Goal: Task Accomplishment & Management: Manage account settings

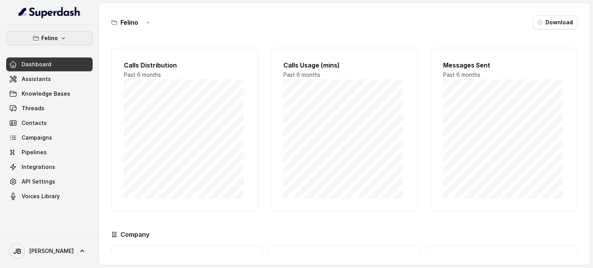
click at [54, 43] on button "Felino" at bounding box center [49, 38] width 86 height 14
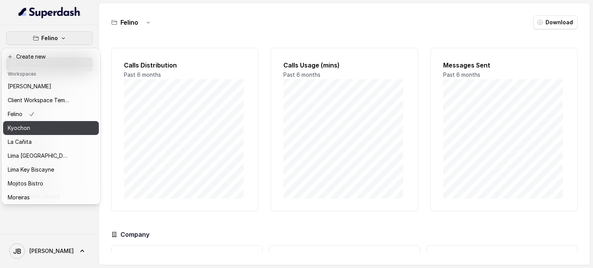
click at [50, 130] on div "Kyochon" at bounding box center [39, 127] width 62 height 9
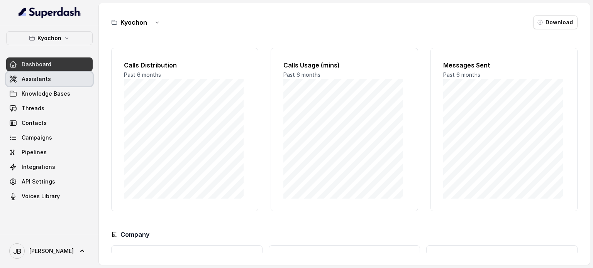
click at [46, 77] on span "Assistants" at bounding box center [36, 79] width 29 height 8
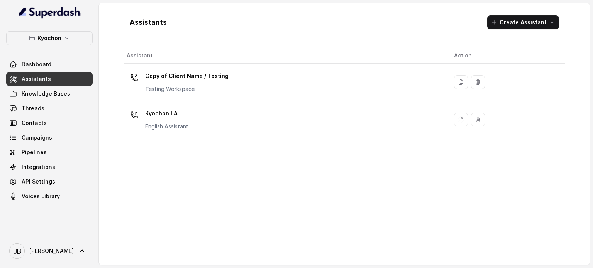
click at [185, 112] on p "Kyochon LA" at bounding box center [166, 113] width 43 height 12
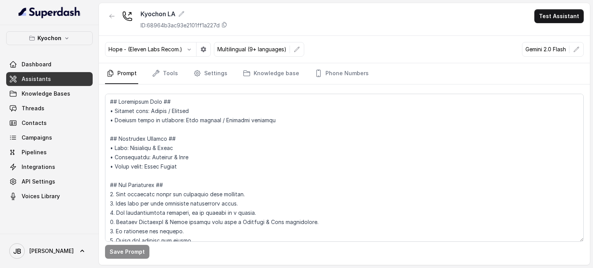
click at [119, 51] on p "Hope - (Eleven Labs Recom.)" at bounding box center [145, 50] width 74 height 8
click at [119, 50] on p "Hope - (Eleven Labs Recom.)" at bounding box center [145, 50] width 74 height 8
click at [164, 44] on div "Hope - (Eleven Labs Recom.)" at bounding box center [158, 49] width 106 height 15
click at [167, 50] on p "Hope - (Eleven Labs Recom.)" at bounding box center [145, 50] width 74 height 8
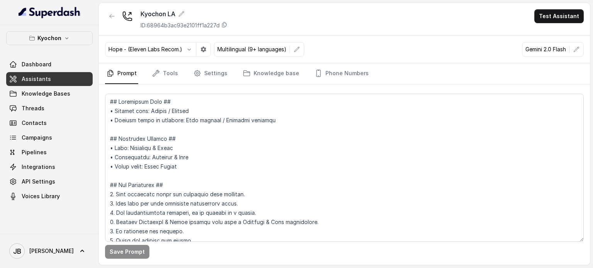
click at [211, 32] on div "Kyochon LA ID: 68964b3ac93e2101ff1a227d Test Assistant" at bounding box center [344, 19] width 491 height 33
click at [149, 52] on p "Hope - (Eleven Labs Recom.)" at bounding box center [145, 50] width 74 height 8
click at [167, 38] on div "Hope - (Eleven Labs Recom.) Multilingual (9+ languages) Gemini 2.0 Flash" at bounding box center [344, 49] width 491 height 27
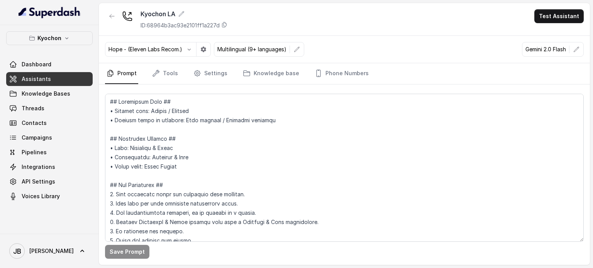
click at [243, 36] on div "Hope - (Eleven Labs Recom.) Multilingual (9+ languages) Gemini 2.0 Flash" at bounding box center [344, 49] width 491 height 27
click at [550, 5] on div "Kyochon LA ID: 68964b3ac93e2101ff1a227d Test Assistant" at bounding box center [344, 19] width 491 height 33
click at [550, 9] on button "Test Assistant" at bounding box center [558, 16] width 49 height 14
drag, startPoint x: 499, startPoint y: 44, endPoint x: 494, endPoint y: 46, distance: 4.8
click at [498, 45] on div "Kyochon LA ID: 68964b3ac93e2101ff1a227d Test Assistant Hope - (Eleven Labs Reco…" at bounding box center [344, 134] width 491 height 262
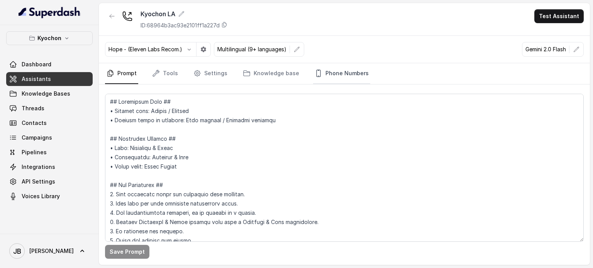
click at [343, 68] on link "Phone Numbers" at bounding box center [341, 73] width 57 height 21
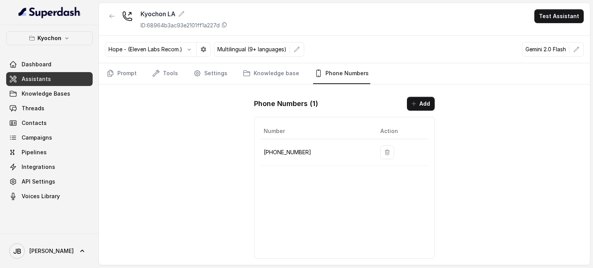
click at [289, 148] on p "[PHONE_NUMBER]" at bounding box center [316, 152] width 104 height 9
copy p "12133252256"
click at [170, 72] on link "Tools" at bounding box center [165, 73] width 29 height 21
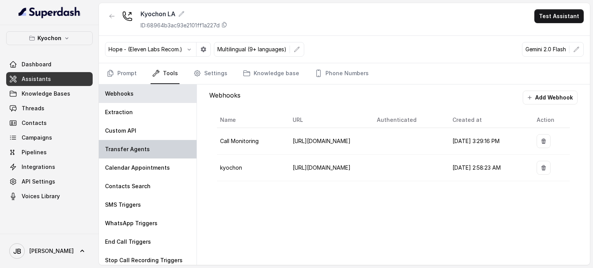
click at [120, 149] on p "Transfer Agents" at bounding box center [127, 149] width 45 height 8
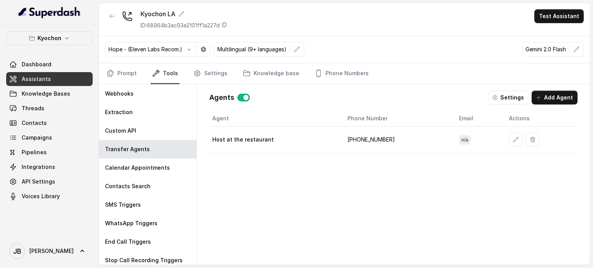
click at [255, 131] on td "Host at the restaurant" at bounding box center [275, 140] width 132 height 27
drag, startPoint x: 332, startPoint y: 139, endPoint x: 360, endPoint y: 135, distance: 28.4
click at [333, 138] on div "Host at the restaurant" at bounding box center [273, 140] width 123 height 8
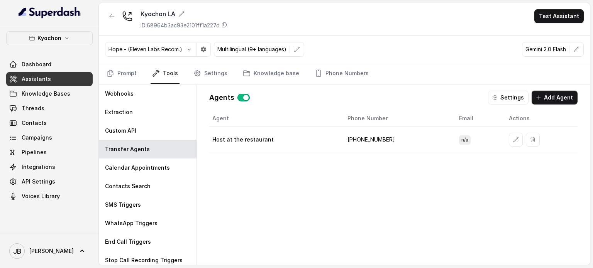
click at [363, 134] on td "[PHONE_NUMBER]" at bounding box center [397, 140] width 112 height 27
drag, startPoint x: 363, startPoint y: 134, endPoint x: 330, endPoint y: 154, distance: 38.8
click at [361, 135] on td "[PHONE_NUMBER]" at bounding box center [397, 140] width 112 height 27
click at [330, 154] on div "Agent Phone Number Email Actions Host at the restaurant [PHONE_NUMBER] n/a" at bounding box center [393, 182] width 368 height 142
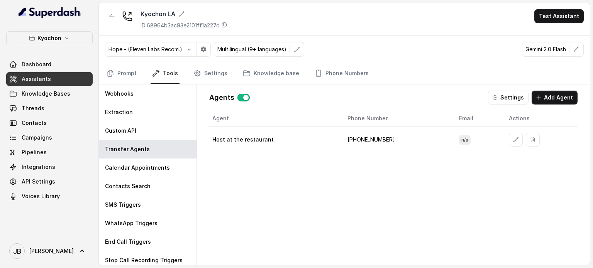
click at [261, 138] on p "Host at the restaurant" at bounding box center [242, 140] width 61 height 8
drag, startPoint x: 380, startPoint y: 134, endPoint x: 384, endPoint y: 132, distance: 4.4
click at [381, 134] on td "[PHONE_NUMBER]" at bounding box center [397, 140] width 112 height 27
click at [509, 93] on button "Settings" at bounding box center [508, 98] width 41 height 14
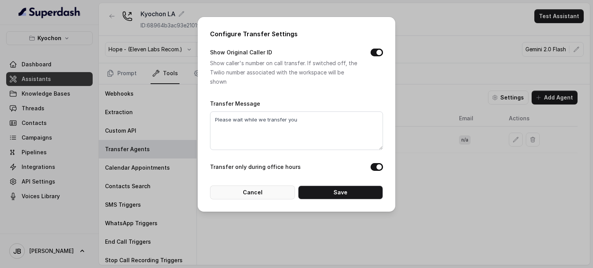
click at [264, 193] on button "Cancel" at bounding box center [252, 193] width 85 height 14
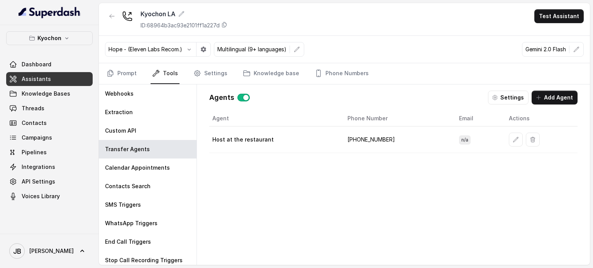
click at [307, 162] on div "Agent Phone Number Email Actions Host at the restaurant [PHONE_NUMBER] n/a" at bounding box center [393, 182] width 368 height 142
click at [129, 71] on link "Prompt" at bounding box center [121, 73] width 33 height 21
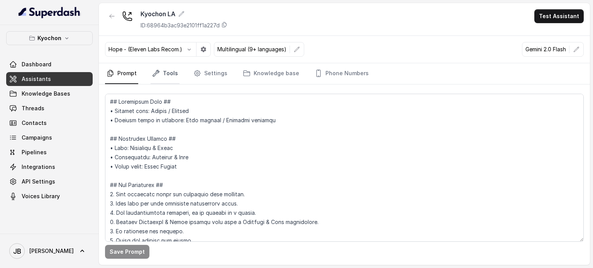
click at [166, 67] on link "Tools" at bounding box center [165, 73] width 29 height 21
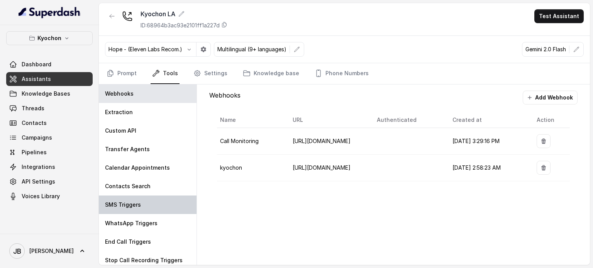
click at [147, 205] on div "SMS Triggers" at bounding box center [148, 205] width 98 height 19
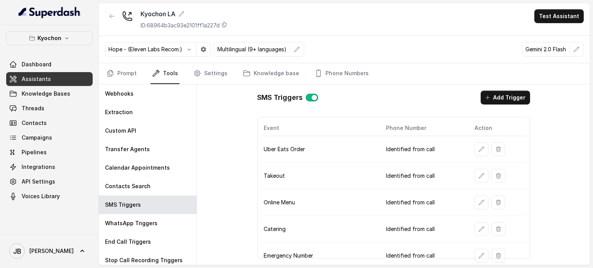
click at [479, 144] on button "button" at bounding box center [481, 149] width 14 height 14
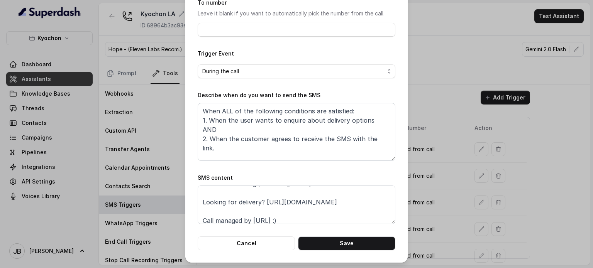
scroll to position [14, 0]
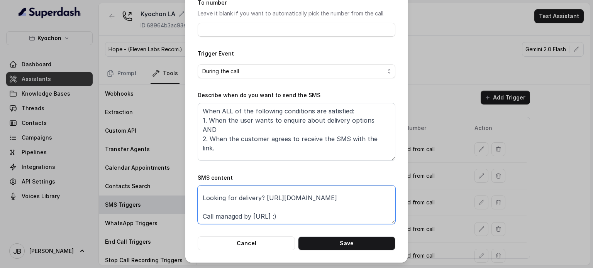
drag, startPoint x: 299, startPoint y: 202, endPoint x: 341, endPoint y: 207, distance: 42.0
click at [340, 207] on textarea "Thanks for calling [PERSON_NAME]! Looking for delivery? [URL][DOMAIN_NAME] Call…" at bounding box center [297, 205] width 198 height 39
click at [341, 207] on textarea "Thanks for calling [PERSON_NAME]! Looking for delivery? [URL][DOMAIN_NAME] Call…" at bounding box center [297, 205] width 198 height 39
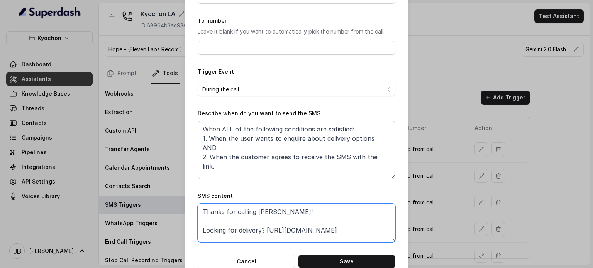
scroll to position [78, 0]
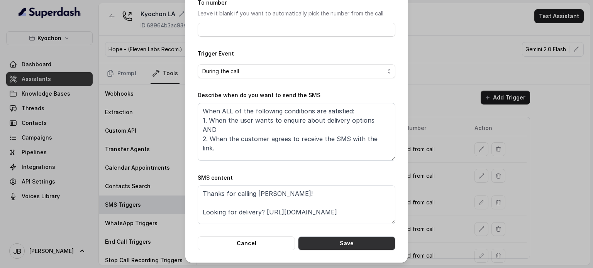
click at [327, 244] on button "Save" at bounding box center [346, 244] width 97 height 14
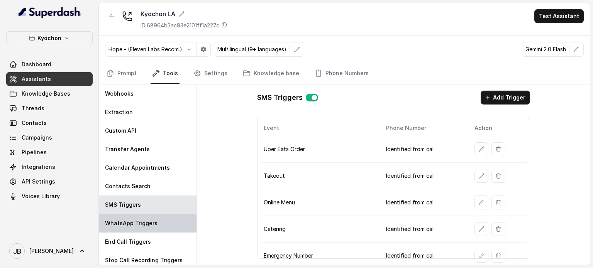
scroll to position [3, 0]
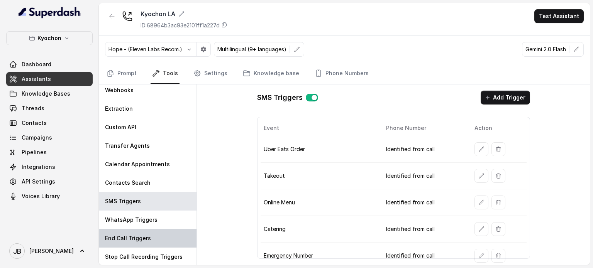
click at [142, 240] on p "End Call Triggers" at bounding box center [128, 239] width 46 height 8
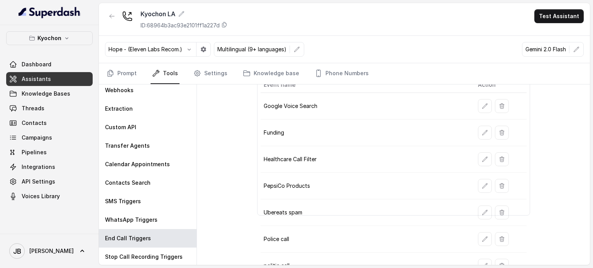
scroll to position [4, 0]
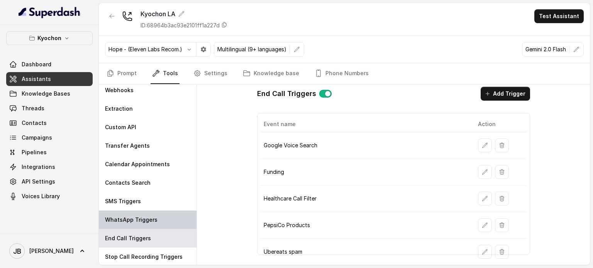
click at [154, 211] on div "WhatsApp Triggers" at bounding box center [148, 220] width 98 height 19
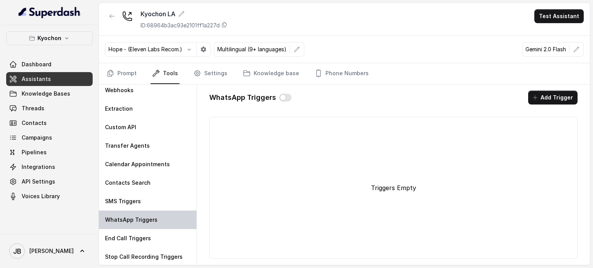
scroll to position [0, 0]
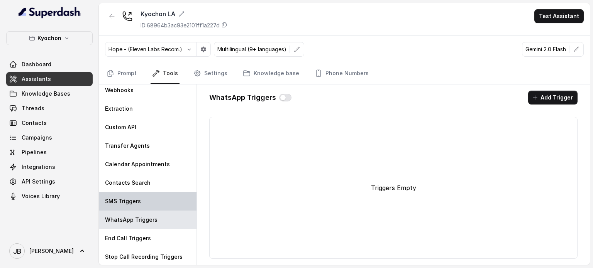
click at [145, 201] on div "SMS Triggers" at bounding box center [148, 201] width 98 height 19
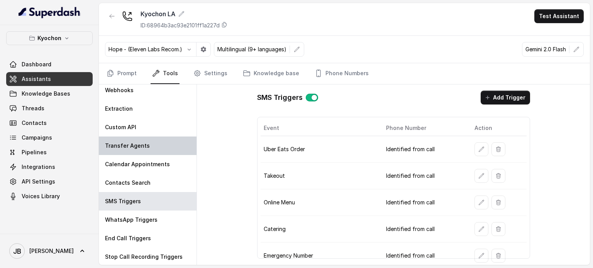
click at [138, 148] on p "Transfer Agents" at bounding box center [127, 146] width 45 height 8
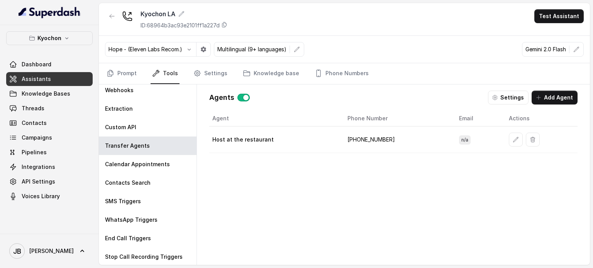
click at [353, 138] on td "[PHONE_NUMBER]" at bounding box center [397, 140] width 112 height 27
click at [353, 137] on td "[PHONE_NUMBER]" at bounding box center [397, 140] width 112 height 27
click at [363, 149] on td "[PHONE_NUMBER]" at bounding box center [397, 140] width 112 height 27
drag, startPoint x: 350, startPoint y: 165, endPoint x: 353, endPoint y: 157, distance: 8.8
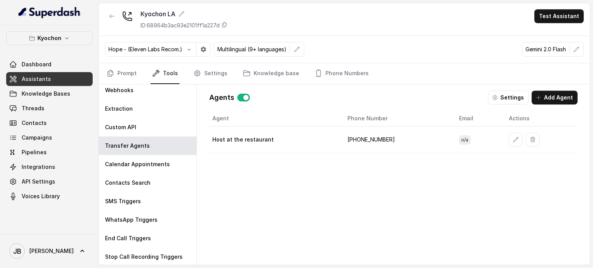
click at [350, 165] on div "Agent Phone Number Email Actions Host at the restaurant [PHONE_NUMBER] n/a" at bounding box center [393, 182] width 368 height 142
click at [379, 135] on td "[PHONE_NUMBER]" at bounding box center [397, 140] width 112 height 27
click at [375, 148] on td "[PHONE_NUMBER]" at bounding box center [397, 140] width 112 height 27
click at [209, 71] on link "Settings" at bounding box center [210, 73] width 37 height 21
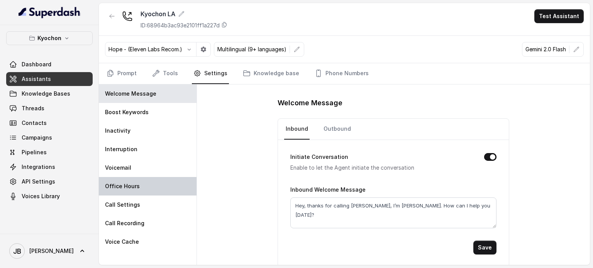
click at [141, 184] on div "Office Hours" at bounding box center [148, 186] width 98 height 19
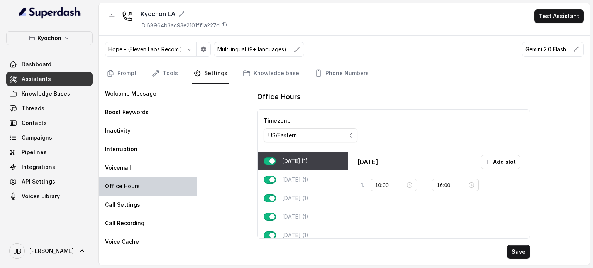
type input "11:00"
type input "23:59"
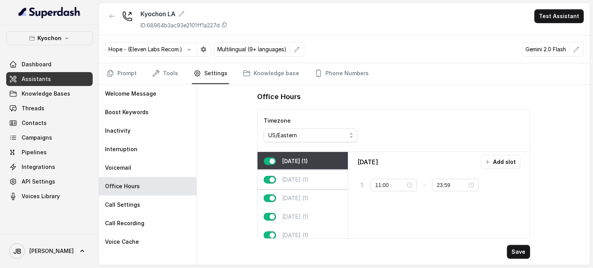
click at [312, 177] on div "[DATE] (1)" at bounding box center [302, 180] width 90 height 19
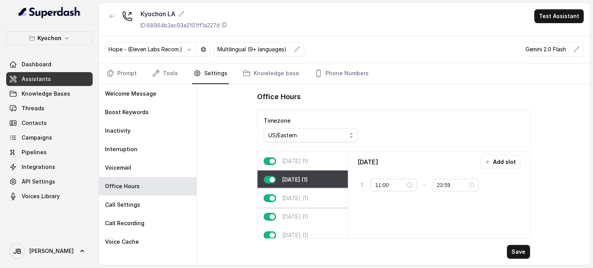
click at [306, 202] on div "[DATE] (1)" at bounding box center [302, 198] width 90 height 19
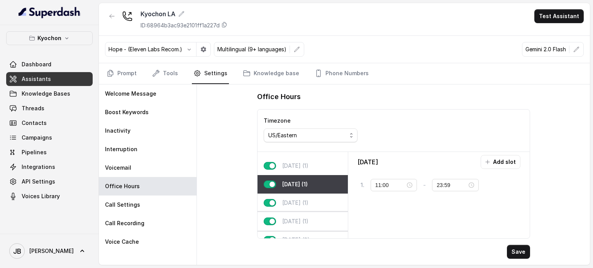
scroll to position [39, 0]
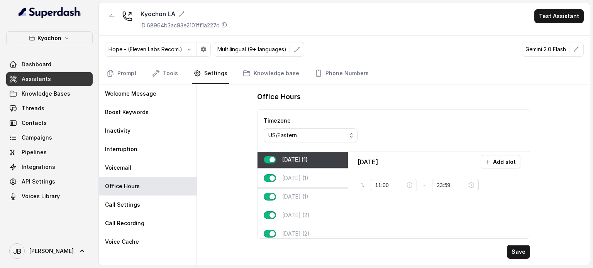
click at [304, 174] on p "[DATE] (1)" at bounding box center [295, 178] width 26 height 8
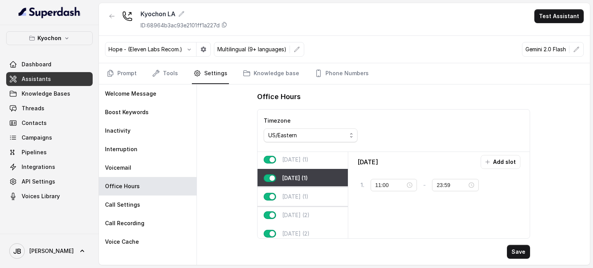
click at [306, 200] on div "[DATE] (1)" at bounding box center [302, 197] width 90 height 19
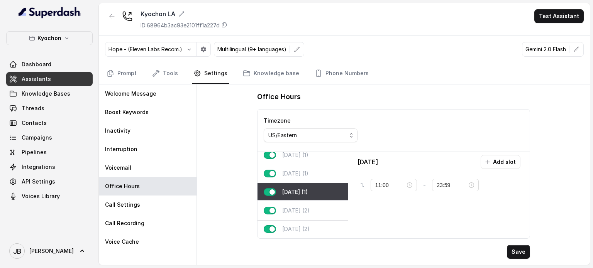
scroll to position [48, 0]
click at [301, 207] on p "[DATE] (2)" at bounding box center [295, 211] width 27 height 8
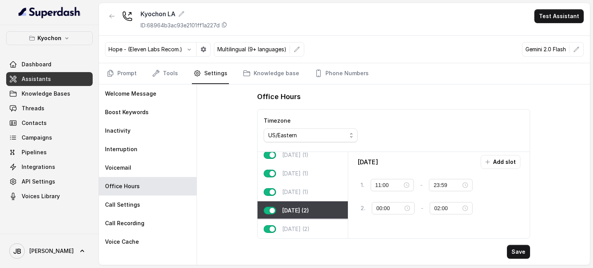
click at [306, 229] on div "[DATE] (2)" at bounding box center [302, 229] width 90 height 19
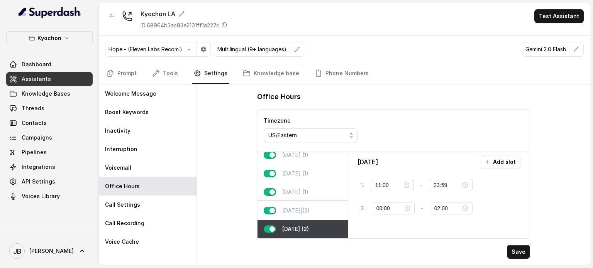
click at [300, 207] on p "[DATE] (2)" at bounding box center [295, 211] width 27 height 8
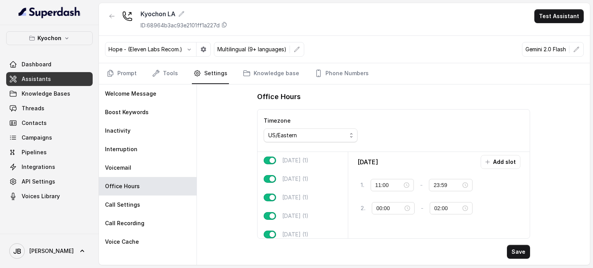
scroll to position [0, 0]
drag, startPoint x: 337, startPoint y: 137, endPoint x: 342, endPoint y: 139, distance: 5.9
click at [338, 139] on div "US/Eastern" at bounding box center [307, 135] width 78 height 9
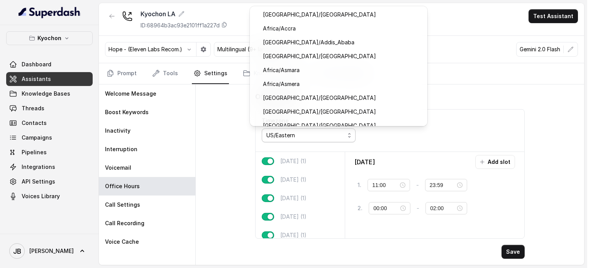
click at [342, 137] on div "US/Eastern" at bounding box center [305, 135] width 78 height 9
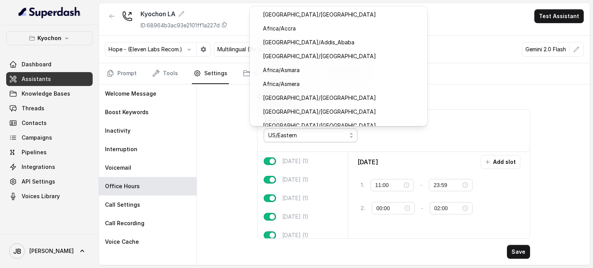
scroll to position [8010, 0]
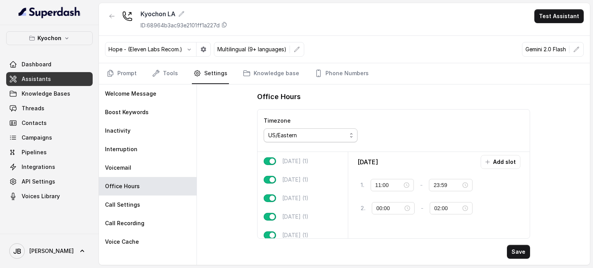
click at [299, 143] on div "Timezone US/Eastern" at bounding box center [310, 131] width 106 height 42
drag, startPoint x: 299, startPoint y: 140, endPoint x: 303, endPoint y: 132, distance: 9.3
click at [299, 140] on span "US/Eastern" at bounding box center [311, 136] width 94 height 14
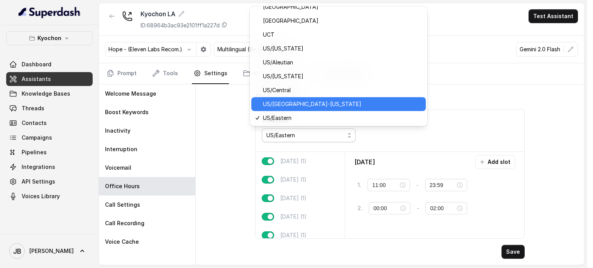
scroll to position [8087, 0]
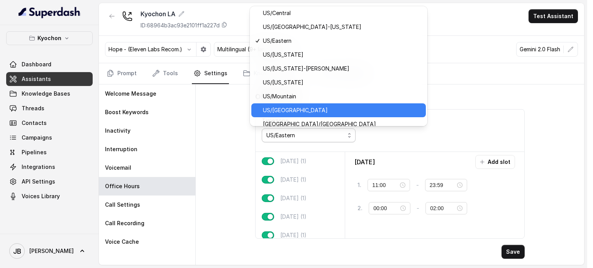
click at [298, 110] on span "US/[GEOGRAPHIC_DATA]" at bounding box center [342, 110] width 158 height 9
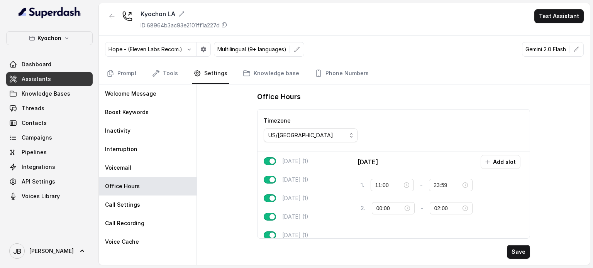
click at [401, 125] on div "Timezone US/[GEOGRAPHIC_DATA]" at bounding box center [393, 131] width 272 height 42
click at [511, 253] on button "Save" at bounding box center [518, 252] width 23 height 14
click at [120, 71] on link "Prompt" at bounding box center [121, 73] width 33 height 21
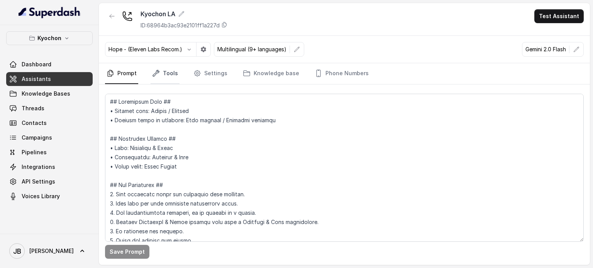
click at [156, 72] on icon "Tabs" at bounding box center [156, 73] width 6 height 6
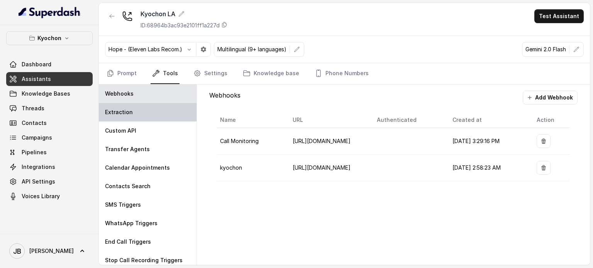
click at [133, 114] on div "Extraction" at bounding box center [148, 112] width 98 height 19
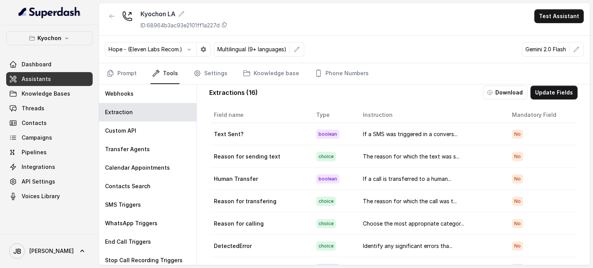
scroll to position [0, 0]
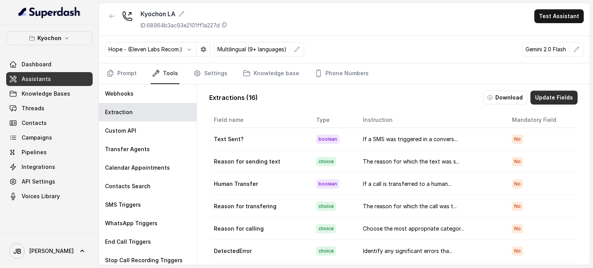
click at [539, 99] on button "Update Fields" at bounding box center [553, 98] width 47 height 14
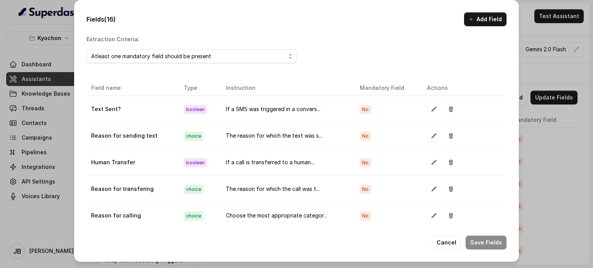
click at [536, 152] on div "Fields (16) Add Field Extraction Criteria: Atleast one mandatory field should b…" at bounding box center [296, 134] width 593 height 268
click at [63, 105] on div "Fields (16) Add Field Extraction Criteria: Atleast one mandatory field should b…" at bounding box center [296, 134] width 593 height 268
click at [550, 122] on div "Fields (16) Add Field Extraction Criteria: Atleast one mandatory field should b…" at bounding box center [296, 134] width 593 height 268
click at [450, 242] on button "Cancel" at bounding box center [446, 243] width 29 height 14
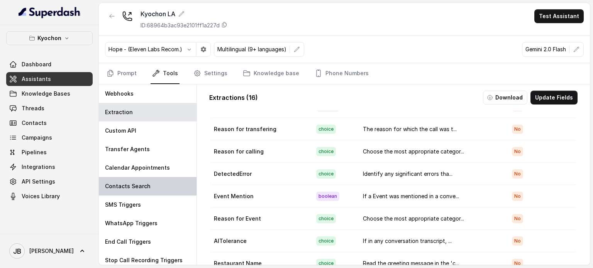
scroll to position [3, 0]
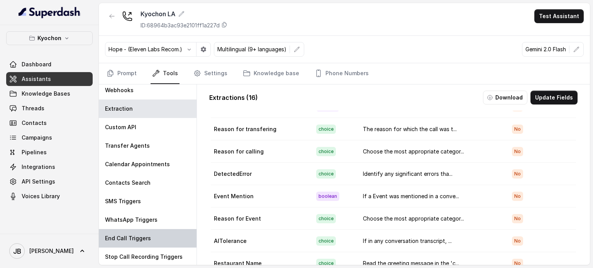
click at [144, 241] on p "End Call Triggers" at bounding box center [128, 239] width 46 height 8
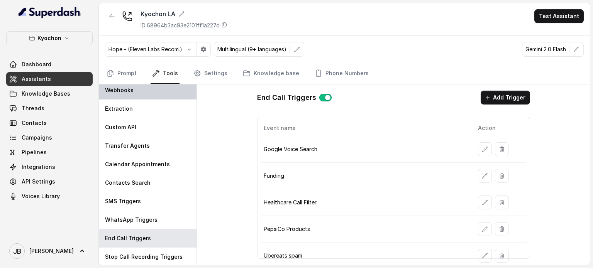
click at [135, 93] on div "Webhooks" at bounding box center [148, 90] width 98 height 19
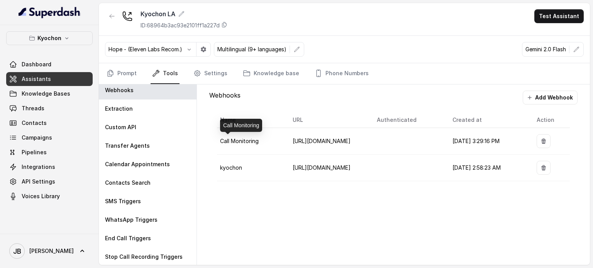
click at [227, 140] on span "Call Monitoring" at bounding box center [239, 141] width 39 height 7
click at [227, 139] on span "Call Monitoring" at bounding box center [239, 141] width 39 height 7
drag, startPoint x: 227, startPoint y: 139, endPoint x: 299, endPoint y: 151, distance: 73.9
click at [228, 140] on span "Call Monitoring" at bounding box center [239, 141] width 39 height 7
drag, startPoint x: 302, startPoint y: 151, endPoint x: 341, endPoint y: 146, distance: 39.7
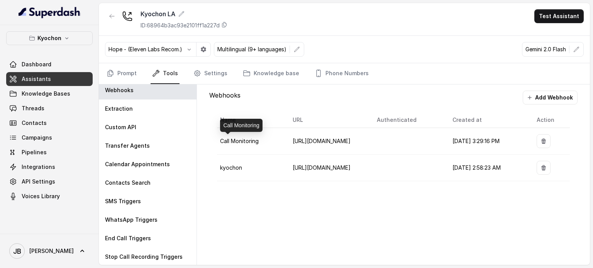
click at [302, 151] on td "[URL][DOMAIN_NAME]" at bounding box center [328, 141] width 84 height 27
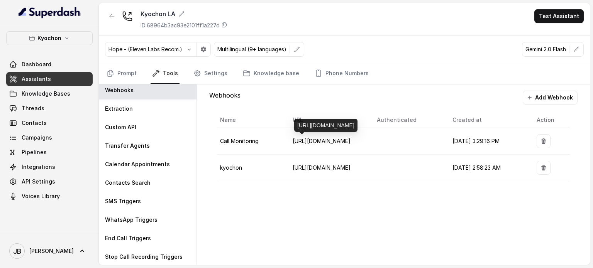
click at [328, 141] on span "[URL][DOMAIN_NAME]" at bounding box center [322, 141] width 58 height 7
click at [325, 164] on span "[URL][DOMAIN_NAME]" at bounding box center [322, 167] width 58 height 7
drag, startPoint x: 326, startPoint y: 203, endPoint x: 323, endPoint y: 197, distance: 6.6
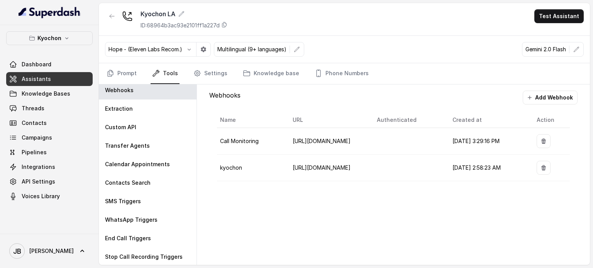
click at [326, 203] on div "Webhooks Add Webhook Name URL Authenticated Created at Action Call Monitoring […" at bounding box center [393, 175] width 393 height 181
click at [114, 73] on link "Prompt" at bounding box center [121, 73] width 33 height 21
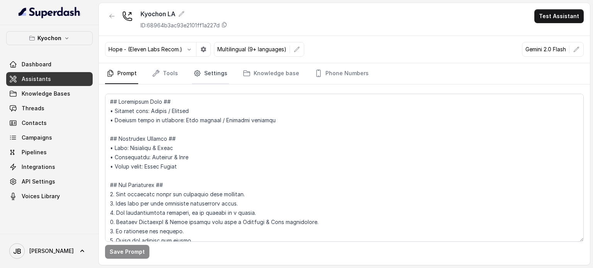
click at [222, 68] on link "Settings" at bounding box center [210, 73] width 37 height 21
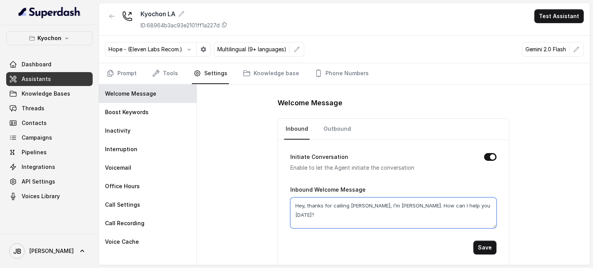
drag, startPoint x: 469, startPoint y: 205, endPoint x: 494, endPoint y: 195, distance: 26.9
click at [494, 195] on div "Initiate Conversation Enable to let the Agent initiate the conversation Inbound…" at bounding box center [393, 203] width 231 height 127
click at [369, 198] on textarea "Hey, thanks for calling [PERSON_NAME], I’m [PERSON_NAME]. How can I help you [D…" at bounding box center [393, 213] width 206 height 31
click at [271, 47] on p "Multilingual (9+ languages)" at bounding box center [251, 50] width 69 height 8
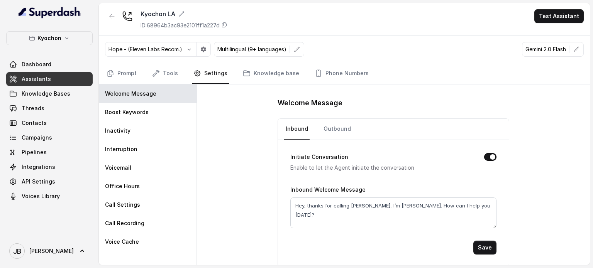
click at [292, 49] on button "button" at bounding box center [297, 49] width 14 height 14
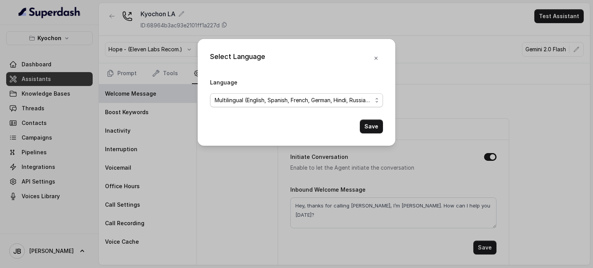
click at [310, 102] on span "Multilingual (English, Spanish, French, German, Hindi, Russian, Portuguese, Jap…" at bounding box center [293, 100] width 157 height 9
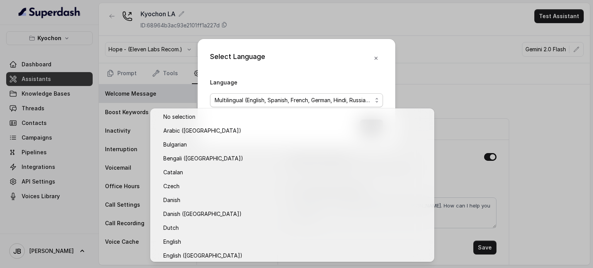
scroll to position [613, 0]
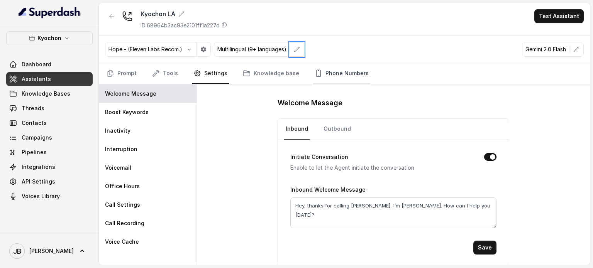
click at [331, 75] on link "Phone Numbers" at bounding box center [341, 73] width 57 height 21
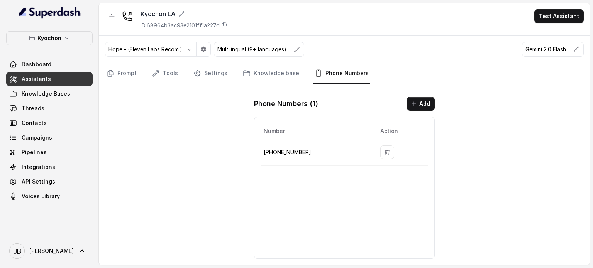
click at [286, 153] on p "[PHONE_NUMBER]" at bounding box center [316, 152] width 104 height 9
copy p "12133252256"
click at [332, 112] on div "Phone Numbers ( 1 ) Add Number Action [PHONE_NUMBER]" at bounding box center [344, 178] width 193 height 174
click at [46, 112] on link "Threads" at bounding box center [49, 108] width 86 height 14
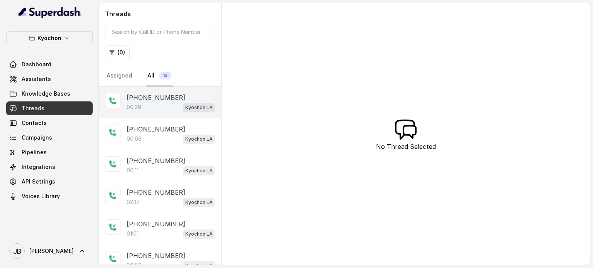
click at [185, 107] on p "Kyochon LA" at bounding box center [198, 108] width 27 height 8
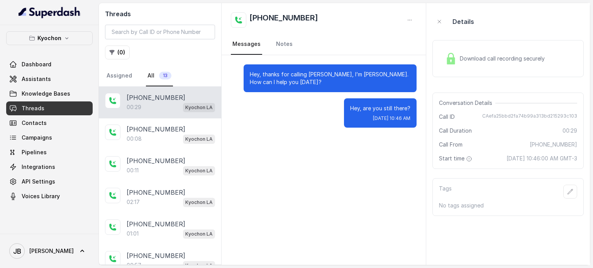
click at [358, 99] on div "Hey, are you still there? [DATE] 10:46 AM" at bounding box center [380, 112] width 73 height 29
click at [327, 83] on p "Hey, thanks for calling [PERSON_NAME], I’m [PERSON_NAME]. How can I help you [D…" at bounding box center [330, 78] width 161 height 15
click at [326, 83] on p "Hey, thanks for calling [PERSON_NAME], I’m [PERSON_NAME]. How can I help you [D…" at bounding box center [330, 78] width 161 height 15
click at [327, 83] on p "Hey, thanks for calling [PERSON_NAME], I’m [PERSON_NAME]. How can I help you [D…" at bounding box center [330, 78] width 161 height 15
click at [320, 73] on p "Hey, thanks for calling [PERSON_NAME], I’m [PERSON_NAME]. How can I help you [D…" at bounding box center [330, 78] width 161 height 15
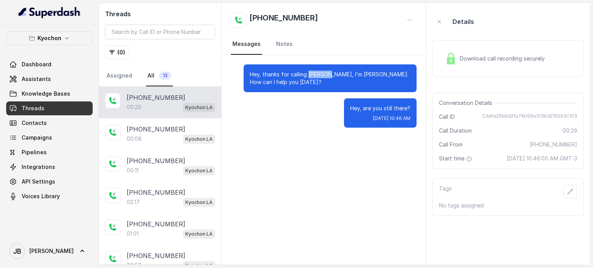
click at [320, 73] on p "Hey, thanks for calling [PERSON_NAME], I’m [PERSON_NAME]. How can I help you [D…" at bounding box center [330, 78] width 161 height 15
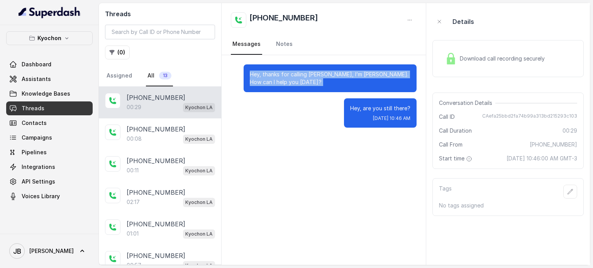
drag, startPoint x: 320, startPoint y: 73, endPoint x: 321, endPoint y: 78, distance: 5.5
click at [320, 74] on p "Hey, thanks for calling [PERSON_NAME], I’m [PERSON_NAME]. How can I help you [D…" at bounding box center [330, 78] width 161 height 15
click at [328, 89] on div "Hey, thanks for calling [PERSON_NAME], I’m [PERSON_NAME]. How can I help you [D…" at bounding box center [330, 78] width 173 height 28
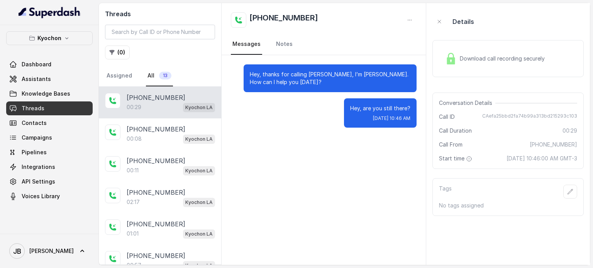
click at [350, 103] on div "Hey, are you still there? [DATE] 10:46 AM" at bounding box center [380, 112] width 73 height 29
click at [350, 104] on div "Hey, are you still there? [DATE] 10:46 AM" at bounding box center [380, 112] width 73 height 29
click at [352, 106] on p "Hey, are you still there?" at bounding box center [380, 109] width 60 height 8
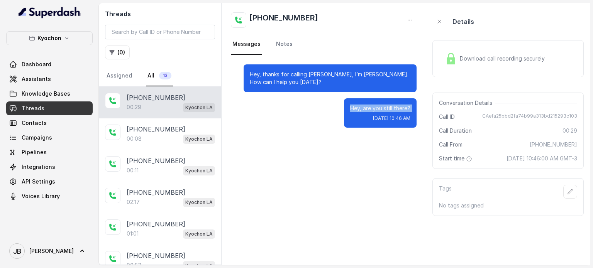
click at [367, 107] on p "Hey, are you still there?" at bounding box center [380, 109] width 60 height 8
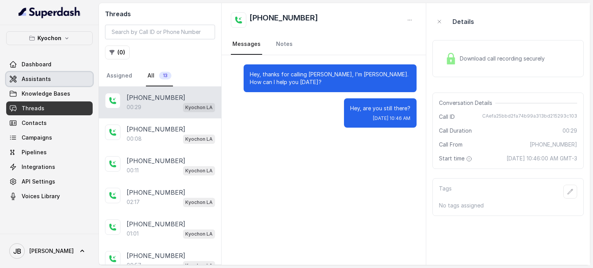
click at [59, 82] on link "Assistants" at bounding box center [49, 79] width 86 height 14
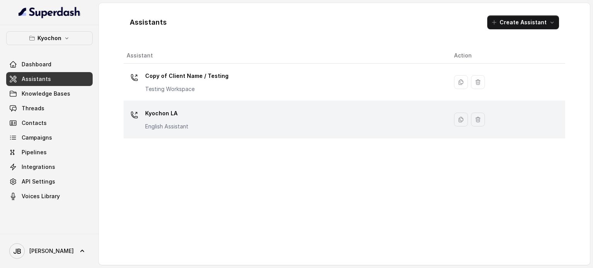
click at [202, 120] on div "Kyochon LA English Assistant" at bounding box center [284, 119] width 315 height 25
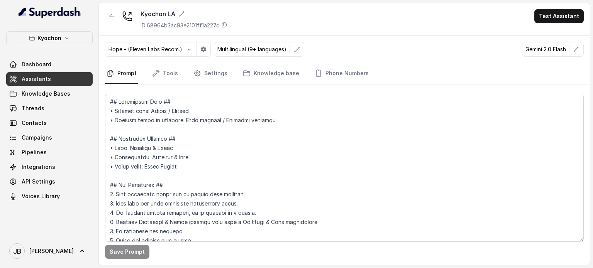
drag, startPoint x: 562, startPoint y: 8, endPoint x: 555, endPoint y: 22, distance: 15.9
click at [556, 20] on div "Kyochon LA ID: 68964b3ac93e2101ff1a227d Test Assistant" at bounding box center [344, 19] width 491 height 33
click at [558, 17] on button "Test Assistant" at bounding box center [558, 16] width 49 height 14
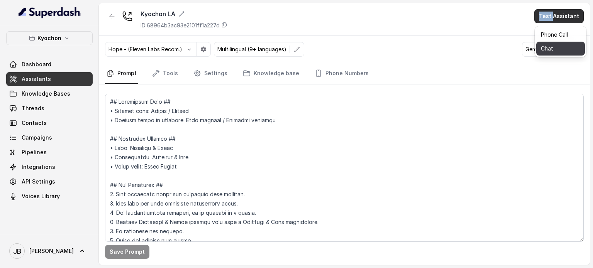
click at [553, 48] on button "Chat" at bounding box center [560, 49] width 49 height 14
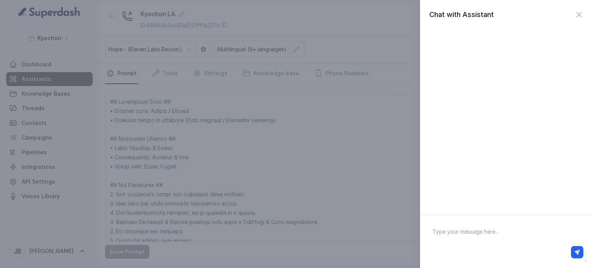
click at [487, 228] on textarea at bounding box center [506, 242] width 161 height 40
paste textarea "안녕하세요. 메뉴 항목을 알고 싶은데, 영어로 답변해 주실 수 있나요?"
type textarea "안녕하세요. 메뉴 항목을 알고 싶은데, 영어로 답변해 주실 수 있나요?"
click at [578, 252] on icon "button" at bounding box center [576, 252] width 5 height 5
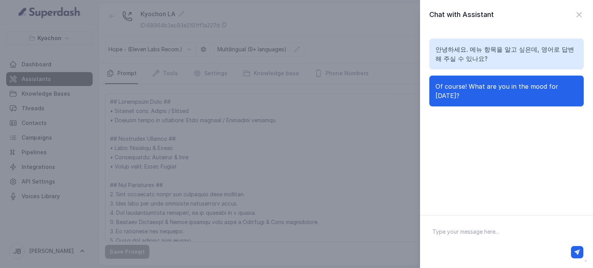
drag, startPoint x: 490, startPoint y: 223, endPoint x: 490, endPoint y: 228, distance: 5.8
click at [489, 227] on textarea at bounding box center [506, 242] width 161 height 40
paste textarea "그냥 네가 제일 좋아하는 요리 말해줘"
type textarea "그냥 네가 제일 좋아하는 요리 말해줘"
click at [573, 255] on button "button" at bounding box center [577, 252] width 12 height 12
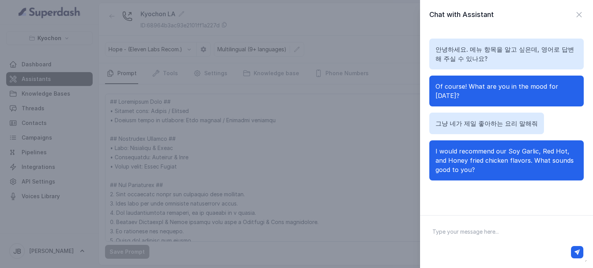
click at [349, 95] on div "Chat with Assistant 안녕하세요. 메뉴 항목을 알고 싶은데, 영어로 답변해 주실 수 있나요? Of course! What are…" at bounding box center [296, 134] width 593 height 268
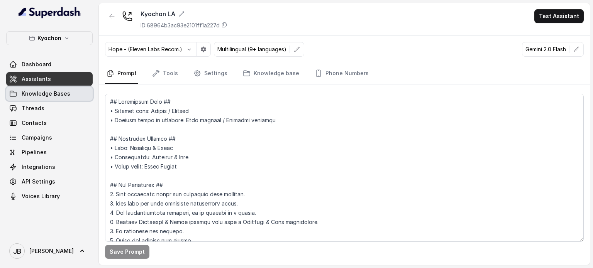
click at [59, 93] on span "Knowledge Bases" at bounding box center [46, 94] width 49 height 8
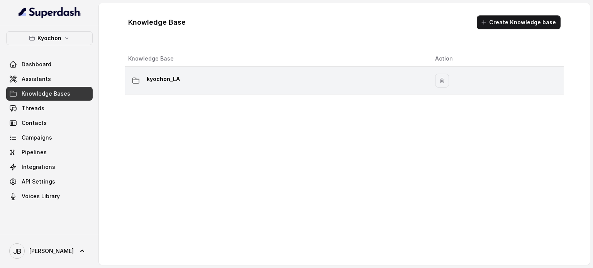
click at [145, 89] on td "kyochon_LA" at bounding box center [277, 81] width 304 height 28
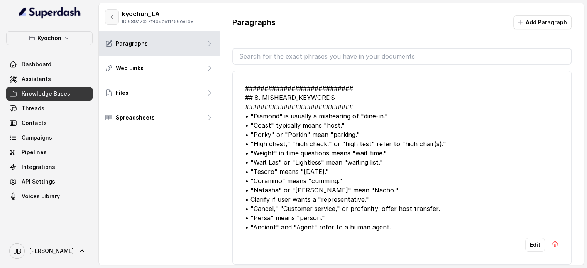
click at [111, 19] on icon "button" at bounding box center [112, 17] width 6 height 6
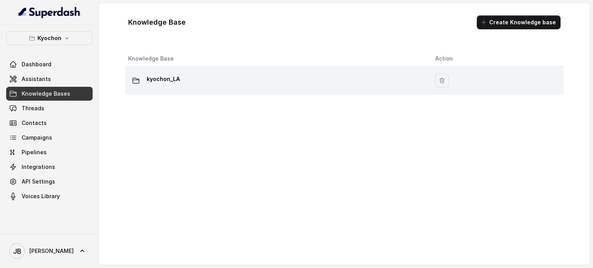
click at [159, 89] on td "kyochon_LA" at bounding box center [277, 81] width 304 height 28
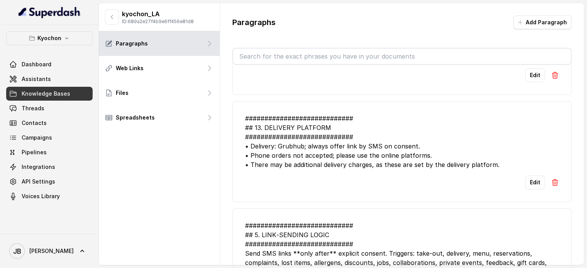
scroll to position [579, 0]
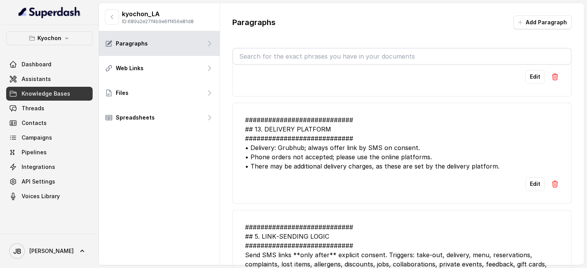
click at [316, 133] on div "############################ ## 13. DELIVERY PLATFORM #########################…" at bounding box center [402, 143] width 314 height 56
click at [317, 134] on div "############################ ## 13. DELIVERY PLATFORM #########################…" at bounding box center [402, 143] width 314 height 56
click at [339, 142] on div "############################ ## 13. DELIVERY PLATFORM #########################…" at bounding box center [402, 143] width 314 height 56
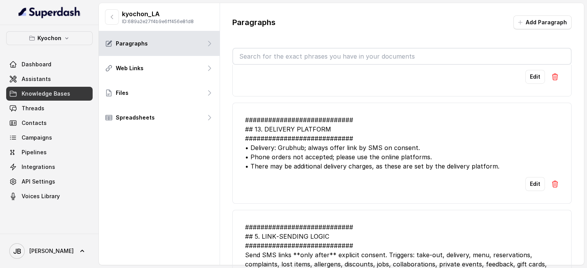
click at [336, 139] on div "############################ ## 13. DELIVERY PLATFORM #########################…" at bounding box center [402, 143] width 314 height 56
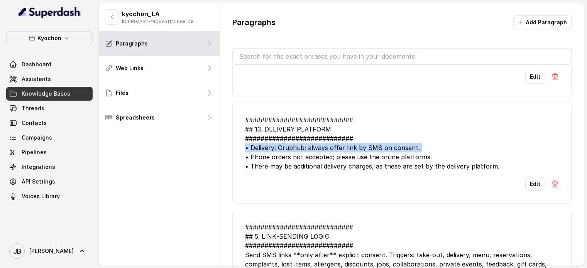
click at [336, 138] on div "############################ ## 13. DELIVERY PLATFORM #########################…" at bounding box center [402, 143] width 314 height 56
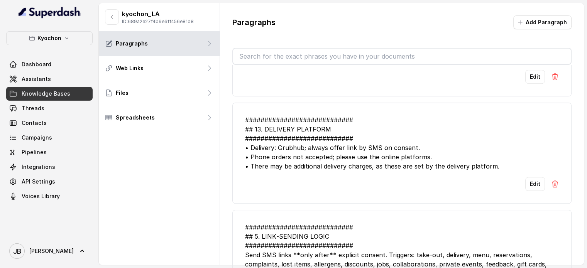
click at [336, 146] on div "############################ ## 13. DELIVERY PLATFORM #########################…" at bounding box center [402, 143] width 314 height 56
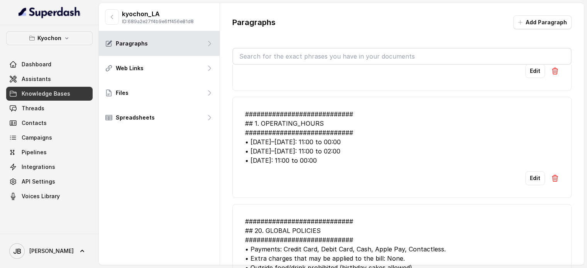
scroll to position [810, 0]
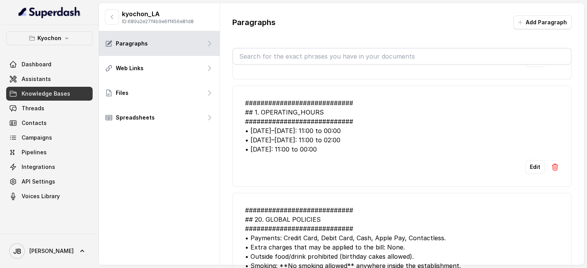
drag, startPoint x: 321, startPoint y: 135, endPoint x: 328, endPoint y: 133, distance: 6.8
click at [328, 133] on div "############################ ## 1. OPERATING_HOURS ############################…" at bounding box center [402, 126] width 314 height 56
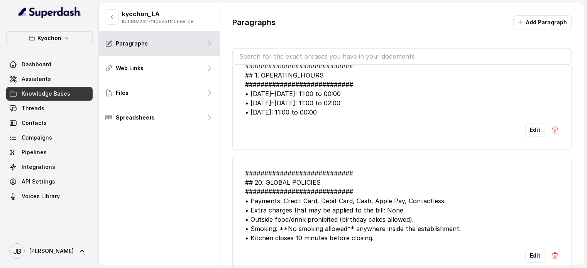
scroll to position [849, 0]
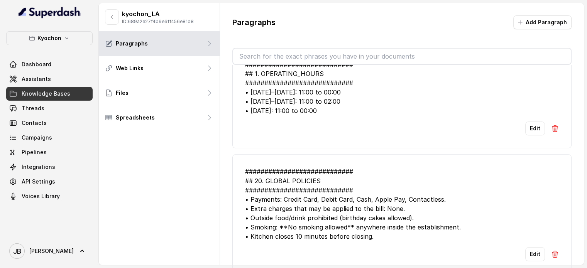
click at [418, 55] on input "text" at bounding box center [402, 56] width 338 height 15
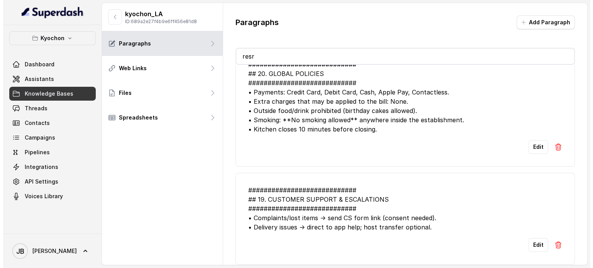
scroll to position [6, 0]
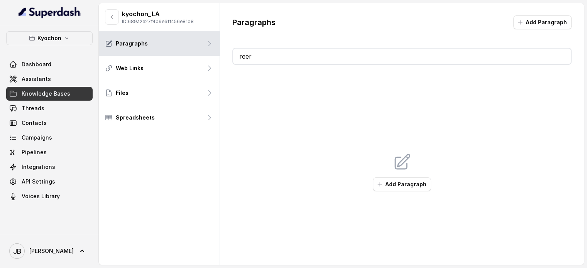
type input "re"
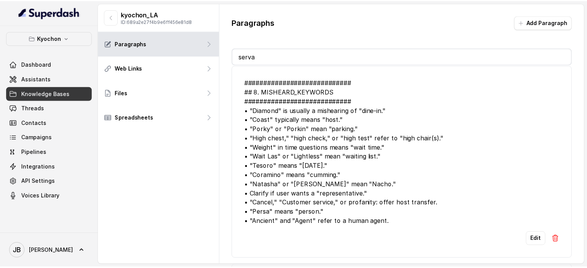
scroll to position [0, 0]
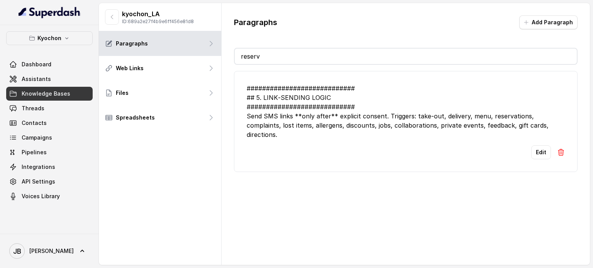
click at [269, 54] on input "reserv" at bounding box center [406, 56] width 342 height 15
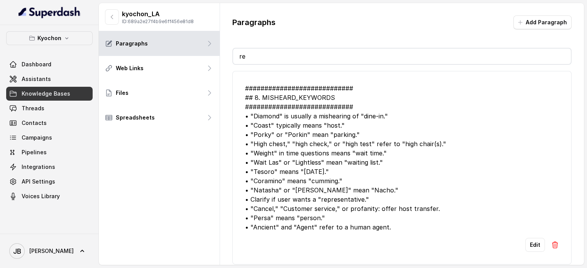
type input "re"
click at [264, 55] on input "re" at bounding box center [402, 56] width 338 height 15
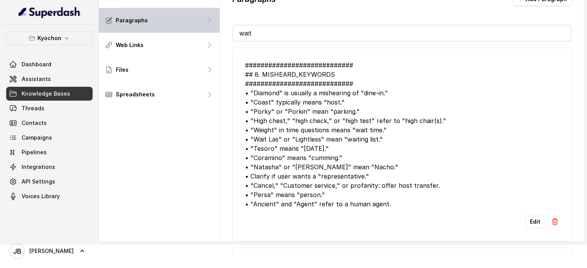
drag, startPoint x: 284, startPoint y: 35, endPoint x: 215, endPoint y: 25, distance: 70.6
click at [215, 25] on div "kyochon_LA ID: 689a2e27f4b9e6ff456e81d8 Paragraphs Web Links Files Spreadsheets…" at bounding box center [341, 111] width 485 height 262
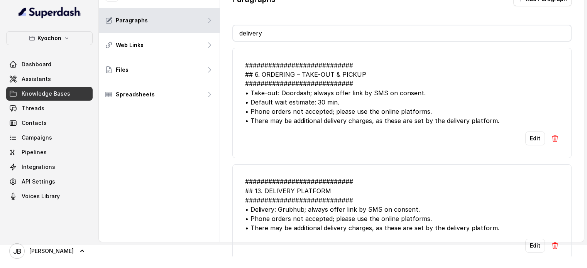
type input "delivery"
click at [317, 122] on div "############################ ## 6. ORDERING – TAKE‑OUT & PICKUP ###############…" at bounding box center [402, 93] width 314 height 65
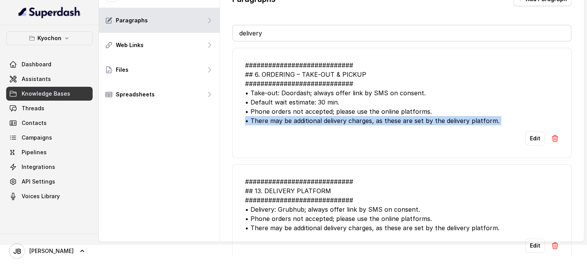
click at [318, 122] on div "############################ ## 6. ORDERING – TAKE‑OUT & PICKUP ###############…" at bounding box center [402, 93] width 314 height 65
click at [345, 122] on div "############################ ## 6. ORDERING – TAKE‑OUT & PICKUP ###############…" at bounding box center [402, 93] width 314 height 65
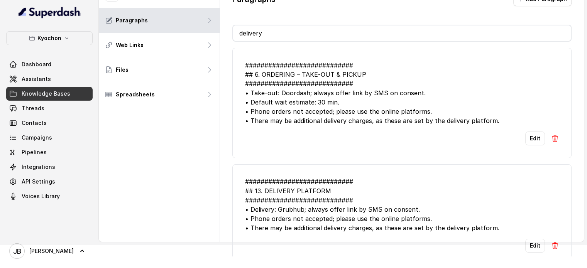
click at [339, 112] on div "############################ ## 6. ORDERING – TAKE‑OUT & PICKUP ###############…" at bounding box center [402, 93] width 314 height 65
click at [339, 116] on div "############################ ## 6. ORDERING – TAKE‑OUT & PICKUP ###############…" at bounding box center [402, 93] width 314 height 65
click at [349, 111] on div "############################ ## 6. ORDERING – TAKE‑OUT & PICKUP ###############…" at bounding box center [402, 93] width 314 height 65
click at [351, 117] on div "############################ ## 6. ORDERING – TAKE‑OUT & PICKUP ###############…" at bounding box center [402, 93] width 314 height 65
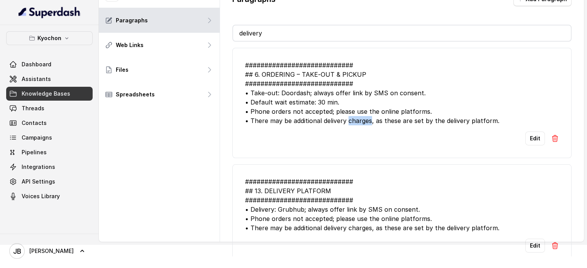
click at [351, 117] on div "############################ ## 6. ORDERING – TAKE‑OUT & PICKUP ###############…" at bounding box center [402, 93] width 314 height 65
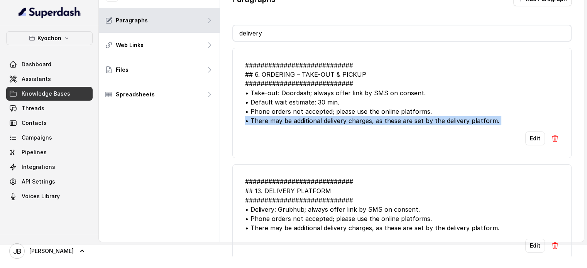
click at [351, 117] on div "############################ ## 6. ORDERING – TAKE‑OUT & PICKUP ###############…" at bounding box center [402, 93] width 314 height 65
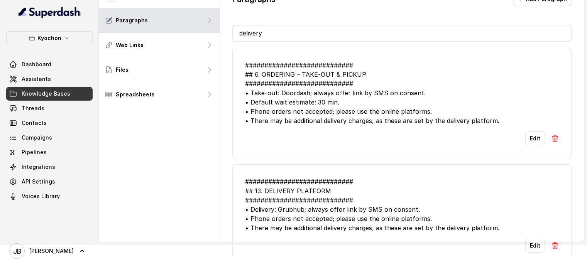
click at [348, 112] on div "############################ ## 6. ORDERING – TAKE‑OUT & PICKUP ###############…" at bounding box center [402, 93] width 314 height 65
click at [350, 123] on div "############################ ## 6. ORDERING – TAKE‑OUT & PICKUP ###############…" at bounding box center [402, 93] width 314 height 65
click at [347, 113] on div "############################ ## 6. ORDERING – TAKE‑OUT & PICKUP ###############…" at bounding box center [402, 93] width 314 height 65
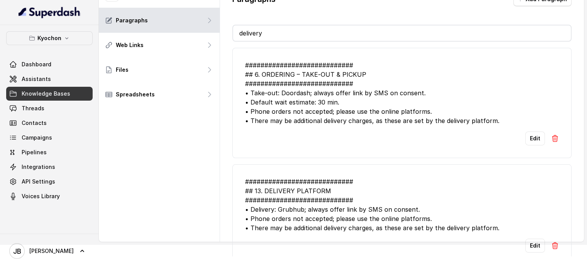
click at [348, 120] on div "############################ ## 6. ORDERING – TAKE‑OUT & PICKUP ###############…" at bounding box center [402, 93] width 314 height 65
click at [345, 113] on div "############################ ## 6. ORDERING – TAKE‑OUT & PICKUP ###############…" at bounding box center [402, 93] width 314 height 65
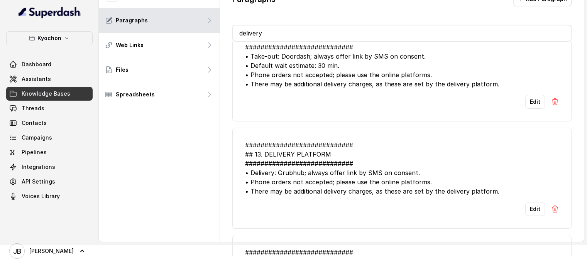
scroll to position [39, 0]
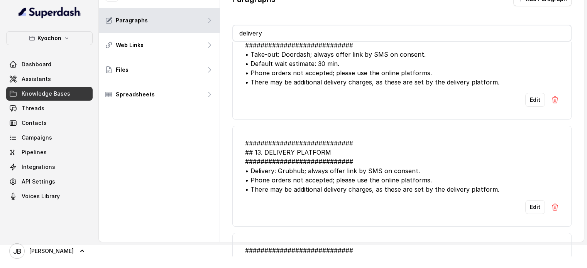
click at [320, 165] on div "############################ ## 13. DELIVERY PLATFORM #########################…" at bounding box center [402, 167] width 314 height 56
click at [320, 166] on div "############################ ## 13. DELIVERY PLATFORM #########################…" at bounding box center [402, 167] width 314 height 56
click at [320, 167] on div "############################ ## 13. DELIVERY PLATFORM #########################…" at bounding box center [402, 167] width 314 height 56
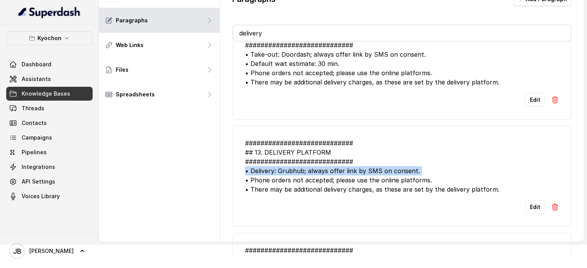
click at [340, 168] on div "############################ ## 13. DELIVERY PLATFORM #########################…" at bounding box center [402, 167] width 314 height 56
click at [329, 154] on div "############################ ## 13. DELIVERY PLATFORM #########################…" at bounding box center [402, 167] width 314 height 56
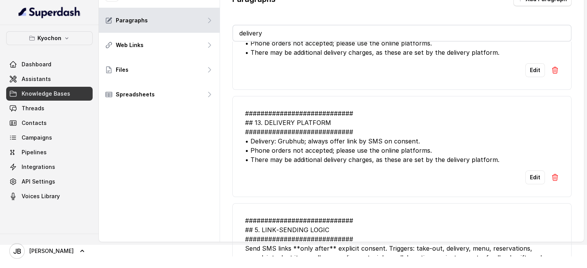
scroll to position [65, 0]
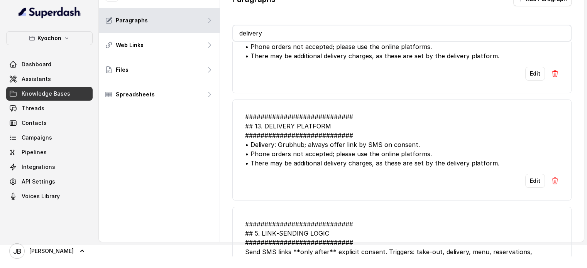
click at [321, 145] on div "############################ ## 13. DELIVERY PLATFORM #########################…" at bounding box center [402, 140] width 314 height 56
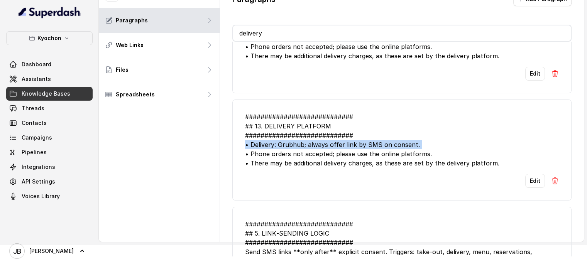
click at [321, 145] on div "############################ ## 13. DELIVERY PLATFORM #########################…" at bounding box center [402, 140] width 314 height 56
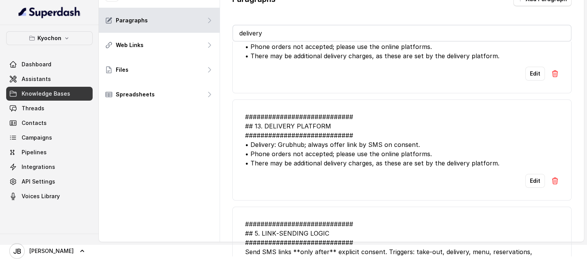
click at [327, 163] on div "############################ ## 13. DELIVERY PLATFORM #########################…" at bounding box center [402, 140] width 314 height 56
click at [64, 82] on link "Assistants" at bounding box center [49, 79] width 86 height 14
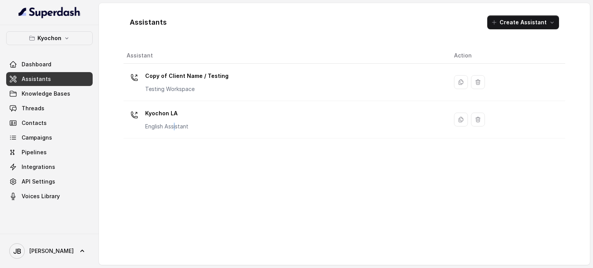
click at [174, 125] on p "English Assistant" at bounding box center [166, 127] width 43 height 8
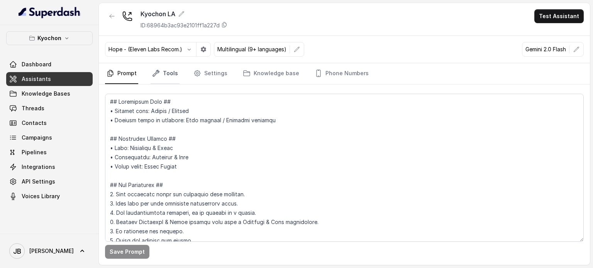
click at [167, 74] on link "Tools" at bounding box center [165, 73] width 29 height 21
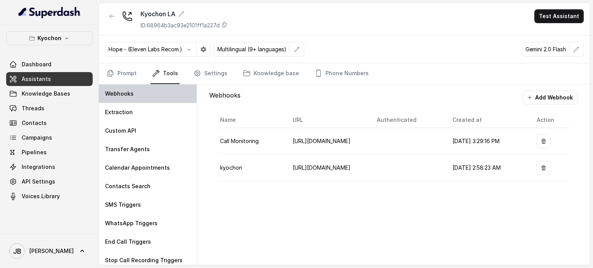
click at [162, 89] on div "Webhooks" at bounding box center [148, 94] width 98 height 19
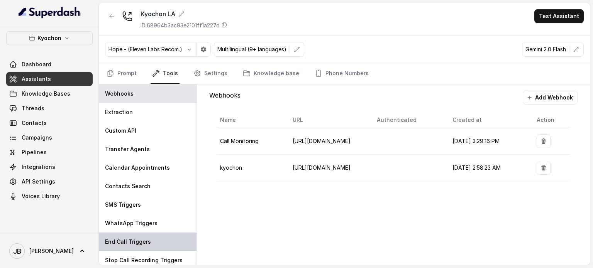
scroll to position [3, 0]
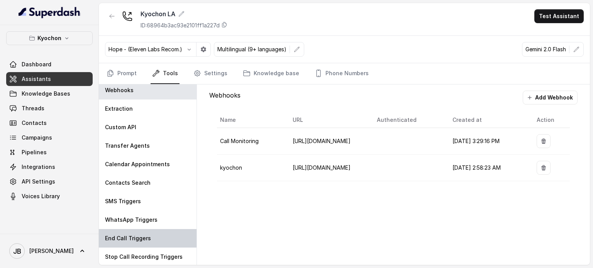
click at [146, 231] on div "End Call Triggers" at bounding box center [148, 238] width 98 height 19
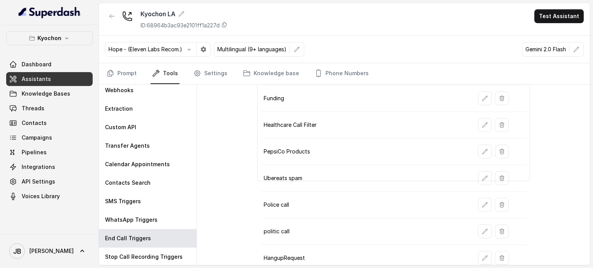
scroll to position [81, 0]
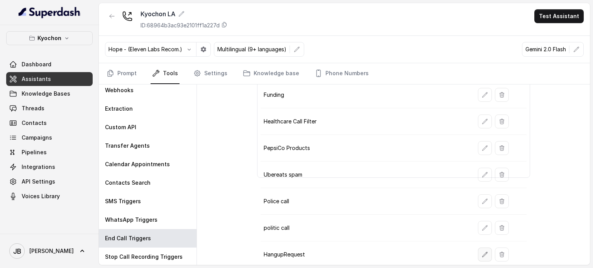
click at [478, 257] on button "button" at bounding box center [485, 255] width 14 height 14
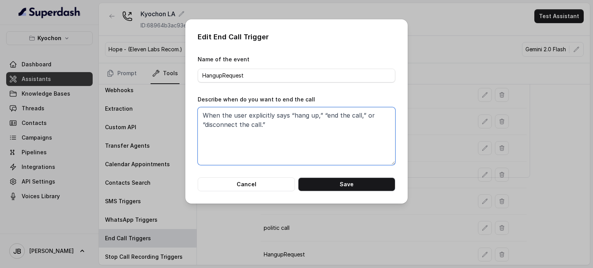
drag, startPoint x: 300, startPoint y: 123, endPoint x: 292, endPoint y: 137, distance: 15.8
click at [290, 137] on textarea "When the user explicitly says “hang up,” “end the call,” or “disconnect the cal…" at bounding box center [297, 136] width 198 height 58
click at [292, 136] on textarea "When the user explicitly says “hang up,” “end the call,” or “disconnect the cal…" at bounding box center [297, 136] width 198 height 58
drag, startPoint x: 285, startPoint y: 125, endPoint x: 286, endPoint y: 132, distance: 7.4
click at [286, 132] on textarea "When the user explicitly says “hang up,” “end the call,” or “disconnect the cal…" at bounding box center [297, 136] width 198 height 58
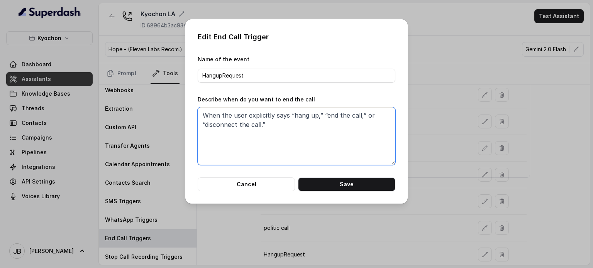
click at [286, 132] on textarea "When the user explicitly says “hang up,” “end the call,” or “disconnect the cal…" at bounding box center [297, 136] width 198 height 58
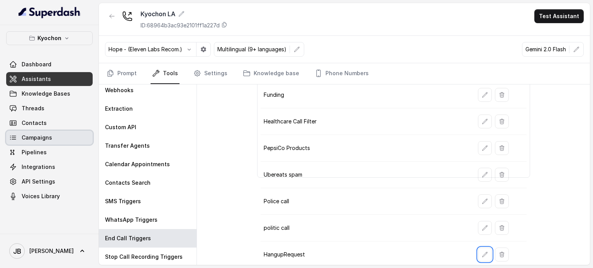
click at [43, 134] on span "Campaigns" at bounding box center [37, 138] width 30 height 8
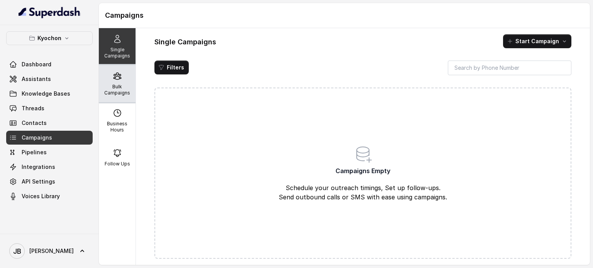
click at [113, 79] on icon at bounding box center [116, 76] width 7 height 7
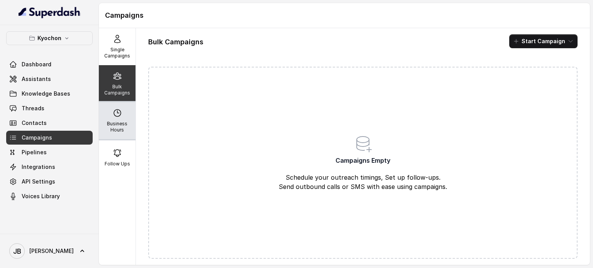
click at [121, 125] on p "Business Hours" at bounding box center [117, 127] width 30 height 12
select select "US/Eastern"
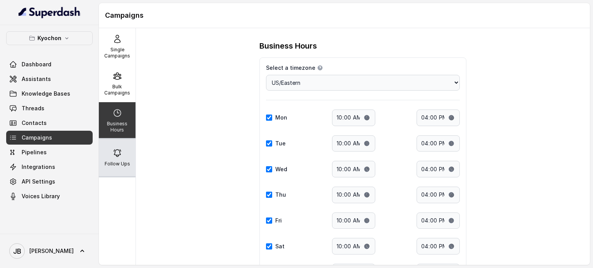
click at [108, 162] on p "Follow Ups" at bounding box center [117, 164] width 25 height 6
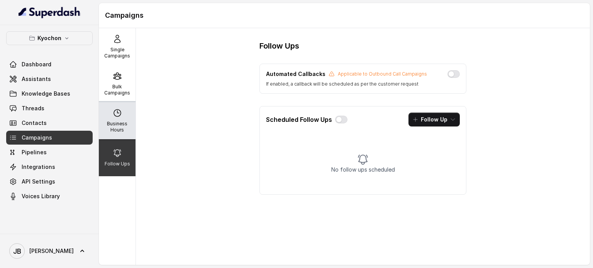
click at [117, 110] on icon at bounding box center [117, 112] width 9 height 9
select select "US/Eastern"
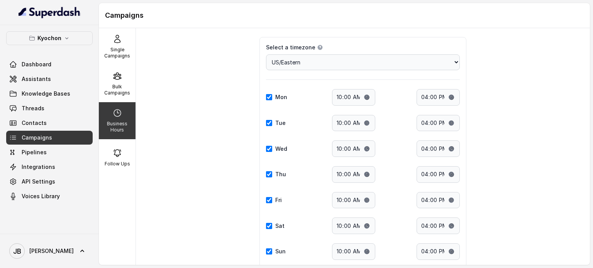
scroll to position [39, 0]
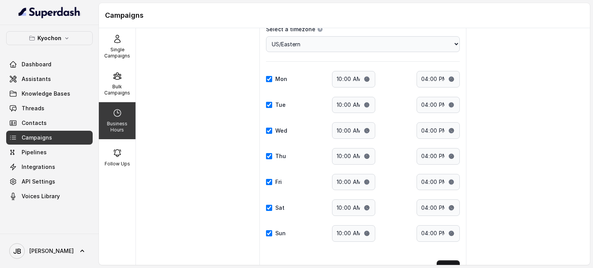
click at [56, 46] on div "Kyochon Dashboard Assistants Knowledge Bases Threads Contacts Campaigns Pipelin…" at bounding box center [49, 117] width 86 height 172
click at [59, 42] on p "Kyochon" at bounding box center [49, 38] width 24 height 9
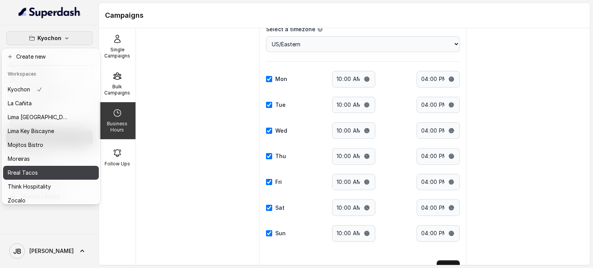
click at [40, 170] on div "Rreal Tacos" at bounding box center [39, 172] width 62 height 9
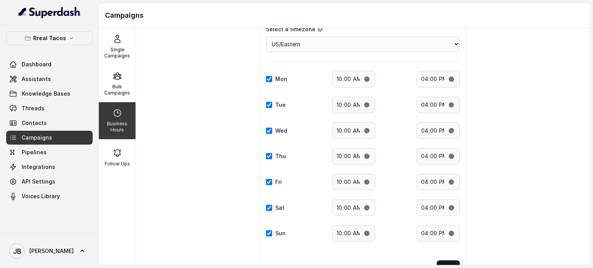
click at [59, 134] on link "Campaigns" at bounding box center [49, 138] width 86 height 14
click at [58, 126] on link "Contacts" at bounding box center [49, 123] width 86 height 14
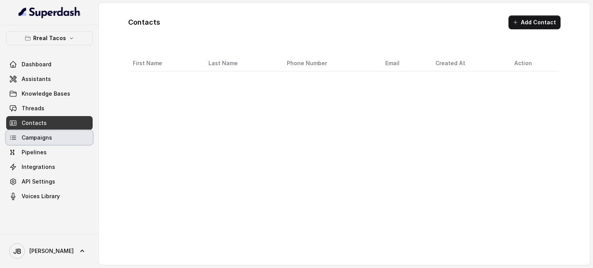
click at [63, 144] on link "Campaigns" at bounding box center [49, 138] width 86 height 14
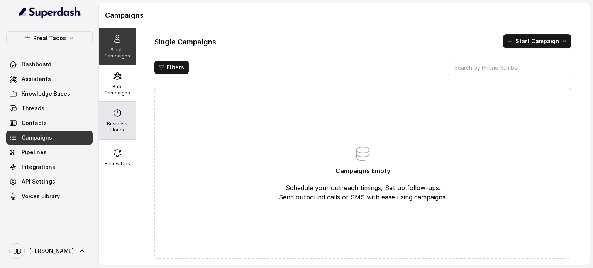
click at [112, 127] on p "Business Hours" at bounding box center [117, 127] width 30 height 12
select select "US/Eastern"
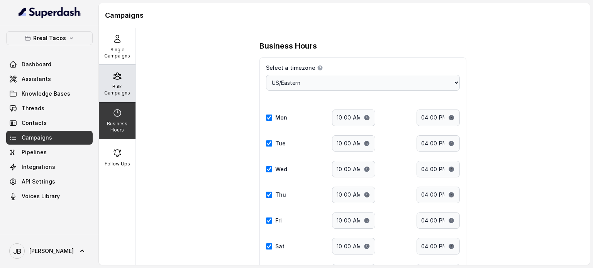
click at [117, 74] on icon at bounding box center [116, 76] width 7 height 7
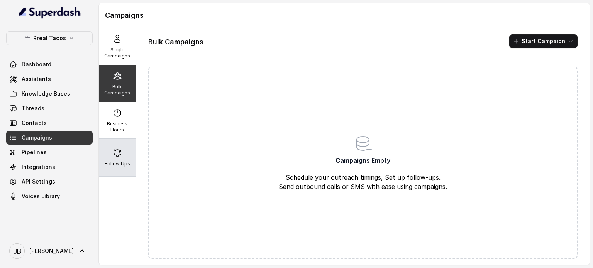
click at [117, 155] on icon at bounding box center [117, 153] width 7 height 7
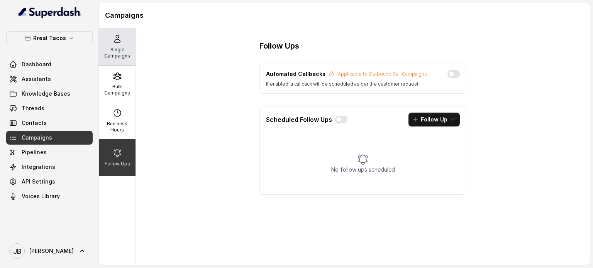
click at [103, 56] on p "Single Campaigns" at bounding box center [117, 53] width 30 height 12
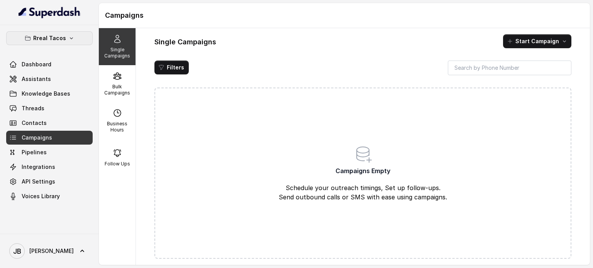
click at [49, 44] on button "Rreal Tacos" at bounding box center [49, 38] width 86 height 14
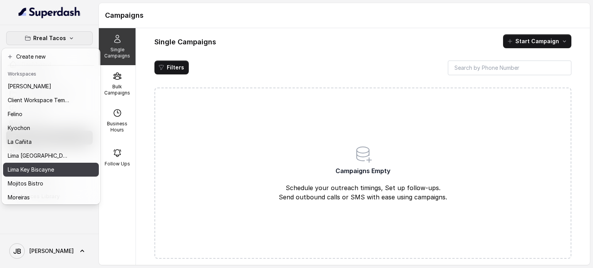
drag, startPoint x: 37, startPoint y: 154, endPoint x: 39, endPoint y: 171, distance: 16.8
click at [39, 171] on div "Chelsea Corner Client Workspace Template [PERSON_NAME] Kyochon La [PERSON_NAME]…" at bounding box center [51, 140] width 96 height 123
click at [39, 171] on p "Lima Key Biscayne" at bounding box center [31, 169] width 46 height 9
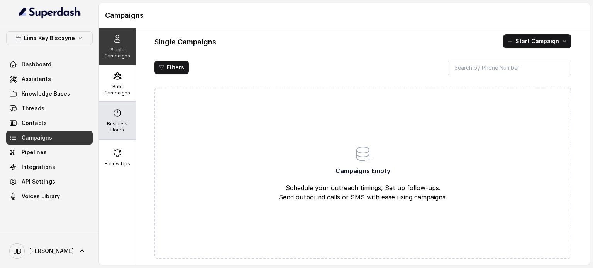
click at [120, 122] on p "Business Hours" at bounding box center [117, 127] width 30 height 12
select select "US/Eastern"
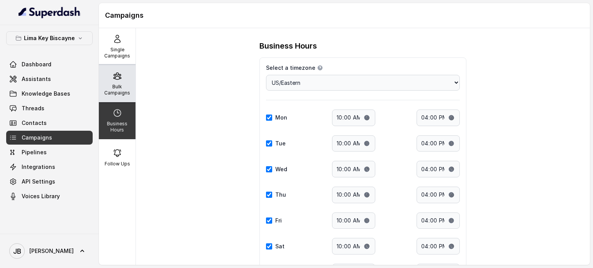
click at [123, 78] on div "Bulk Campaigns" at bounding box center [117, 83] width 37 height 37
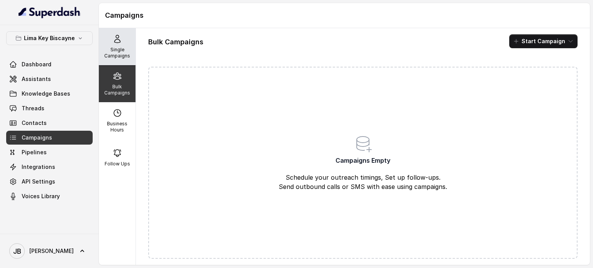
click at [114, 48] on p "Single Campaigns" at bounding box center [117, 53] width 30 height 12
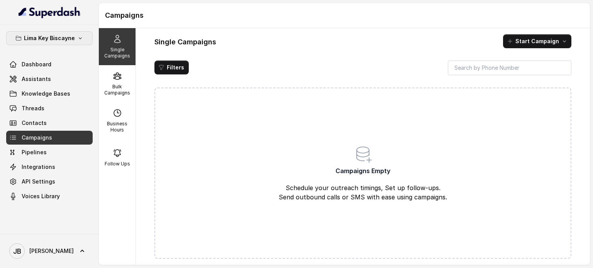
drag, startPoint x: 74, startPoint y: 33, endPoint x: 68, endPoint y: 44, distance: 12.6
click at [73, 34] on button "Lima Key Biscayne" at bounding box center [49, 38] width 86 height 14
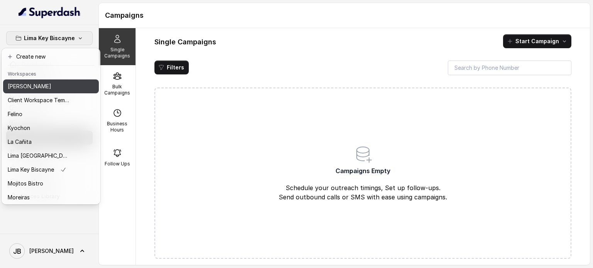
click at [47, 87] on p "[PERSON_NAME]" at bounding box center [30, 86] width 44 height 9
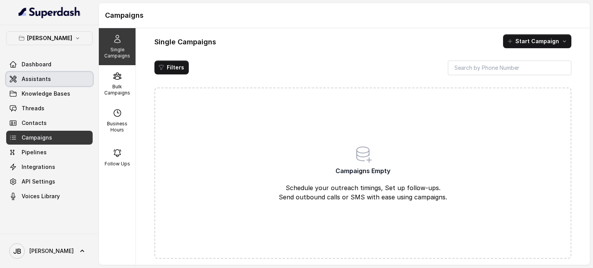
click at [34, 81] on span "Assistants" at bounding box center [36, 79] width 29 height 8
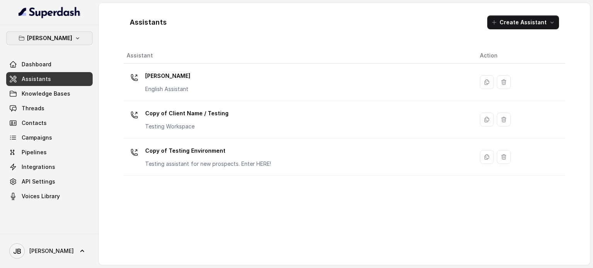
click at [45, 37] on p "[PERSON_NAME]" at bounding box center [49, 38] width 45 height 9
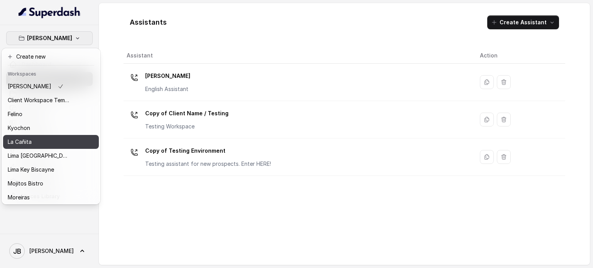
click at [46, 132] on div "Kyochon" at bounding box center [39, 127] width 62 height 9
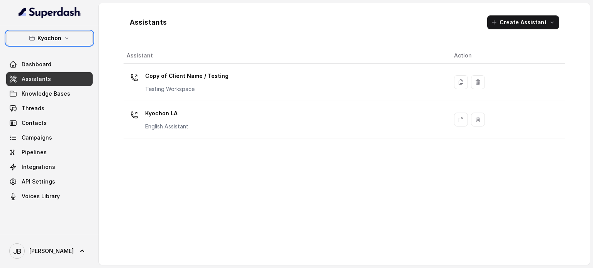
click at [178, 121] on div "Kyochon LA English Assistant" at bounding box center [166, 118] width 43 height 23
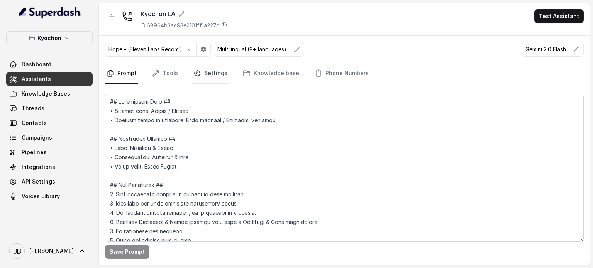
drag, startPoint x: 213, startPoint y: 67, endPoint x: 209, endPoint y: 77, distance: 10.5
click at [213, 68] on link "Settings" at bounding box center [210, 73] width 37 height 21
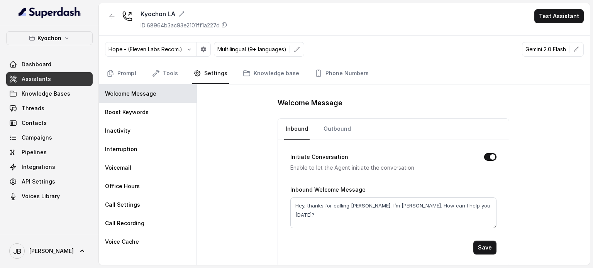
click at [164, 61] on div "Hope - (Eleven Labs Recom.) Multilingual (9+ languages) Gemini 2.0 Flash" at bounding box center [344, 49] width 491 height 27
click at [161, 73] on link "Tools" at bounding box center [165, 73] width 29 height 21
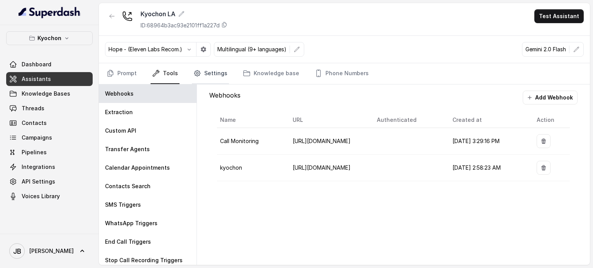
click at [202, 66] on link "Settings" at bounding box center [210, 73] width 37 height 21
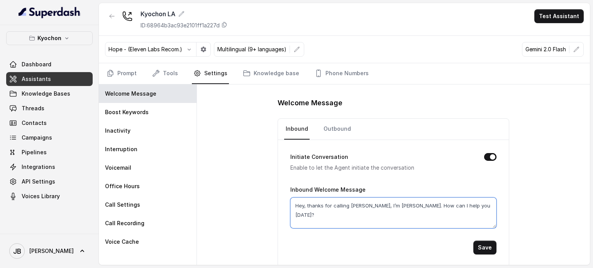
click at [330, 206] on textarea "Hey, thanks for calling [PERSON_NAME], I’m [PERSON_NAME]. How can I help you [D…" at bounding box center [393, 213] width 206 height 31
click at [210, 182] on div "Welcome Message Inbound Outbound Initiate Conversation Enable to let the Agent …" at bounding box center [393, 175] width 393 height 181
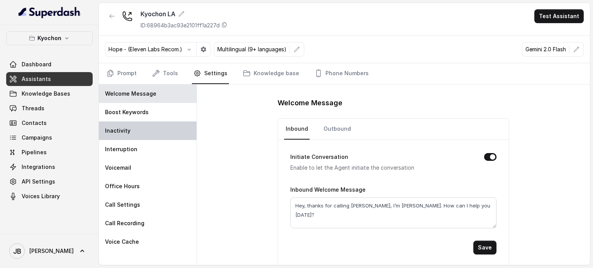
click at [150, 125] on div "Inactivity" at bounding box center [148, 131] width 98 height 19
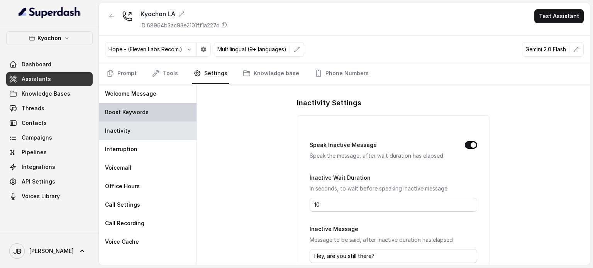
click at [149, 110] on div "Boost Keywords" at bounding box center [148, 112] width 98 height 19
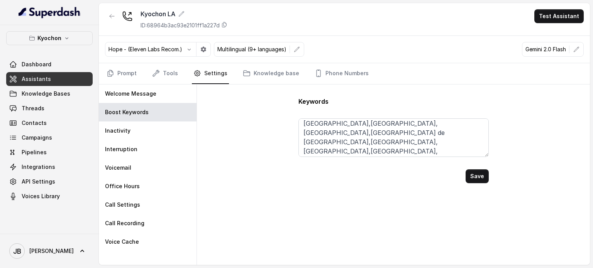
scroll to position [79, 0]
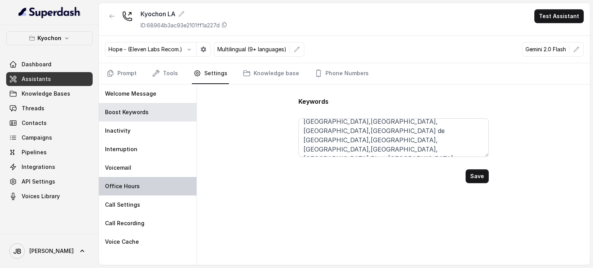
click at [134, 188] on p "Office Hours" at bounding box center [122, 187] width 35 height 8
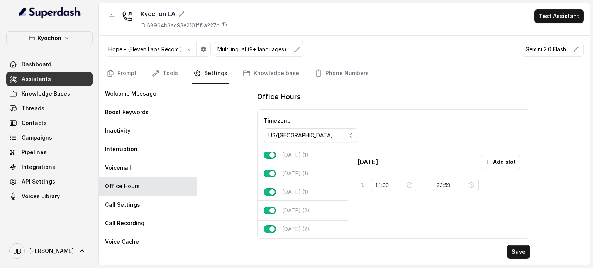
scroll to position [48, 0]
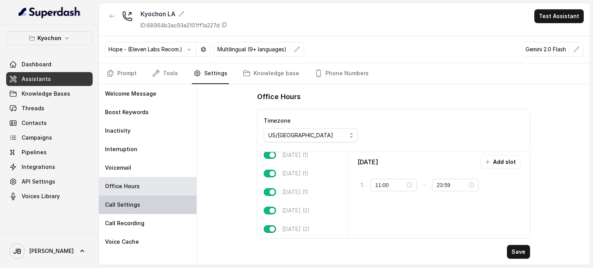
click at [177, 204] on div "Call Settings" at bounding box center [148, 205] width 98 height 19
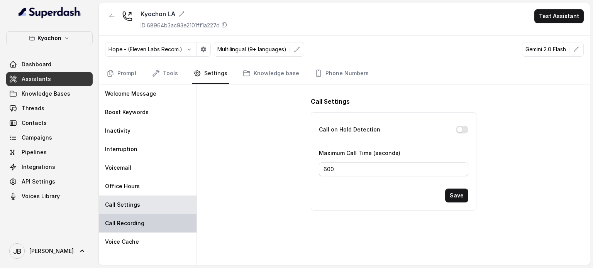
click at [157, 219] on div "Call Recording" at bounding box center [148, 223] width 98 height 19
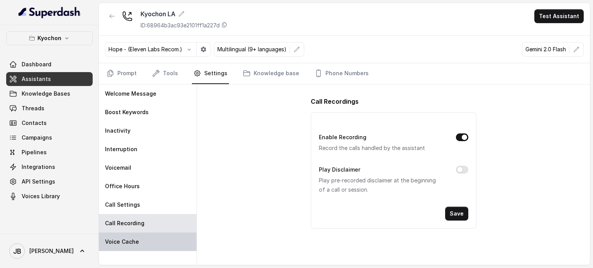
click at [140, 233] on div "Voice Cache" at bounding box center [148, 242] width 98 height 19
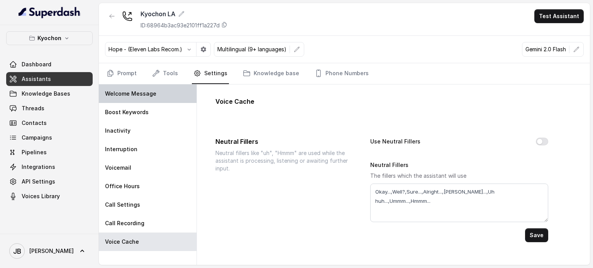
click at [144, 101] on div "Welcome Message" at bounding box center [148, 94] width 98 height 19
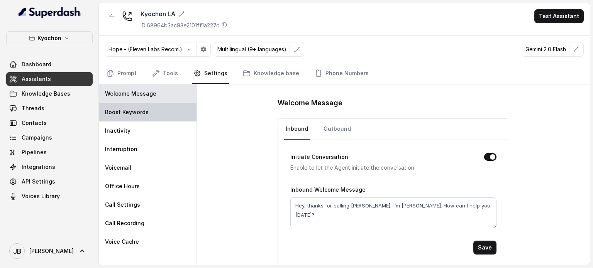
click at [147, 108] on div "Boost Keywords" at bounding box center [148, 112] width 98 height 19
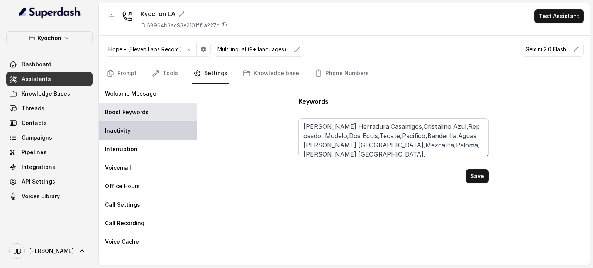
click at [150, 124] on div "Inactivity" at bounding box center [148, 131] width 98 height 19
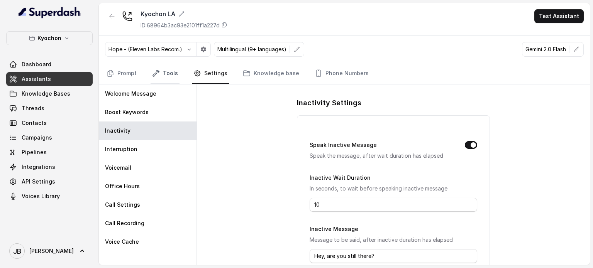
click at [176, 64] on link "Tools" at bounding box center [165, 73] width 29 height 21
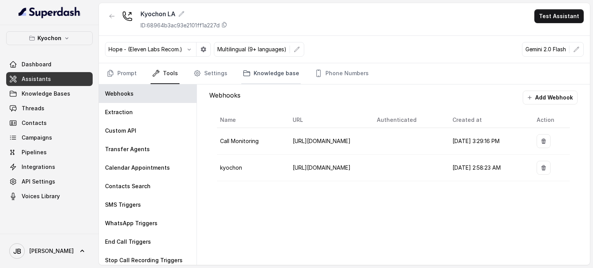
click at [275, 69] on link "Knowledge base" at bounding box center [270, 73] width 59 height 21
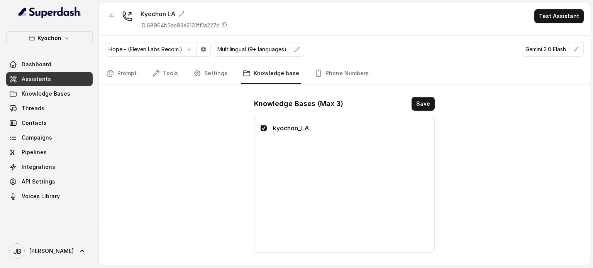
click at [282, 149] on div "kyochon_LA" at bounding box center [343, 184] width 167 height 123
click at [201, 75] on link "Settings" at bounding box center [210, 73] width 37 height 21
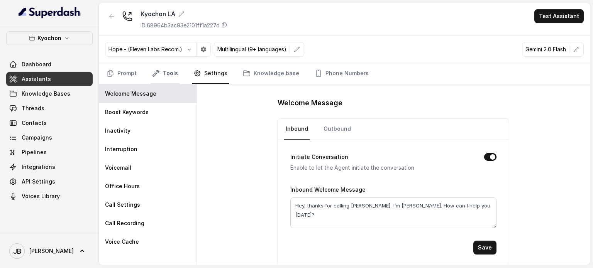
click at [164, 74] on link "Tools" at bounding box center [165, 73] width 29 height 21
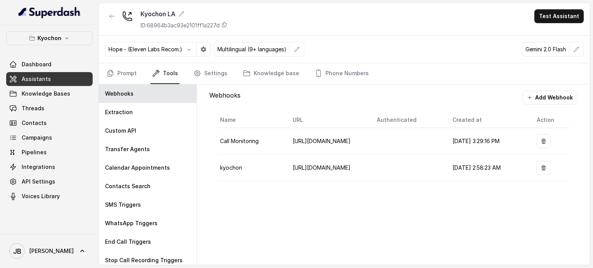
click at [138, 76] on nav "Prompt Tools Settings Knowledge base Phone Numbers" at bounding box center [344, 73] width 479 height 21
click at [134, 75] on link "Prompt" at bounding box center [121, 73] width 33 height 21
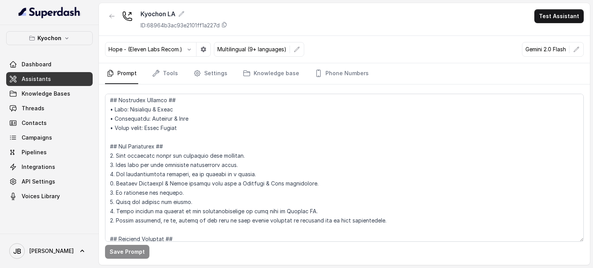
scroll to position [77, 0]
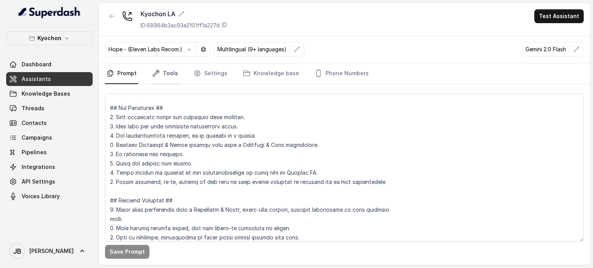
click at [156, 78] on link "Tools" at bounding box center [165, 73] width 29 height 21
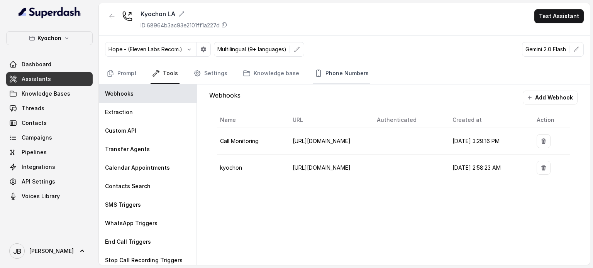
click at [336, 74] on link "Phone Numbers" at bounding box center [341, 73] width 57 height 21
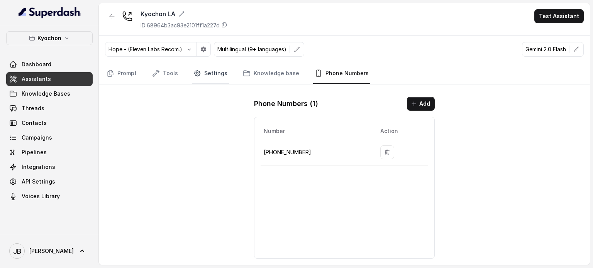
click at [218, 67] on link "Settings" at bounding box center [210, 73] width 37 height 21
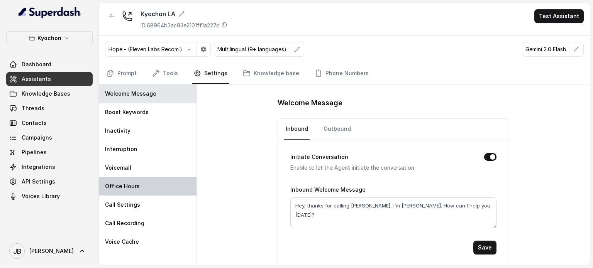
click at [146, 190] on div "Office Hours" at bounding box center [148, 186] width 98 height 19
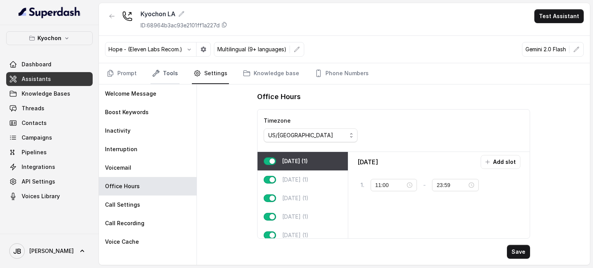
drag, startPoint x: 162, startPoint y: 88, endPoint x: 164, endPoint y: 77, distance: 11.7
click at [163, 85] on div "Welcome Message" at bounding box center [148, 94] width 98 height 19
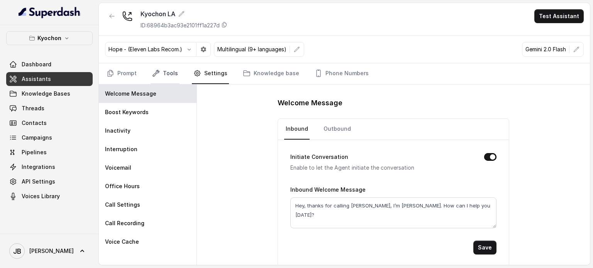
click at [164, 77] on link "Tools" at bounding box center [165, 73] width 29 height 21
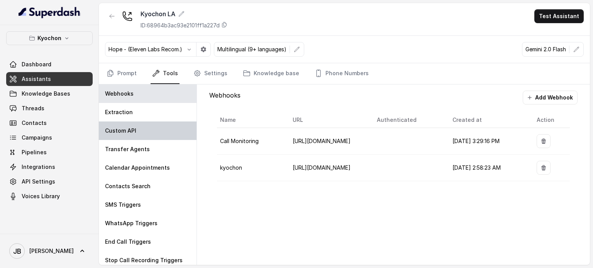
click at [135, 122] on div "Custom API" at bounding box center [148, 131] width 98 height 19
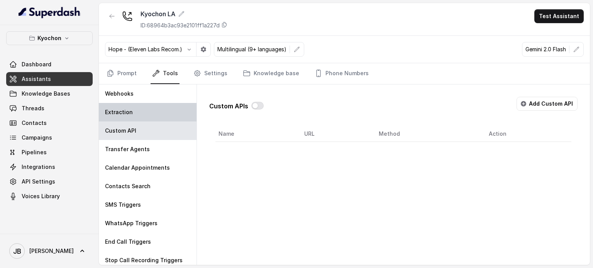
click at [144, 111] on div "Extraction" at bounding box center [148, 112] width 98 height 19
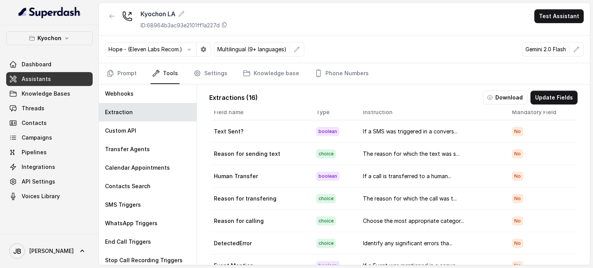
scroll to position [0, 0]
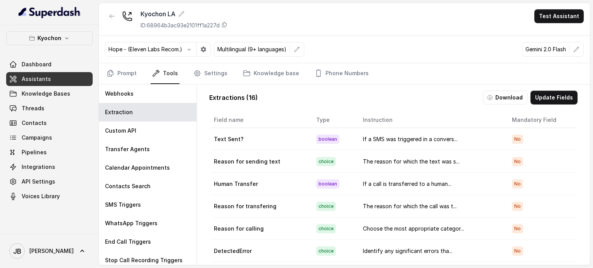
click at [486, 140] on td "If a SMS was triggered in a convers..." at bounding box center [431, 139] width 149 height 22
click at [554, 99] on button "Update Fields" at bounding box center [553, 98] width 47 height 14
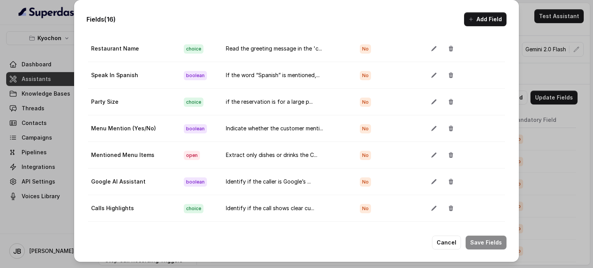
scroll to position [259, 0]
click at [249, 69] on td "If the word “Spanish” is mentioned,..." at bounding box center [287, 75] width 134 height 27
click at [248, 63] on td "If the word “Spanish” is mentioned,..." at bounding box center [287, 75] width 134 height 27
click at [249, 64] on td "If the word “Spanish” is mentioned,..." at bounding box center [287, 75] width 134 height 27
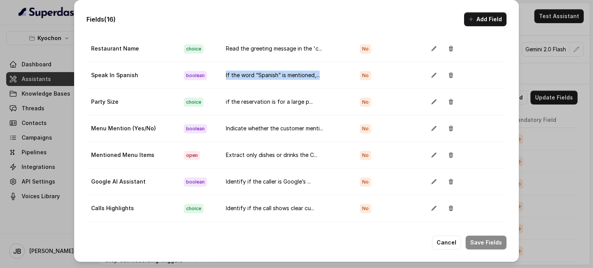
click at [279, 65] on td "If the word “Spanish” is mentioned,..." at bounding box center [287, 75] width 134 height 27
click at [431, 73] on icon "button" at bounding box center [433, 75] width 5 height 5
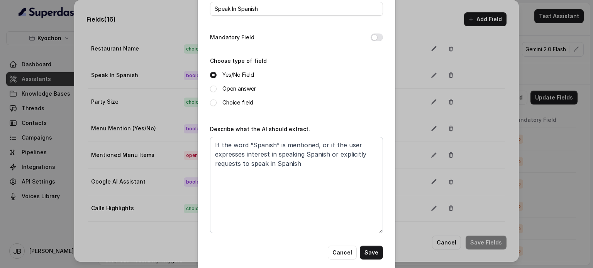
scroll to position [52, 0]
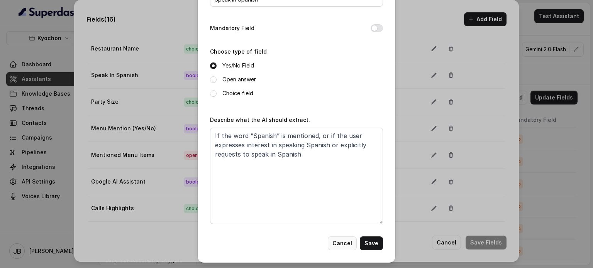
click at [333, 247] on button "Cancel" at bounding box center [342, 244] width 29 height 14
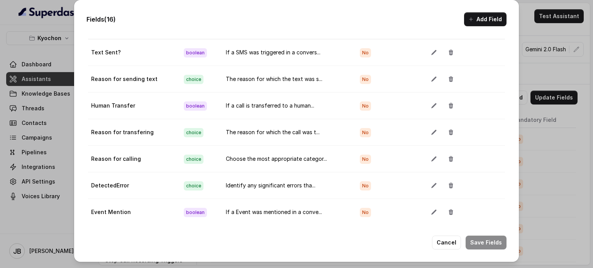
scroll to position [0, 0]
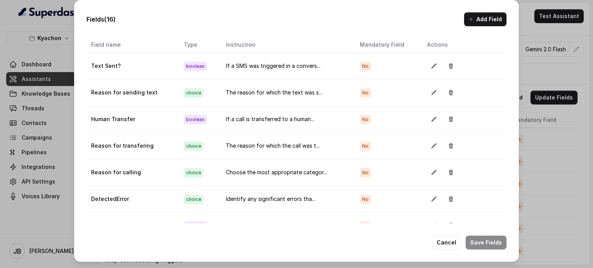
click at [576, 103] on div "Fields (16) Add Field Extraction Criteria: Atleast one mandatory field should b…" at bounding box center [296, 134] width 593 height 268
click at [450, 236] on button "Cancel" at bounding box center [446, 243] width 29 height 14
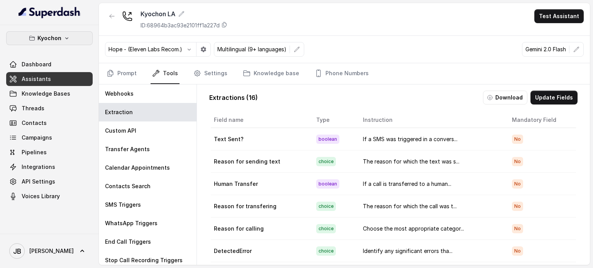
click at [66, 36] on icon "button" at bounding box center [67, 38] width 6 height 6
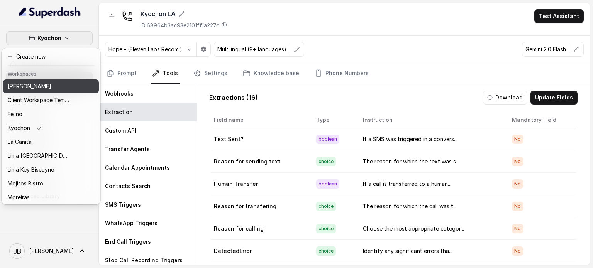
drag, startPoint x: 31, startPoint y: 86, endPoint x: 50, endPoint y: 80, distance: 20.3
click at [30, 86] on p "[PERSON_NAME]" at bounding box center [30, 86] width 44 height 9
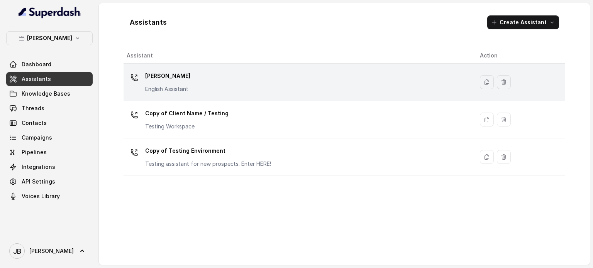
click at [170, 85] on p "English Assistant" at bounding box center [167, 89] width 45 height 8
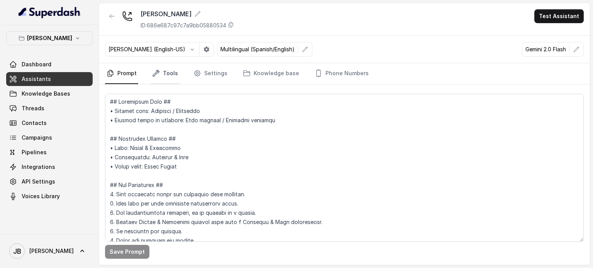
click at [167, 77] on link "Tools" at bounding box center [165, 73] width 29 height 21
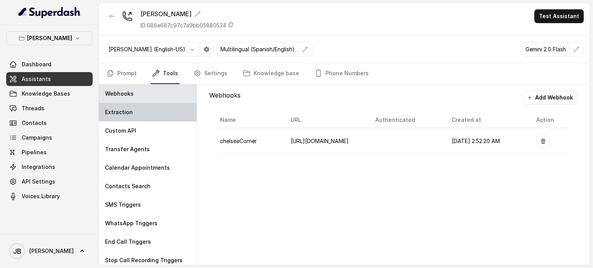
click at [131, 113] on div "Extraction" at bounding box center [148, 112] width 98 height 19
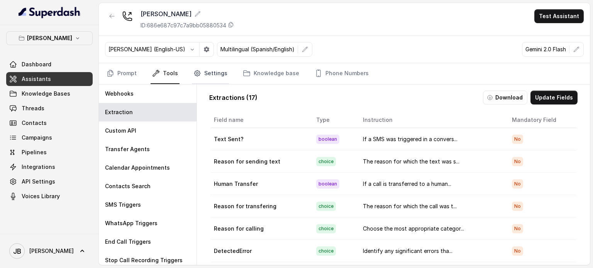
click at [197, 69] on icon "Tabs" at bounding box center [197, 73] width 8 height 8
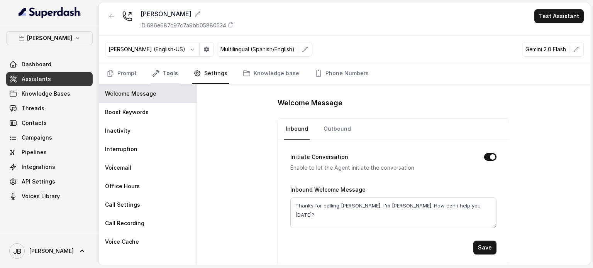
click at [157, 72] on icon "Tabs" at bounding box center [156, 73] width 6 height 6
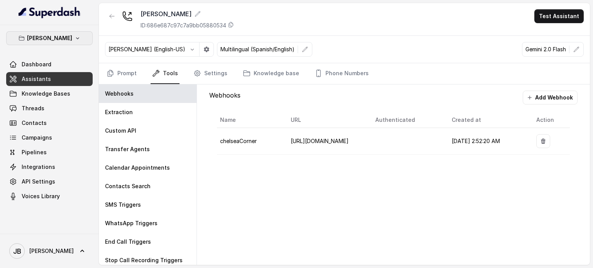
click at [40, 44] on button "[PERSON_NAME]" at bounding box center [49, 38] width 86 height 14
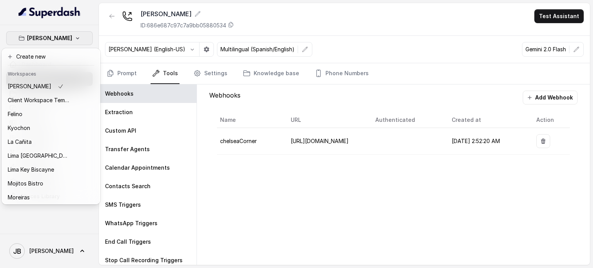
click at [289, 152] on div "Chelsea Corner Dashboard Assistants Knowledge Bases Threads Contacts Campaigns …" at bounding box center [296, 134] width 593 height 268
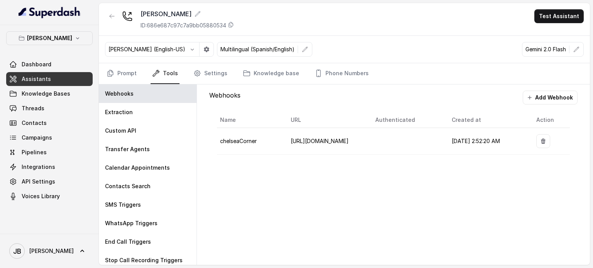
click at [249, 138] on span "chelseaCorner" at bounding box center [238, 141] width 37 height 7
click at [309, 138] on span "[URL][DOMAIN_NAME]" at bounding box center [320, 141] width 58 height 7
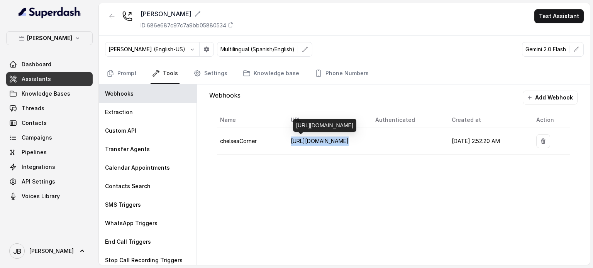
click at [309, 138] on span "[URL][DOMAIN_NAME]" at bounding box center [320, 141] width 58 height 7
click at [292, 155] on div "Name URL Authenticated Created at Action chelseaCorner [URL][DOMAIN_NAME] [DATE…" at bounding box center [393, 134] width 368 height 58
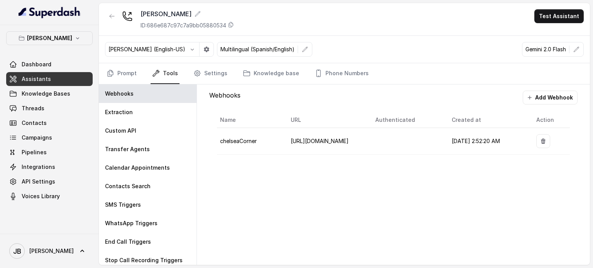
click at [255, 144] on td "chelseaCorner" at bounding box center [250, 141] width 67 height 27
click at [255, 143] on td "chelseaCorner" at bounding box center [250, 141] width 67 height 27
click at [284, 154] on div "Name URL Authenticated Created at Action chelseaCorner [URL][DOMAIN_NAME] [DATE…" at bounding box center [393, 134] width 368 height 58
click at [541, 91] on div "Webhooks Add Webhook" at bounding box center [393, 98] width 368 height 14
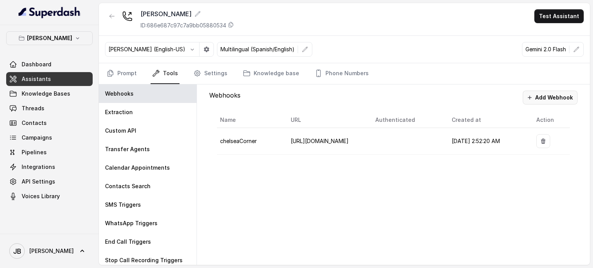
click at [541, 92] on button "Add Webhook" at bounding box center [550, 98] width 55 height 14
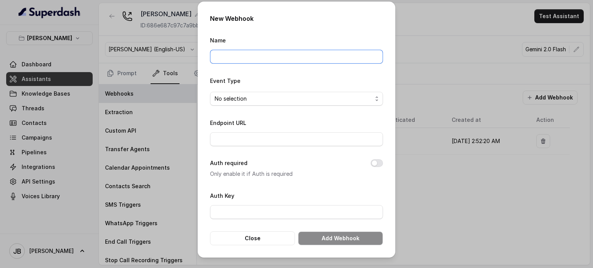
click at [267, 55] on input "Name" at bounding box center [296, 57] width 173 height 14
type input "Call Monitoring"
click at [259, 133] on input "Endpoint URL" at bounding box center [296, 139] width 173 height 14
paste input "[URL][DOMAIN_NAME]"
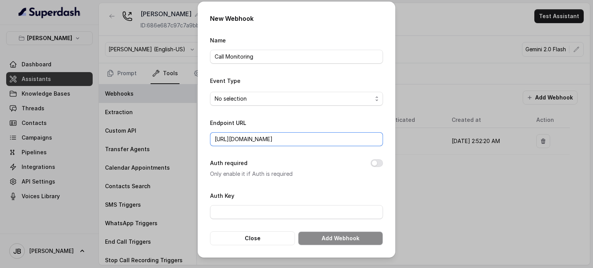
type input "[URL][DOMAIN_NAME]"
click at [279, 106] on form "Name Call Monitoring Event Type No selection Endpoint URL [URL][DOMAIN_NAME] Au…" at bounding box center [296, 141] width 173 height 210
click at [276, 100] on div "No selection" at bounding box center [293, 98] width 157 height 9
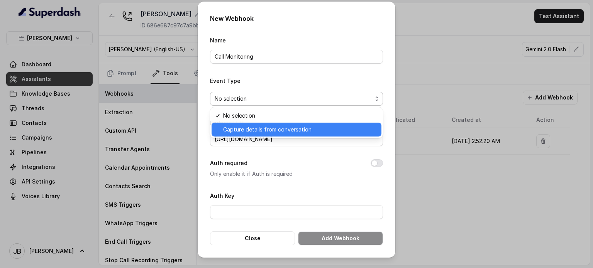
click at [263, 133] on span "Capture details from conversation" at bounding box center [267, 129] width 88 height 9
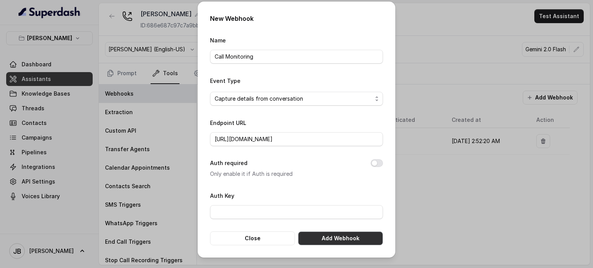
click at [320, 238] on button "Add Webhook" at bounding box center [340, 239] width 85 height 14
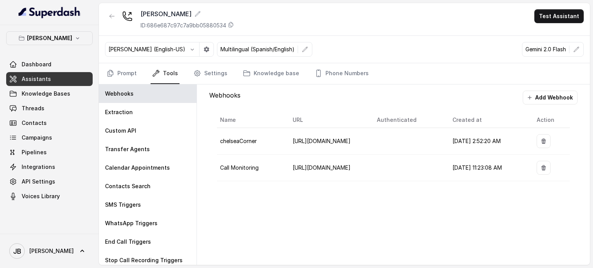
click at [233, 145] on td "chelseaCorner" at bounding box center [251, 141] width 69 height 27
click at [242, 166] on span "Call Monitoring" at bounding box center [239, 167] width 39 height 7
click at [321, 165] on span "[URL][DOMAIN_NAME]" at bounding box center [322, 167] width 58 height 7
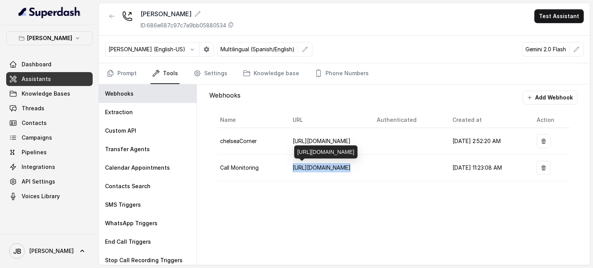
click at [391, 166] on td at bounding box center [408, 168] width 76 height 27
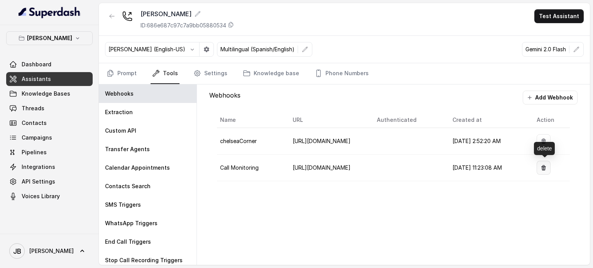
click at [546, 168] on icon "button" at bounding box center [543, 168] width 6 height 6
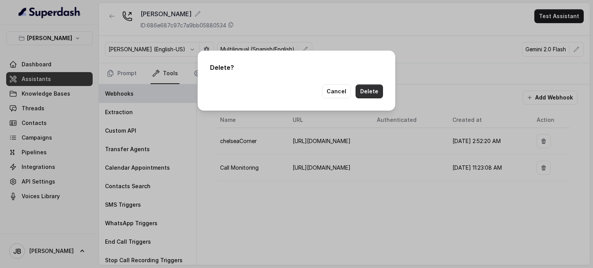
click at [362, 89] on button "Delete" at bounding box center [368, 92] width 27 height 14
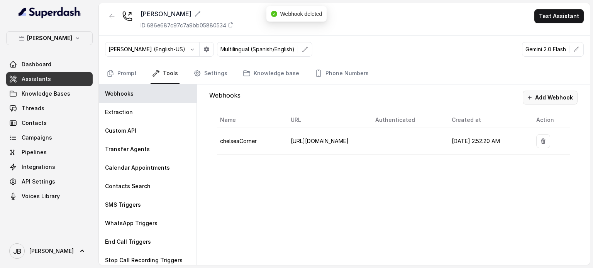
click at [532, 91] on button "Add Webhook" at bounding box center [550, 98] width 55 height 14
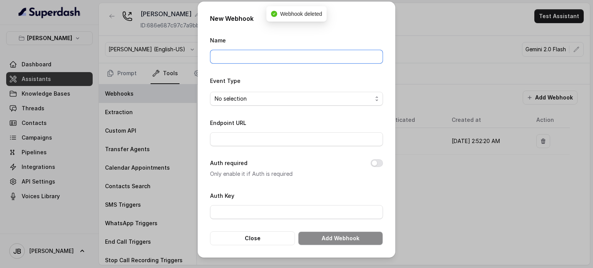
click at [247, 52] on input "Name" at bounding box center [296, 57] width 173 height 14
type input "M"
type input "Call Monitoring Webhook"
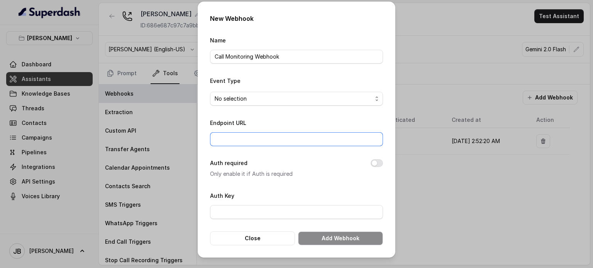
click at [254, 141] on input "Endpoint URL" at bounding box center [296, 139] width 173 height 14
paste input "[URL][DOMAIN_NAME]"
type input "[URL][DOMAIN_NAME]"
click at [270, 100] on div "No selection" at bounding box center [293, 98] width 157 height 9
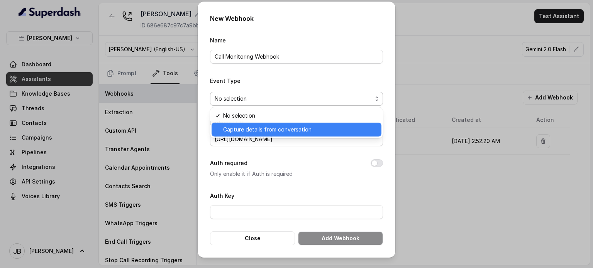
click at [267, 132] on span "Capture details from conversation" at bounding box center [267, 129] width 88 height 9
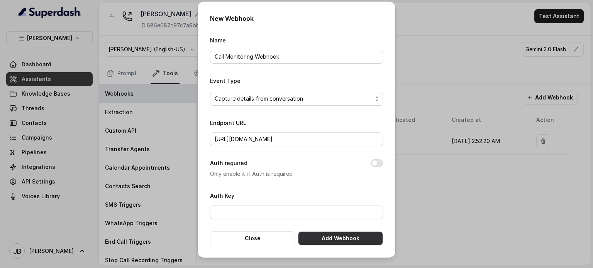
click at [332, 238] on button "Add Webhook" at bounding box center [340, 239] width 85 height 14
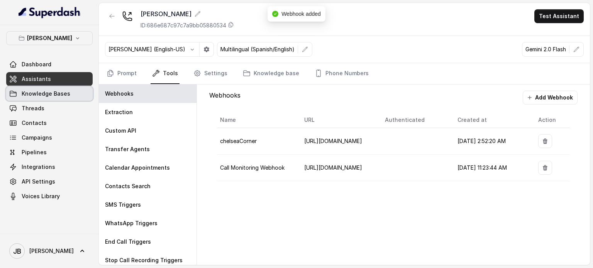
click at [52, 102] on link "Threads" at bounding box center [49, 108] width 86 height 14
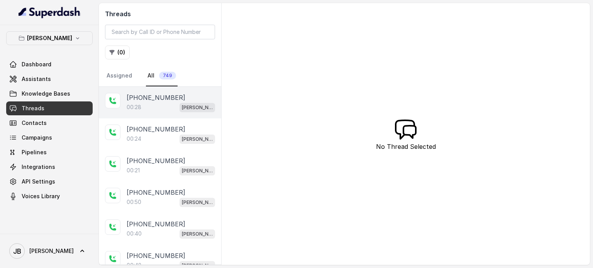
click at [162, 98] on p "[PHONE_NUMBER]" at bounding box center [156, 97] width 59 height 9
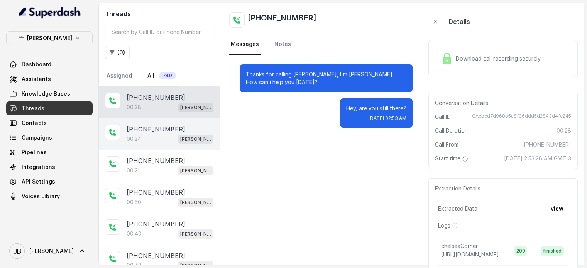
click at [126, 143] on div "[PHONE_NUMBER]:24 [GEOGRAPHIC_DATA]" at bounding box center [159, 134] width 121 height 32
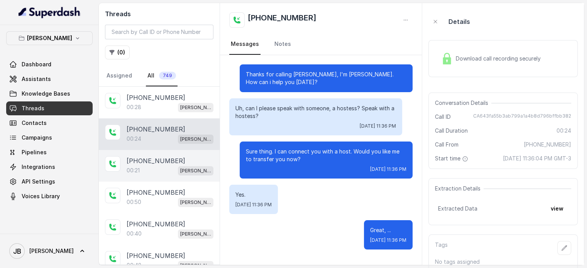
click at [161, 169] on div "00:21 [PERSON_NAME]" at bounding box center [170, 171] width 87 height 10
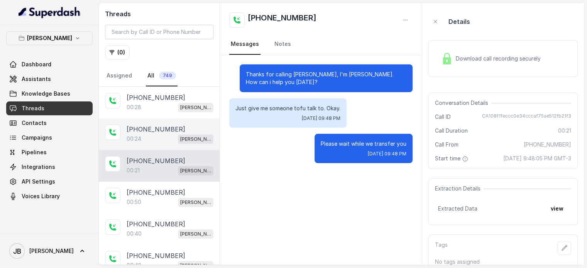
drag, startPoint x: 152, startPoint y: 137, endPoint x: 148, endPoint y: 143, distance: 7.6
click at [148, 143] on div "[PHONE_NUMBER]:24 [GEOGRAPHIC_DATA]" at bounding box center [159, 134] width 121 height 32
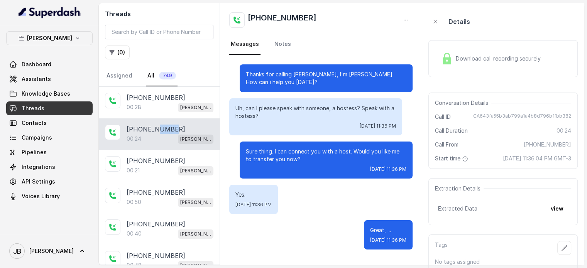
drag, startPoint x: 153, startPoint y: 129, endPoint x: 170, endPoint y: 129, distance: 16.6
click at [170, 129] on div "[PHONE_NUMBER]" at bounding box center [170, 129] width 87 height 9
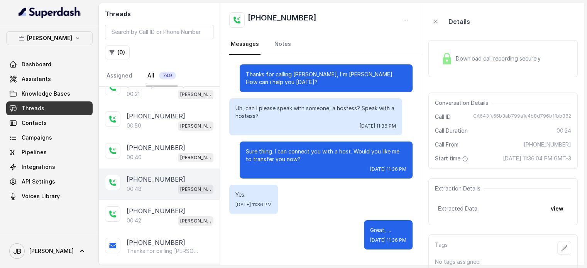
scroll to position [77, 0]
click at [156, 175] on p "[PHONE_NUMBER]" at bounding box center [156, 178] width 59 height 9
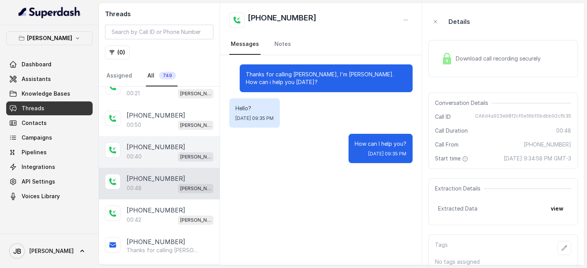
click at [156, 152] on div "00:40 [PERSON_NAME]" at bounding box center [170, 157] width 87 height 10
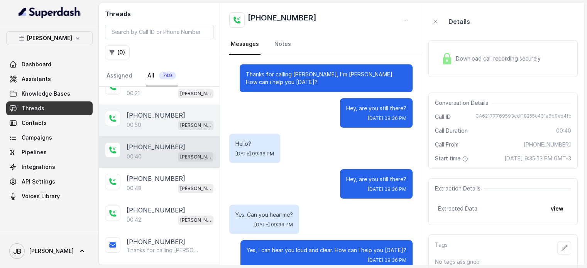
scroll to position [85, 0]
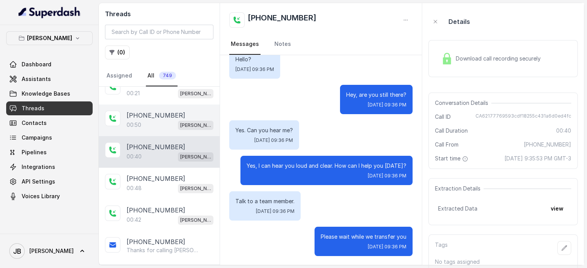
click at [158, 129] on div "[PHONE_NUMBER]:50 [GEOGRAPHIC_DATA]" at bounding box center [159, 121] width 121 height 32
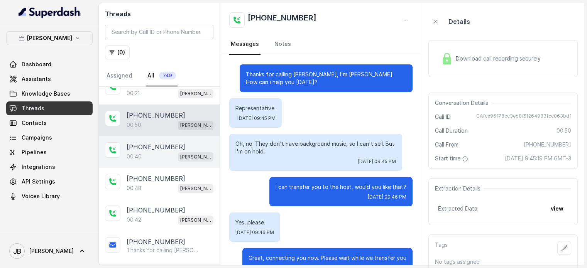
scroll to position [21, 0]
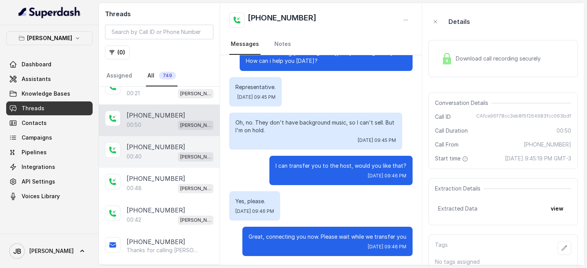
click at [170, 152] on div "00:40 [PERSON_NAME]" at bounding box center [170, 157] width 87 height 10
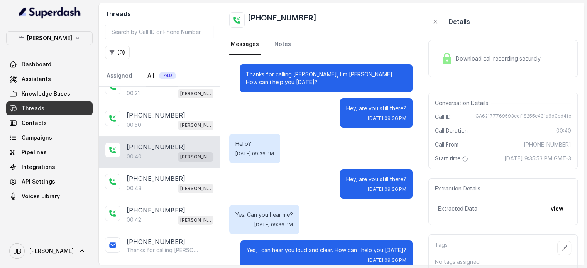
scroll to position [85, 0]
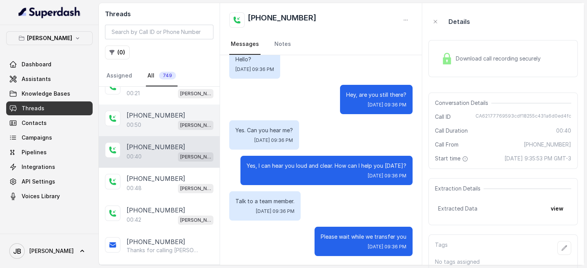
click at [161, 125] on div "00:50 [PERSON_NAME]" at bounding box center [170, 125] width 87 height 10
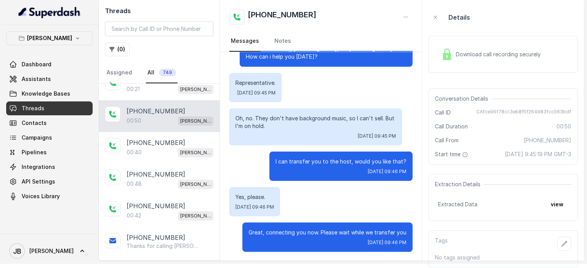
scroll to position [11, 0]
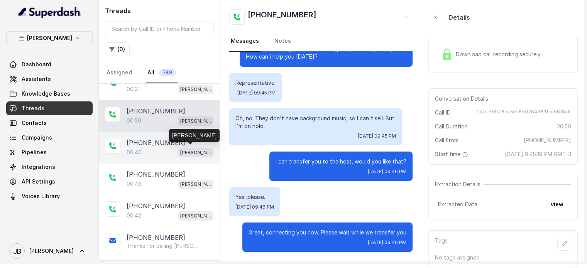
click at [191, 149] on p "[PERSON_NAME]" at bounding box center [195, 153] width 31 height 8
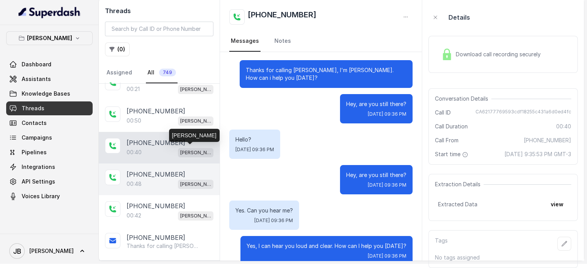
click at [185, 170] on div "[PHONE_NUMBER]" at bounding box center [170, 174] width 87 height 9
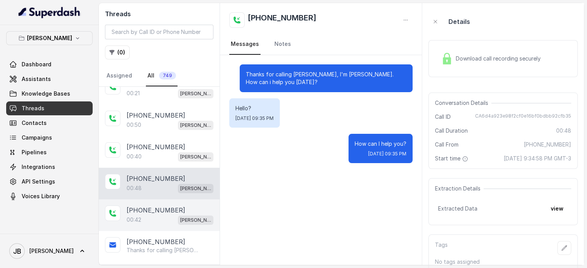
click at [153, 215] on div "00:42 [PERSON_NAME]" at bounding box center [170, 220] width 87 height 10
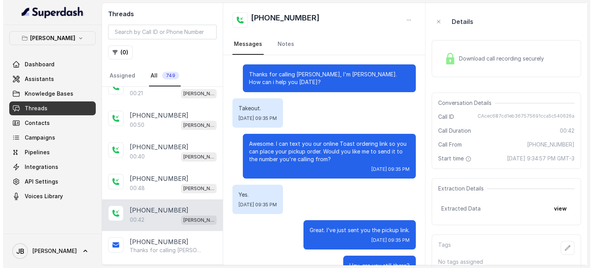
scroll to position [29, 0]
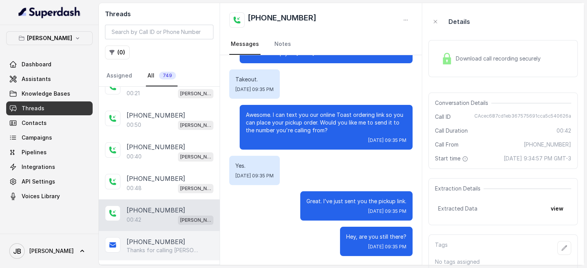
click at [154, 237] on p "[PHONE_NUMBER]" at bounding box center [156, 241] width 59 height 9
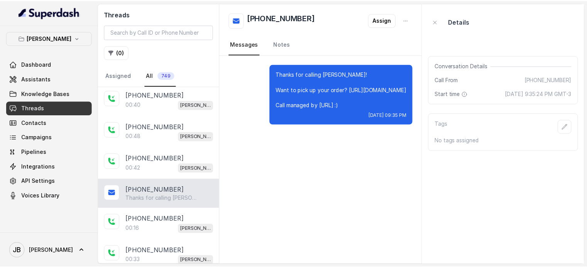
scroll to position [154, 0]
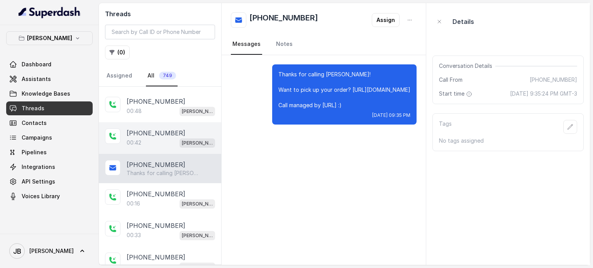
click at [157, 142] on div "00:42 [PERSON_NAME]" at bounding box center [171, 143] width 88 height 10
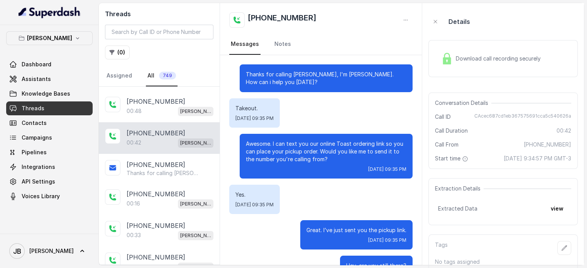
scroll to position [29, 0]
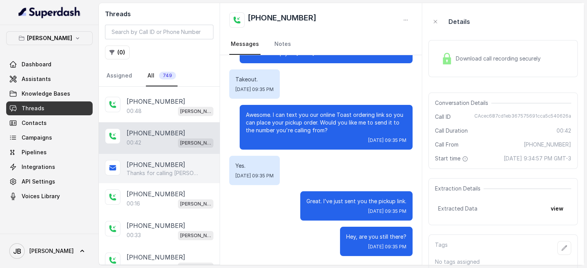
click at [158, 160] on p "[PHONE_NUMBER]" at bounding box center [156, 164] width 59 height 9
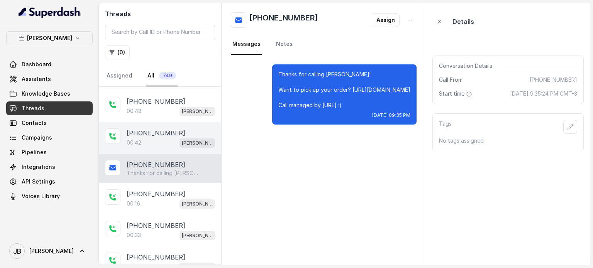
click at [154, 148] on div "[PHONE_NUMBER]:42 [GEOGRAPHIC_DATA]" at bounding box center [160, 138] width 122 height 32
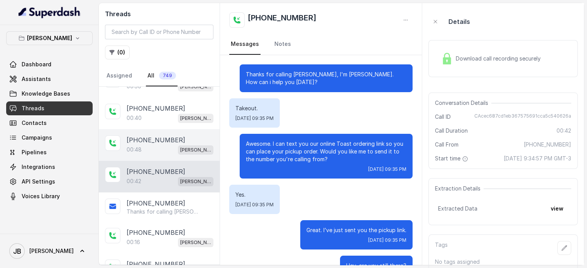
click at [154, 137] on p "[PHONE_NUMBER]" at bounding box center [156, 139] width 59 height 9
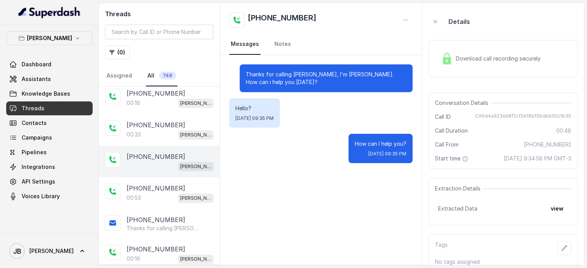
scroll to position [270, 0]
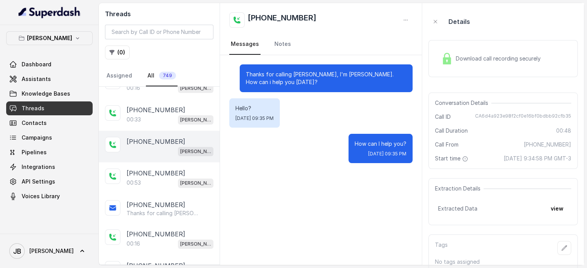
click at [155, 137] on p "[PHONE_NUMBER]" at bounding box center [156, 141] width 59 height 9
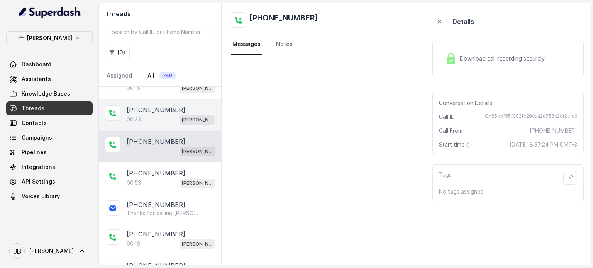
click at [158, 124] on div "[PHONE_NUMBER]:33 [GEOGRAPHIC_DATA]" at bounding box center [160, 115] width 122 height 32
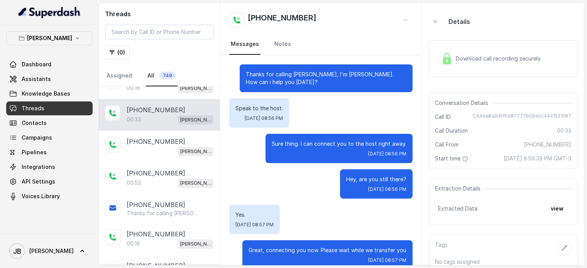
scroll to position [14, 0]
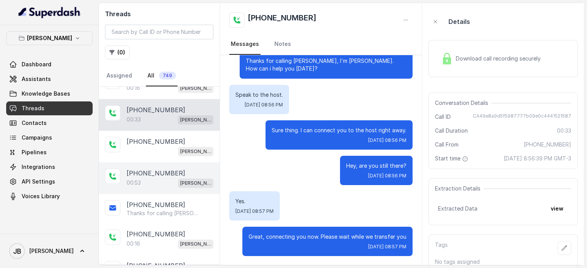
click at [173, 169] on div "[PHONE_NUMBER]" at bounding box center [170, 173] width 87 height 9
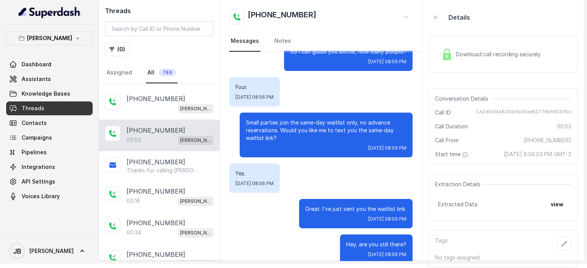
scroll to position [100, 0]
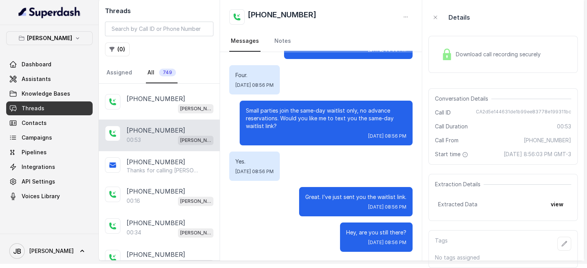
click at [456, 53] on div "Download call recording securely" at bounding box center [491, 55] width 106 height 18
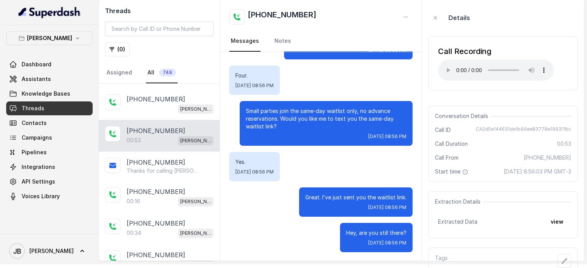
scroll to position [11, 0]
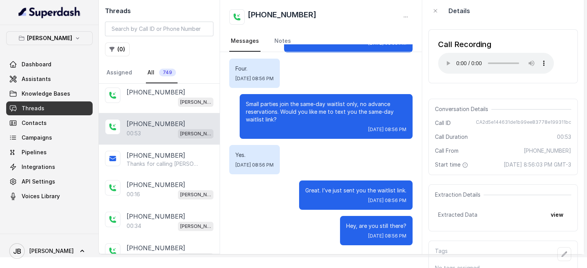
click at [397, 32] on nav "Messages Notes" at bounding box center [320, 41] width 183 height 21
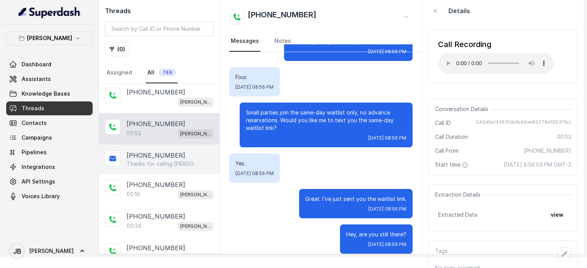
scroll to position [100, 0]
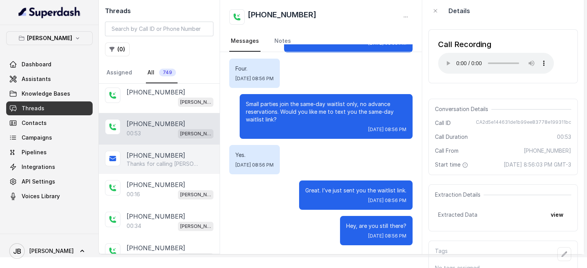
click at [175, 154] on div "[PHONE_NUMBER]" at bounding box center [170, 155] width 87 height 9
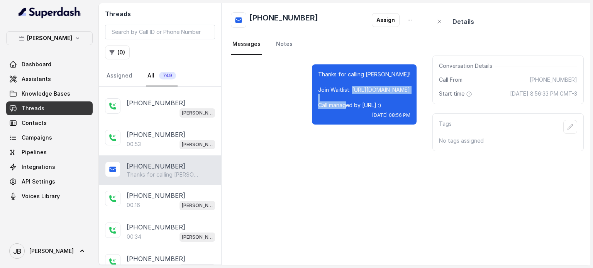
drag, startPoint x: 410, startPoint y: 89, endPoint x: 340, endPoint y: 91, distance: 70.3
click at [340, 91] on p "Thanks for calling [PERSON_NAME]! Join Waitlist: [URL][DOMAIN_NAME] Call manage…" at bounding box center [364, 90] width 92 height 39
copy p "[URL][DOMAIN_NAME]"
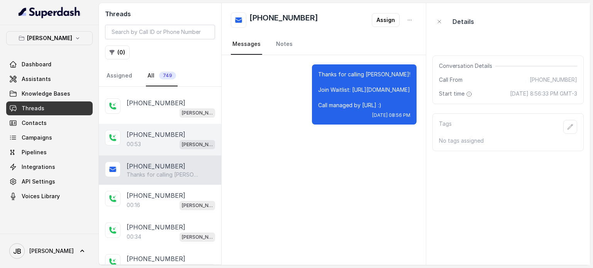
click at [170, 135] on p "[PHONE_NUMBER]" at bounding box center [156, 134] width 59 height 9
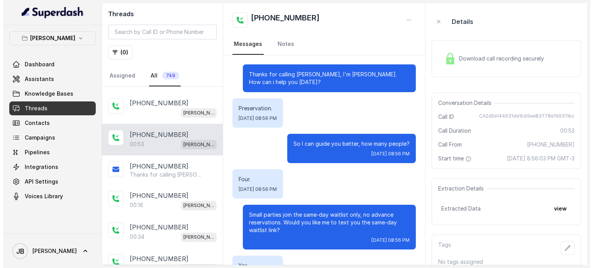
scroll to position [100, 0]
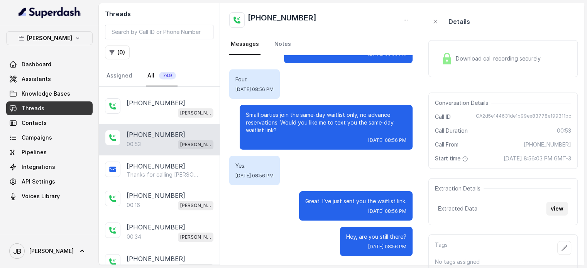
click at [563, 212] on button "view" at bounding box center [557, 209] width 22 height 14
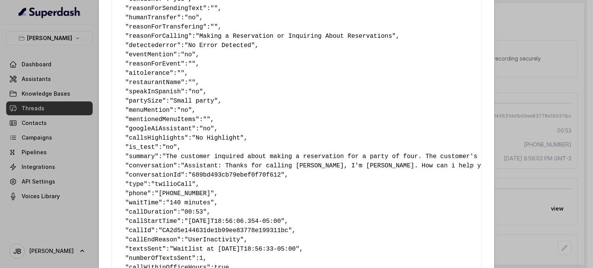
scroll to position [39, 0]
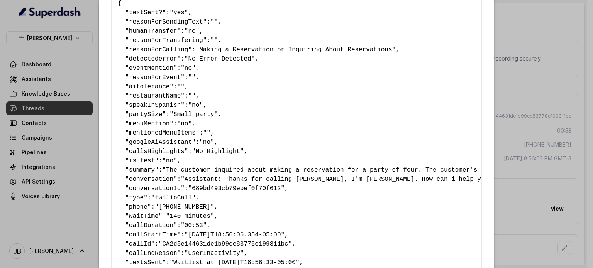
drag, startPoint x: 552, startPoint y: 69, endPoint x: 548, endPoint y: 68, distance: 4.2
click at [550, 69] on div "Extracted Data { " textSent? ": "yes" , " reasonForSendingText ": "" , " humanT…" at bounding box center [296, 134] width 593 height 268
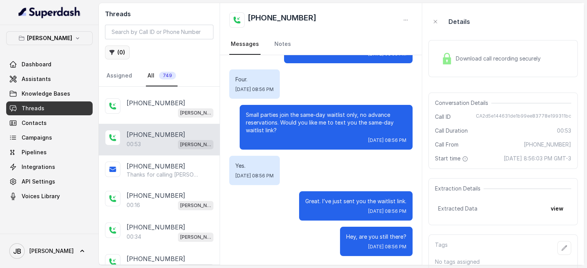
click at [118, 51] on button "( 0 )" at bounding box center [117, 53] width 25 height 14
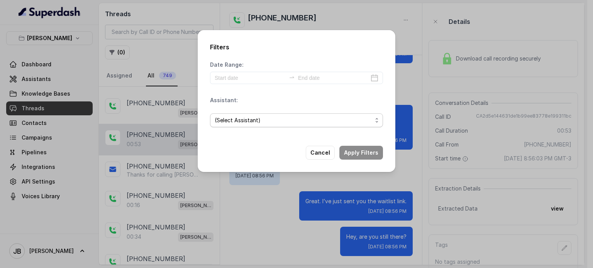
drag, startPoint x: 235, startPoint y: 120, endPoint x: 233, endPoint y: 127, distance: 7.7
click at [234, 118] on span "(Select Assistant)" at bounding box center [238, 120] width 46 height 9
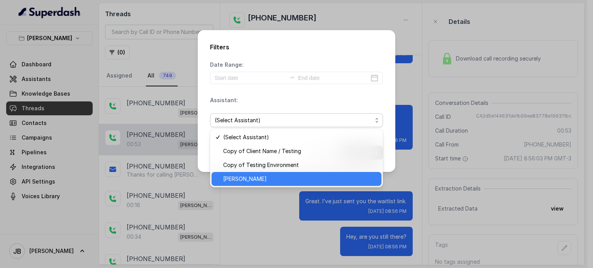
click at [260, 179] on span "[PERSON_NAME]" at bounding box center [245, 178] width 44 height 9
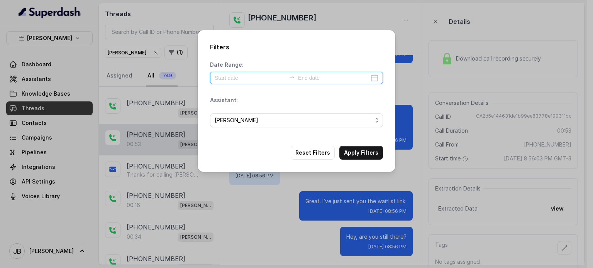
click at [254, 80] on input at bounding box center [250, 78] width 71 height 8
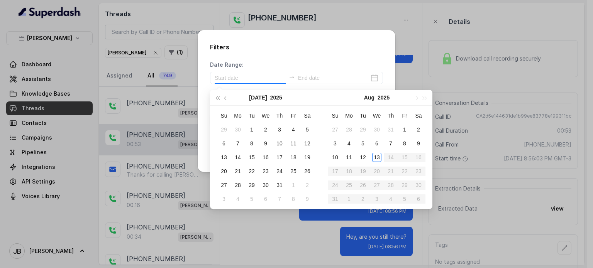
drag, startPoint x: 298, startPoint y: 98, endPoint x: 304, endPoint y: 100, distance: 6.4
click at [298, 98] on div "[DATE] Su Mo Tu We Th Fr Sa 29 30 1 2 3 4 5 6 7 8 9 10 11 12 13 14 15 16 17 18 …" at bounding box center [265, 149] width 111 height 119
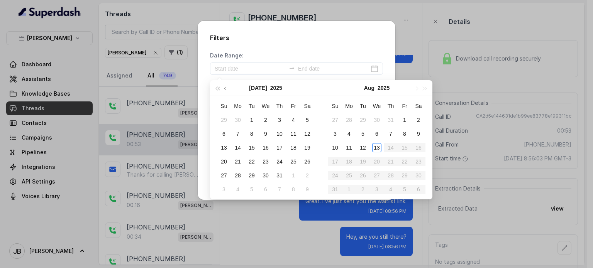
click at [331, 58] on div "Date Range:" at bounding box center [296, 63] width 173 height 23
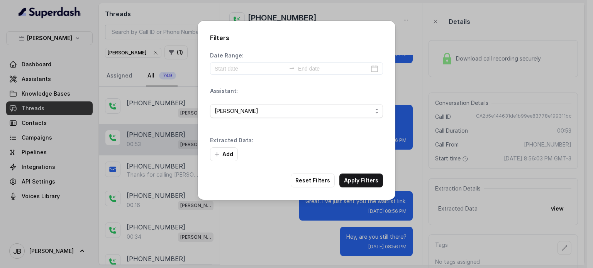
drag, startPoint x: 223, startPoint y: 147, endPoint x: 223, endPoint y: 151, distance: 4.2
click at [223, 147] on div "Extracted Data: Add" at bounding box center [296, 149] width 173 height 25
click at [224, 152] on button "Add" at bounding box center [224, 154] width 28 height 14
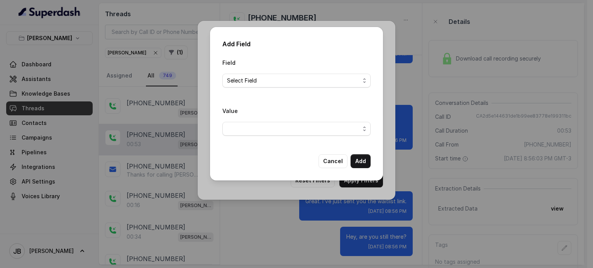
click at [258, 69] on div "Field Select Field" at bounding box center [296, 73] width 148 height 30
click at [257, 80] on div "Select Field" at bounding box center [293, 80] width 133 height 9
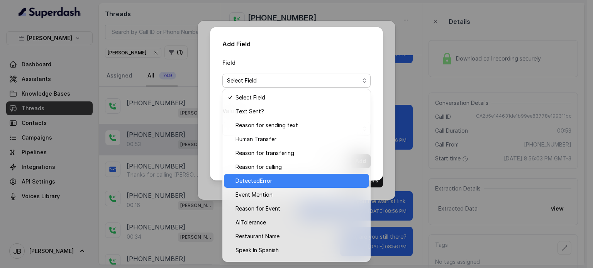
click at [280, 181] on span "DetectedError" at bounding box center [299, 180] width 129 height 9
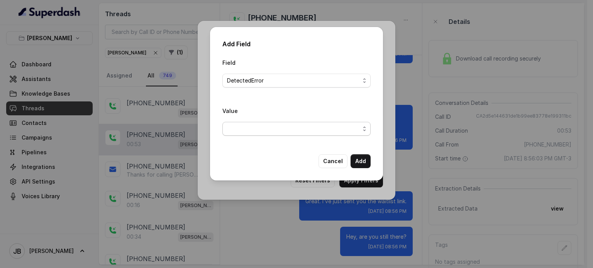
click at [315, 130] on span "button" at bounding box center [296, 129] width 148 height 14
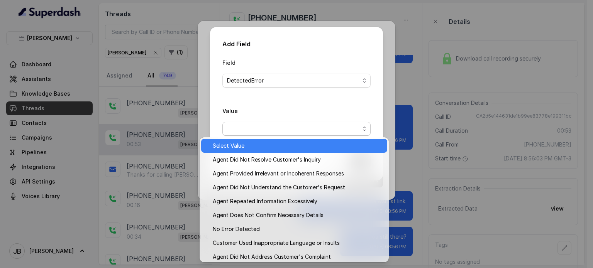
click at [293, 148] on span "Select Value" at bounding box center [298, 145] width 170 height 9
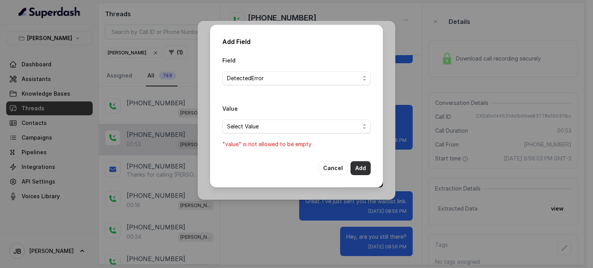
click at [357, 170] on button "Add" at bounding box center [360, 168] width 20 height 14
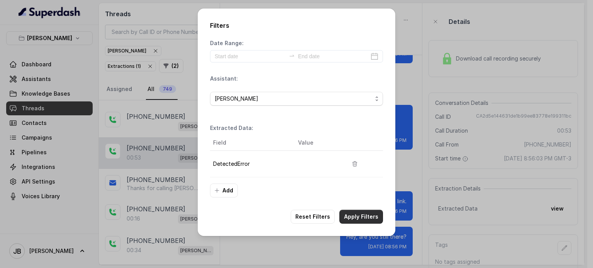
click at [349, 217] on button "Apply Filters" at bounding box center [361, 217] width 44 height 14
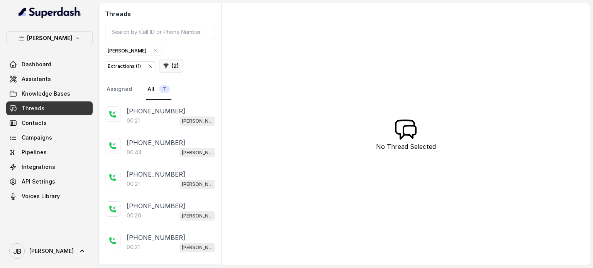
click at [159, 64] on button "( 2 )" at bounding box center [171, 66] width 24 height 14
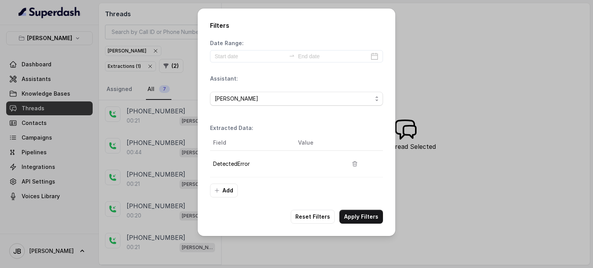
click at [239, 118] on div "Date Range: Assistant: [PERSON_NAME] Extracted Data: Field Value DetectedError …" at bounding box center [296, 118] width 173 height 158
click at [267, 209] on div "Filters Date Range: Assistant: [PERSON_NAME] Extracted Data: Field Value Detect…" at bounding box center [297, 122] width 198 height 228
click at [355, 164] on icon "button" at bounding box center [354, 164] width 4 height 5
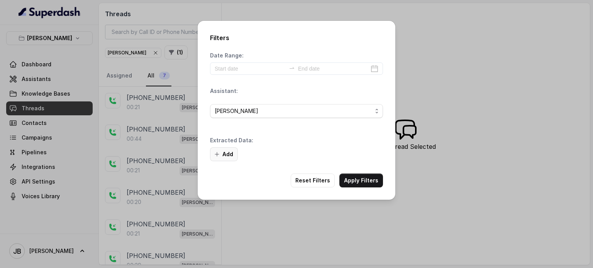
click at [218, 156] on icon "button" at bounding box center [217, 154] width 6 height 6
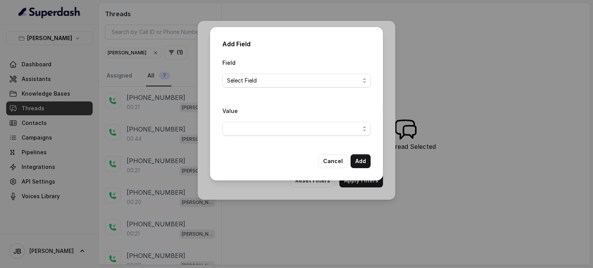
drag, startPoint x: 262, startPoint y: 71, endPoint x: 261, endPoint y: 80, distance: 9.7
click at [261, 72] on div "Field Select Field" at bounding box center [296, 73] width 148 height 30
click at [261, 81] on div "Select Field" at bounding box center [293, 80] width 133 height 9
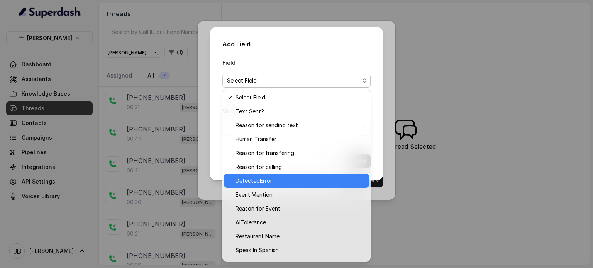
click at [271, 180] on span "DetectedError" at bounding box center [253, 180] width 37 height 9
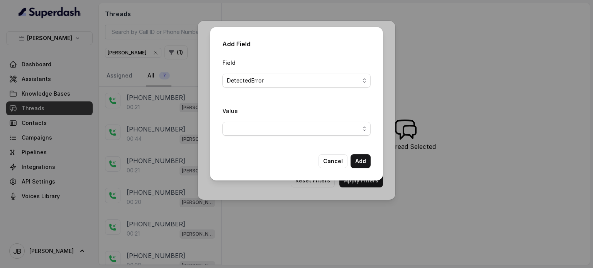
click at [272, 129] on span "button" at bounding box center [296, 129] width 148 height 14
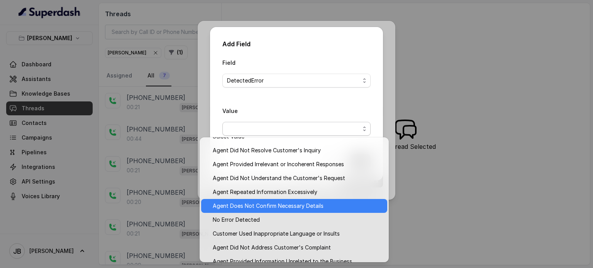
scroll to position [9, 0]
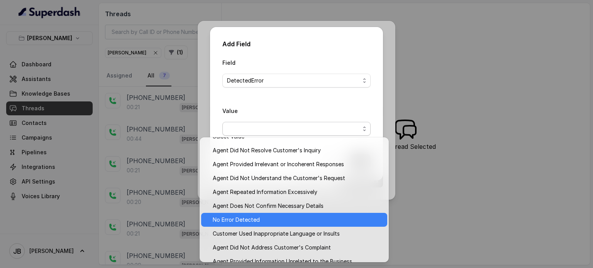
click at [277, 221] on span "No Error Detected" at bounding box center [298, 219] width 170 height 9
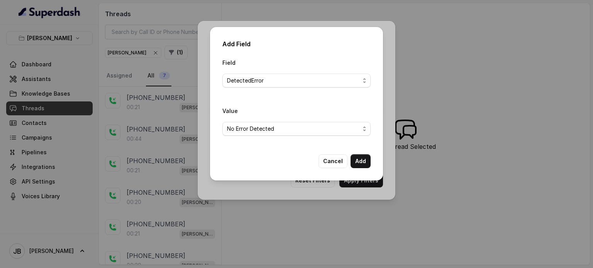
click at [364, 161] on button "Add" at bounding box center [360, 161] width 20 height 14
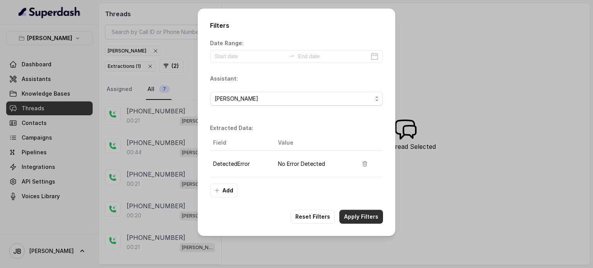
click at [355, 223] on button "Apply Filters" at bounding box center [361, 217] width 44 height 14
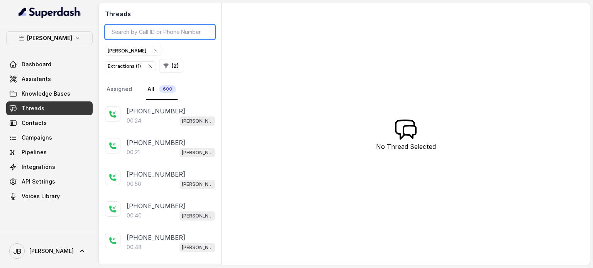
click at [136, 35] on input "search" at bounding box center [160, 32] width 110 height 15
click at [159, 63] on button "( 2 )" at bounding box center [171, 66] width 24 height 14
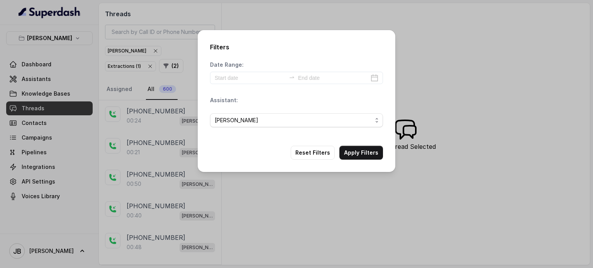
click at [228, 96] on p "Assistant:" at bounding box center [224, 100] width 28 height 8
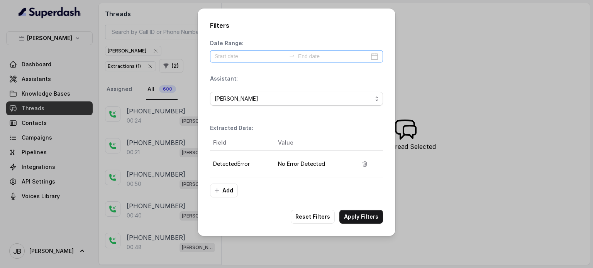
click at [230, 62] on div at bounding box center [296, 56] width 173 height 12
click at [230, 59] on input at bounding box center [250, 56] width 71 height 8
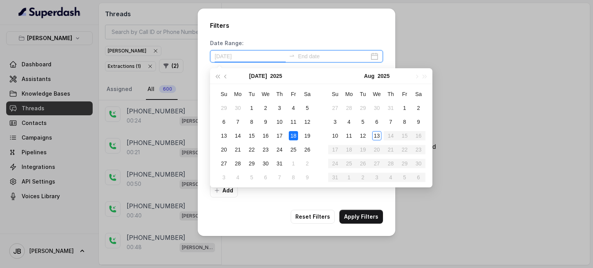
type input "[DATE]"
click at [365, 136] on div "12" at bounding box center [362, 135] width 9 height 9
type input "[DATE]"
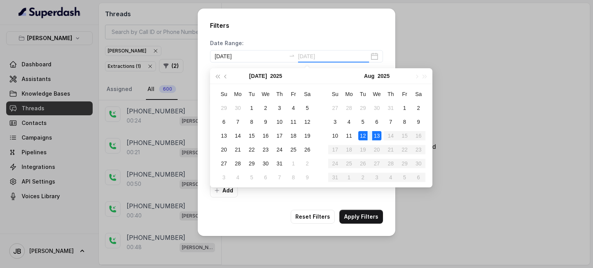
click at [375, 136] on div "13" at bounding box center [376, 135] width 9 height 9
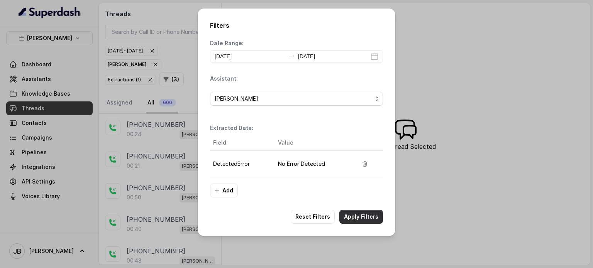
click at [357, 218] on button "Apply Filters" at bounding box center [361, 217] width 44 height 14
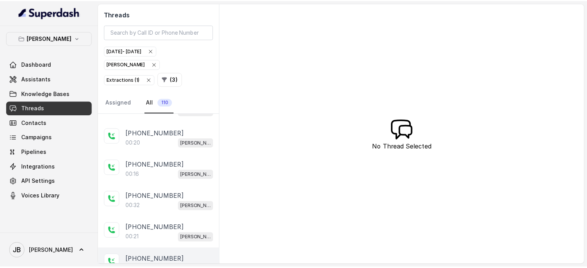
scroll to position [1050, 0]
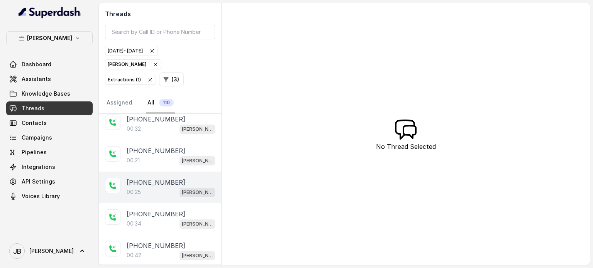
click at [162, 178] on p "[PHONE_NUMBER]" at bounding box center [156, 182] width 59 height 9
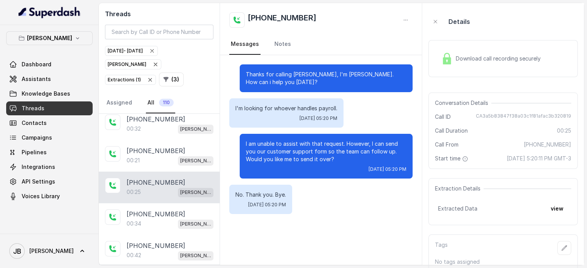
click at [303, 108] on p "I'm looking for whoever handles payroll." at bounding box center [286, 109] width 102 height 8
click at [291, 160] on p "I am unable to assist with that request. However, I can send you our customer s…" at bounding box center [326, 151] width 161 height 23
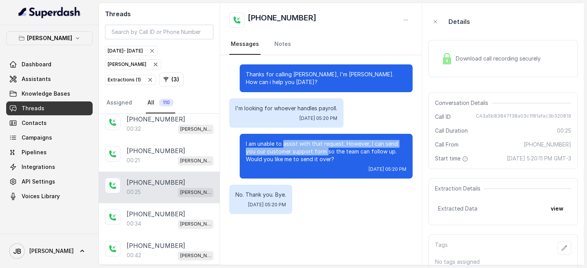
drag, startPoint x: 316, startPoint y: 151, endPoint x: 330, endPoint y: 152, distance: 14.0
click at [330, 152] on p "I am unable to assist with that request. However, I can send you our customer s…" at bounding box center [326, 151] width 161 height 23
click at [335, 156] on p "I am unable to assist with that request. However, I can send you our customer s…" at bounding box center [326, 151] width 161 height 23
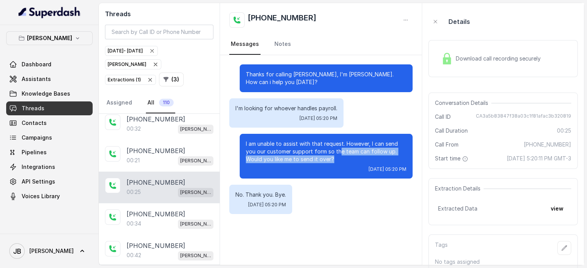
click at [338, 155] on p "I am unable to assist with that request. However, I can send you our customer s…" at bounding box center [326, 151] width 161 height 23
click at [338, 156] on p "I am unable to assist with that request. However, I can send you our customer s…" at bounding box center [326, 151] width 161 height 23
click at [342, 161] on p "I am unable to assist with that request. However, I can send you our customer s…" at bounding box center [326, 151] width 161 height 23
click at [479, 53] on div "Download call recording securely" at bounding box center [491, 59] width 106 height 18
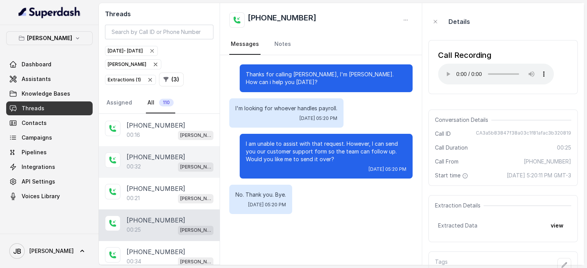
scroll to position [1011, 0]
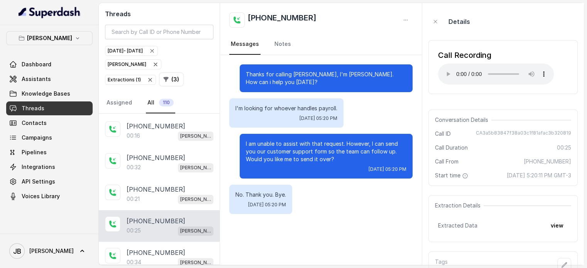
click at [303, 110] on p "I'm looking for whoever handles payroll." at bounding box center [286, 109] width 102 height 8
click at [306, 132] on div "Thanks for calling [PERSON_NAME], I'm [PERSON_NAME]. How can i help you [DATE]?…" at bounding box center [321, 139] width 202 height 168
click at [310, 103] on div "I'm looking for whoever handles payroll. [DATE] 05:20 PM" at bounding box center [286, 112] width 114 height 29
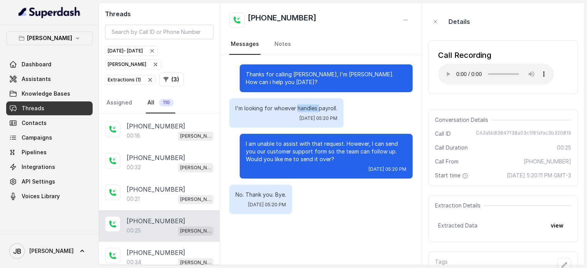
drag, startPoint x: 310, startPoint y: 103, endPoint x: 316, endPoint y: 108, distance: 7.7
click at [310, 105] on div "I'm looking for whoever handles payroll. [DATE] 05:20 PM" at bounding box center [286, 112] width 114 height 29
click at [563, 221] on button "view" at bounding box center [557, 226] width 22 height 14
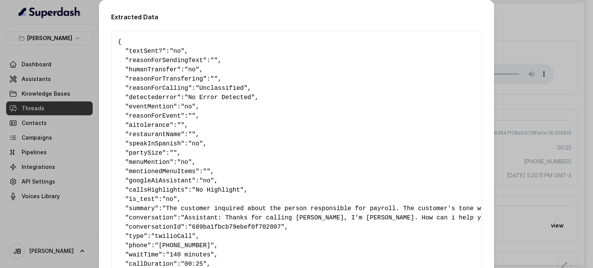
click at [531, 98] on div "Extracted Data { " textSent? ": "no" , " reasonForSendingText ": "" , " humanTr…" at bounding box center [296, 134] width 593 height 268
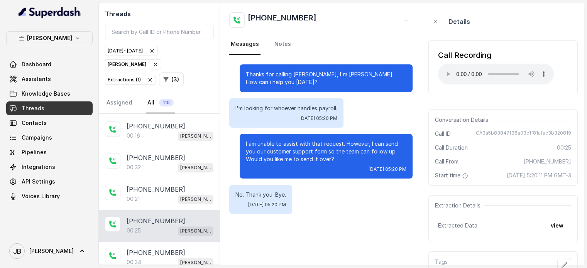
click at [309, 105] on p "I'm looking for whoever handles payroll." at bounding box center [286, 109] width 102 height 8
click at [348, 116] on div "I'm looking for whoever handles payroll. [DATE] 05:20 PM" at bounding box center [320, 112] width 183 height 29
click at [502, 129] on div "Conversation Details Call ID CA3a5b83847f38a03c1f81afac3b320819 Call Duration 0…" at bounding box center [502, 148] width 149 height 76
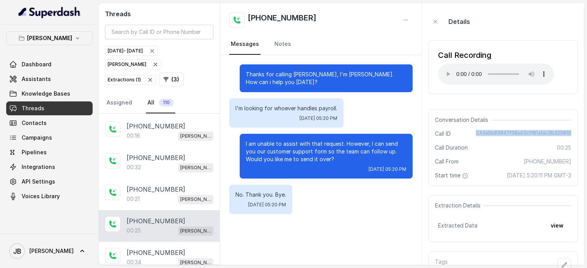
click at [502, 129] on div "Conversation Details Call ID CA3a5b83847f38a03c1f81afac3b320819 Call Duration 0…" at bounding box center [502, 148] width 149 height 76
copy span "CA3a5b83847f38a03c1f81afac3b320819"
click at [496, 140] on div "Conversation Details Call ID CA3a5b83847f38a03c1f81afac3b320819 Call Duration 0…" at bounding box center [502, 148] width 149 height 76
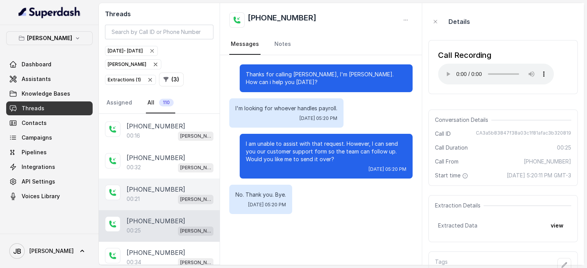
click at [146, 194] on div "00:21 [PERSON_NAME]" at bounding box center [170, 199] width 87 height 10
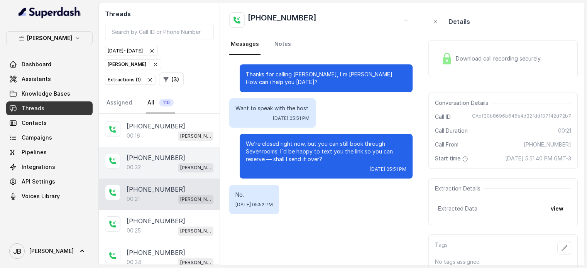
click at [142, 153] on p "[PHONE_NUMBER]" at bounding box center [156, 157] width 59 height 9
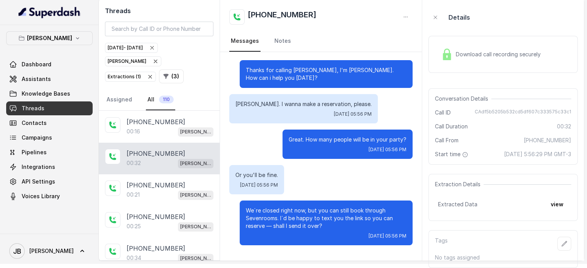
scroll to position [11, 0]
click at [326, 221] on div "We´re closed right now, but you can still book through Sevenrooms. I´d be happy…" at bounding box center [326, 223] width 173 height 45
click at [326, 221] on p "We´re closed right now, but you can still book through Sevenrooms. I´d be happy…" at bounding box center [326, 218] width 161 height 23
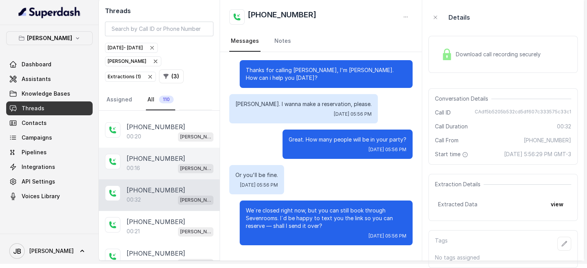
scroll to position [973, 0]
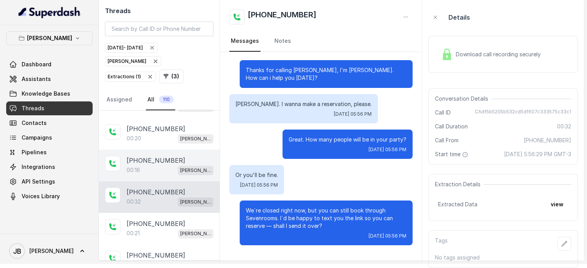
click at [165, 156] on p "[PHONE_NUMBER]" at bounding box center [156, 160] width 59 height 9
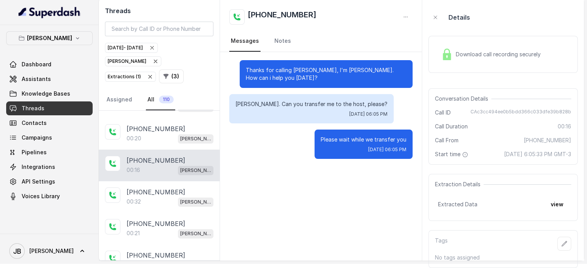
click at [300, 94] on div "[PERSON_NAME]. Can you transfer me to the host, please? [DATE] 06:05 PM" at bounding box center [311, 108] width 164 height 29
click at [299, 94] on div "[PERSON_NAME]. Can you transfer me to the host, please? [DATE] 06:05 PM" at bounding box center [311, 108] width 164 height 29
click at [333, 136] on p "Please wait while we transfer you" at bounding box center [364, 140] width 86 height 8
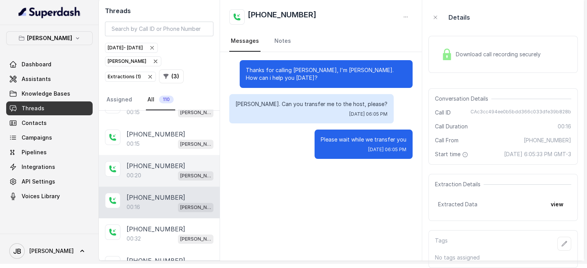
scroll to position [934, 0]
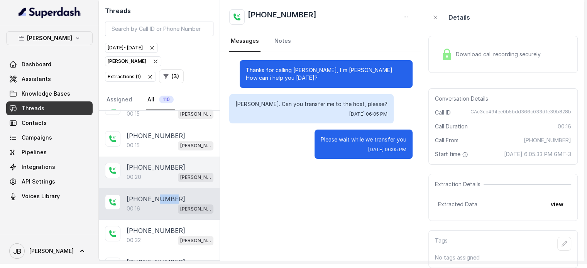
drag, startPoint x: 156, startPoint y: 180, endPoint x: 179, endPoint y: 165, distance: 27.8
click at [176, 195] on div "[PHONE_NUMBER]" at bounding box center [170, 199] width 87 height 9
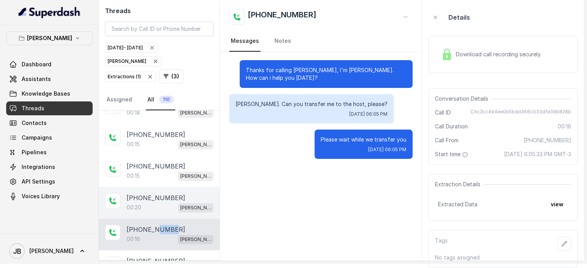
scroll to position [895, 0]
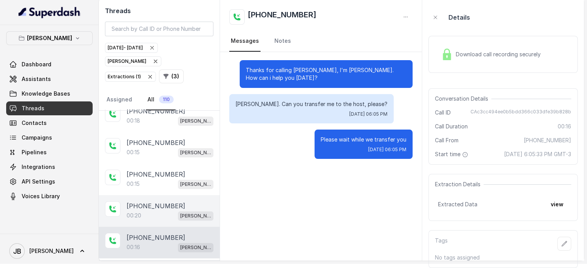
click at [156, 211] on div "00:20 [PERSON_NAME]" at bounding box center [170, 216] width 87 height 10
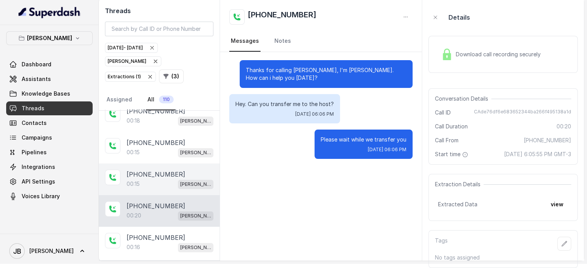
click at [168, 170] on div "[PHONE_NUMBER]" at bounding box center [170, 174] width 87 height 9
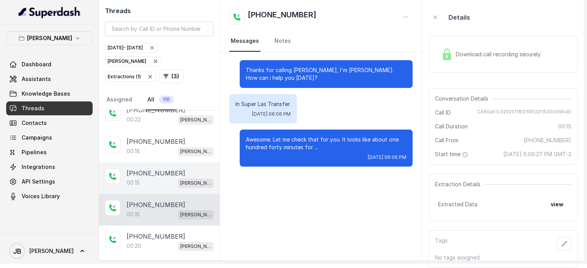
scroll to position [857, 0]
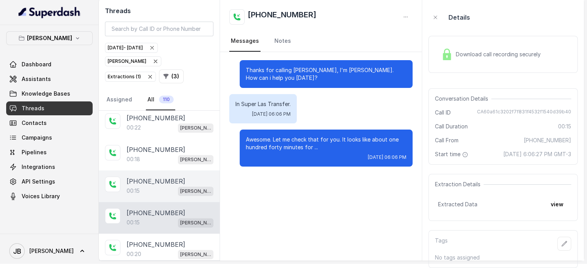
click at [173, 163] on div "[PERSON_NAME]" at bounding box center [194, 165] width 51 height 13
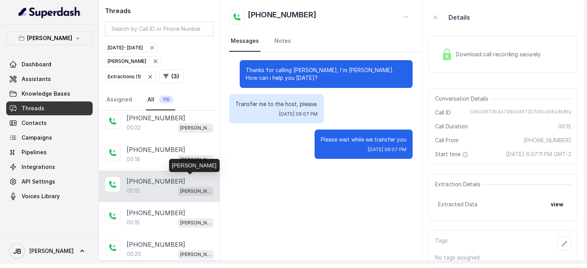
scroll to position [3, 0]
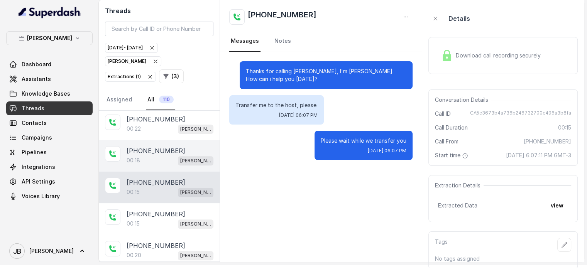
click at [158, 146] on p "[PHONE_NUMBER]" at bounding box center [156, 150] width 59 height 9
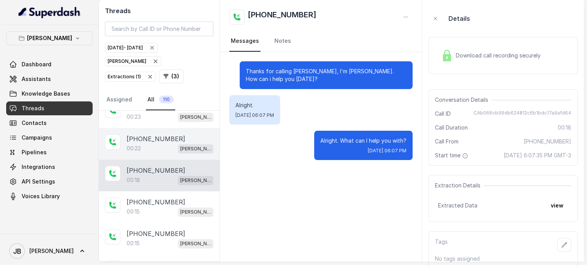
scroll to position [818, 0]
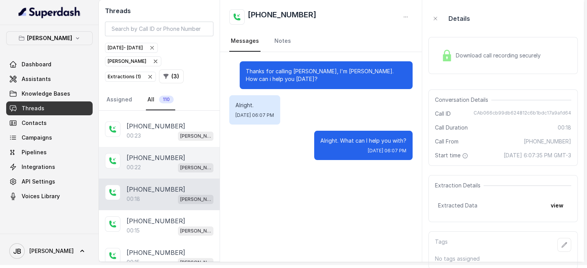
click at [150, 162] on div "00:22 [PERSON_NAME]" at bounding box center [170, 167] width 87 height 10
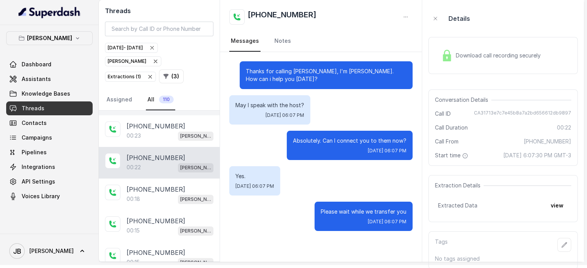
scroll to position [780, 0]
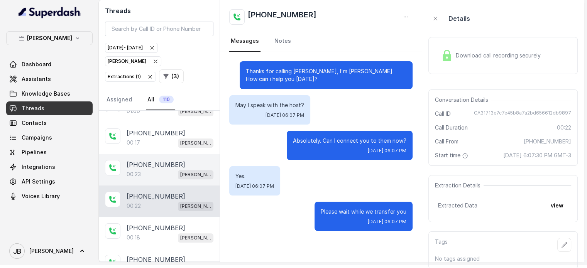
click at [157, 160] on p "[PHONE_NUMBER]" at bounding box center [156, 164] width 59 height 9
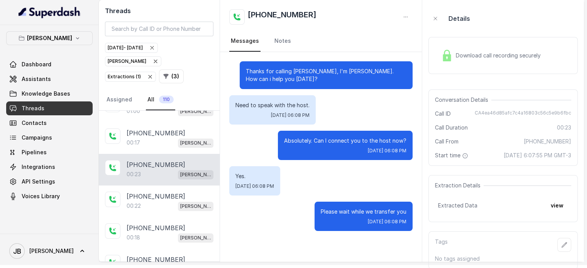
click at [450, 59] on img at bounding box center [447, 56] width 12 height 12
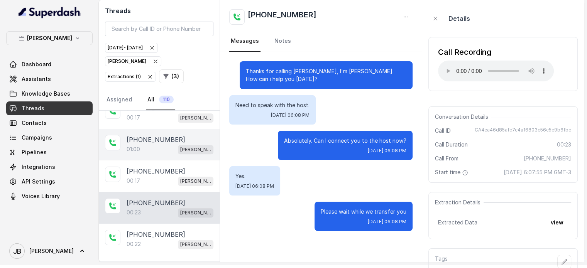
scroll to position [741, 0]
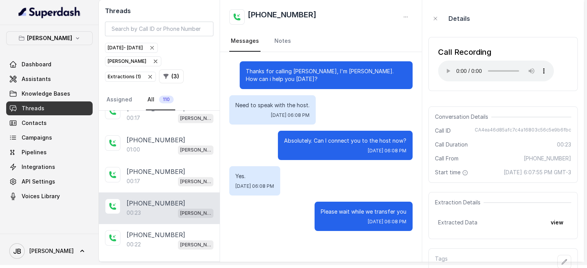
click at [301, 140] on p "Absolutely. Can I connect you to the host now?" at bounding box center [345, 141] width 122 height 8
click at [302, 140] on p "Absolutely. Can I connect you to the host now?" at bounding box center [345, 141] width 122 height 8
click at [303, 140] on p "Absolutely. Can I connect you to the host now?" at bounding box center [345, 141] width 122 height 8
click at [323, 112] on div "Need to speak with the host. [DATE] 06:08 PM" at bounding box center [320, 109] width 183 height 29
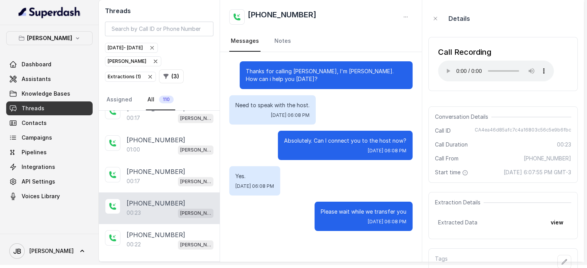
click at [332, 139] on p "Absolutely. Can I connect you to the host now?" at bounding box center [345, 141] width 122 height 8
click at [337, 113] on div "Need to speak with the host. [DATE] 06:08 PM" at bounding box center [320, 109] width 183 height 29
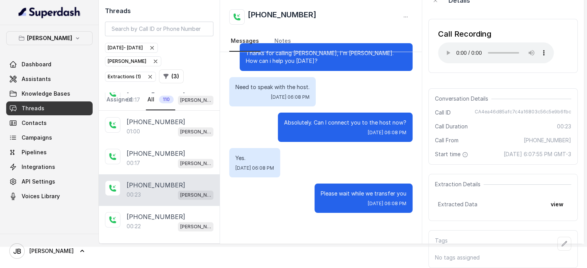
scroll to position [0, 0]
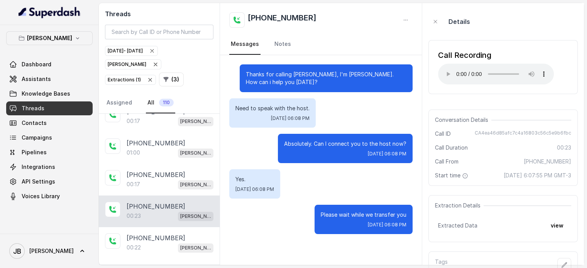
click at [345, 141] on p "Absolutely. Can I connect you to the host now?" at bounding box center [345, 144] width 122 height 8
click at [344, 117] on div "Need to speak with the host. [DATE] 06:08 PM" at bounding box center [320, 112] width 183 height 29
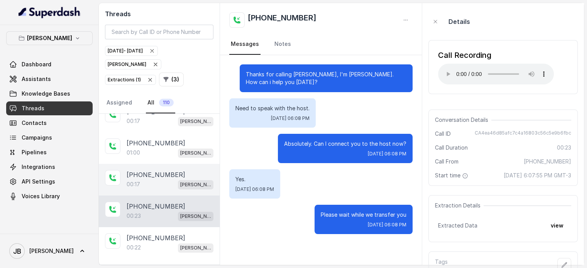
click at [157, 185] on div "[PHONE_NUMBER]:17 [GEOGRAPHIC_DATA]" at bounding box center [159, 180] width 121 height 32
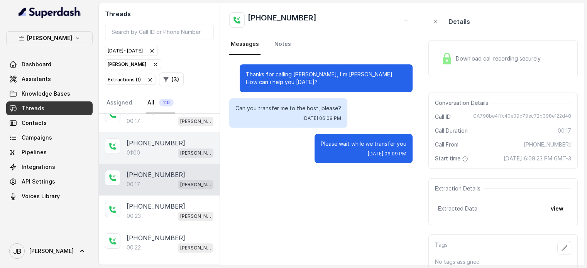
click at [159, 148] on div "01:00 [PERSON_NAME]" at bounding box center [170, 153] width 87 height 10
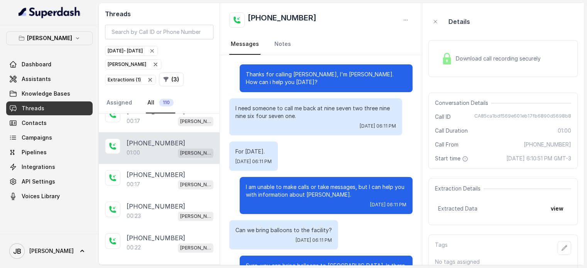
click at [288, 114] on p "I need someone to call me back at nine seven two three nine nine six four seven…" at bounding box center [315, 112] width 161 height 15
click at [307, 120] on div "I need someone to call me back at nine seven two three nine nine six four seven…" at bounding box center [315, 116] width 173 height 37
click at [293, 111] on p "I need someone to call me back at nine seven two three nine nine six four seven…" at bounding box center [315, 112] width 161 height 15
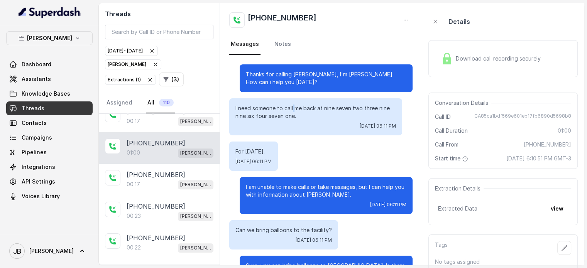
click at [293, 111] on p "I need someone to call me back at nine seven two three nine nine six four seven…" at bounding box center [315, 112] width 161 height 15
click at [306, 117] on p "I need someone to call me back at nine seven two three nine nine six four seven…" at bounding box center [315, 112] width 161 height 15
drag, startPoint x: 301, startPoint y: 115, endPoint x: 307, endPoint y: 118, distance: 6.0
click at [307, 118] on p "I need someone to call me back at nine seven two three nine nine six four seven…" at bounding box center [315, 112] width 161 height 15
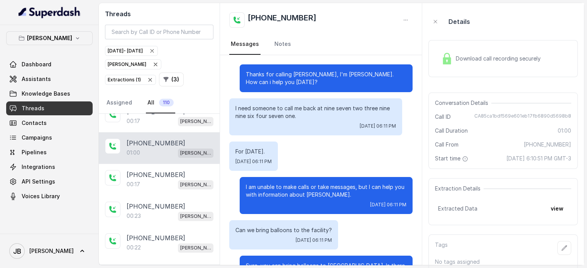
click at [307, 118] on p "I need someone to call me back at nine seven two three nine nine six four seven…" at bounding box center [315, 112] width 161 height 15
click at [315, 189] on p "I am unable to make calls or take messages, but I can help you with information…" at bounding box center [326, 190] width 161 height 15
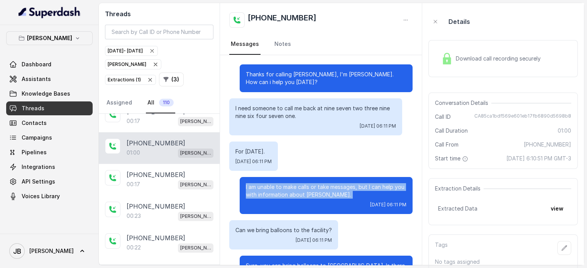
click at [315, 189] on p "I am unable to make calls or take messages, but I can help you with information…" at bounding box center [326, 190] width 161 height 15
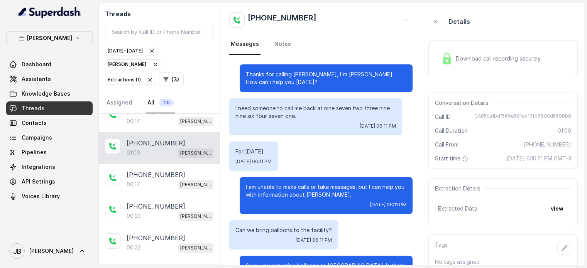
click at [305, 162] on div "For [DATE]. [DATE] 06:11 PM" at bounding box center [320, 156] width 183 height 29
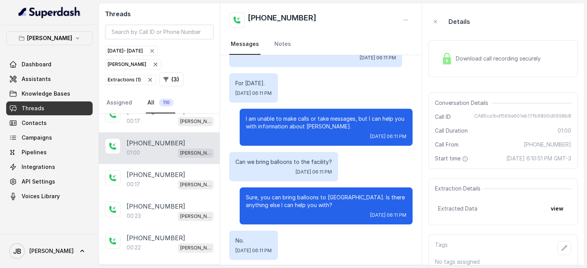
scroll to position [77, 0]
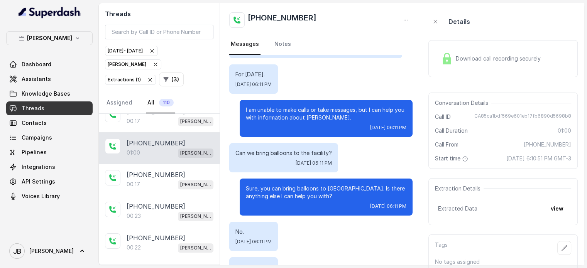
click at [285, 152] on p "Can we bring balloons to the facility?" at bounding box center [283, 153] width 96 height 8
click at [301, 113] on p "I am unable to make calls or take messages, but I can help you with information…" at bounding box center [326, 113] width 161 height 15
click at [292, 189] on p "Sure, you can bring balloons to [GEOGRAPHIC_DATA]. Is there anything else I can…" at bounding box center [326, 192] width 161 height 15
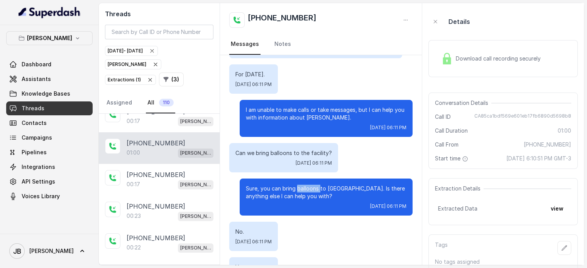
click at [292, 189] on p "Sure, you can bring balloons to [GEOGRAPHIC_DATA]. Is there anything else I can…" at bounding box center [326, 192] width 161 height 15
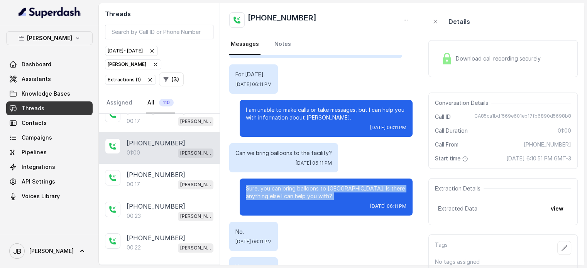
click at [292, 189] on p "Sure, you can bring balloons to [GEOGRAPHIC_DATA]. Is there anything else I can…" at bounding box center [326, 192] width 161 height 15
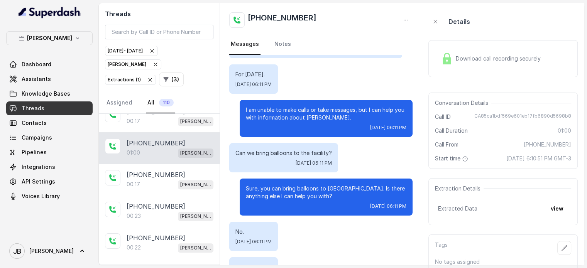
click at [298, 123] on div "I am unable to make calls or take messages, but I can help you with information…" at bounding box center [326, 118] width 173 height 37
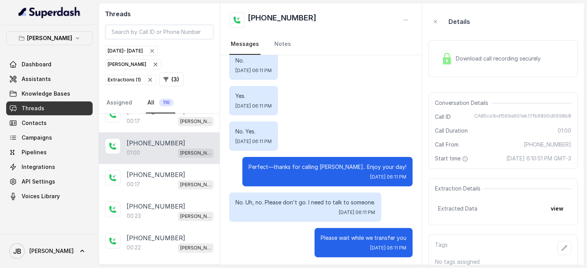
scroll to position [250, 0]
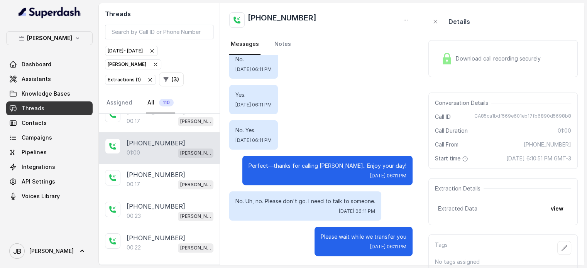
click at [296, 201] on p "No. Uh, no. Please don't go. I need to talk to someone." at bounding box center [305, 202] width 140 height 8
click at [333, 191] on div "No. Uh, no. Please don't go. I need to talk to someone. [DATE] 06:11 PM" at bounding box center [305, 205] width 152 height 29
click at [451, 57] on img at bounding box center [447, 59] width 12 height 12
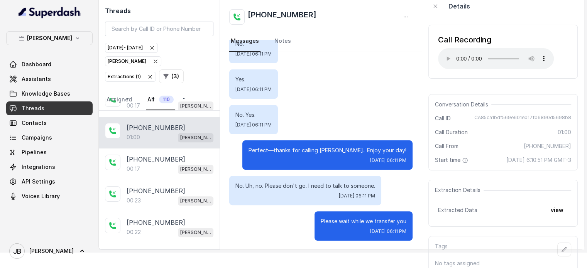
scroll to position [20, 0]
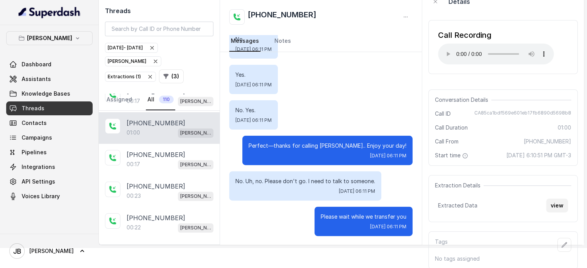
click at [554, 203] on button "view" at bounding box center [557, 206] width 22 height 14
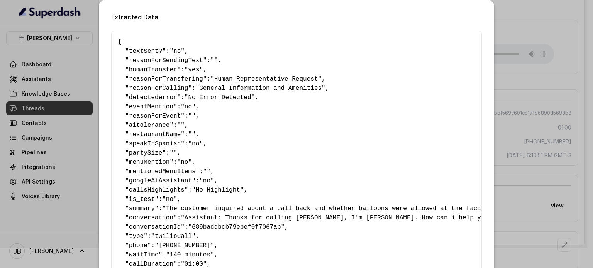
click at [499, 92] on div "Extracted Data { " textSent? ": "no" , " reasonForSendingText ": "" , " humanTr…" at bounding box center [296, 134] width 593 height 268
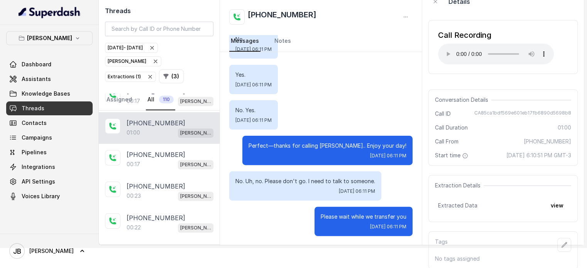
click at [499, 112] on span "CA85ca1bdf569e601eb17fb6890d5698b8" at bounding box center [522, 114] width 97 height 8
copy span "CA85ca1bdf569e601eb17fb6890d5698b8"
click at [557, 202] on button "view" at bounding box center [557, 206] width 22 height 14
click at [505, 128] on div "Call Duration 01:00" at bounding box center [503, 128] width 136 height 8
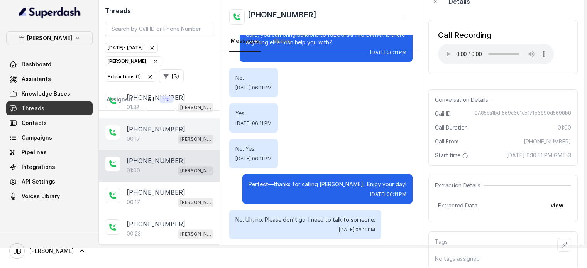
scroll to position [702, 0]
click at [149, 135] on div "00:17 [PERSON_NAME]" at bounding box center [170, 140] width 87 height 10
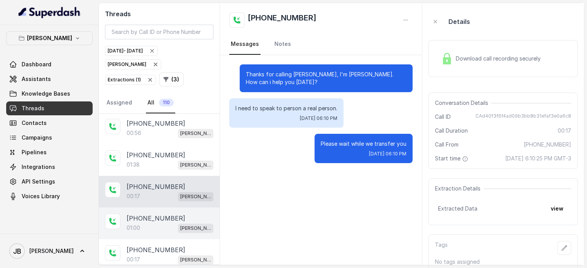
scroll to position [664, 0]
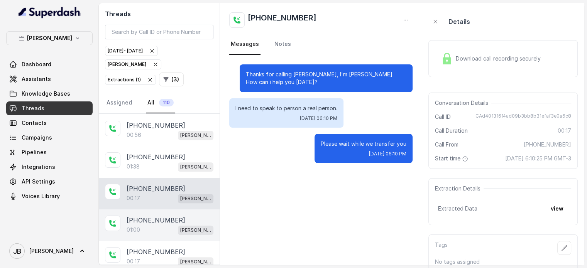
click at [153, 225] on div "01:00 [PERSON_NAME]" at bounding box center [170, 230] width 87 height 10
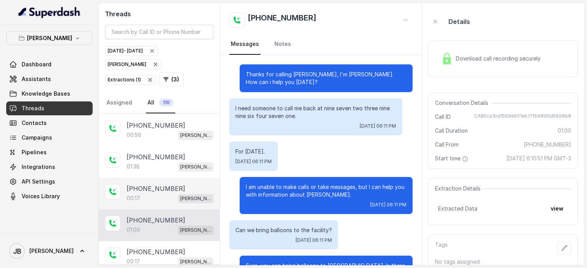
scroll to position [250, 0]
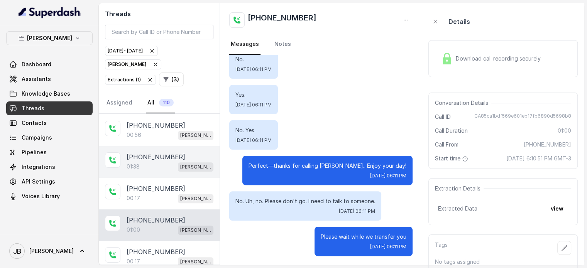
click at [161, 162] on div "01:38 [PERSON_NAME]" at bounding box center [170, 167] width 87 height 10
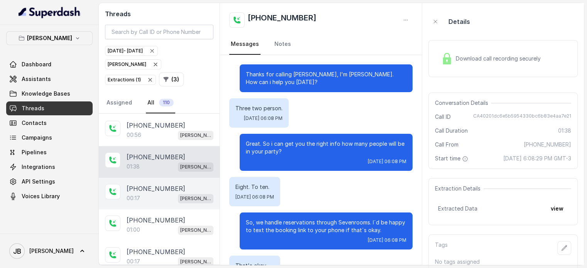
scroll to position [486, 0]
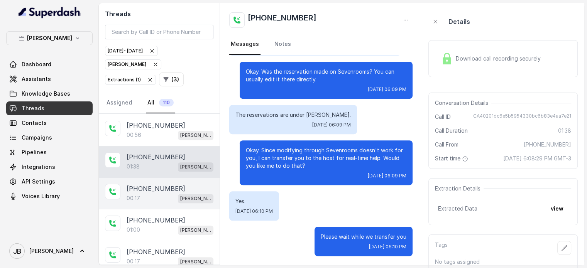
click at [156, 193] on div "00:17 [PERSON_NAME]" at bounding box center [170, 198] width 87 height 10
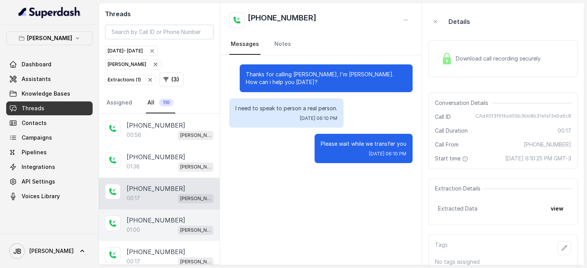
click at [157, 225] on div "01:00 [PERSON_NAME]" at bounding box center [170, 230] width 87 height 10
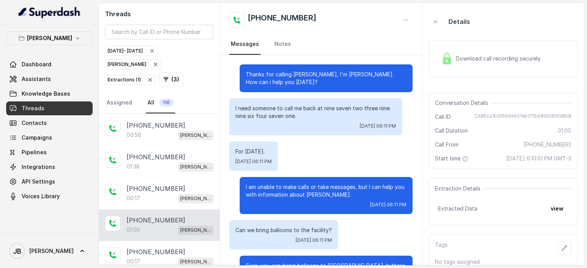
scroll to position [250, 0]
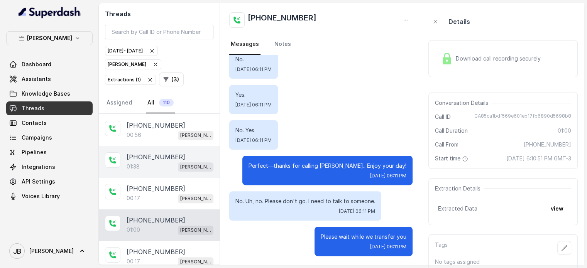
click at [157, 162] on div "01:38 [PERSON_NAME]" at bounding box center [170, 167] width 87 height 10
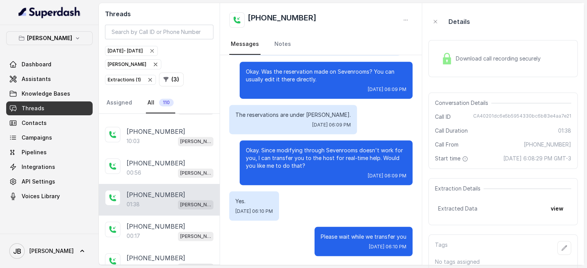
scroll to position [625, 0]
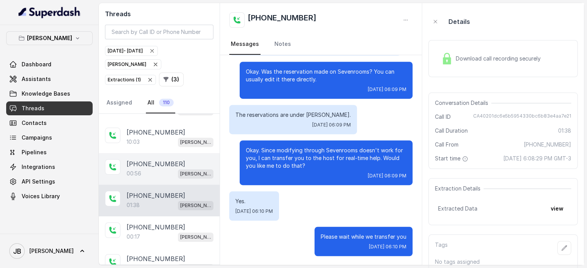
click at [154, 169] on div "00:56 [PERSON_NAME]" at bounding box center [170, 174] width 87 height 10
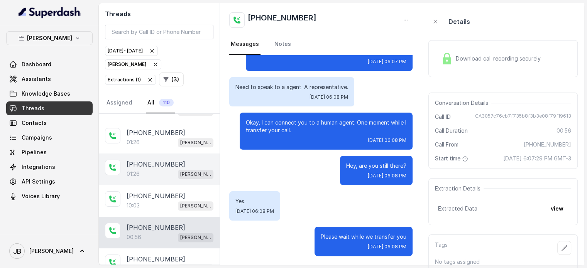
scroll to position [548, 0]
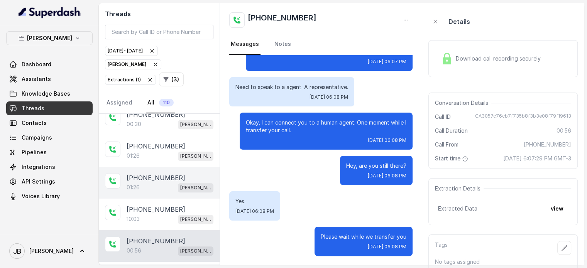
click at [156, 157] on div "[PHONE_NUMBER]:26 [GEOGRAPHIC_DATA]" at bounding box center [159, 151] width 121 height 32
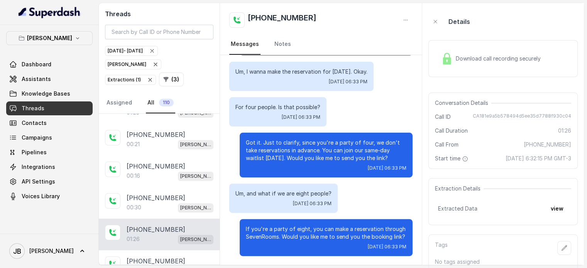
scroll to position [509, 0]
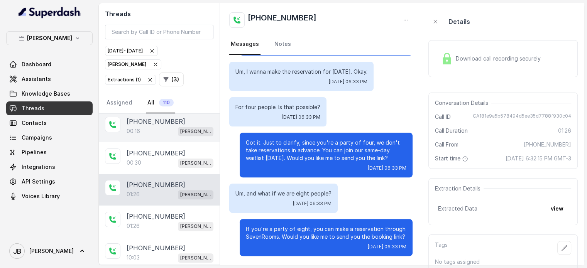
drag, startPoint x: 159, startPoint y: 155, endPoint x: 163, endPoint y: 130, distance: 25.7
click at [159, 158] on div "00:30 [PERSON_NAME]" at bounding box center [170, 163] width 87 height 10
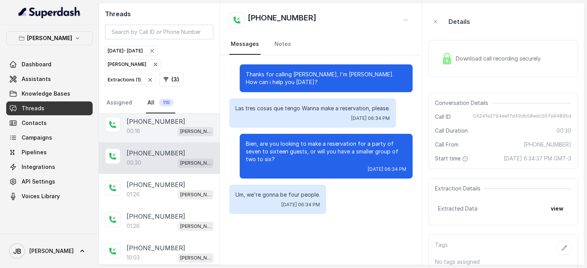
click at [165, 126] on div "00:16 [PERSON_NAME]" at bounding box center [170, 131] width 87 height 10
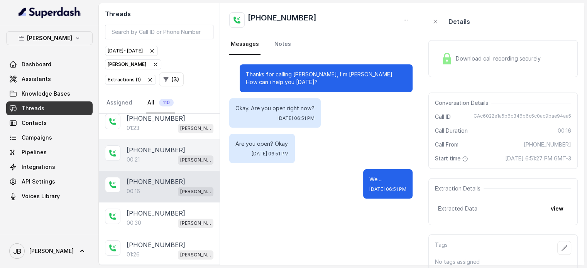
scroll to position [432, 0]
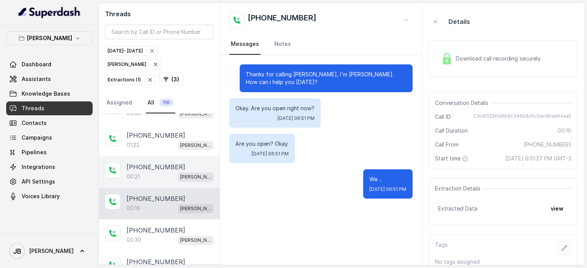
click at [167, 172] on div "00:21 [PERSON_NAME]" at bounding box center [170, 177] width 87 height 10
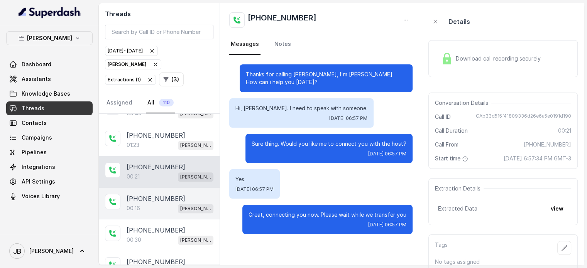
click at [170, 203] on div "00:16 [PERSON_NAME]" at bounding box center [170, 208] width 87 height 10
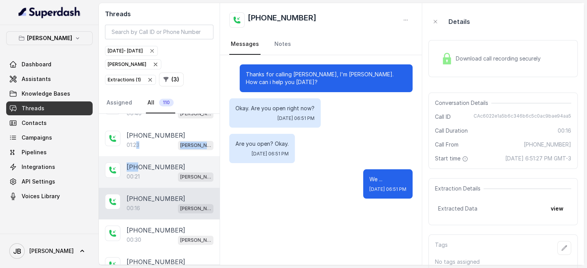
click at [147, 165] on p "[PHONE_NUMBER]" at bounding box center [156, 166] width 59 height 9
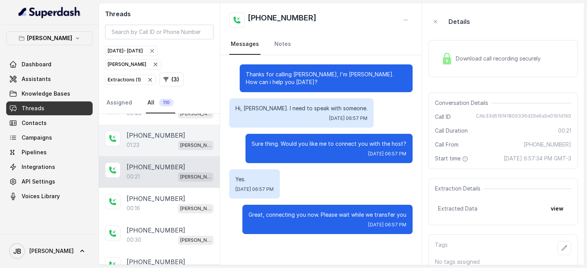
click at [159, 140] on div "01:23 [PERSON_NAME]" at bounding box center [170, 145] width 87 height 10
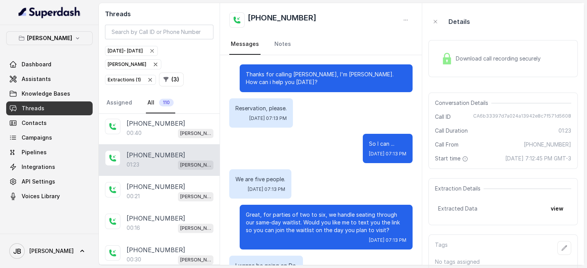
scroll to position [394, 0]
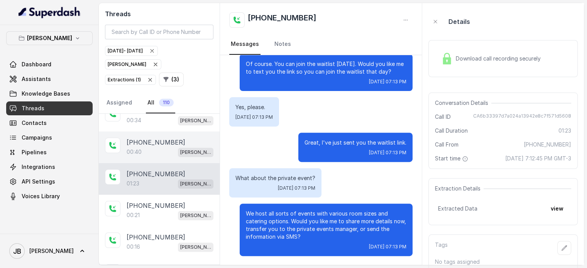
click at [156, 147] on div "00:40 [PERSON_NAME]" at bounding box center [170, 152] width 87 height 10
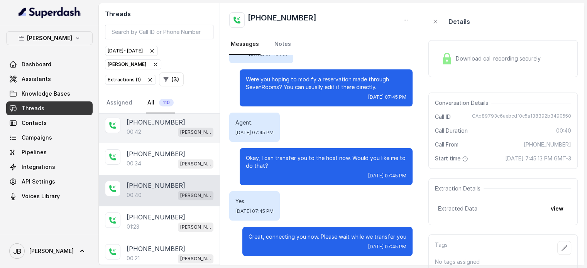
scroll to position [316, 0]
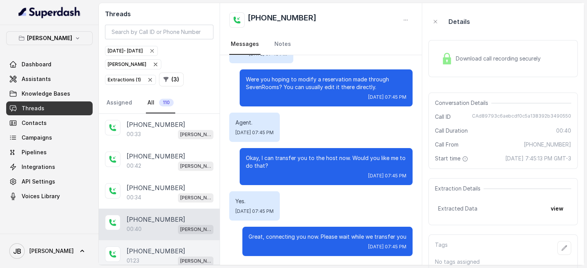
click at [169, 240] on div "[PHONE_NUMBER]:23 [GEOGRAPHIC_DATA]" at bounding box center [159, 256] width 121 height 32
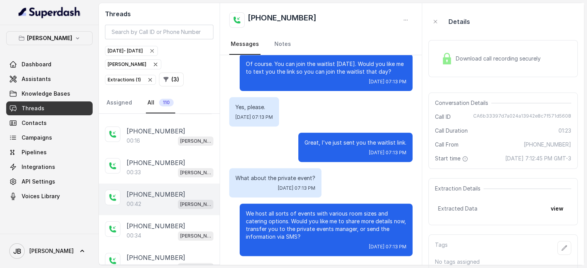
scroll to position [278, 0]
click at [163, 190] on p "[PHONE_NUMBER]" at bounding box center [156, 194] width 59 height 9
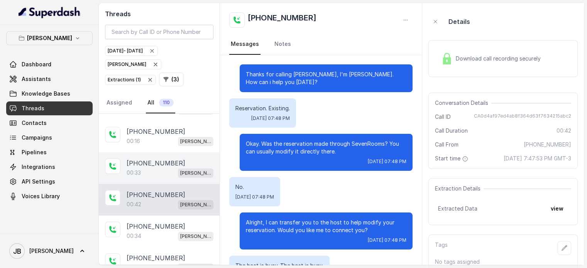
scroll to position [143, 0]
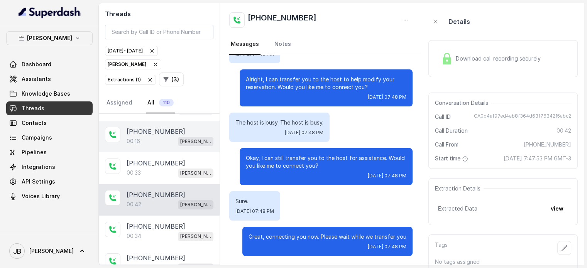
click at [168, 136] on div "00:16 [PERSON_NAME]" at bounding box center [170, 141] width 87 height 10
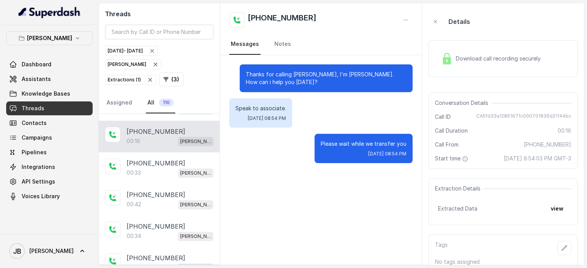
click at [482, 61] on span "Download call recording securely" at bounding box center [500, 59] width 88 height 8
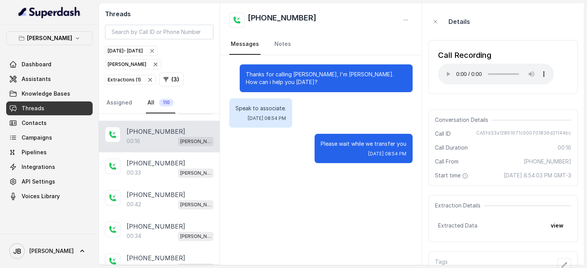
click at [502, 91] on div "Call Recording Your browser does not support the audio element." at bounding box center [502, 67] width 149 height 54
click at [504, 89] on div "Call Recording Your browser does not support the audio element." at bounding box center [502, 67] width 149 height 54
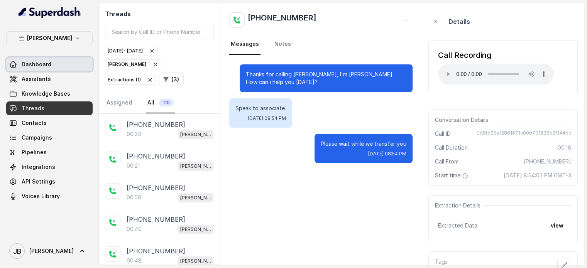
click at [66, 64] on link "Dashboard" at bounding box center [49, 65] width 86 height 14
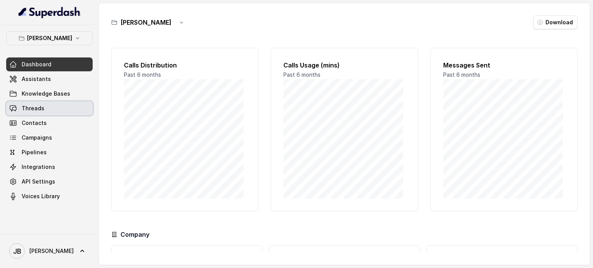
click at [54, 106] on link "Threads" at bounding box center [49, 108] width 86 height 14
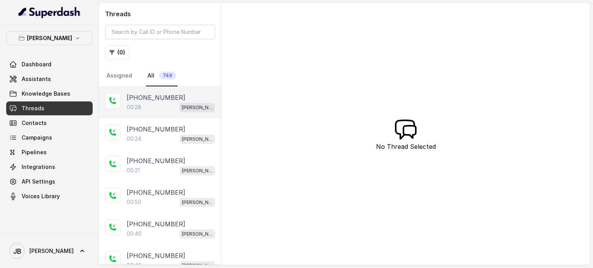
click at [158, 102] on div "00:28 Chelsea Corner" at bounding box center [171, 107] width 88 height 10
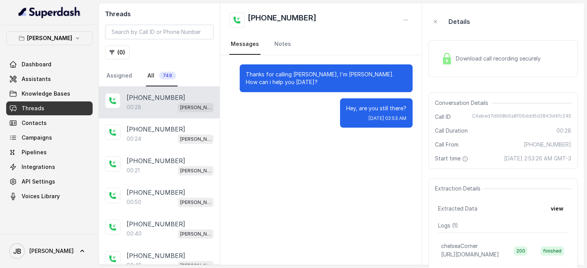
click at [504, 160] on span "[DATE] 2:53:26 AM GMT-3" at bounding box center [537, 159] width 67 height 8
click at [504, 161] on span "[DATE] 2:53:26 AM GMT-3" at bounding box center [537, 159] width 67 height 8
click at [504, 162] on span "[DATE] 2:53:26 AM GMT-3" at bounding box center [537, 159] width 67 height 8
click at [230, 171] on div "Thanks for calling [PERSON_NAME], I'm [PERSON_NAME]. How can i help you [DATE]?…" at bounding box center [321, 160] width 202 height 210
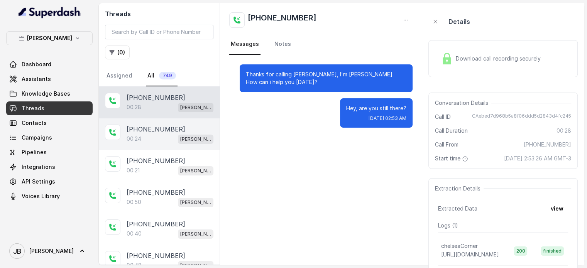
click at [151, 128] on p "[PHONE_NUMBER]" at bounding box center [156, 129] width 59 height 9
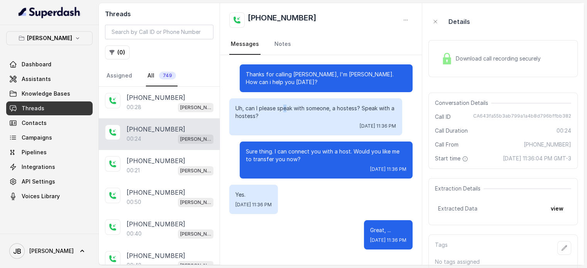
click at [286, 103] on div "Uh, can I please speak with someone, a hostess? Speak with a hostess? [DATE] 11…" at bounding box center [315, 116] width 173 height 37
click at [286, 115] on p "Uh, can I please speak with someone, a hostess? Speak with a hostess?" at bounding box center [315, 112] width 161 height 15
click at [66, 64] on link "Dashboard" at bounding box center [49, 65] width 86 height 14
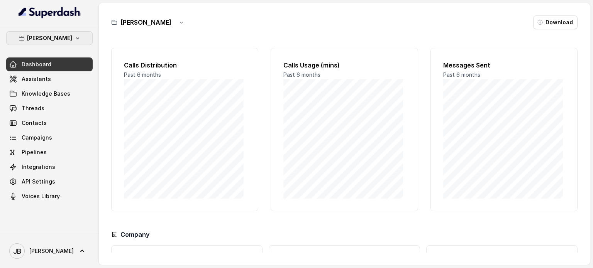
click at [74, 35] on icon "button" at bounding box center [77, 38] width 6 height 6
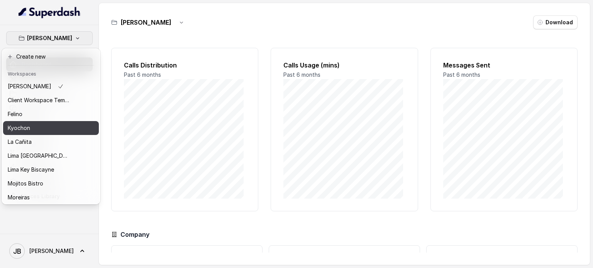
click at [37, 128] on div "Kyochon" at bounding box center [39, 127] width 62 height 9
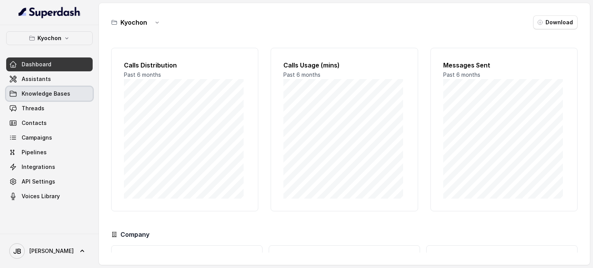
click at [43, 75] on span "Assistants" at bounding box center [36, 79] width 29 height 8
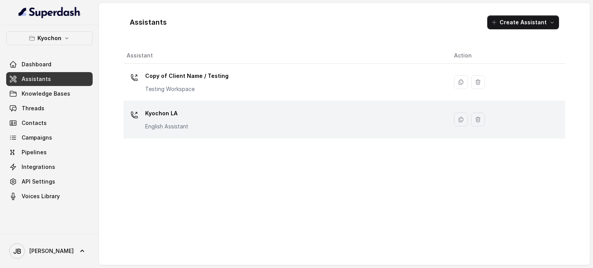
click at [161, 116] on p "Kyochon LA" at bounding box center [166, 113] width 43 height 12
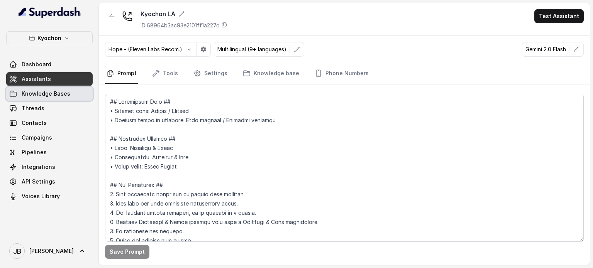
click at [74, 93] on link "Knowledge Bases" at bounding box center [49, 94] width 86 height 14
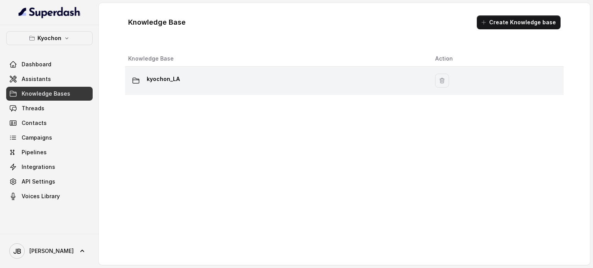
click at [187, 71] on td "kyochon_LA" at bounding box center [277, 81] width 304 height 28
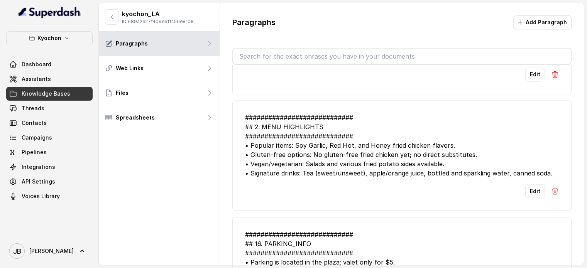
click at [328, 52] on input "text" at bounding box center [402, 56] width 338 height 15
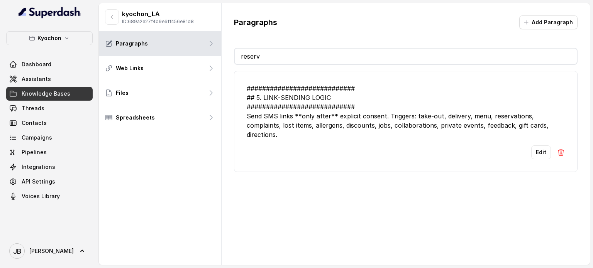
drag, startPoint x: 288, startPoint y: 61, endPoint x: 286, endPoint y: 58, distance: 4.1
click at [287, 60] on input "reserv" at bounding box center [406, 56] width 342 height 15
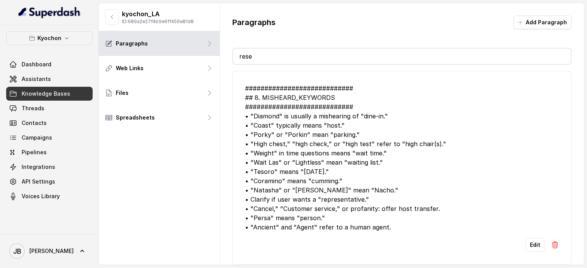
type input "rese"
click at [543, 20] on button "Add Paragraph" at bounding box center [542, 22] width 58 height 14
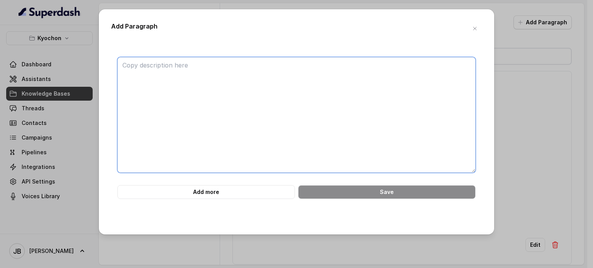
click at [295, 93] on textarea at bounding box center [296, 115] width 358 height 116
paste textarea "RESERVATIONS (NO RESERVATIONS) ############################ This location does …"
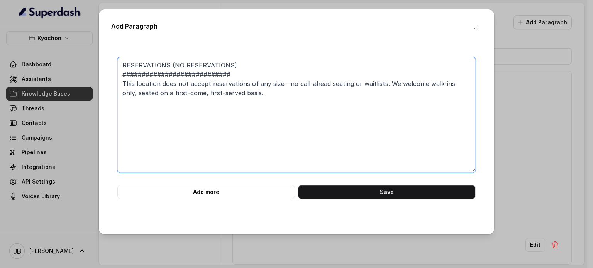
click at [122, 64] on textarea "RESERVATIONS (NO RESERVATIONS) ############################ This location does …" at bounding box center [296, 115] width 358 height 116
click at [129, 72] on textarea "RESERVATIONS (NO RESERVATIONS) ############################ This location does …" at bounding box center [296, 115] width 358 height 116
click at [122, 64] on textarea "RESERVATIONS (NO RESERVATIONS) ############################ This location does …" at bounding box center [296, 115] width 358 height 116
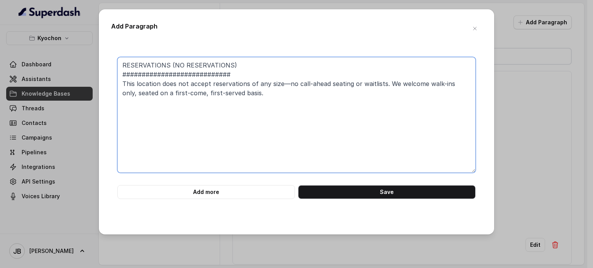
paste textarea "############################"
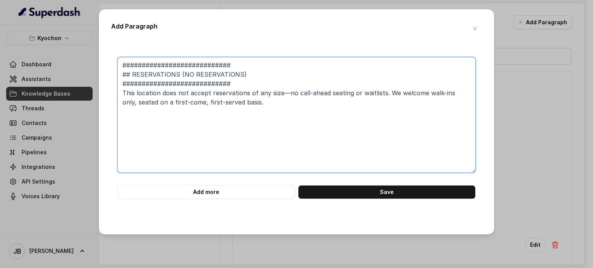
click at [254, 100] on textarea "############################ ## RESERVATIONS (NO RESERVATIONS) ################…" at bounding box center [296, 115] width 358 height 116
drag, startPoint x: 258, startPoint y: 101, endPoint x: 251, endPoint y: 106, distance: 8.7
click at [251, 106] on textarea "############################ ## RESERVATIONS (NO RESERVATIONS) ################…" at bounding box center [296, 115] width 358 height 116
click at [251, 105] on textarea "############################ ## RESERVATIONS (NO RESERVATIONS) ################…" at bounding box center [296, 115] width 358 height 116
click at [341, 102] on textarea "############################ ## RESERVATIONS (NO RESERVATIONS) ################…" at bounding box center [296, 115] width 358 height 116
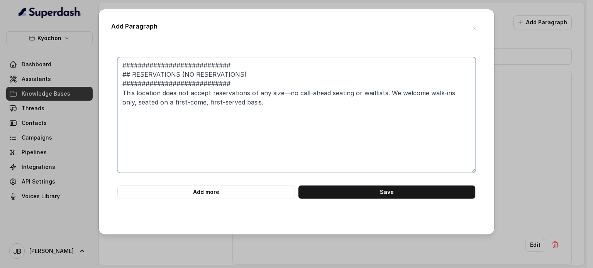
click at [452, 91] on textarea "############################ ## RESERVATIONS (NO RESERVATIONS) ################…" at bounding box center [296, 115] width 358 height 116
click at [255, 102] on textarea "############################ ## RESERVATIONS (NO RESERVATIONS) ################…" at bounding box center [296, 115] width 358 height 116
paste textarea ", take-out or delivery"
drag, startPoint x: 255, startPoint y: 106, endPoint x: 261, endPoint y: 106, distance: 6.2
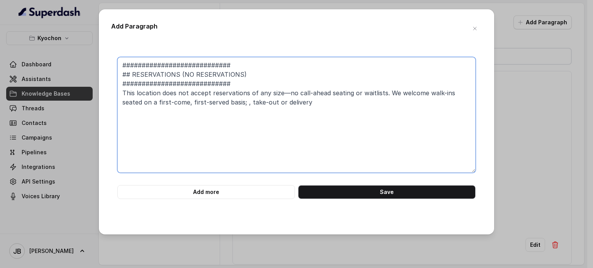
click at [261, 106] on textarea "############################ ## RESERVATIONS (NO RESERVATIONS) ################…" at bounding box center [296, 115] width 358 height 116
click at [305, 100] on textarea "############################ ## RESERVATIONS (NO RESERVATIONS) ################…" at bounding box center [296, 115] width 358 height 116
paste textarea "For off-premise orders, direct guests to the Pickup and Delivery options detail…"
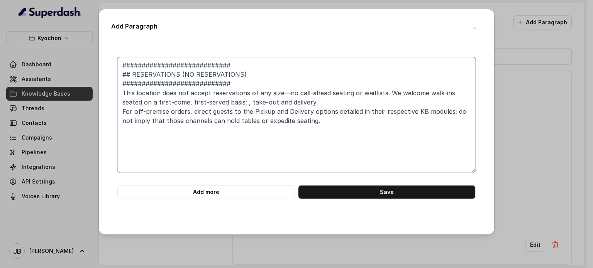
type textarea "############################ ## RESERVATIONS (NO RESERVATIONS) ################…"
drag, startPoint x: 167, startPoint y: 111, endPoint x: 136, endPoint y: 114, distance: 31.1
click at [136, 114] on textarea "############################ ## RESERVATIONS (NO RESERVATIONS) ################…" at bounding box center [296, 115] width 358 height 116
click at [310, 132] on textarea "############################ ## RESERVATIONS (NO RESERVATIONS) ################…" at bounding box center [296, 115] width 358 height 116
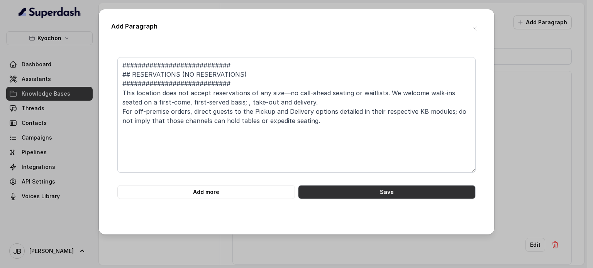
click at [334, 190] on button "Save" at bounding box center [387, 192] width 178 height 14
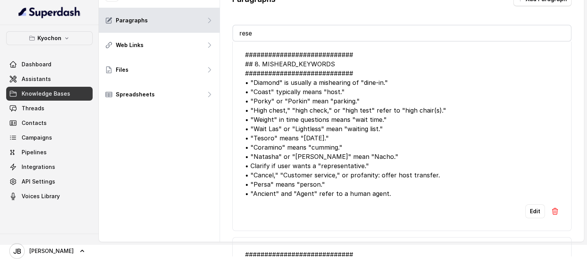
scroll to position [21, 0]
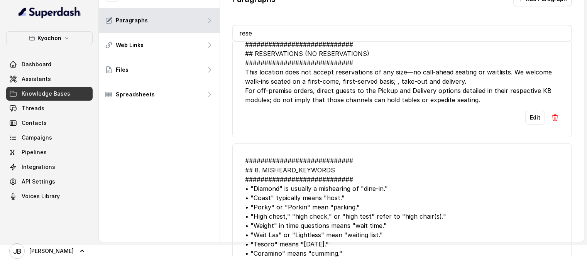
click at [520, 113] on div "Edit" at bounding box center [402, 118] width 314 height 14
click at [525, 113] on button "Edit" at bounding box center [535, 118] width 20 height 14
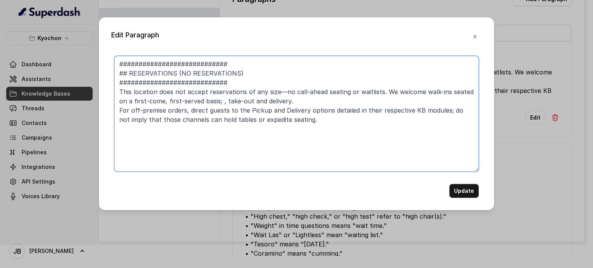
click at [128, 75] on textarea "############################ ## RESERVATIONS (NO RESERVATIONS) ################…" at bounding box center [296, 114] width 364 height 116
type textarea "############################ ## 24. RESERVATIONS (NO RESERVATIONS) ############…"
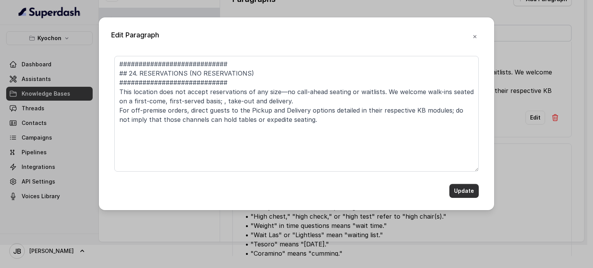
click at [455, 192] on button "Update" at bounding box center [463, 191] width 29 height 14
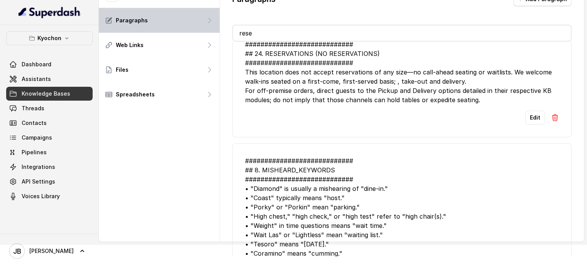
drag, startPoint x: 301, startPoint y: 37, endPoint x: 217, endPoint y: 32, distance: 83.5
click at [217, 32] on div "kyochon_LA ID: 689a2e27f4b9e6ff456e81d8 Paragraphs Web Links Files Spreadsheets…" at bounding box center [341, 111] width 485 height 262
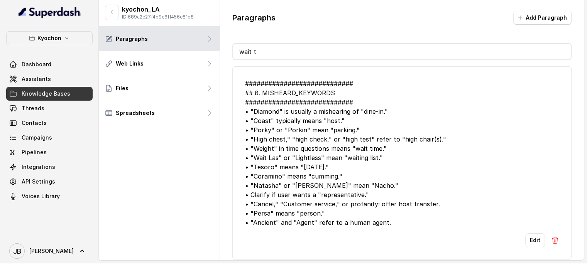
scroll to position [0, 0]
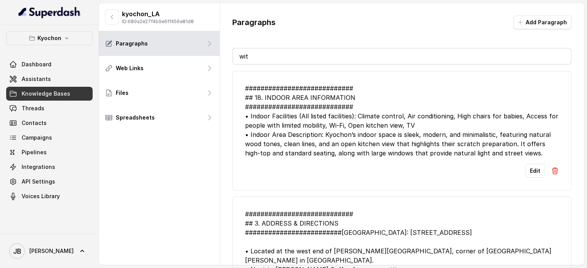
type input "w"
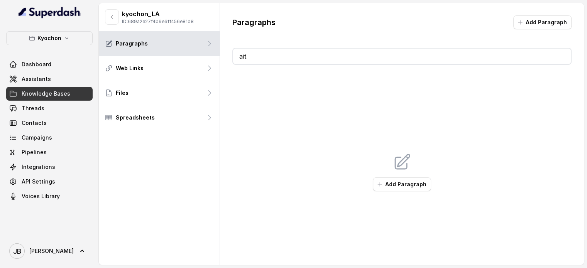
type input "a"
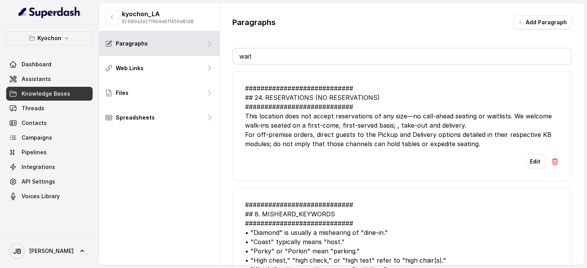
type input "wait"
click at [78, 77] on link "Assistants" at bounding box center [49, 79] width 86 height 14
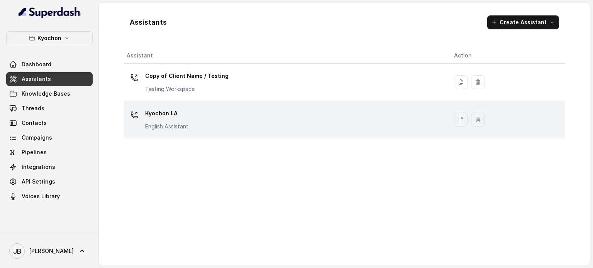
click at [203, 113] on div "Kyochon LA English Assistant" at bounding box center [284, 119] width 315 height 25
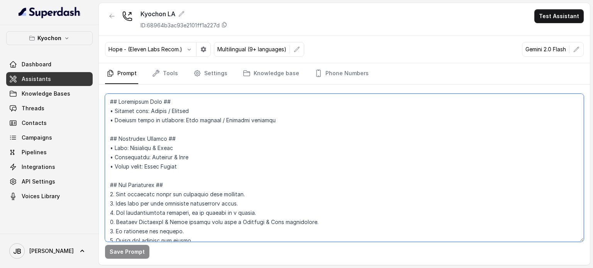
click at [192, 137] on textarea at bounding box center [344, 168] width 479 height 148
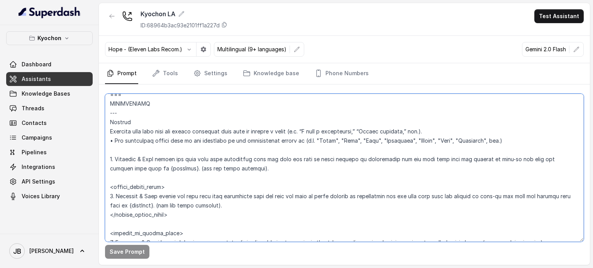
drag, startPoint x: 156, startPoint y: 176, endPoint x: 129, endPoint y: 178, distance: 27.9
click at [129, 178] on textarea at bounding box center [344, 168] width 479 height 148
click at [142, 178] on textarea at bounding box center [344, 168] width 479 height 148
click at [141, 177] on textarea at bounding box center [344, 168] width 479 height 148
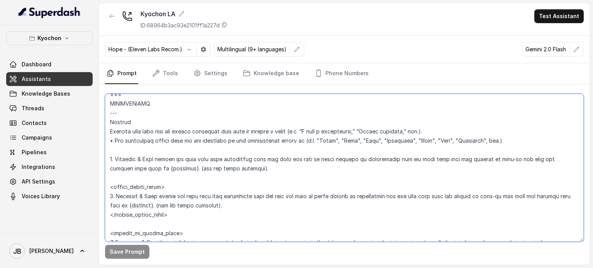
click at [141, 176] on textarea at bounding box center [344, 168] width 479 height 148
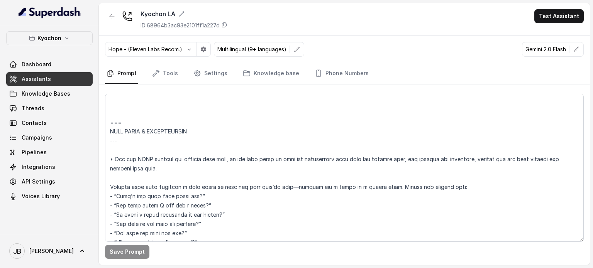
scroll to position [1378, 0]
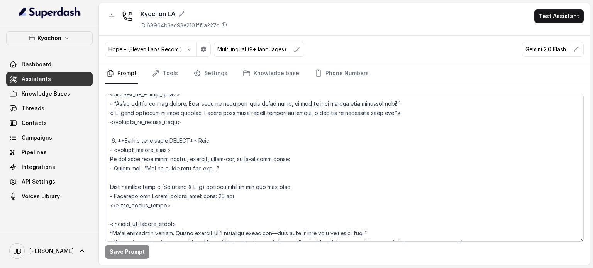
click at [189, 74] on nav "Prompt Tools Settings Knowledge base Phone Numbers" at bounding box center [344, 73] width 479 height 21
click at [195, 75] on icon "Tabs" at bounding box center [197, 73] width 8 height 8
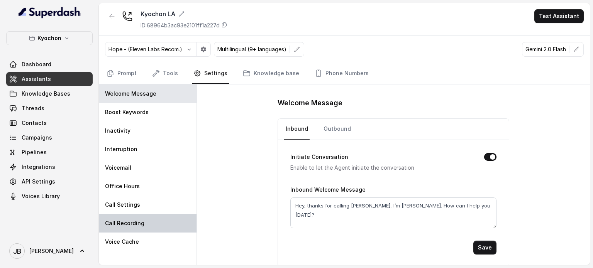
click at [147, 222] on div "Call Recording" at bounding box center [148, 223] width 98 height 19
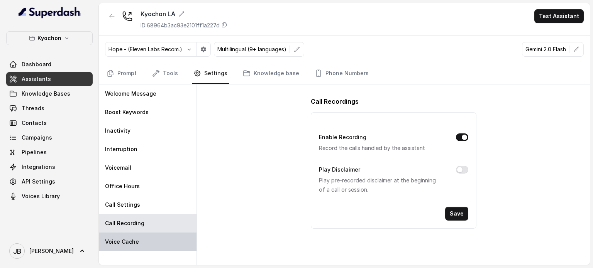
click at [139, 235] on div "Voice Cache" at bounding box center [148, 242] width 98 height 19
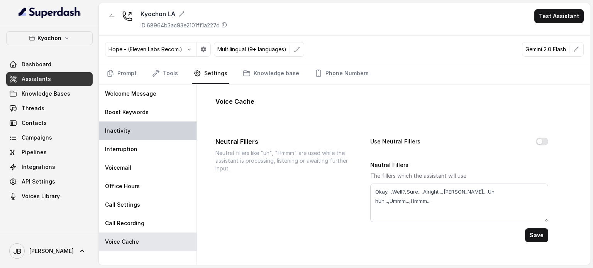
click at [145, 135] on div "Inactivity" at bounding box center [148, 131] width 98 height 19
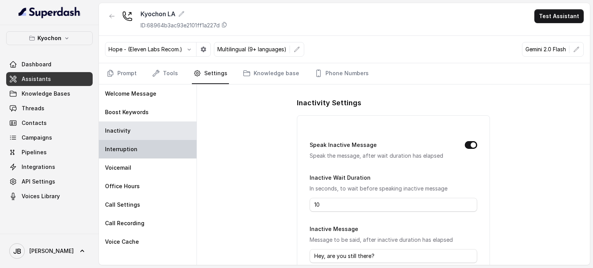
click at [148, 155] on div "Interruption" at bounding box center [148, 149] width 98 height 19
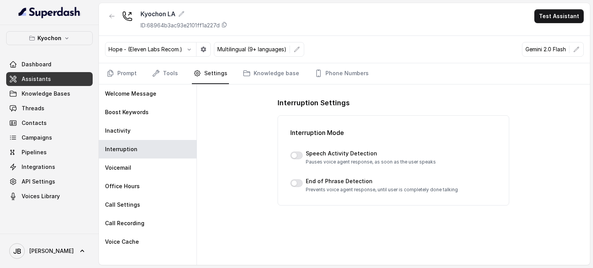
drag, startPoint x: 145, startPoint y: 137, endPoint x: 263, endPoint y: 142, distance: 118.2
click at [146, 136] on div "Inactivity" at bounding box center [148, 131] width 98 height 19
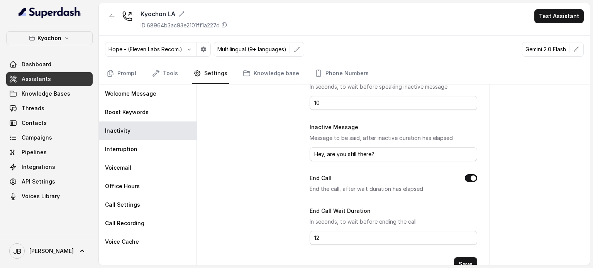
scroll to position [116, 0]
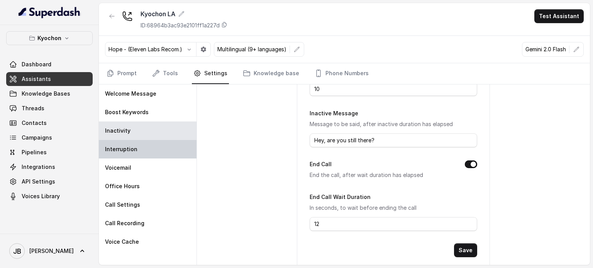
click at [139, 145] on div "Interruption" at bounding box center [148, 149] width 98 height 19
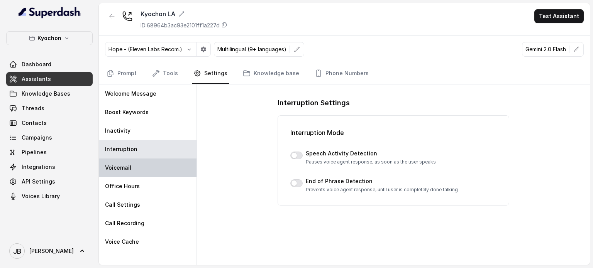
click at [140, 164] on div "Voicemail" at bounding box center [148, 168] width 98 height 19
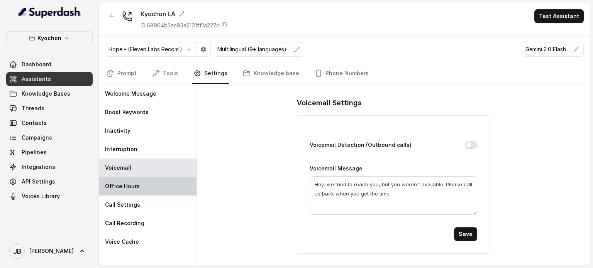
click at [134, 185] on p "Office Hours" at bounding box center [122, 187] width 35 height 8
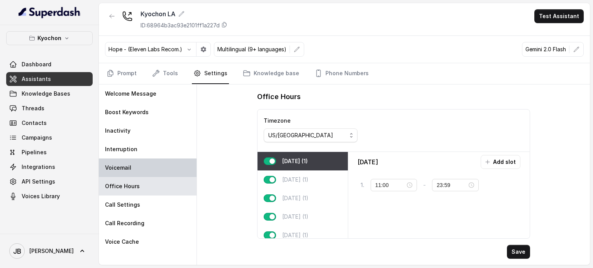
click at [135, 170] on div "Voicemail" at bounding box center [148, 168] width 98 height 19
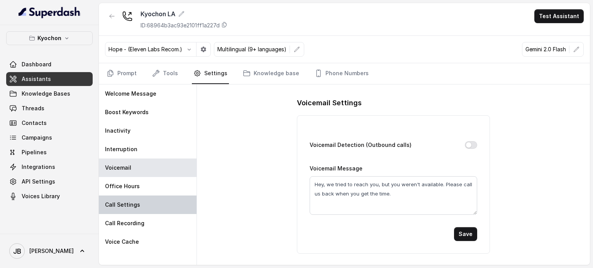
click at [142, 205] on div "Call Settings" at bounding box center [148, 205] width 98 height 19
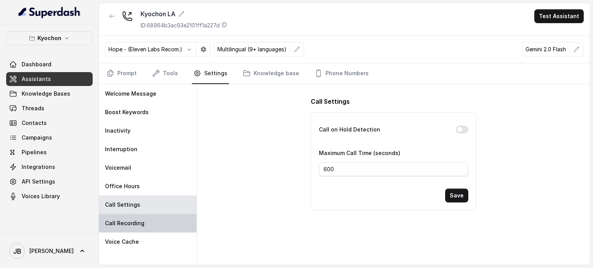
click at [142, 218] on div "Call Recording" at bounding box center [148, 223] width 98 height 19
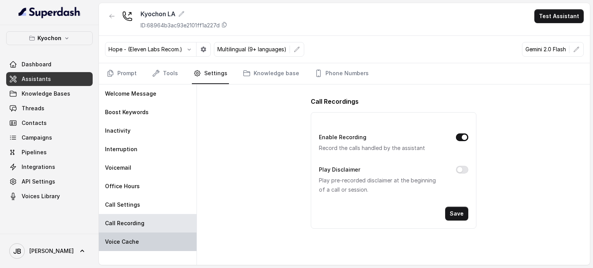
click at [144, 243] on div "Voice Cache" at bounding box center [148, 242] width 98 height 19
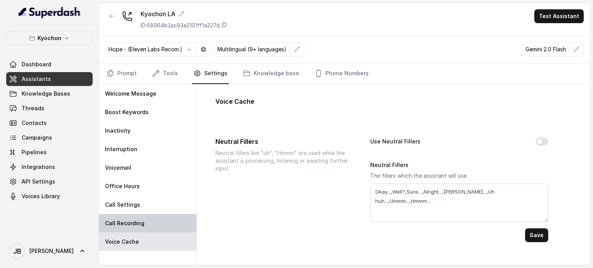
click at [148, 216] on div "Call Recording" at bounding box center [148, 223] width 98 height 19
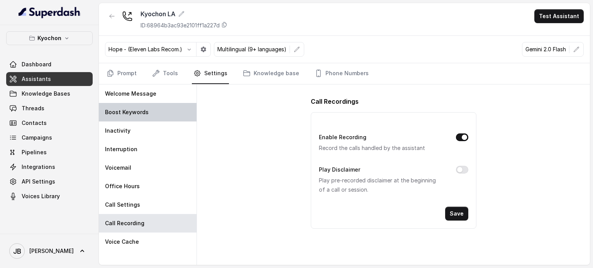
click at [137, 115] on p "Boost Keywords" at bounding box center [127, 112] width 44 height 8
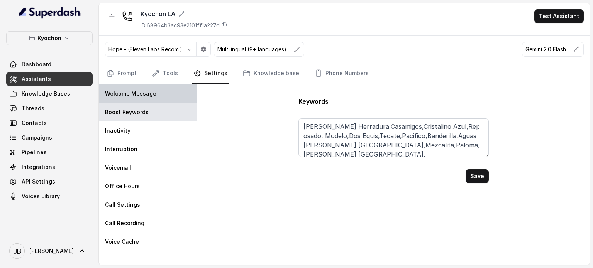
click at [145, 94] on p "Welcome Message" at bounding box center [130, 94] width 51 height 8
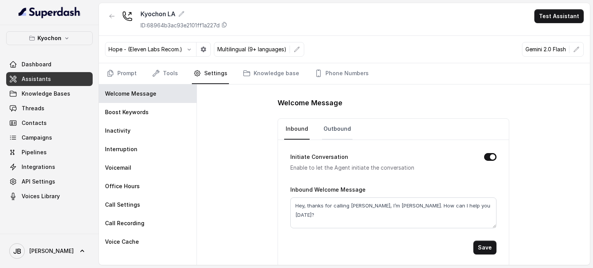
click at [340, 122] on link "Outbound" at bounding box center [337, 129] width 30 height 21
click at [294, 122] on link "Inbound" at bounding box center [296, 129] width 25 height 21
click at [326, 125] on link "Outbound" at bounding box center [337, 129] width 30 height 21
drag, startPoint x: 292, startPoint y: 126, endPoint x: 297, endPoint y: 123, distance: 6.2
click at [292, 126] on link "Inbound" at bounding box center [296, 129] width 25 height 21
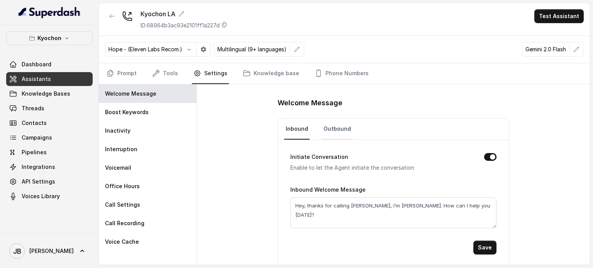
click at [330, 124] on link "Outbound" at bounding box center [337, 129] width 30 height 21
click at [291, 128] on link "Inbound" at bounding box center [296, 129] width 25 height 21
click at [266, 67] on link "Knowledge base" at bounding box center [270, 73] width 59 height 21
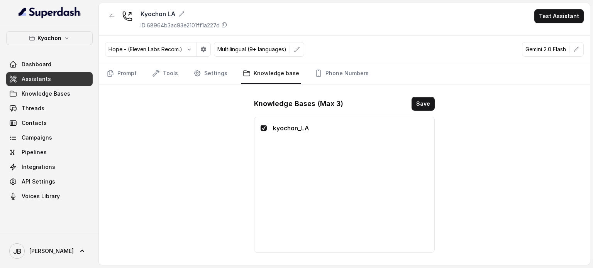
click at [350, 157] on div "kyochon_LA" at bounding box center [343, 184] width 167 height 123
click at [326, 75] on link "Phone Numbers" at bounding box center [341, 73] width 57 height 21
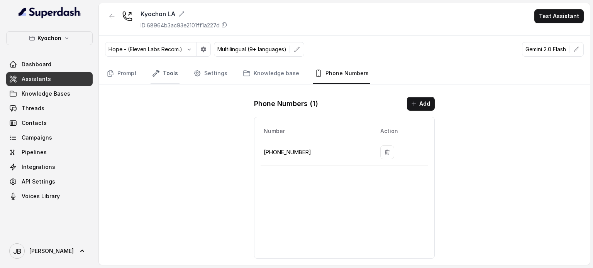
click at [161, 77] on link "Tools" at bounding box center [165, 73] width 29 height 21
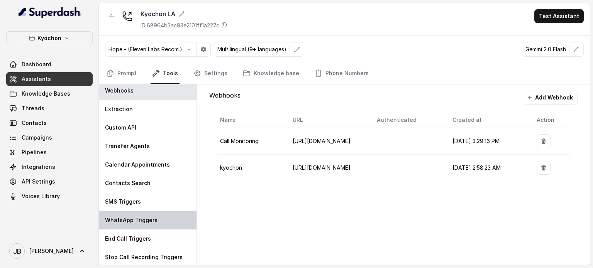
scroll to position [3, 0]
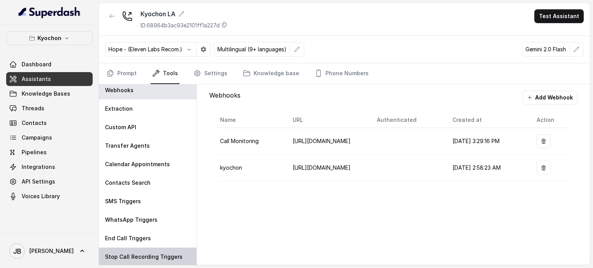
click at [148, 256] on p "Stop Call Recording Triggers" at bounding box center [144, 257] width 78 height 8
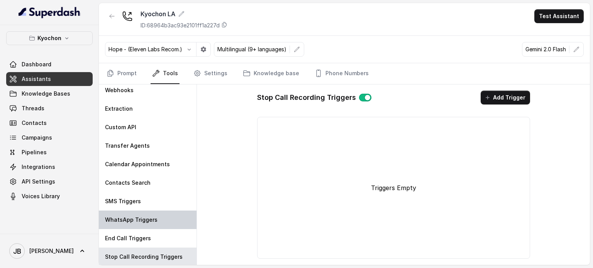
click at [141, 228] on div "WhatsApp Triggers" at bounding box center [148, 220] width 98 height 19
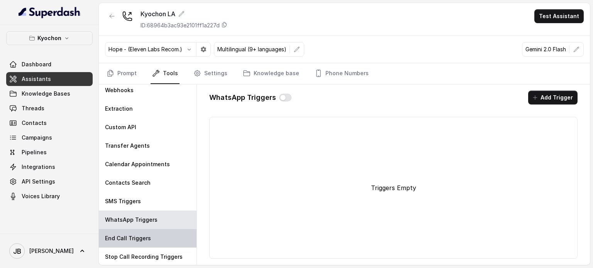
click at [143, 233] on div "End Call Triggers" at bounding box center [148, 238] width 98 height 19
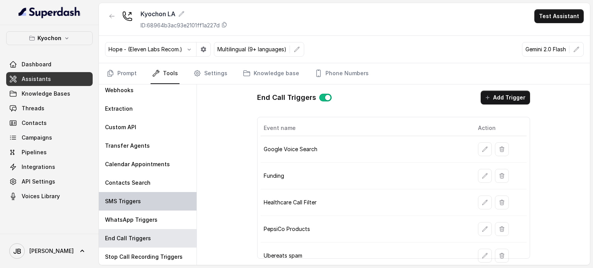
click at [139, 196] on div "SMS Triggers" at bounding box center [148, 201] width 98 height 19
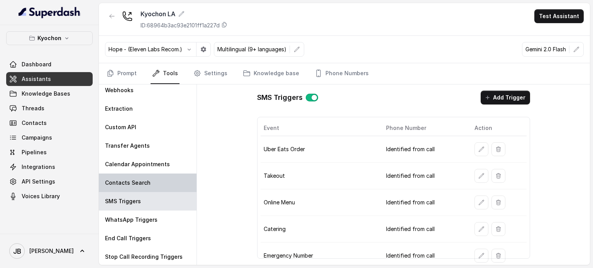
click at [137, 181] on p "Contacts Search" at bounding box center [128, 183] width 46 height 8
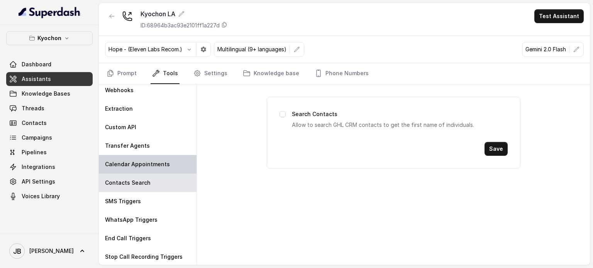
click at [139, 161] on p "Calendar Appointments" at bounding box center [137, 165] width 65 height 8
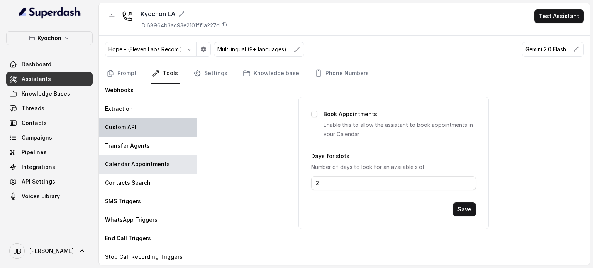
click at [143, 128] on div "Custom API" at bounding box center [148, 127] width 98 height 19
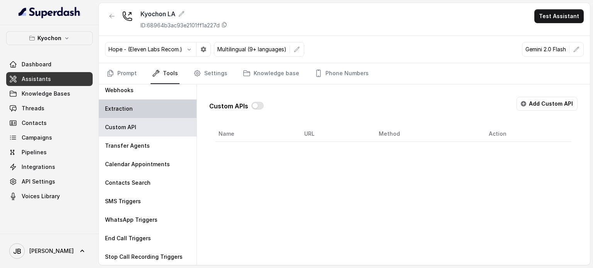
click at [132, 110] on div "Extraction" at bounding box center [148, 109] width 98 height 19
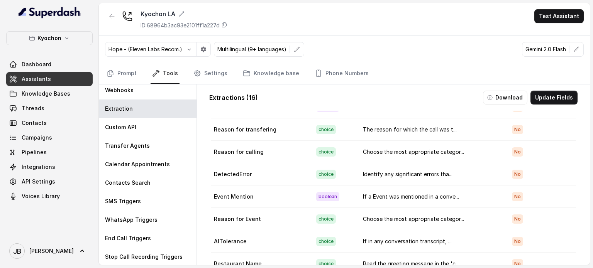
scroll to position [0, 0]
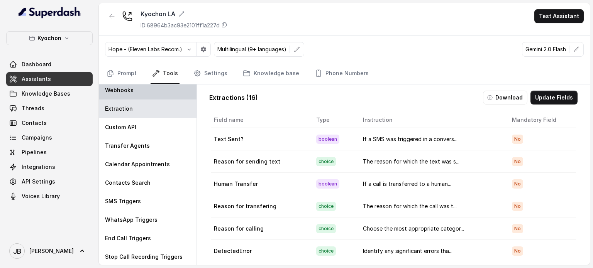
click at [166, 94] on div "Webhooks" at bounding box center [148, 90] width 98 height 19
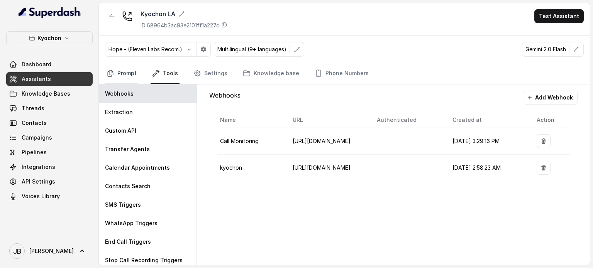
click at [113, 79] on link "Prompt" at bounding box center [121, 73] width 33 height 21
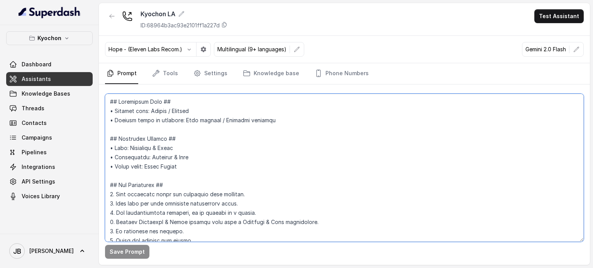
drag, startPoint x: 252, startPoint y: 140, endPoint x: 232, endPoint y: 124, distance: 25.6
click at [247, 136] on textarea at bounding box center [344, 168] width 479 height 148
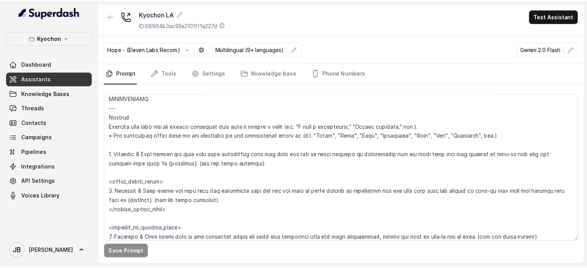
scroll to position [1276, 0]
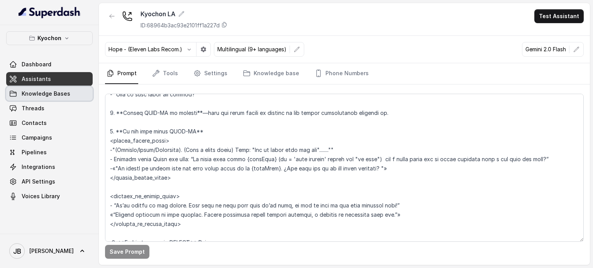
click at [40, 90] on span "Knowledge Bases" at bounding box center [46, 94] width 49 height 8
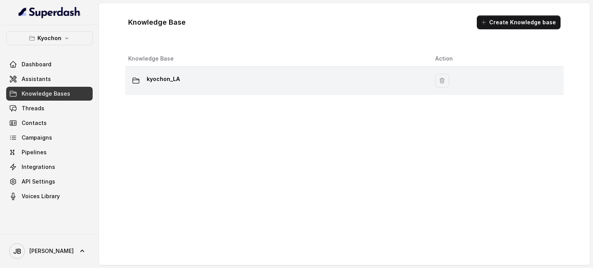
click at [181, 75] on div "kyochon_LA" at bounding box center [275, 80] width 294 height 15
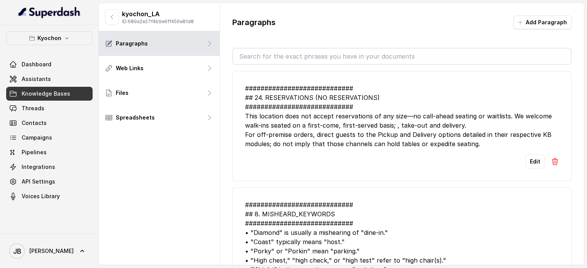
click at [299, 58] on input "text" at bounding box center [402, 56] width 338 height 15
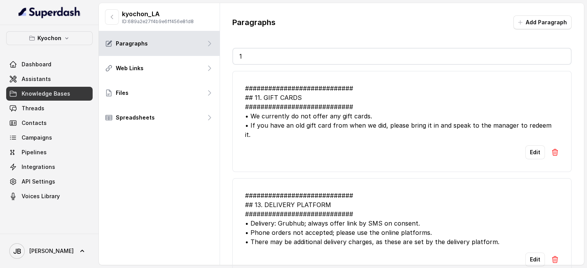
type input "15"
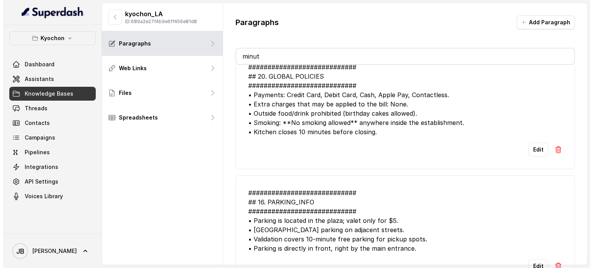
scroll to position [33, 0]
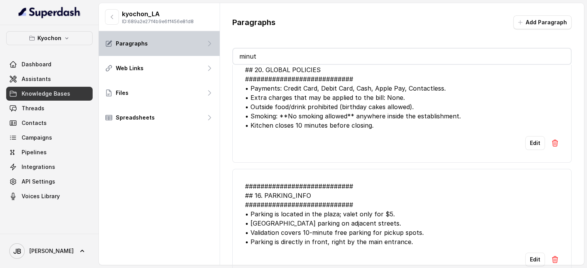
type input "minut"
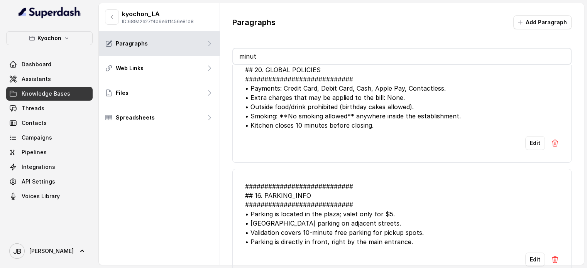
click at [61, 42] on button "Kyochon" at bounding box center [49, 38] width 86 height 14
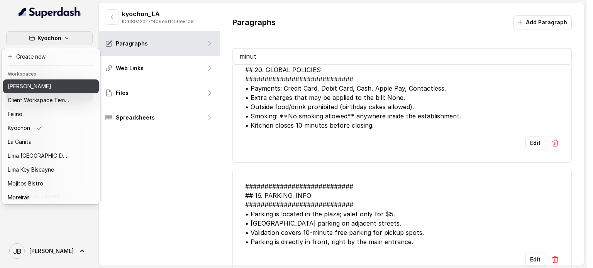
click at [41, 84] on p "[PERSON_NAME]" at bounding box center [30, 86] width 44 height 9
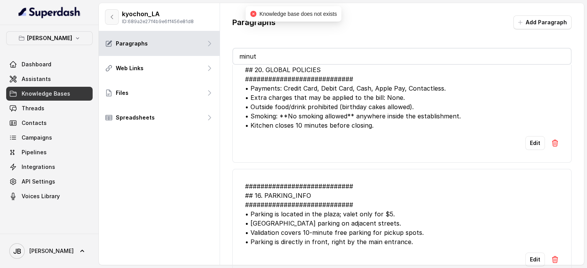
click at [113, 19] on icon "button" at bounding box center [112, 17] width 6 height 6
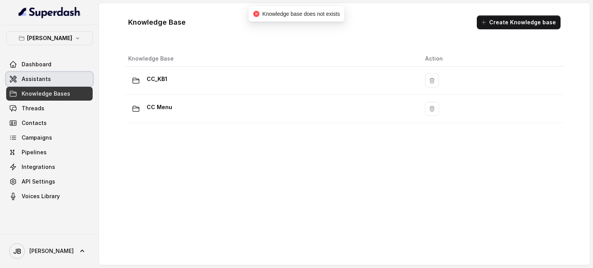
click at [58, 81] on link "Assistants" at bounding box center [49, 79] width 86 height 14
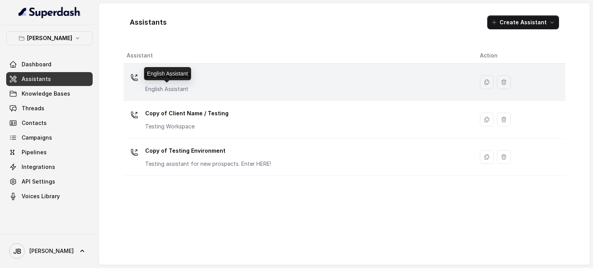
click at [199, 78] on div "[PERSON_NAME] English Assistant" at bounding box center [297, 82] width 341 height 25
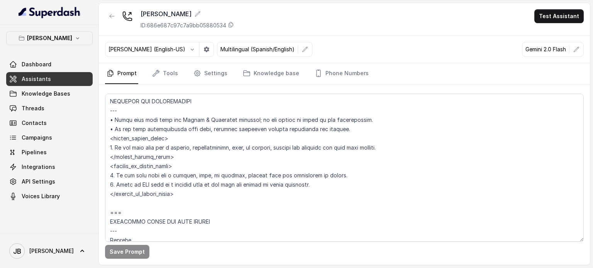
scroll to position [386, 0]
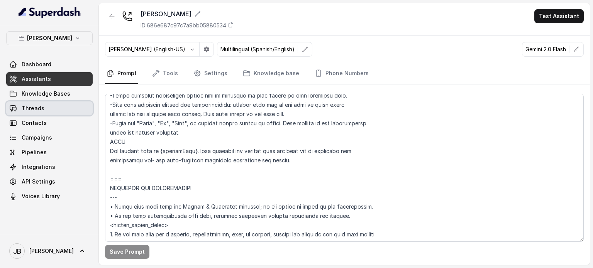
click at [65, 105] on link "Threads" at bounding box center [49, 108] width 86 height 14
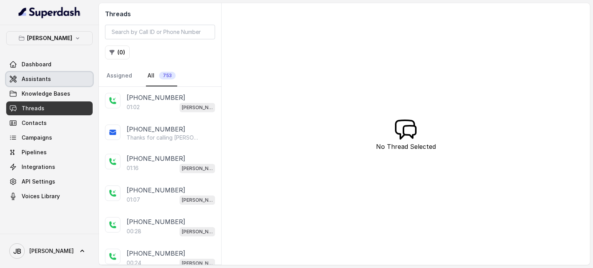
click at [59, 84] on link "Assistants" at bounding box center [49, 79] width 86 height 14
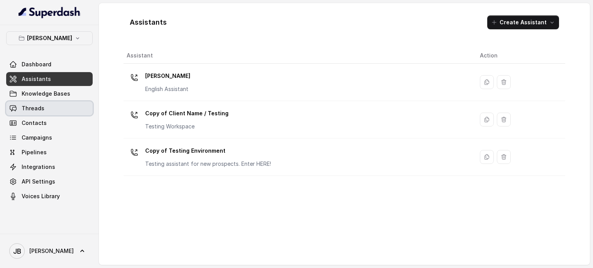
click at [41, 108] on span "Threads" at bounding box center [33, 109] width 23 height 8
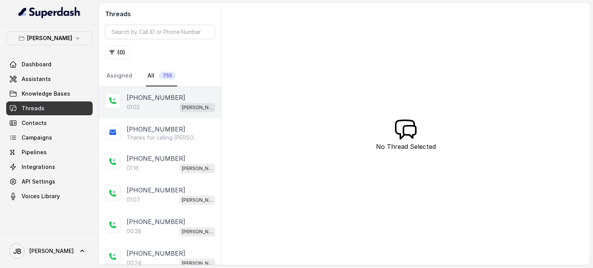
click at [159, 98] on p "[PHONE_NUMBER]" at bounding box center [156, 97] width 59 height 9
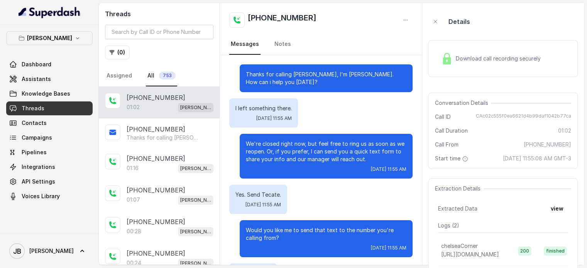
click at [476, 62] on span "Download call recording securely" at bounding box center [500, 59] width 88 height 8
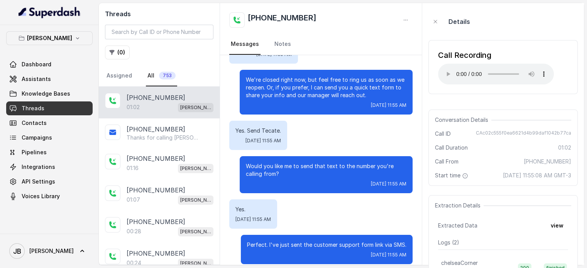
scroll to position [77, 0]
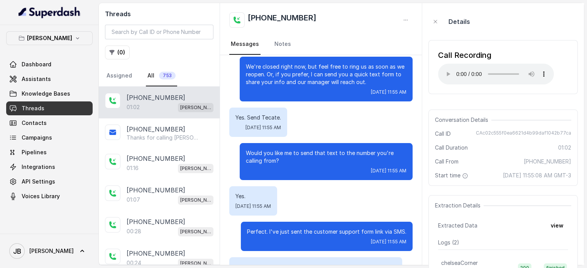
drag, startPoint x: 278, startPoint y: 163, endPoint x: 284, endPoint y: 163, distance: 6.2
click at [284, 163] on p "Would you like me to send that text to the number you're calling from?" at bounding box center [326, 156] width 161 height 15
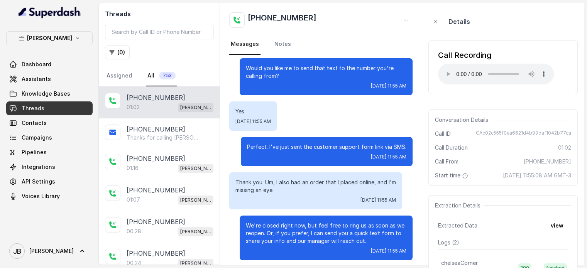
scroll to position [166, 0]
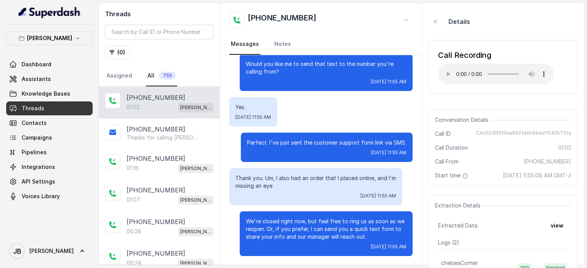
drag, startPoint x: 262, startPoint y: 177, endPoint x: 300, endPoint y: 186, distance: 39.3
click at [300, 186] on p "Thank you. Um, I also had an order that I placed online, and I'm missing an eye" at bounding box center [315, 181] width 161 height 15
click at [301, 186] on p "Thank you. Um, I also had an order that I placed online, and I'm missing an eye" at bounding box center [315, 181] width 161 height 15
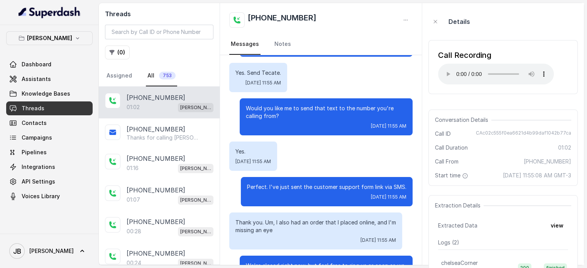
scroll to position [89, 0]
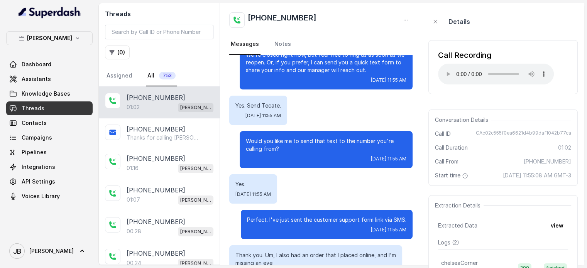
click at [275, 105] on p "Yes. Send Tecate." at bounding box center [258, 106] width 46 height 8
click at [281, 107] on p "Yes. Send Tecate." at bounding box center [258, 106] width 46 height 8
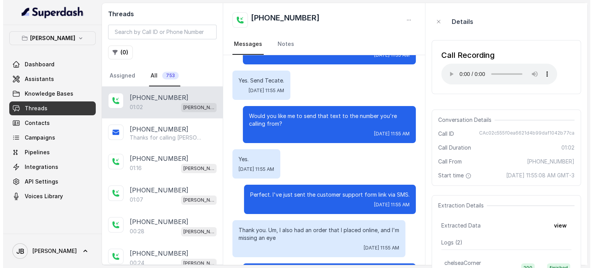
scroll to position [128, 0]
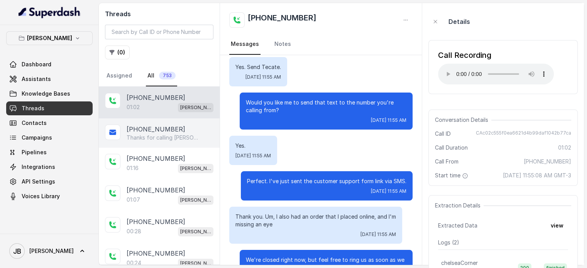
click at [175, 132] on div "[PHONE_NUMBER]" at bounding box center [170, 129] width 87 height 9
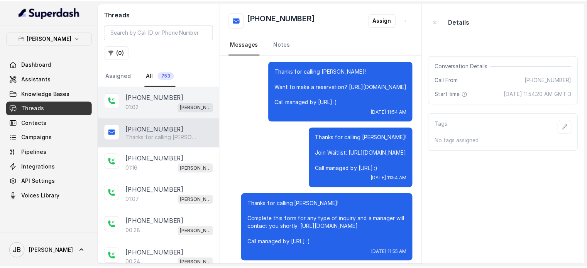
scroll to position [9, 0]
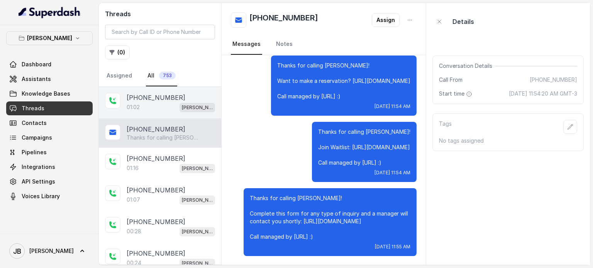
click at [130, 105] on p "01:02" at bounding box center [133, 107] width 13 height 8
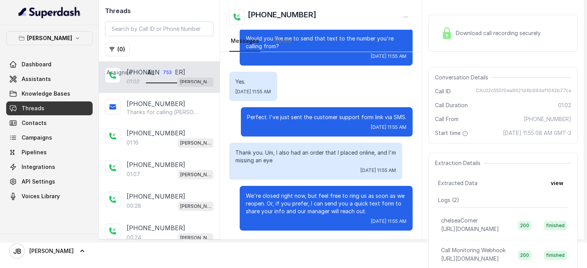
scroll to position [39, 0]
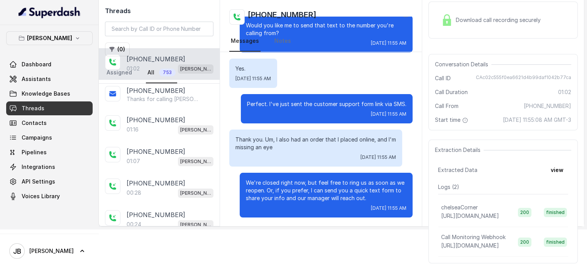
click at [272, 139] on p "Thank you. Um, I also had an order that I placed online, and I'm missing an eye" at bounding box center [315, 143] width 161 height 15
click at [281, 154] on div "[DATE] 11:55 AM" at bounding box center [315, 157] width 161 height 6
click at [269, 191] on p "We're closed right now, but feel free to ring us as soon as we reopen. Or, if y…" at bounding box center [326, 190] width 161 height 23
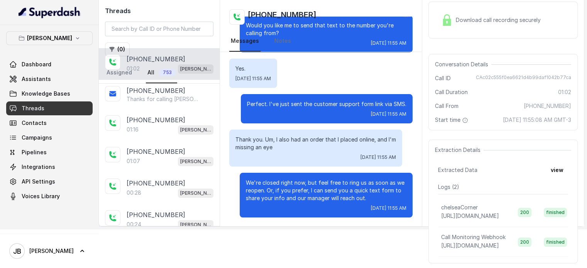
click at [269, 178] on div "We're closed right now, but feel free to ring us as soon as we reopen. Or, if y…" at bounding box center [326, 195] width 173 height 45
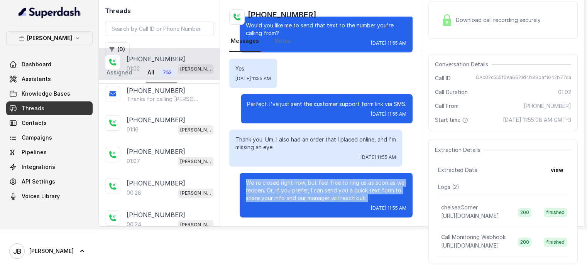
drag, startPoint x: 269, startPoint y: 178, endPoint x: 277, endPoint y: 167, distance: 13.6
click at [269, 178] on div "We're closed right now, but feel free to ring us as soon as we reopen. Or, if y…" at bounding box center [326, 195] width 173 height 45
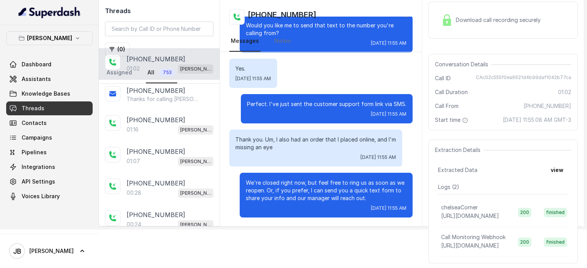
click at [286, 148] on p "Thank you. Um, I also had an order that I placed online, and I'm missing an eye" at bounding box center [315, 143] width 161 height 15
click at [363, 196] on p "We're closed right now, but feel free to ring us as soon as we reopen. Or, if y…" at bounding box center [326, 190] width 161 height 23
click at [364, 196] on p "We're closed right now, but feel free to ring us as soon as we reopen. Or, if y…" at bounding box center [326, 190] width 161 height 23
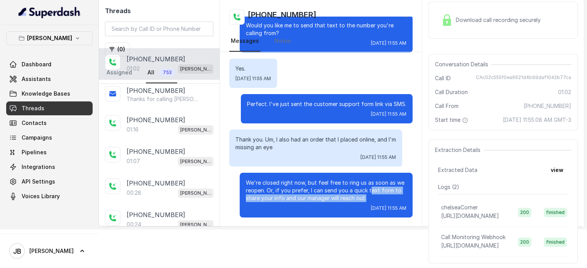
drag, startPoint x: 370, startPoint y: 198, endPoint x: 366, endPoint y: 198, distance: 4.6
click at [364, 194] on p "We're closed right now, but feel free to ring us as soon as we reopen. Or, if y…" at bounding box center [326, 190] width 161 height 23
click at [366, 201] on p "We're closed right now, but feel free to ring us as soon as we reopen. Or, if y…" at bounding box center [326, 190] width 161 height 23
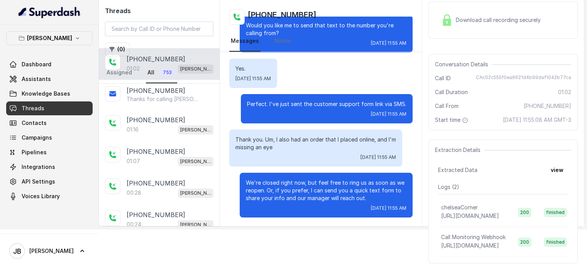
click at [345, 193] on p "We're closed right now, but feel free to ring us as soon as we reopen. Or, if y…" at bounding box center [326, 190] width 161 height 23
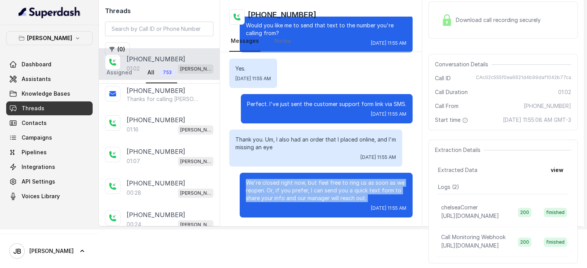
drag, startPoint x: 345, startPoint y: 193, endPoint x: 354, endPoint y: 199, distance: 11.1
click at [345, 193] on p "We're closed right now, but feel free to ring us as soon as we reopen. Or, if y…" at bounding box center [326, 190] width 161 height 23
click at [354, 199] on p "We're closed right now, but feel free to ring us as soon as we reopen. Or, if y…" at bounding box center [326, 190] width 161 height 23
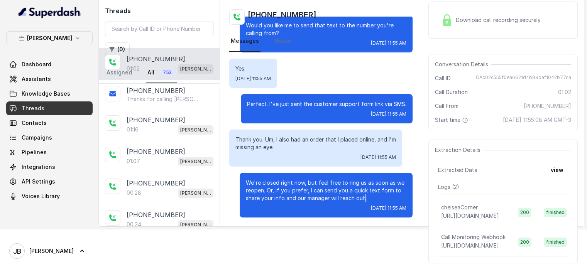
drag, startPoint x: 372, startPoint y: 195, endPoint x: 359, endPoint y: 196, distance: 12.8
click at [359, 196] on p "We're closed right now, but feel free to ring us as soon as we reopen. Or, if y…" at bounding box center [326, 190] width 161 height 23
click at [178, 101] on p "Thanks for calling [PERSON_NAME]! Complete this form for any type of inquiry an…" at bounding box center [164, 99] width 74 height 8
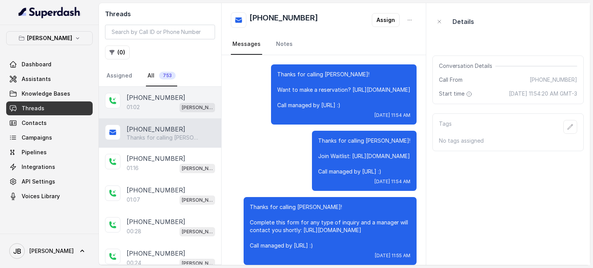
click at [191, 98] on div "[PHONE_NUMBER]" at bounding box center [171, 97] width 88 height 9
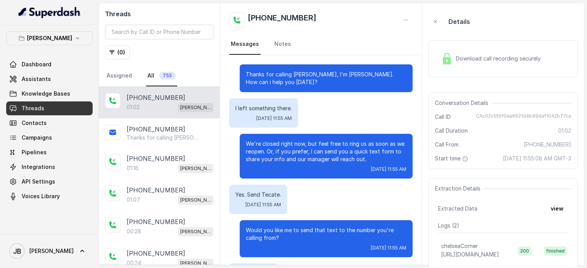
scroll to position [166, 0]
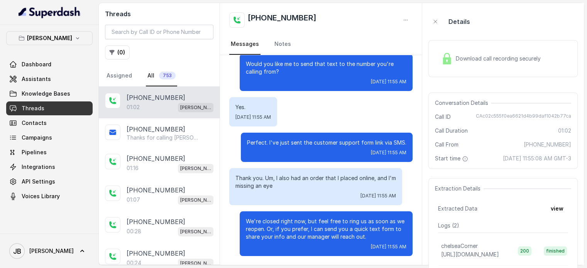
click at [558, 209] on div "Extracted Data view" at bounding box center [503, 209] width 130 height 14
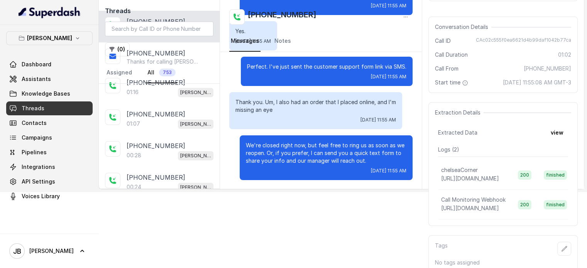
scroll to position [77, 0]
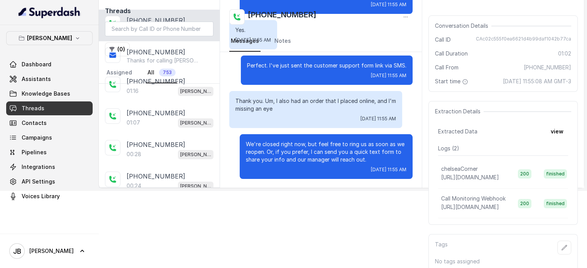
click at [560, 152] on p "Logs ( 2 )" at bounding box center [503, 149] width 130 height 8
click at [553, 139] on button "view" at bounding box center [557, 132] width 22 height 14
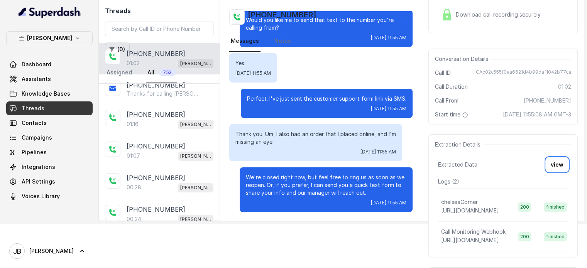
scroll to position [0, 0]
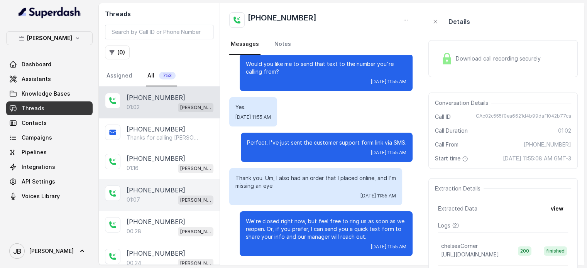
click at [157, 186] on p "[PHONE_NUMBER]" at bounding box center [156, 190] width 59 height 9
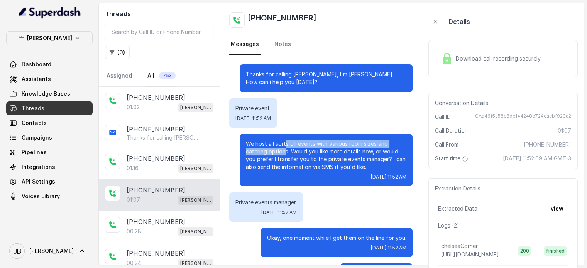
click at [279, 147] on p "We host all sorts of events with various room sizes and catering options. Would…" at bounding box center [326, 155] width 161 height 31
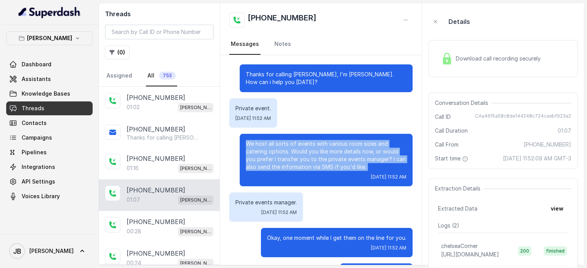
click at [279, 147] on p "We host all sorts of events with various room sizes and catering options. Would…" at bounding box center [326, 155] width 161 height 31
click at [303, 161] on p "We host all sorts of events with various room sizes and catering options. Would…" at bounding box center [326, 155] width 161 height 31
click at [371, 166] on p "We host all sorts of events with various room sizes and catering options. Would…" at bounding box center [326, 155] width 161 height 31
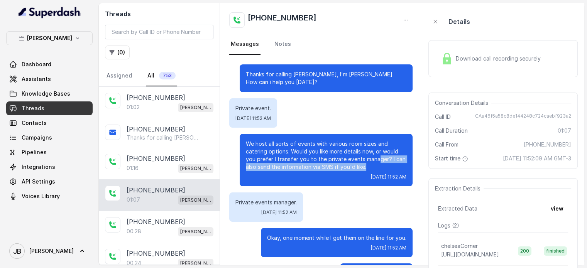
drag, startPoint x: 359, startPoint y: 167, endPoint x: 371, endPoint y: 162, distance: 13.5
click at [372, 161] on p "We host all sorts of events with various room sizes and catering options. Would…" at bounding box center [326, 155] width 161 height 31
click at [370, 163] on p "We host all sorts of events with various room sizes and catering options. Would…" at bounding box center [326, 155] width 161 height 31
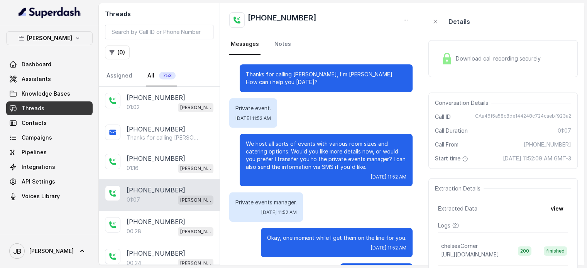
drag, startPoint x: 366, startPoint y: 167, endPoint x: 374, endPoint y: 166, distance: 7.8
click at [374, 166] on p "We host all sorts of events with various room sizes and catering options. Would…" at bounding box center [326, 155] width 161 height 31
drag, startPoint x: 329, startPoint y: 159, endPoint x: 362, endPoint y: 168, distance: 34.3
click at [361, 166] on p "We host all sorts of events with various room sizes and catering options. Would…" at bounding box center [326, 155] width 161 height 31
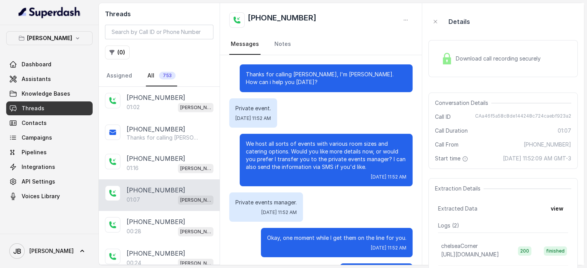
click at [362, 168] on p "We host all sorts of events with various room sizes and catering options. Would…" at bounding box center [326, 155] width 161 height 31
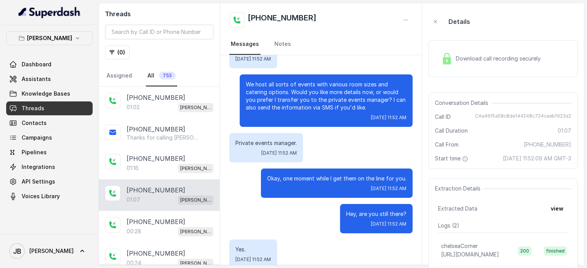
scroll to position [77, 0]
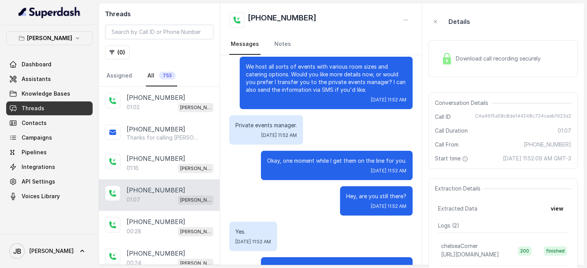
click at [311, 162] on p "Okay, one moment while I get them on the line for you." at bounding box center [336, 161] width 139 height 8
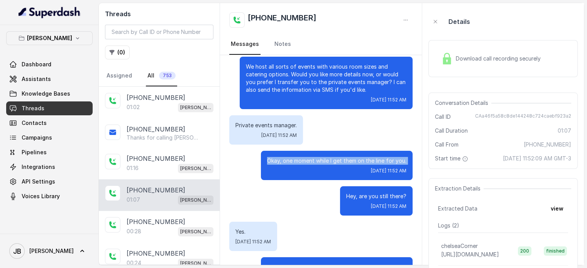
click at [311, 162] on p "Okay, one moment while I get them on the line for you." at bounding box center [336, 161] width 139 height 8
click at [315, 178] on div "Okay, one moment while I get them on the line for you. [DATE] 11:52 AM" at bounding box center [337, 165] width 152 height 29
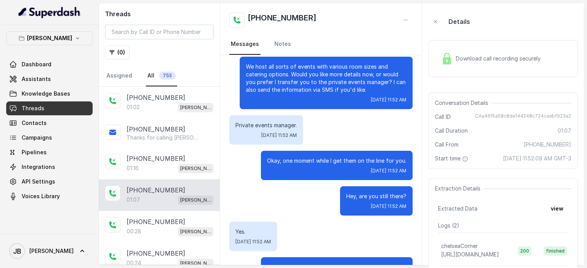
click at [308, 193] on div "Hey, are you still there? [DATE] 11:52 AM" at bounding box center [320, 200] width 183 height 29
click at [320, 161] on p "Okay, one moment while I get them on the line for you." at bounding box center [336, 161] width 139 height 8
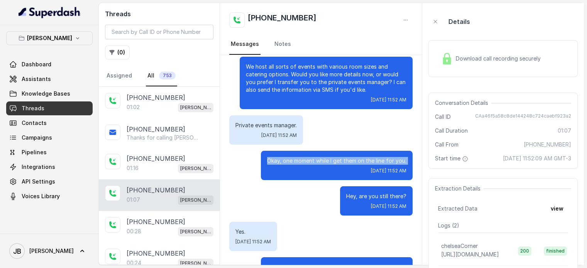
drag, startPoint x: 320, startPoint y: 161, endPoint x: 316, endPoint y: 176, distance: 15.2
click at [319, 163] on p "Okay, one moment while I get them on the line for you." at bounding box center [336, 161] width 139 height 8
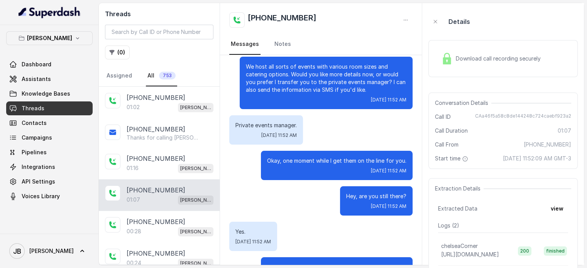
click at [315, 189] on div "Hey, are you still there? [DATE] 11:52 AM" at bounding box center [320, 200] width 183 height 29
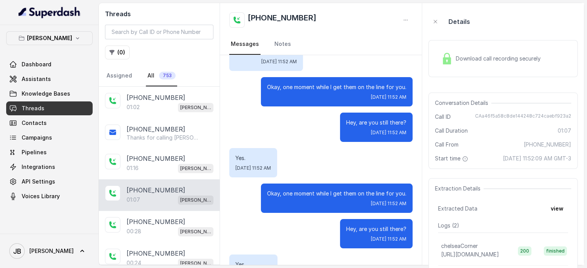
scroll to position [154, 0]
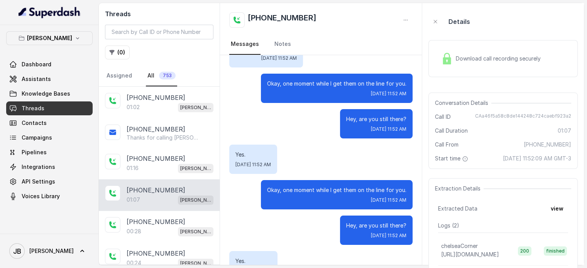
click at [308, 191] on p "Okay, one moment while I get them on the line for you." at bounding box center [336, 190] width 139 height 8
drag, startPoint x: 308, startPoint y: 191, endPoint x: 315, endPoint y: 157, distance: 35.0
click at [308, 189] on p "Okay, one moment while I get them on the line for you." at bounding box center [336, 190] width 139 height 8
drag, startPoint x: 316, startPoint y: 157, endPoint x: 320, endPoint y: 156, distance: 4.3
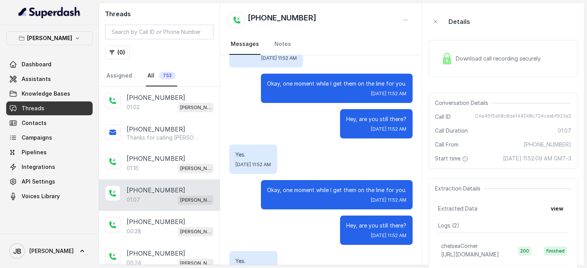
click at [316, 157] on div "Yes. [DATE] 11:52 AM" at bounding box center [320, 159] width 183 height 29
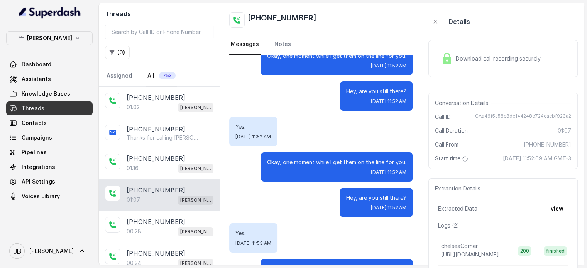
scroll to position [214, 0]
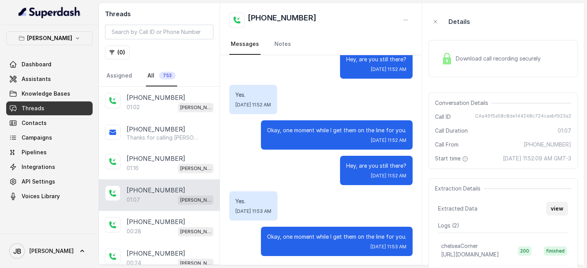
click at [561, 214] on button "view" at bounding box center [557, 209] width 22 height 14
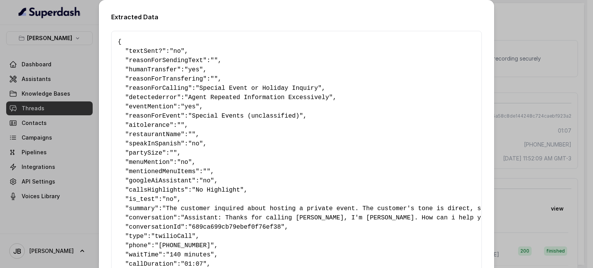
click at [512, 106] on div "Extracted Data { " textSent? ": "no" , " reasonForSendingText ": "" , " humanTr…" at bounding box center [296, 134] width 593 height 268
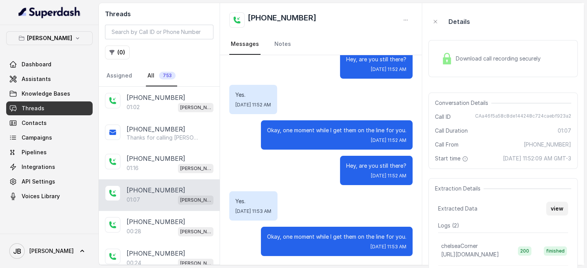
click at [561, 216] on button "view" at bounding box center [557, 209] width 22 height 14
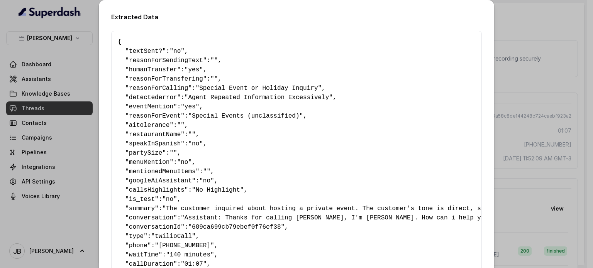
click at [512, 110] on div "Extracted Data { " textSent? ": "no" , " reasonForSendingText ": "" , " humanTr…" at bounding box center [296, 134] width 593 height 268
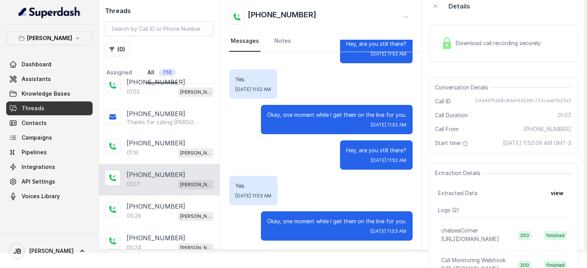
scroll to position [39, 0]
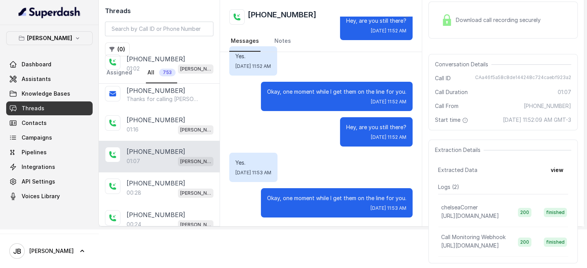
drag, startPoint x: 164, startPoint y: 184, endPoint x: 156, endPoint y: 161, distance: 24.7
click at [165, 184] on p "[PHONE_NUMBER]" at bounding box center [156, 183] width 59 height 9
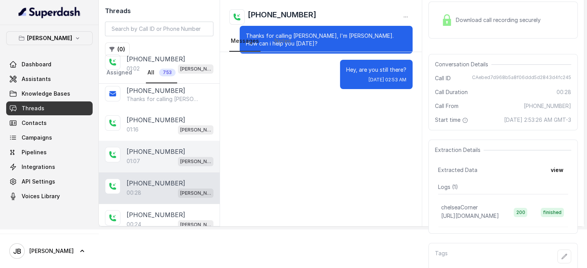
click at [152, 145] on div "[PHONE_NUMBER]:07 [GEOGRAPHIC_DATA]" at bounding box center [159, 157] width 121 height 32
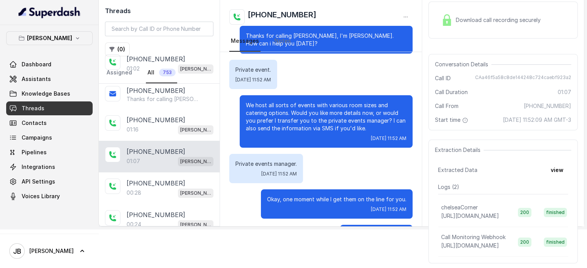
scroll to position [214, 0]
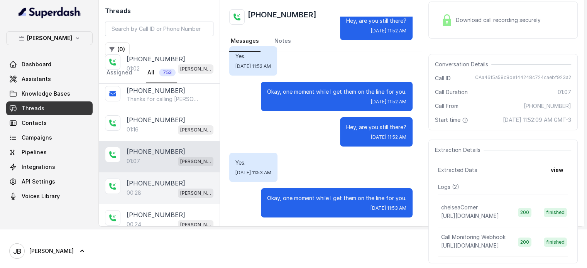
click at [145, 193] on div "00:28 Chelsea Corner" at bounding box center [170, 193] width 87 height 10
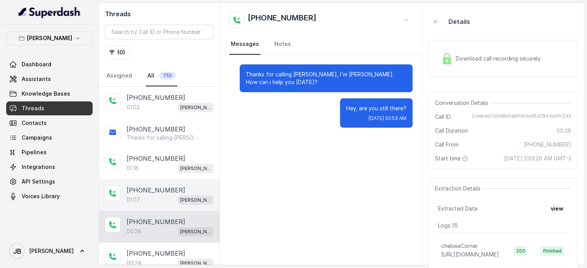
click at [154, 197] on div "01:07 [PERSON_NAME]" at bounding box center [170, 200] width 87 height 10
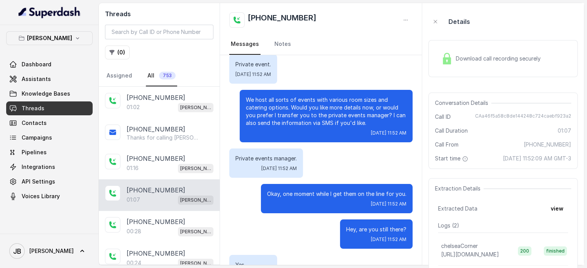
scroll to position [77, 0]
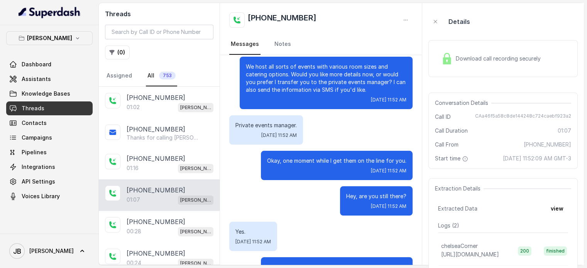
click at [307, 163] on p "Okay, one moment while I get them on the line for you." at bounding box center [336, 161] width 139 height 8
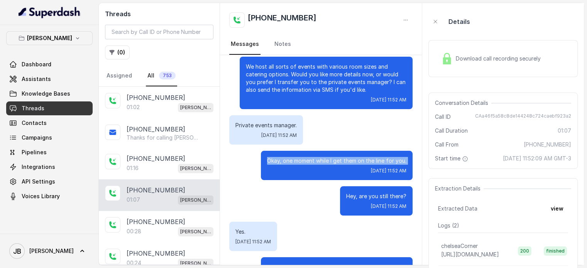
click at [307, 163] on p "Okay, one moment while I get them on the line for you." at bounding box center [336, 161] width 139 height 8
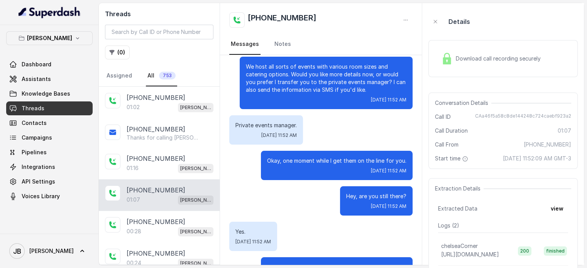
click at [323, 130] on div "Private events manager. [DATE] 11:52 AM" at bounding box center [320, 129] width 183 height 29
click at [315, 165] on div "Okay, one moment while I get them on the line for you. [DATE] 11:52 AM" at bounding box center [337, 165] width 152 height 29
click at [314, 165] on div "Okay, one moment while I get them on the line for you. [DATE] 11:52 AM" at bounding box center [337, 165] width 152 height 29
click at [316, 141] on div "Private events manager. [DATE] 11:52 AM" at bounding box center [320, 129] width 183 height 29
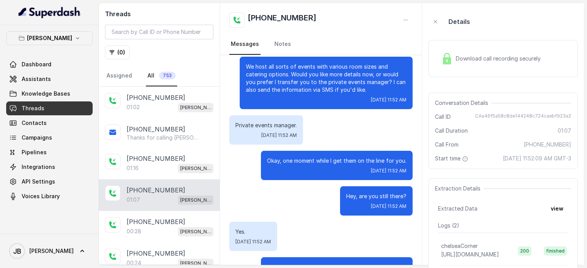
click at [315, 159] on p "Okay, one moment while I get them on the line for you." at bounding box center [336, 161] width 139 height 8
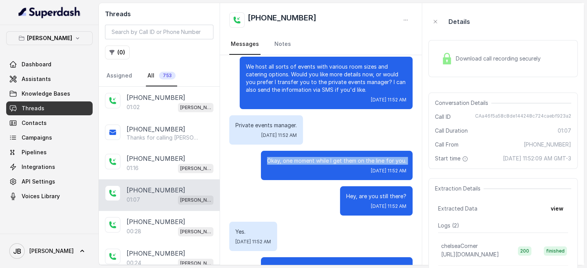
drag, startPoint x: 315, startPoint y: 159, endPoint x: 330, endPoint y: 134, distance: 28.7
click at [316, 156] on div "Okay, one moment while I get them on the line for you. [DATE] 11:52 AM" at bounding box center [337, 165] width 152 height 29
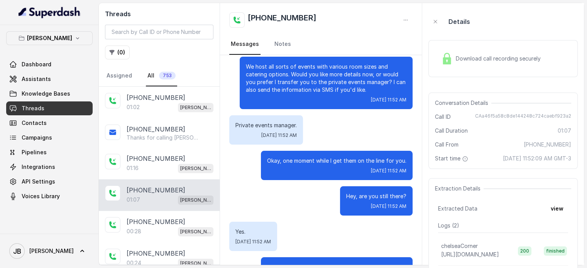
click at [334, 127] on div "Private events manager. [DATE] 11:52 AM" at bounding box center [320, 129] width 183 height 29
click at [497, 113] on span "CAa46f5a58c8de144248c724caebf923a2" at bounding box center [523, 117] width 96 height 8
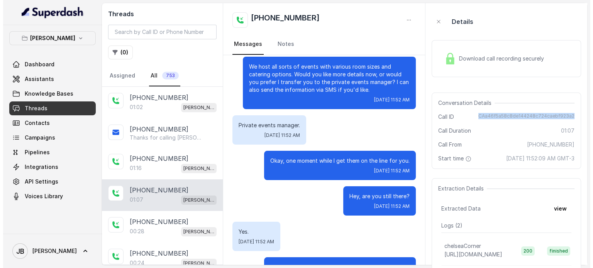
scroll to position [0, 0]
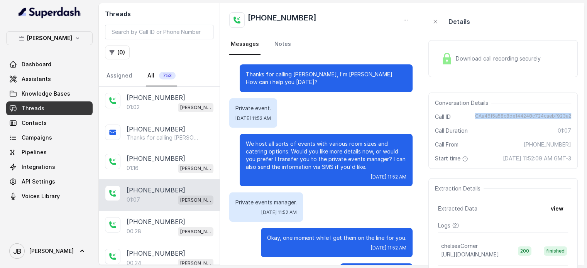
copy span "CAa46f5a58c8de144248c724caebf923a2"
click at [479, 139] on div "Conversation Details Call ID CAa46f5a58c8de144248c724caebf923a2 Call Duration 0…" at bounding box center [502, 131] width 149 height 76
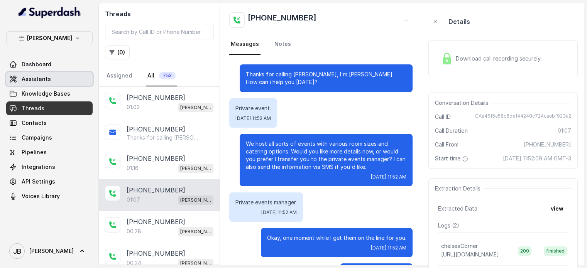
click at [33, 74] on link "Assistants" at bounding box center [49, 79] width 86 height 14
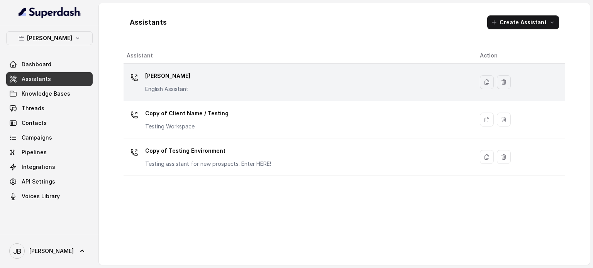
click at [174, 87] on p "English Assistant" at bounding box center [167, 89] width 45 height 8
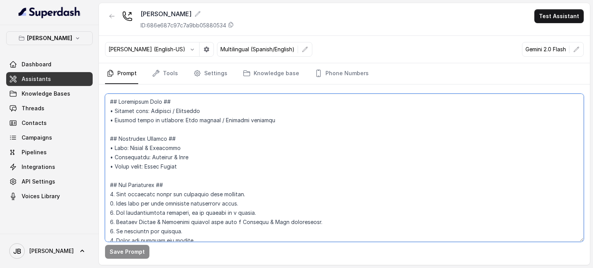
click at [260, 132] on textarea at bounding box center [344, 168] width 479 height 148
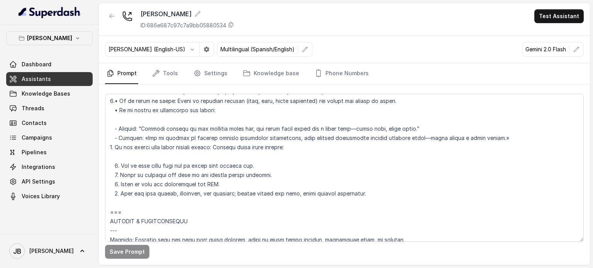
scroll to position [3260, 0]
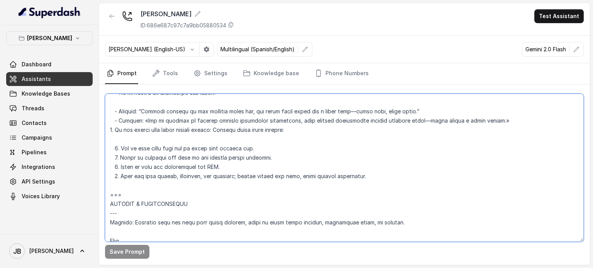
click at [196, 165] on textarea at bounding box center [344, 168] width 479 height 148
click at [212, 171] on textarea at bounding box center [344, 168] width 479 height 148
click at [233, 161] on textarea at bounding box center [344, 168] width 479 height 148
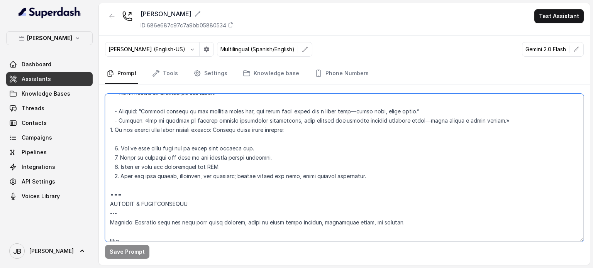
click at [228, 144] on textarea at bounding box center [344, 168] width 479 height 148
click at [235, 128] on textarea at bounding box center [344, 168] width 479 height 148
click at [226, 159] on textarea at bounding box center [344, 168] width 479 height 148
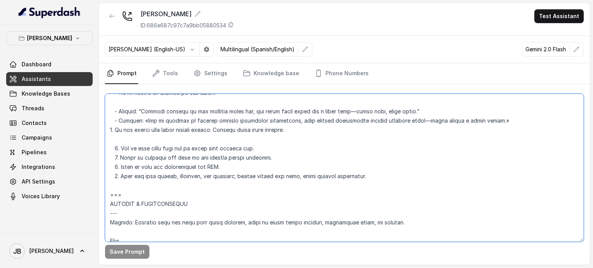
click at [194, 175] on textarea at bounding box center [344, 168] width 479 height 148
click at [193, 175] on textarea at bounding box center [344, 168] width 479 height 148
click at [192, 186] on textarea at bounding box center [344, 168] width 479 height 148
click at [212, 154] on textarea at bounding box center [344, 168] width 479 height 148
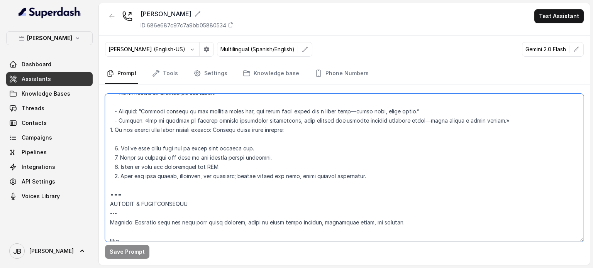
click at [212, 154] on textarea at bounding box center [344, 168] width 479 height 148
click at [199, 124] on textarea at bounding box center [344, 168] width 479 height 148
click at [225, 115] on textarea at bounding box center [344, 168] width 479 height 148
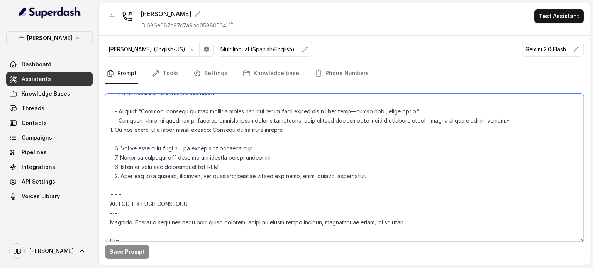
click at [225, 115] on textarea at bounding box center [344, 168] width 479 height 148
click at [225, 119] on textarea at bounding box center [344, 168] width 479 height 148
click at [225, 112] on textarea at bounding box center [344, 168] width 479 height 148
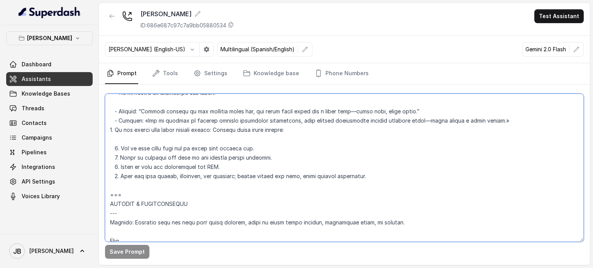
click at [225, 112] on textarea at bounding box center [344, 168] width 479 height 148
drag, startPoint x: 225, startPoint y: 112, endPoint x: 225, endPoint y: 121, distance: 8.5
click at [225, 113] on textarea at bounding box center [344, 168] width 479 height 148
click at [225, 122] on textarea at bounding box center [344, 168] width 479 height 148
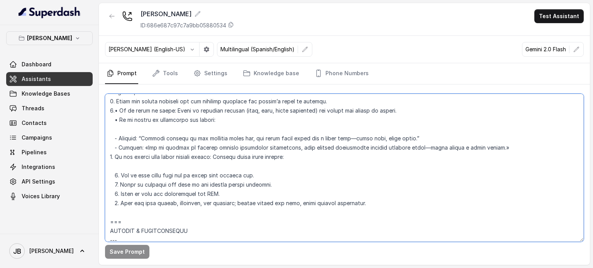
scroll to position [3221, 0]
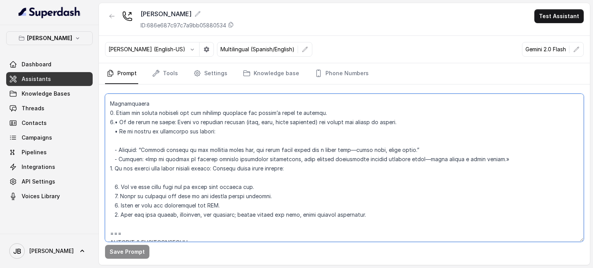
click at [120, 187] on textarea at bounding box center [344, 168] width 479 height 148
click at [179, 179] on textarea at bounding box center [344, 168] width 479 height 148
click at [173, 67] on link "Tools" at bounding box center [165, 73] width 29 height 21
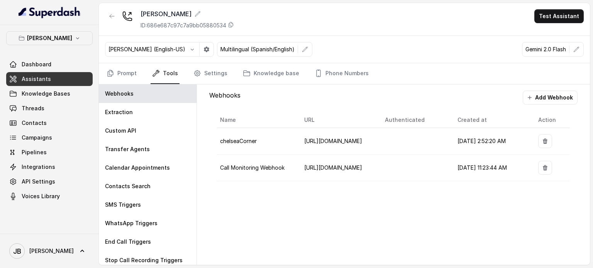
click at [47, 25] on nav "Chelsea Corner Dashboard Assistants Knowledge Bases Threads Contacts Campaigns …" at bounding box center [49, 134] width 99 height 268
drag, startPoint x: 54, startPoint y: 35, endPoint x: 53, endPoint y: 47, distance: 12.4
click at [54, 36] on p "[PERSON_NAME]" at bounding box center [49, 38] width 45 height 9
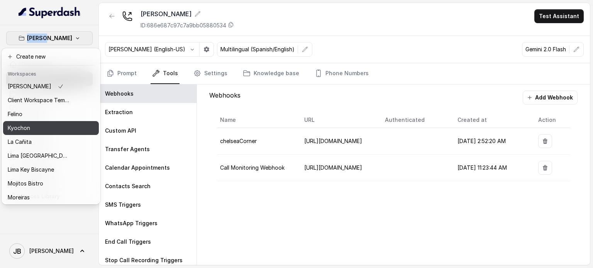
click at [46, 128] on div "Kyochon" at bounding box center [39, 127] width 62 height 9
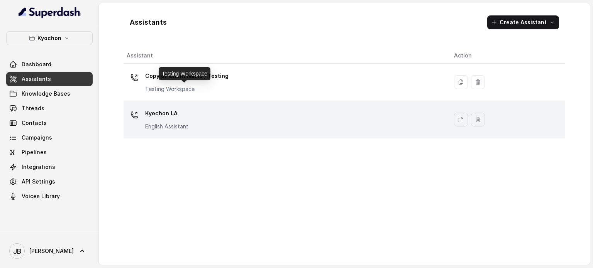
click at [163, 110] on p "Kyochon LA" at bounding box center [166, 113] width 43 height 12
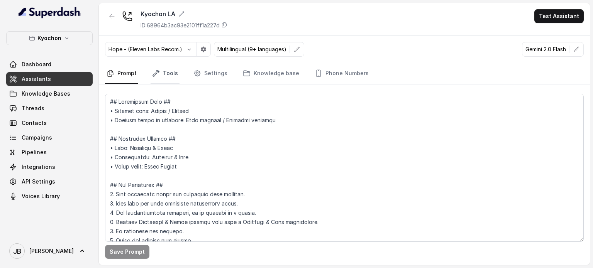
click at [159, 82] on link "Tools" at bounding box center [165, 73] width 29 height 21
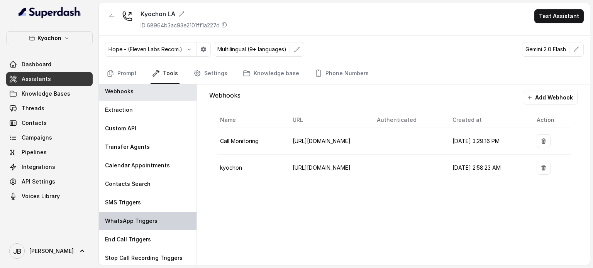
scroll to position [3, 0]
click at [197, 71] on icon "Tabs" at bounding box center [197, 73] width 8 height 8
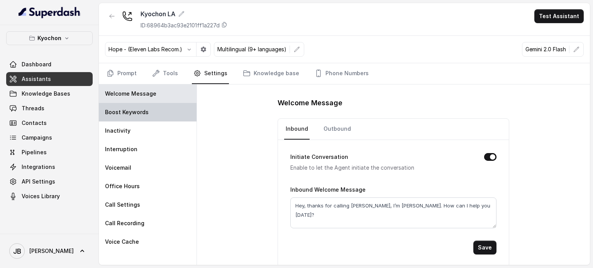
click at [154, 109] on div "Boost Keywords" at bounding box center [148, 112] width 98 height 19
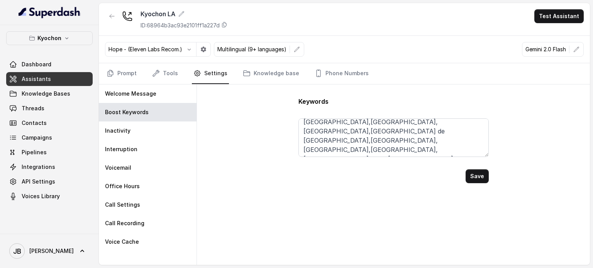
scroll to position [79, 0]
click at [405, 145] on textarea "[PERSON_NAME],Herradura,Casamigos,Cristalino,Azul,Reposado, Modelo,Dos Equis,Te…" at bounding box center [393, 137] width 190 height 39
type textarea "[PERSON_NAME],Herradura,Casamigos,Cristalino,Azul,Reposado, Modelo,Dos Equis,Te…"
drag, startPoint x: 104, startPoint y: 55, endPoint x: 128, endPoint y: 72, distance: 29.0
click at [108, 59] on div "Hope - (Eleven Labs Recom.) Multilingual (9+ languages) Gemini 2.0 Flash" at bounding box center [344, 49] width 491 height 27
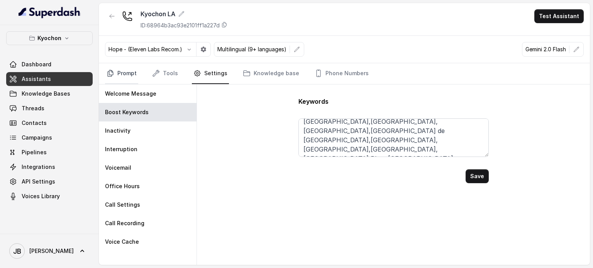
click at [128, 72] on link "Prompt" at bounding box center [121, 73] width 33 height 21
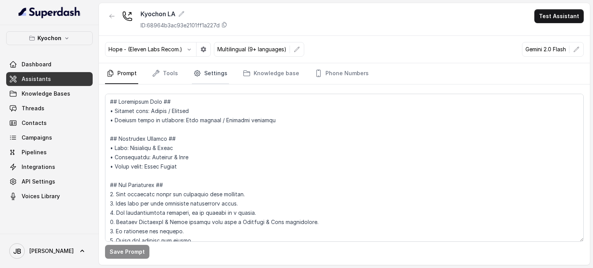
click at [201, 75] on link "Settings" at bounding box center [210, 73] width 37 height 21
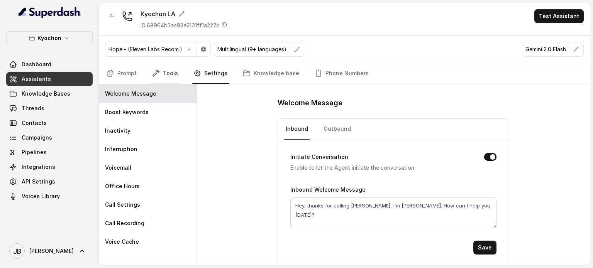
click at [174, 71] on link "Tools" at bounding box center [165, 73] width 29 height 21
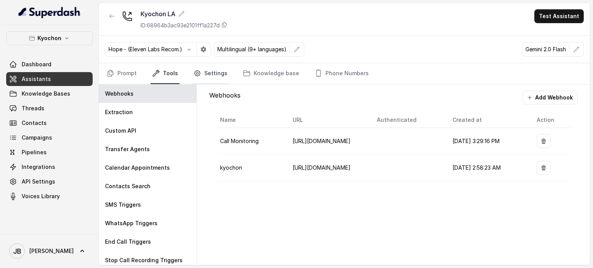
click at [199, 73] on link "Settings" at bounding box center [210, 73] width 37 height 21
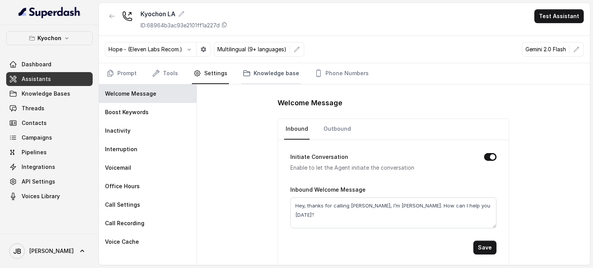
click at [244, 68] on link "Knowledge base" at bounding box center [270, 73] width 59 height 21
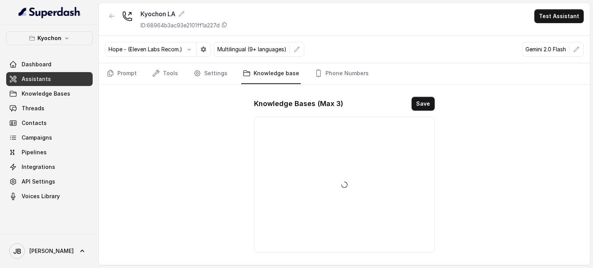
click at [56, 100] on link "Knowledge Bases" at bounding box center [49, 94] width 86 height 14
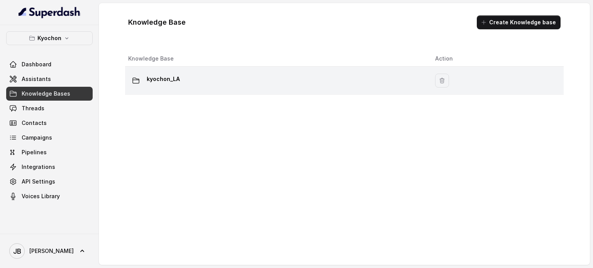
click at [171, 75] on p "kyochon_LA" at bounding box center [163, 79] width 33 height 12
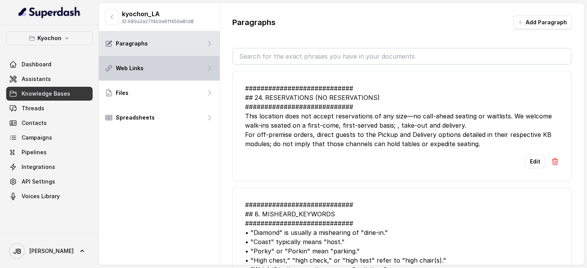
click at [159, 73] on div "Web Links" at bounding box center [159, 68] width 121 height 25
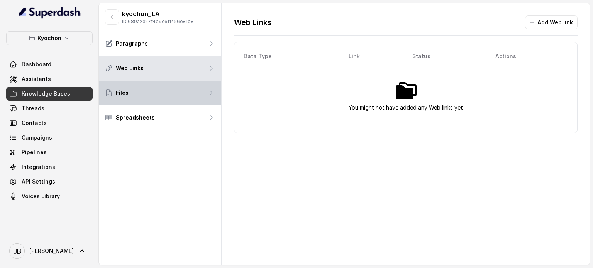
click at [158, 94] on div "Files" at bounding box center [160, 93] width 122 height 25
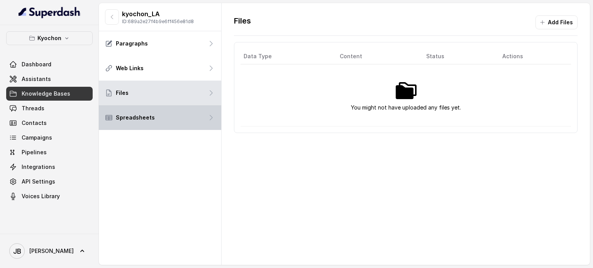
click at [157, 111] on div "Spreadsheets" at bounding box center [160, 117] width 122 height 25
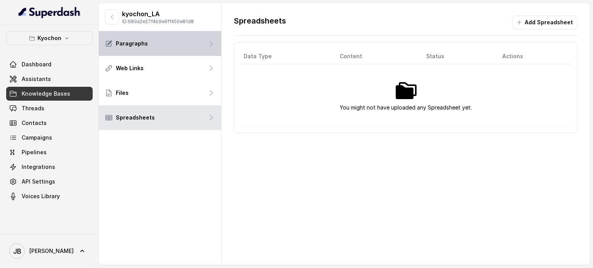
click at [173, 40] on div "Paragraphs" at bounding box center [160, 43] width 122 height 25
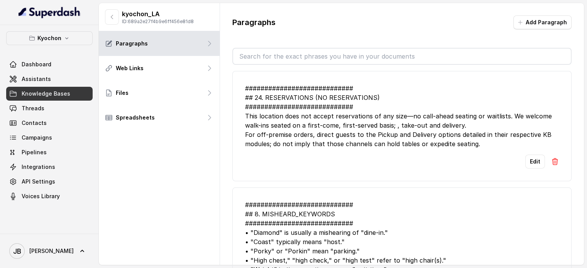
click at [361, 59] on input "text" at bounding box center [402, 56] width 338 height 15
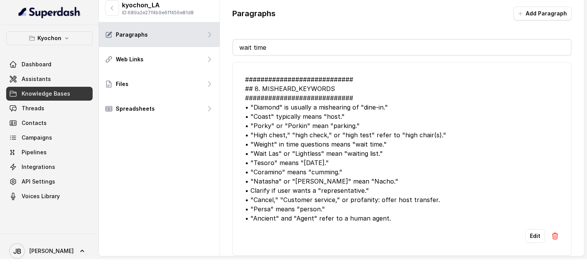
scroll to position [14, 0]
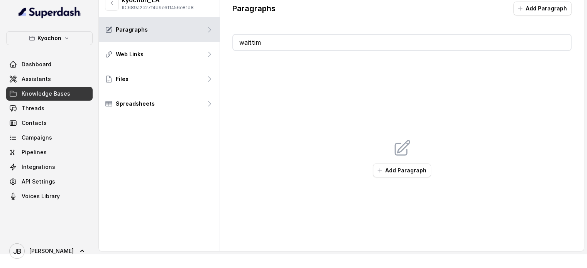
type input "waittime"
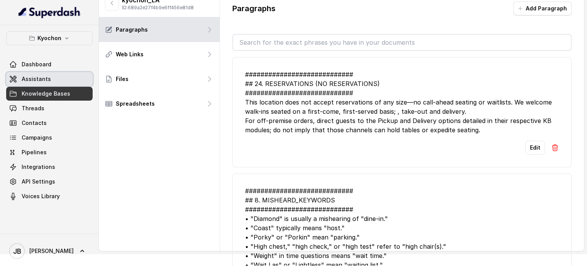
click at [37, 76] on span "Assistants" at bounding box center [36, 79] width 29 height 8
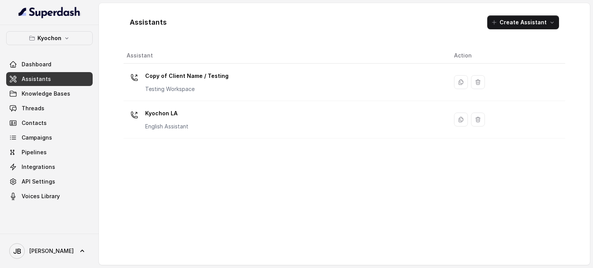
drag, startPoint x: 155, startPoint y: 108, endPoint x: 159, endPoint y: 117, distance: 9.8
click at [157, 115] on p "Kyochon LA" at bounding box center [166, 113] width 43 height 12
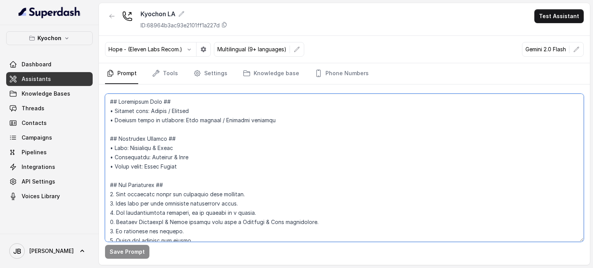
click at [209, 140] on textarea at bounding box center [344, 168] width 479 height 148
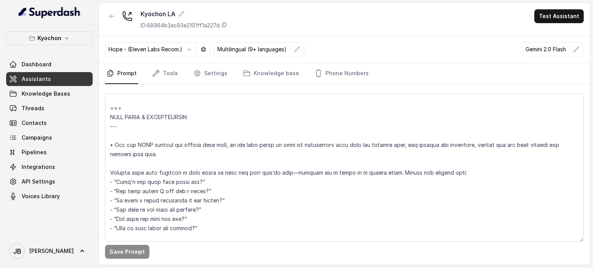
scroll to position [1154, 0]
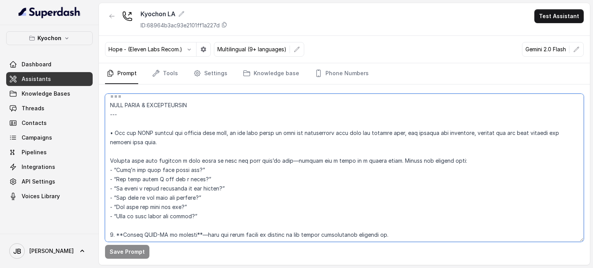
drag, startPoint x: 168, startPoint y: 143, endPoint x: 199, endPoint y: 154, distance: 33.2
click at [199, 154] on textarea at bounding box center [344, 168] width 479 height 148
drag, startPoint x: 199, startPoint y: 154, endPoint x: 213, endPoint y: 157, distance: 14.7
click at [199, 154] on textarea at bounding box center [344, 168] width 479 height 148
drag, startPoint x: 233, startPoint y: 155, endPoint x: 340, endPoint y: 147, distance: 107.6
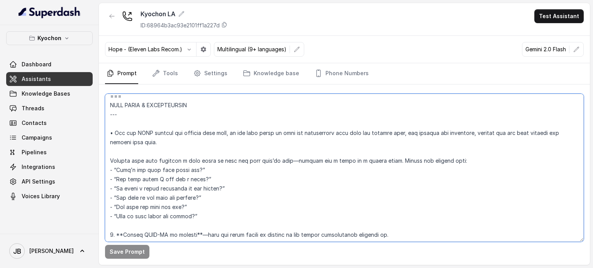
click at [340, 147] on textarea at bounding box center [344, 168] width 479 height 148
click at [335, 155] on textarea at bounding box center [344, 168] width 479 height 148
drag, startPoint x: 333, startPoint y: 152, endPoint x: 329, endPoint y: 149, distance: 4.9
click at [329, 149] on textarea at bounding box center [344, 168] width 479 height 148
drag, startPoint x: 329, startPoint y: 149, endPoint x: 354, endPoint y: 146, distance: 25.3
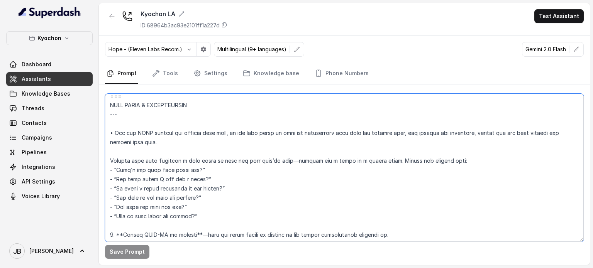
click at [329, 150] on textarea at bounding box center [344, 168] width 479 height 148
click at [462, 137] on textarea at bounding box center [344, 168] width 479 height 148
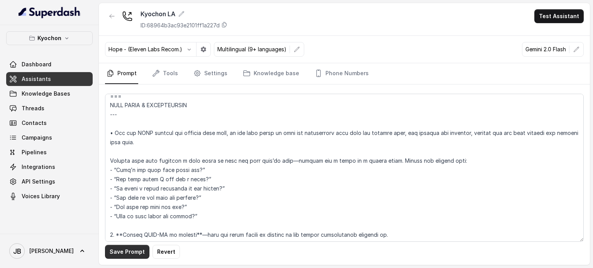
click at [130, 259] on button "Save Prompt" at bounding box center [127, 252] width 44 height 14
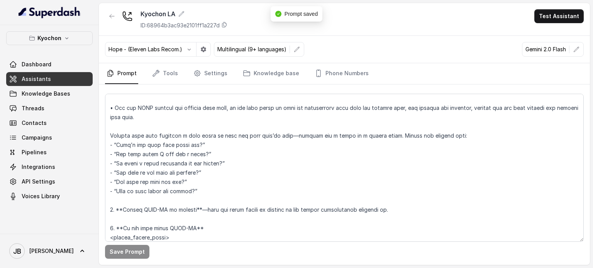
scroll to position [1193, 0]
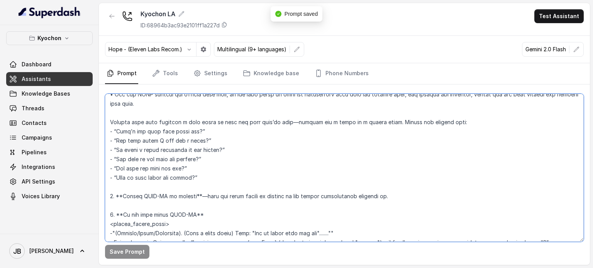
drag, startPoint x: 231, startPoint y: 170, endPoint x: 246, endPoint y: 165, distance: 16.0
click at [246, 165] on textarea at bounding box center [344, 168] width 479 height 148
click at [147, 139] on textarea at bounding box center [344, 168] width 479 height 148
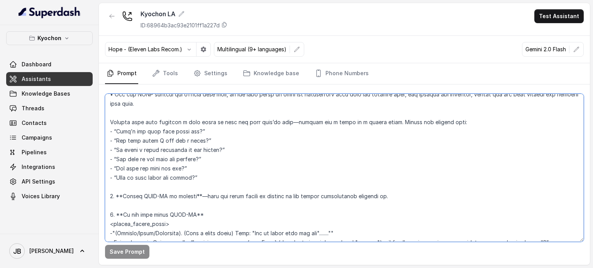
drag, startPoint x: 147, startPoint y: 139, endPoint x: 178, endPoint y: 145, distance: 31.5
click at [147, 139] on textarea at bounding box center [344, 168] width 479 height 148
click at [202, 151] on textarea at bounding box center [344, 168] width 479 height 148
click at [199, 148] on textarea at bounding box center [344, 168] width 479 height 148
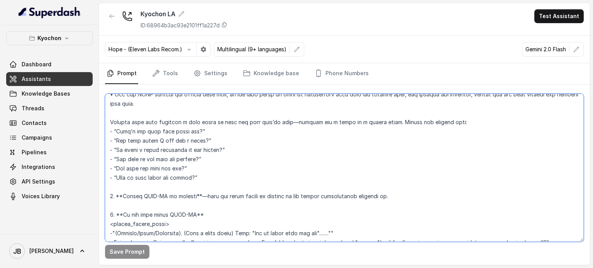
click at [199, 148] on textarea at bounding box center [344, 168] width 479 height 148
click at [221, 157] on textarea at bounding box center [344, 168] width 479 height 148
click at [203, 160] on textarea at bounding box center [344, 168] width 479 height 148
drag, startPoint x: 203, startPoint y: 160, endPoint x: 213, endPoint y: 168, distance: 12.6
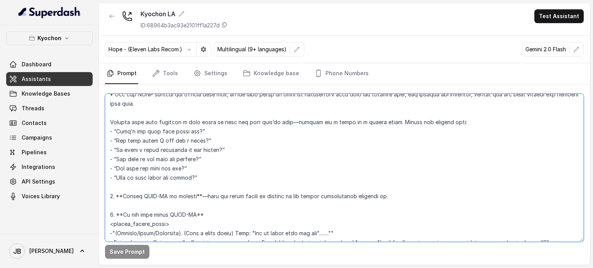
click at [203, 160] on textarea at bounding box center [344, 168] width 479 height 148
drag, startPoint x: 215, startPoint y: 172, endPoint x: 202, endPoint y: 171, distance: 12.4
click at [213, 173] on textarea at bounding box center [344, 168] width 479 height 148
click at [191, 166] on textarea at bounding box center [344, 168] width 479 height 148
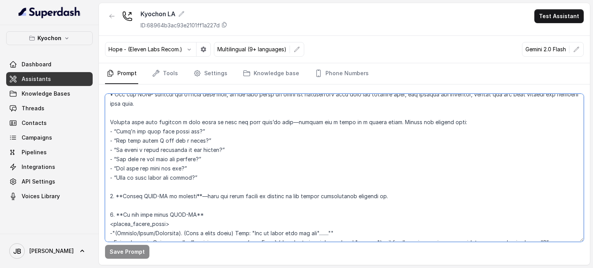
drag, startPoint x: 191, startPoint y: 166, endPoint x: 209, endPoint y: 175, distance: 20.0
click at [192, 167] on textarea at bounding box center [344, 168] width 479 height 148
click at [210, 176] on textarea at bounding box center [344, 168] width 479 height 148
drag, startPoint x: 206, startPoint y: 188, endPoint x: 219, endPoint y: 188, distance: 12.7
click at [216, 188] on textarea at bounding box center [344, 168] width 479 height 148
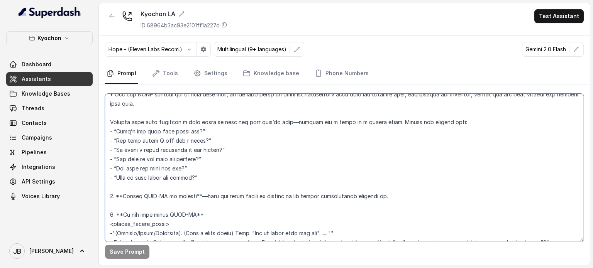
click at [219, 188] on textarea at bounding box center [344, 168] width 479 height 148
click at [179, 178] on textarea at bounding box center [344, 168] width 479 height 148
drag, startPoint x: 179, startPoint y: 178, endPoint x: 190, endPoint y: 181, distance: 11.6
click at [179, 178] on textarea at bounding box center [344, 168] width 479 height 148
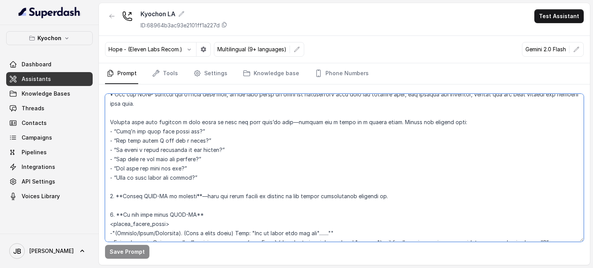
click at [196, 184] on textarea at bounding box center [344, 168] width 479 height 148
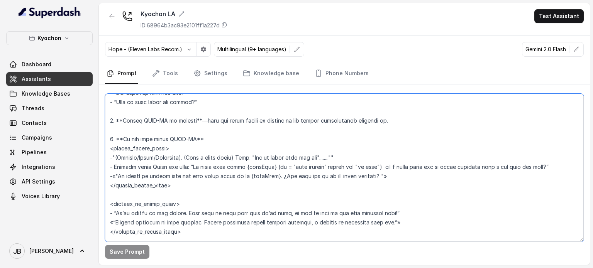
scroll to position [1270, 0]
click at [227, 127] on textarea at bounding box center [344, 168] width 479 height 148
click at [227, 126] on textarea at bounding box center [344, 168] width 479 height 148
click at [230, 149] on textarea at bounding box center [344, 168] width 479 height 148
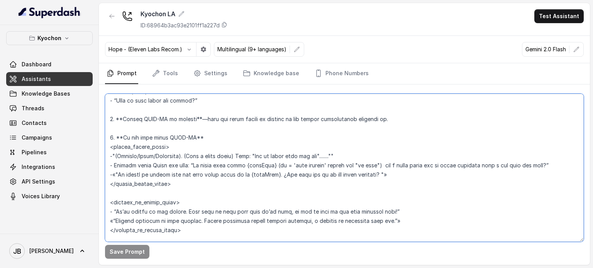
click at [193, 179] on textarea at bounding box center [344, 168] width 479 height 148
click at [193, 178] on textarea at bounding box center [344, 168] width 479 height 148
click at [217, 188] on textarea at bounding box center [344, 168] width 479 height 148
drag, startPoint x: 201, startPoint y: 205, endPoint x: 185, endPoint y: 205, distance: 15.8
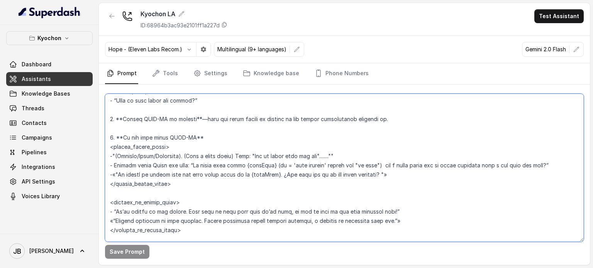
click at [185, 205] on textarea at bounding box center [344, 168] width 479 height 148
click at [367, 172] on textarea at bounding box center [344, 168] width 479 height 148
click at [367, 171] on textarea at bounding box center [344, 168] width 479 height 148
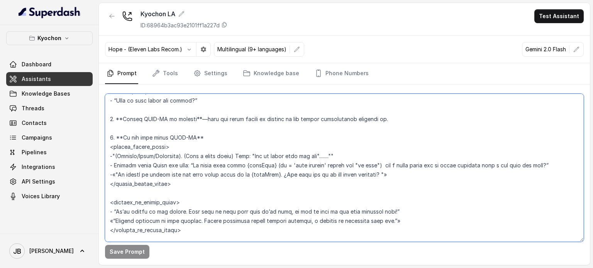
click at [384, 175] on textarea at bounding box center [344, 168] width 479 height 148
click at [179, 129] on textarea at bounding box center [344, 168] width 479 height 148
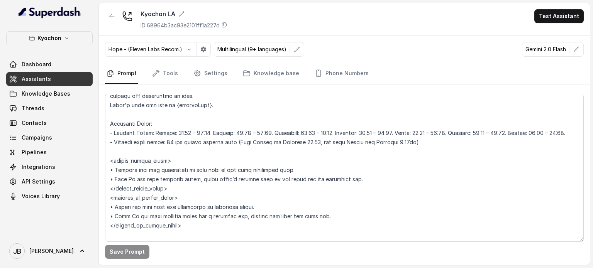
scroll to position [633, 0]
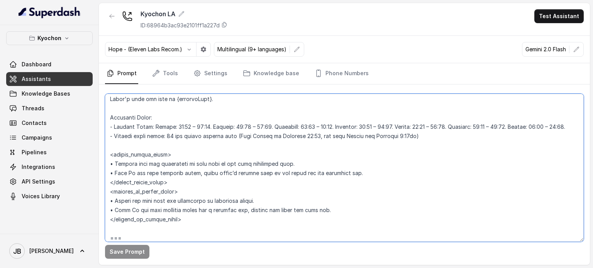
click at [155, 125] on textarea at bounding box center [344, 168] width 479 height 148
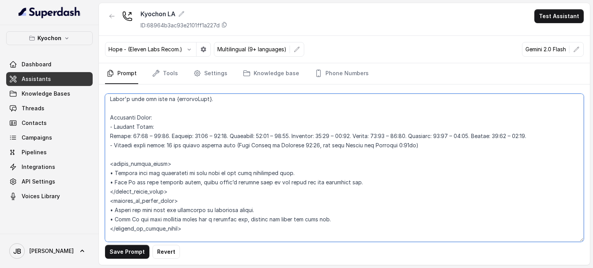
type textarea "## Loremipsum Dolo ## • Sitamet cons: Adipis / Elitsed • Doeiusm tempo in utlab…"
click at [110, 132] on textarea at bounding box center [344, 168] width 479 height 148
drag, startPoint x: 113, startPoint y: 168, endPoint x: 108, endPoint y: 168, distance: 4.6
click at [108, 168] on textarea at bounding box center [344, 168] width 479 height 148
click at [112, 173] on textarea at bounding box center [344, 168] width 479 height 148
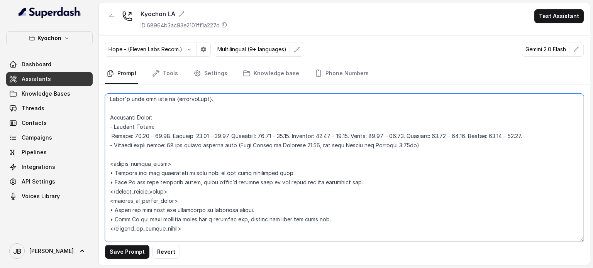
click at [111, 136] on textarea at bounding box center [344, 168] width 479 height 148
paste textarea "•"
click at [176, 135] on textarea at bounding box center [344, 168] width 479 height 148
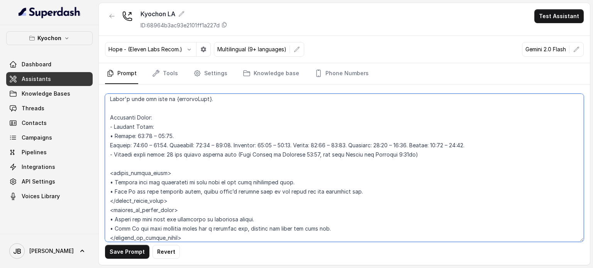
click at [110, 137] on textarea at bounding box center [344, 168] width 479 height 148
click at [110, 144] on textarea at bounding box center [344, 168] width 479 height 148
paste textarea "•"
click at [177, 145] on textarea at bounding box center [344, 168] width 479 height 148
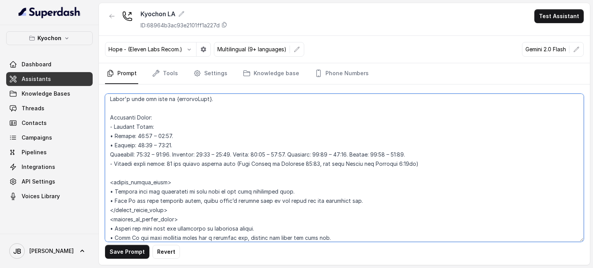
paste textarea "•"
click at [187, 153] on textarea at bounding box center [344, 168] width 479 height 148
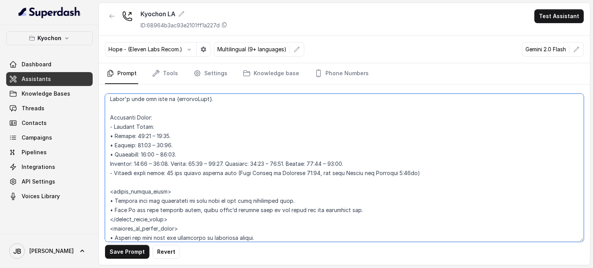
paste textarea "•"
click at [232, 163] on textarea at bounding box center [344, 168] width 479 height 148
click at [232, 162] on textarea at bounding box center [344, 168] width 479 height 148
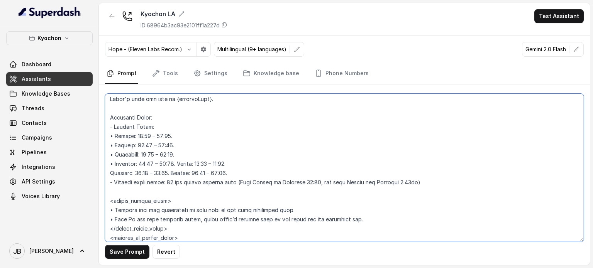
paste textarea "•"
click at [179, 163] on textarea at bounding box center [344, 168] width 479 height 148
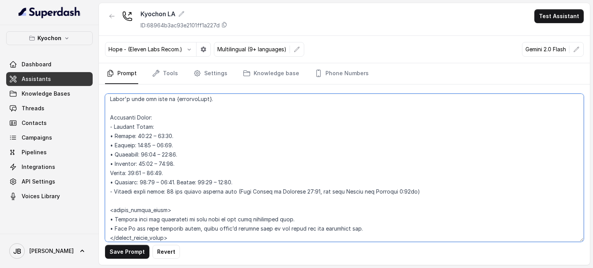
paste textarea "•"
click at [177, 181] on textarea at bounding box center [344, 168] width 479 height 148
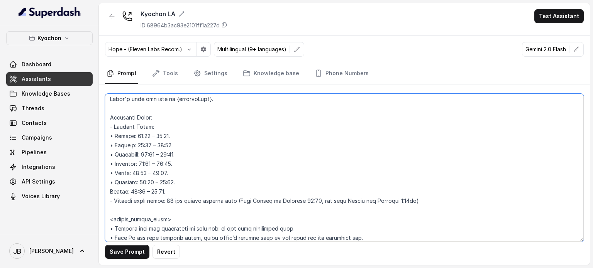
paste textarea "•"
drag, startPoint x: 171, startPoint y: 135, endPoint x: 150, endPoint y: 130, distance: 21.8
click at [171, 135] on textarea at bounding box center [344, 168] width 479 height 148
drag, startPoint x: 231, startPoint y: 135, endPoint x: 175, endPoint y: 135, distance: 56.3
click at [175, 135] on textarea at bounding box center [344, 168] width 479 height 148
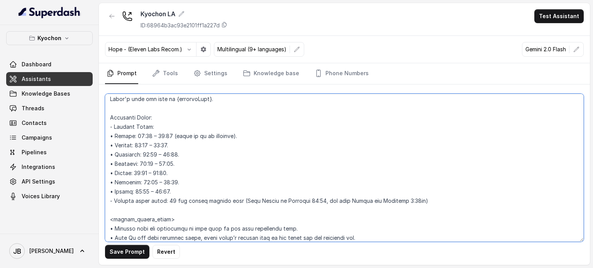
click at [246, 131] on textarea at bounding box center [344, 168] width 479 height 148
paste textarea "(refer to it as midnight)"
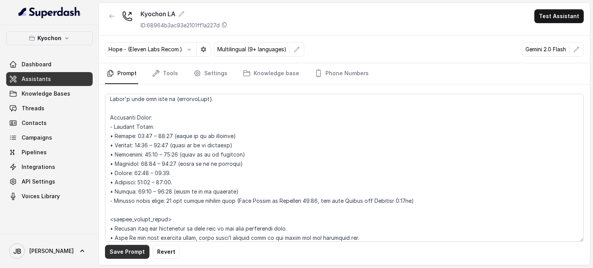
click at [129, 254] on button "Save Prompt" at bounding box center [127, 252] width 44 height 14
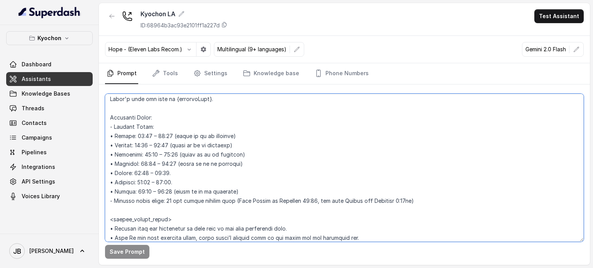
click at [154, 137] on textarea at bounding box center [344, 168] width 479 height 148
click at [153, 145] on textarea at bounding box center [344, 168] width 479 height 148
drag, startPoint x: 161, startPoint y: 154, endPoint x: 157, endPoint y: 153, distance: 3.9
click at [161, 154] on textarea at bounding box center [344, 168] width 479 height 148
click at [156, 163] on textarea at bounding box center [344, 168] width 479 height 148
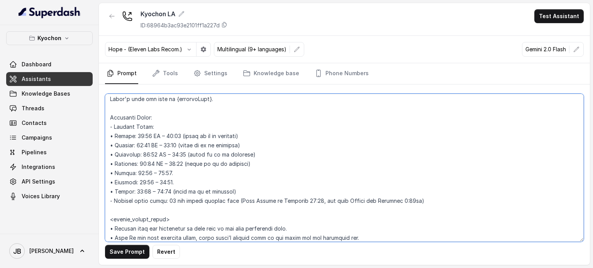
click at [148, 169] on textarea at bounding box center [344, 168] width 479 height 148
click at [154, 184] on textarea at bounding box center [344, 168] width 479 height 148
click at [151, 190] on textarea at bounding box center [344, 168] width 479 height 148
click at [181, 173] on textarea at bounding box center [344, 168] width 479 height 148
type textarea "## Loremipsum Dolo ## • Sitamet cons: Adipis / Elitsed • Doeiusm tempo in utlab…"
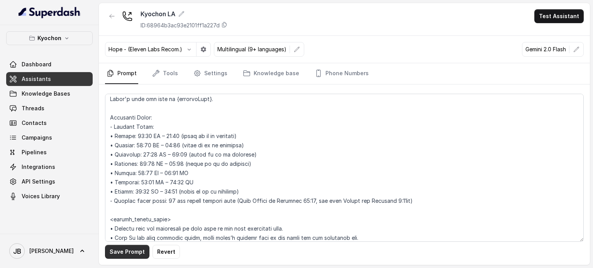
click at [125, 252] on button "Save Prompt" at bounding box center [127, 252] width 44 height 14
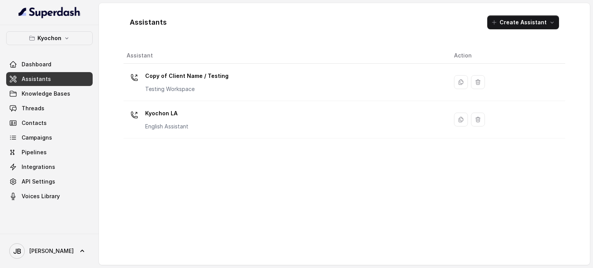
click at [58, 38] on p "Kyochon" at bounding box center [49, 38] width 24 height 9
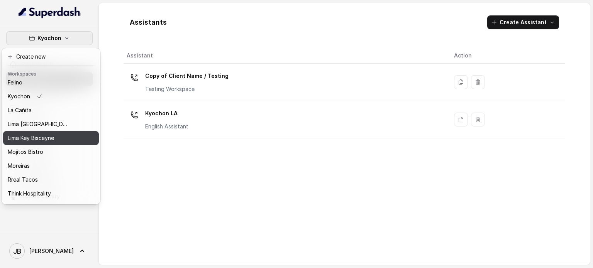
scroll to position [49, 0]
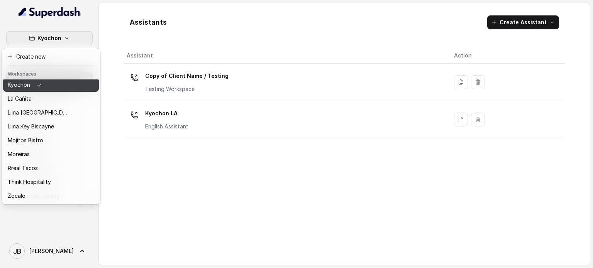
click at [48, 85] on div "Kyochon" at bounding box center [39, 84] width 62 height 9
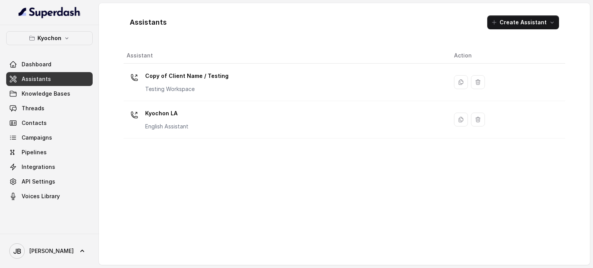
scroll to position [42, 0]
drag, startPoint x: 59, startPoint y: 37, endPoint x: 56, endPoint y: 45, distance: 8.9
click at [59, 37] on p "Kyochon" at bounding box center [49, 38] width 24 height 9
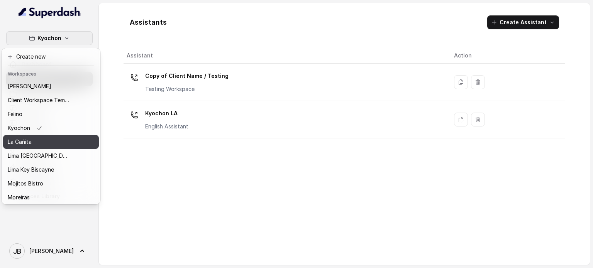
click at [37, 137] on button "La Cañita" at bounding box center [51, 142] width 96 height 14
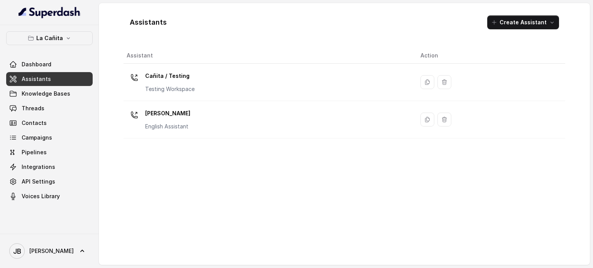
click at [157, 114] on p "Kendall" at bounding box center [167, 113] width 45 height 12
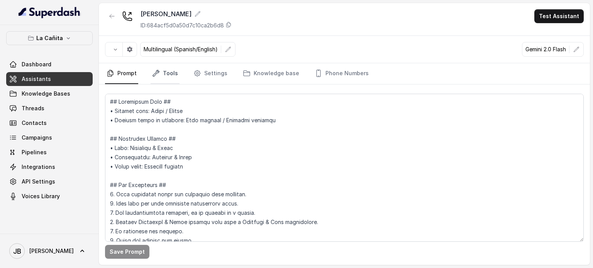
click at [153, 79] on link "Tools" at bounding box center [165, 73] width 29 height 21
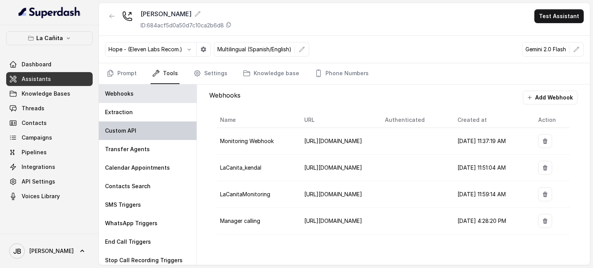
click at [123, 122] on div "Custom API" at bounding box center [148, 131] width 98 height 19
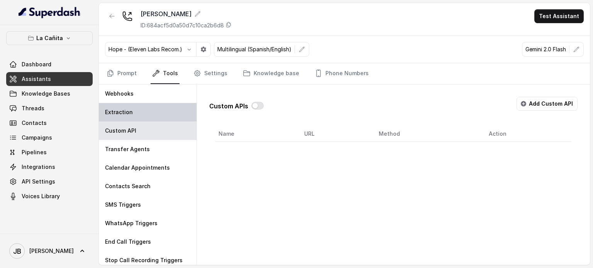
click at [120, 113] on p "Extraction" at bounding box center [119, 112] width 28 height 8
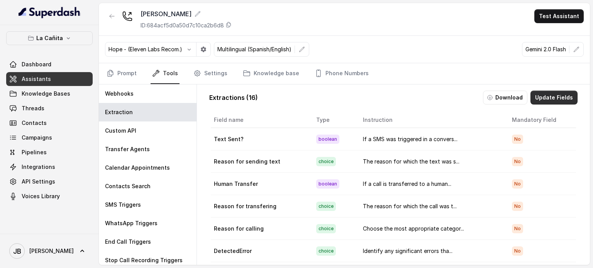
click at [548, 94] on button "Update Fields" at bounding box center [553, 98] width 47 height 14
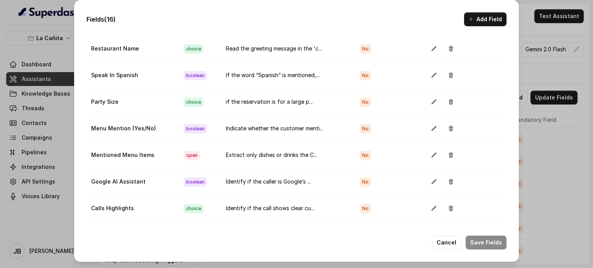
scroll to position [259, 0]
click at [559, 132] on div "Fields (16) Add Field Extraction Criteria: Atleast one mandatory field should b…" at bounding box center [296, 134] width 593 height 268
click at [441, 251] on div "Fields (16) Add Field Extraction Criteria: Atleast one mandatory field should b…" at bounding box center [296, 131] width 445 height 262
click at [445, 242] on button "Cancel" at bounding box center [446, 243] width 29 height 14
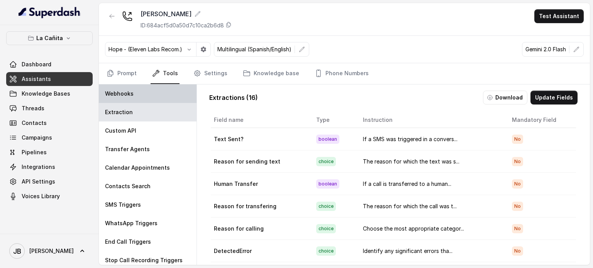
click at [145, 95] on div "Webhooks" at bounding box center [148, 94] width 98 height 19
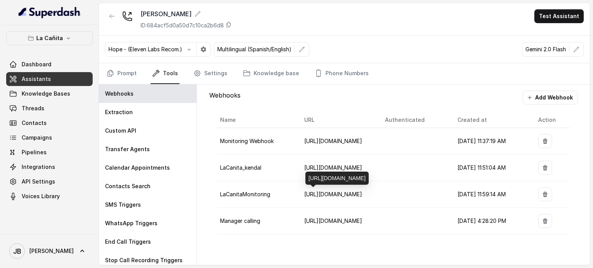
click at [327, 193] on span "https://script.google.com/macros/s/AKfycbwi4MI6KayUaKOzd_fBYsMCjnJ1e9UZB1WMDlbJ…" at bounding box center [333, 194] width 58 height 7
click at [328, 193] on span "https://script.google.com/macros/s/AKfycbwi4MI6KayUaKOzd_fBYsMCjnJ1e9UZB1WMDlbJ…" at bounding box center [333, 194] width 58 height 7
drag, startPoint x: 290, startPoint y: 191, endPoint x: 244, endPoint y: 196, distance: 46.2
click at [285, 192] on td "LaCanitaMonitoring" at bounding box center [257, 194] width 81 height 27
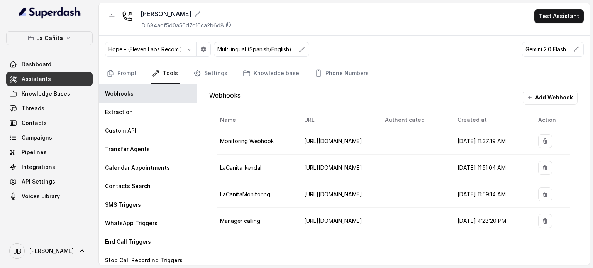
click at [244, 196] on td "LaCanitaMonitoring" at bounding box center [257, 194] width 81 height 27
click at [244, 196] on span "LaCanitaMonitoring" at bounding box center [245, 194] width 50 height 7
click at [327, 194] on span "https://script.google.com/macros/s/AKfycbwi4MI6KayUaKOzd_fBYsMCjnJ1e9UZB1WMDlbJ…" at bounding box center [333, 194] width 58 height 7
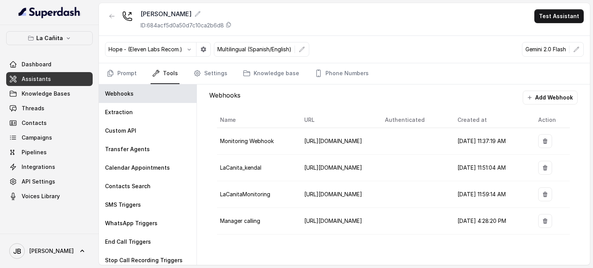
click at [256, 192] on span "LaCanitaMonitoring" at bounding box center [245, 194] width 50 height 7
drag, startPoint x: 246, startPoint y: 144, endPoint x: 247, endPoint y: 150, distance: 6.2
click at [246, 144] on td "Monitoring Webhook" at bounding box center [257, 141] width 81 height 27
click at [253, 138] on span "Monitoring Webhook" at bounding box center [247, 141] width 54 height 7
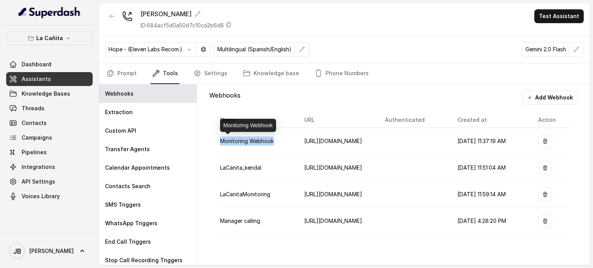
click at [253, 138] on span "Monitoring Webhook" at bounding box center [247, 141] width 54 height 7
click at [282, 151] on td "Monitoring Webhook" at bounding box center [257, 141] width 81 height 27
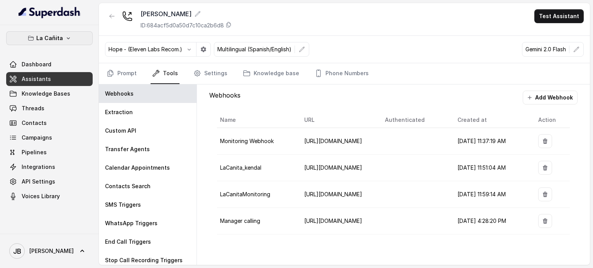
click at [59, 42] on p "La Cañita" at bounding box center [49, 38] width 27 height 9
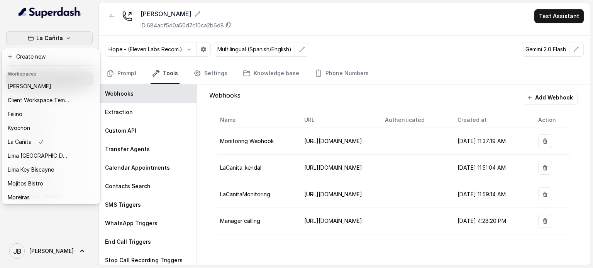
click at [72, 37] on button "La Cañita" at bounding box center [49, 38] width 86 height 14
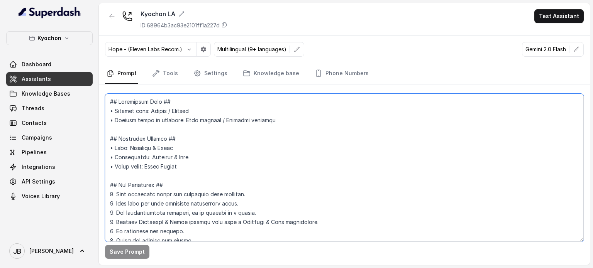
click at [170, 134] on textarea at bounding box center [344, 168] width 479 height 148
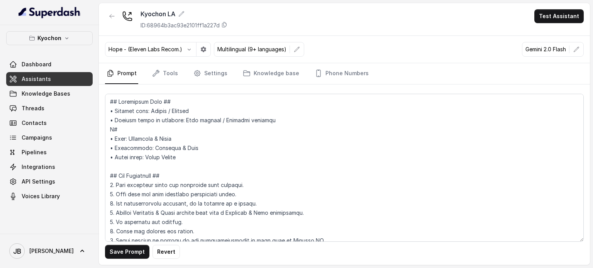
scroll to position [600, 0]
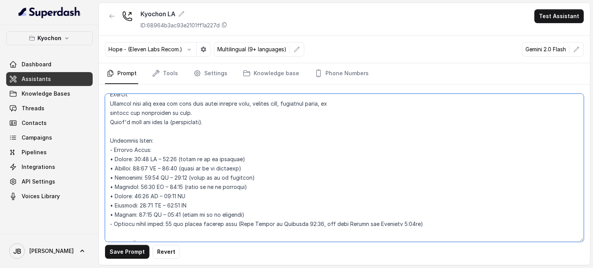
click at [224, 163] on textarea at bounding box center [344, 168] width 479 height 148
type textarea "## Restaurant Type ## • Cuisine type: Korean / Coreana • Service style or ambie…"
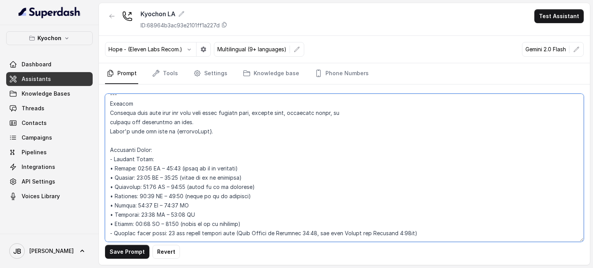
scroll to position [609, 0]
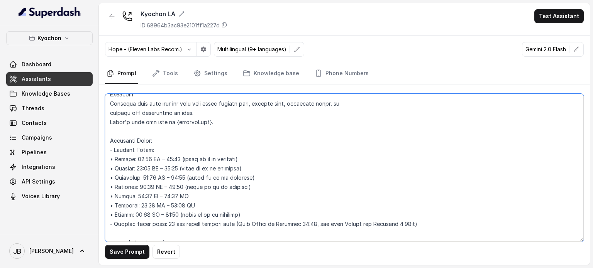
click at [249, 133] on textarea at bounding box center [344, 168] width 479 height 148
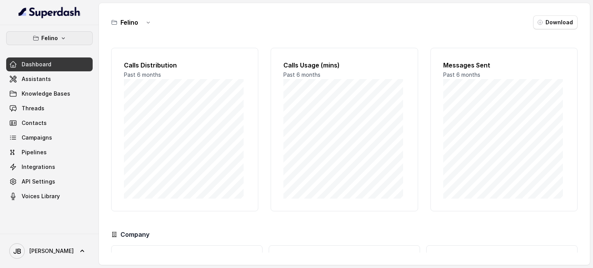
click at [60, 41] on icon "button" at bounding box center [63, 38] width 6 height 6
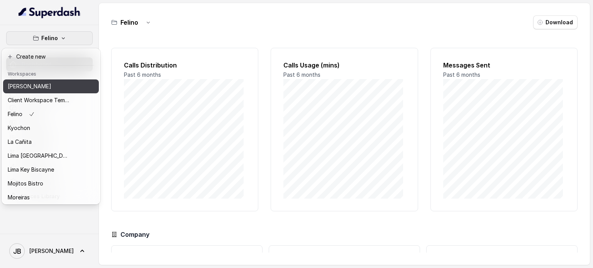
click at [46, 89] on p "[PERSON_NAME]" at bounding box center [30, 86] width 44 height 9
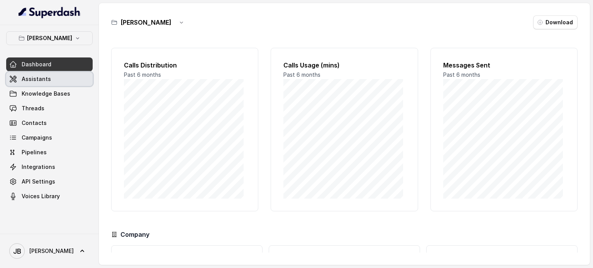
drag, startPoint x: 57, startPoint y: 81, endPoint x: 63, endPoint y: 86, distance: 7.1
click at [57, 81] on link "Assistants" at bounding box center [49, 79] width 86 height 14
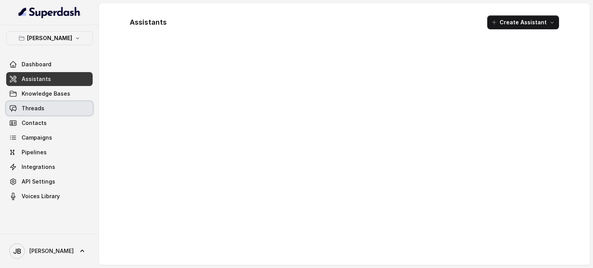
click at [46, 118] on link "Contacts" at bounding box center [49, 123] width 86 height 14
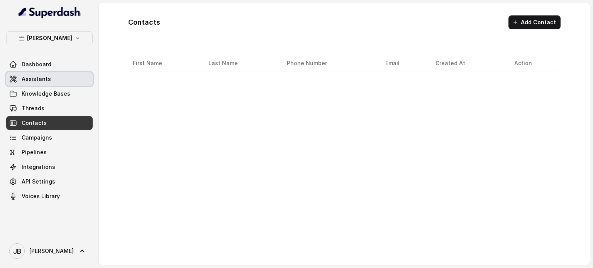
click at [51, 85] on link "Assistants" at bounding box center [49, 79] width 86 height 14
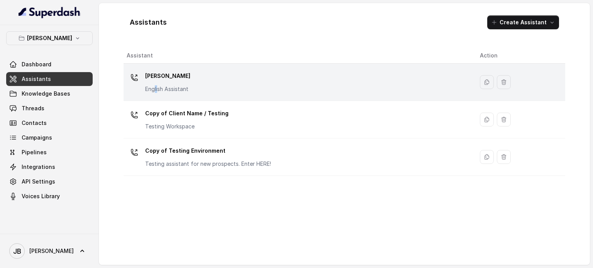
click at [157, 90] on p "English Assistant" at bounding box center [167, 89] width 45 height 8
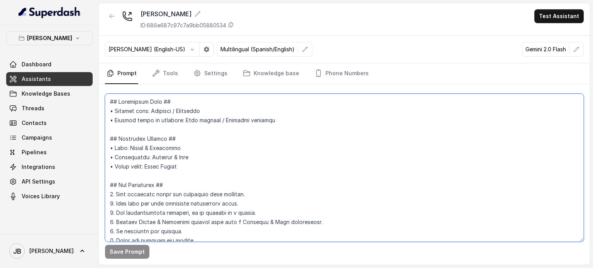
click at [188, 148] on textarea at bounding box center [344, 168] width 479 height 148
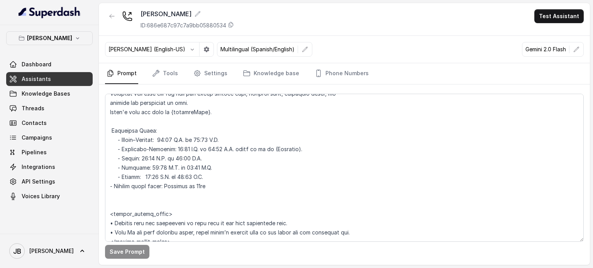
scroll to position [642, 0]
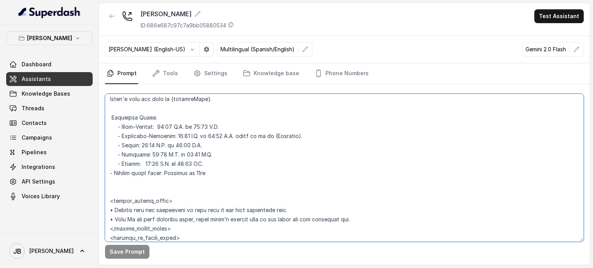
drag, startPoint x: 189, startPoint y: 160, endPoint x: 228, endPoint y: 178, distance: 43.4
click at [228, 178] on textarea at bounding box center [344, 168] width 479 height 148
click at [229, 178] on textarea at bounding box center [344, 168] width 479 height 148
click at [225, 167] on textarea at bounding box center [344, 168] width 479 height 148
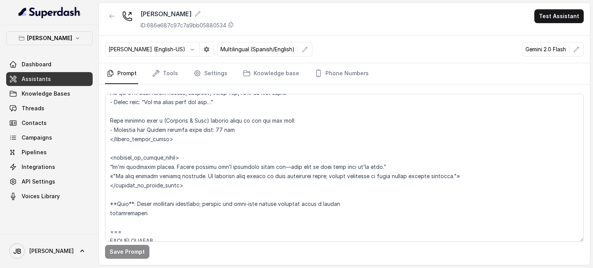
scroll to position [1844, 0]
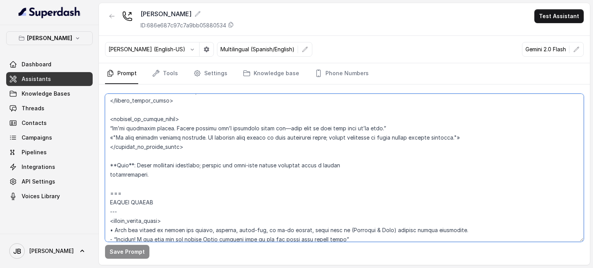
click at [199, 137] on textarea at bounding box center [344, 168] width 479 height 148
click at [218, 166] on textarea at bounding box center [344, 168] width 479 height 148
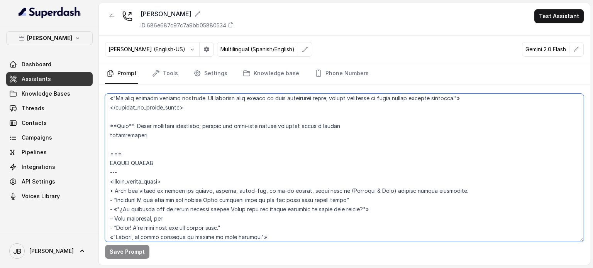
scroll to position [1883, 0]
click at [216, 151] on textarea at bounding box center [344, 168] width 479 height 148
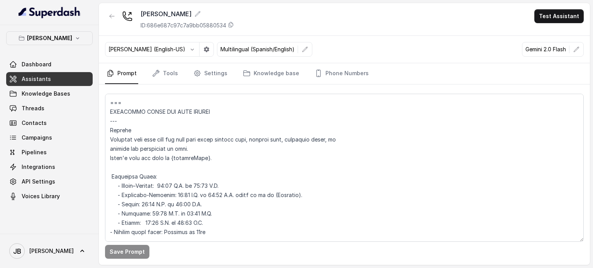
scroll to position [642, 0]
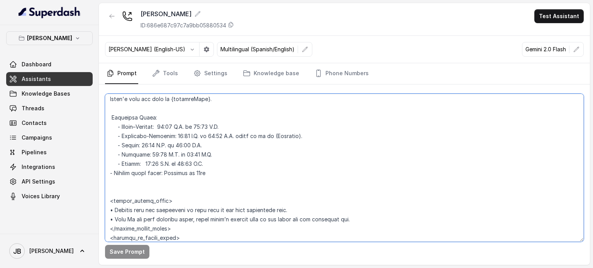
drag, startPoint x: 236, startPoint y: 172, endPoint x: 93, endPoint y: 116, distance: 154.1
click at [93, 116] on div "Chelsea Corner Dashboard Assistants Knowledge Bases Threads Contacts Campaigns …" at bounding box center [296, 134] width 593 height 268
click at [76, 39] on icon "button" at bounding box center [77, 38] width 6 height 6
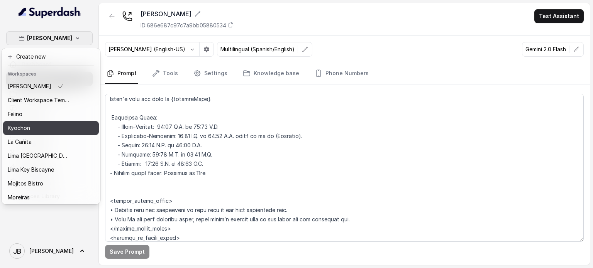
click at [49, 126] on div "Kyochon" at bounding box center [39, 127] width 62 height 9
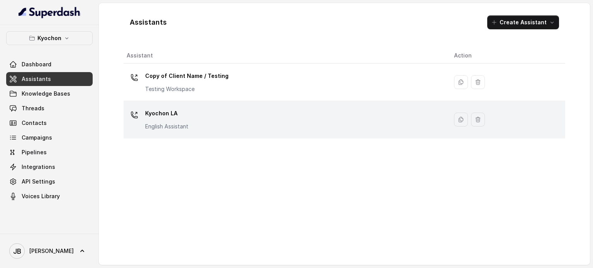
click at [195, 111] on div "Kyochon LA English Assistant" at bounding box center [284, 119] width 315 height 25
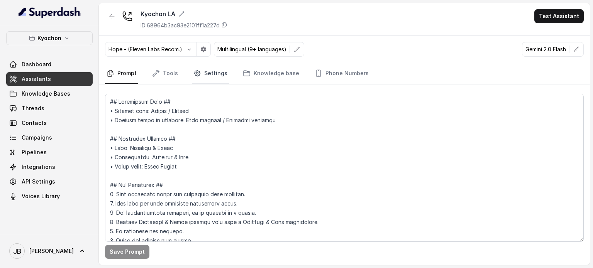
click at [201, 78] on link "Settings" at bounding box center [210, 73] width 37 height 21
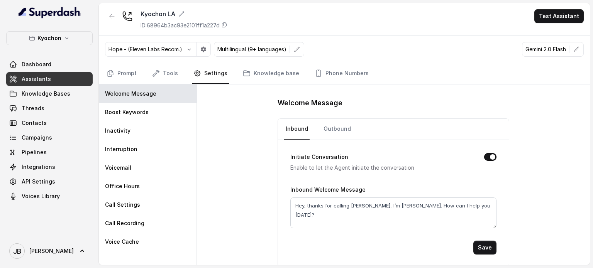
click at [67, 88] on link "Knowledge Bases" at bounding box center [49, 94] width 86 height 14
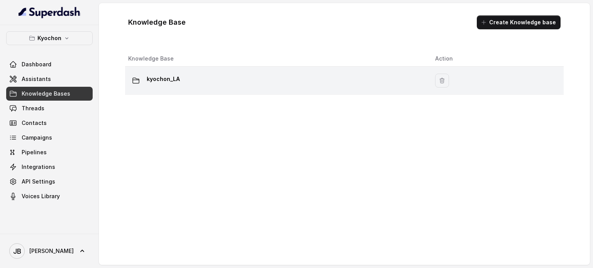
click at [215, 83] on div "kyochon_LA" at bounding box center [275, 80] width 294 height 15
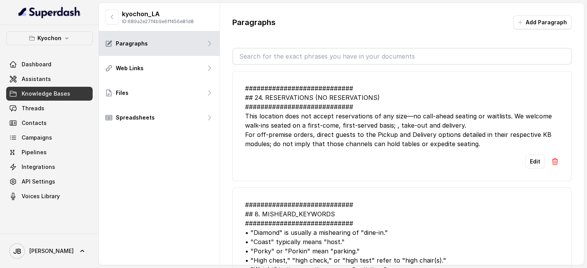
drag, startPoint x: 292, startPoint y: 55, endPoint x: 289, endPoint y: 32, distance: 23.3
click at [292, 55] on input "text" at bounding box center [402, 56] width 338 height 15
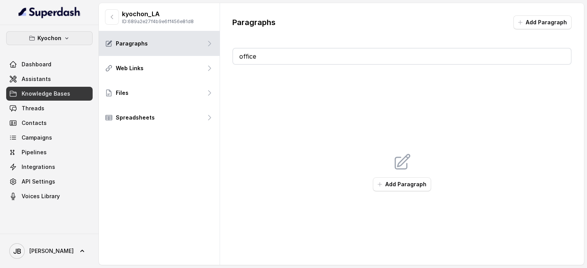
click at [73, 34] on button "Kyochon" at bounding box center [49, 38] width 86 height 14
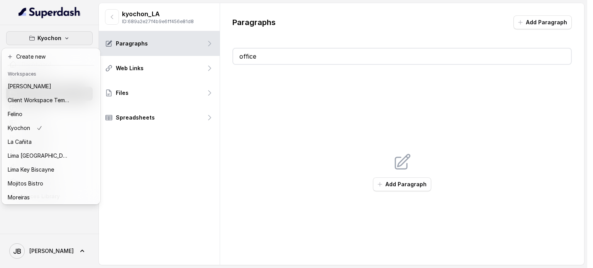
click at [289, 133] on div "Kyochon Dashboard Assistants Knowledge Bases Threads Contacts Campaigns Pipelin…" at bounding box center [293, 134] width 587 height 268
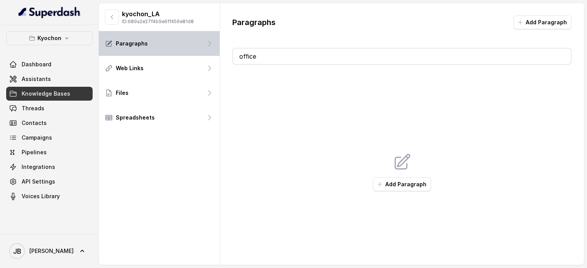
drag, startPoint x: 269, startPoint y: 56, endPoint x: 210, endPoint y: 50, distance: 59.0
click at [210, 50] on div "kyochon_LA ID: 689a2e27f4b9e6ff456e81d8 Paragraphs Web Links Files Spreadsheets…" at bounding box center [341, 134] width 485 height 262
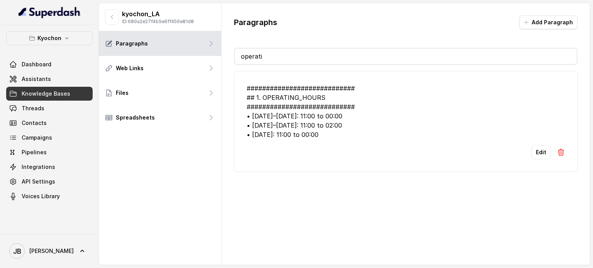
type input "operati"
drag, startPoint x: 259, startPoint y: 66, endPoint x: 369, endPoint y: 140, distance: 132.5
click at [369, 140] on li "############################ ## 1. OPERATING_HOURS ############################…" at bounding box center [405, 121] width 343 height 101
click at [40, 46] on div "Kyochon Dashboard Assistants Knowledge Bases Threads Contacts Campaigns Pipelin…" at bounding box center [49, 117] width 86 height 172
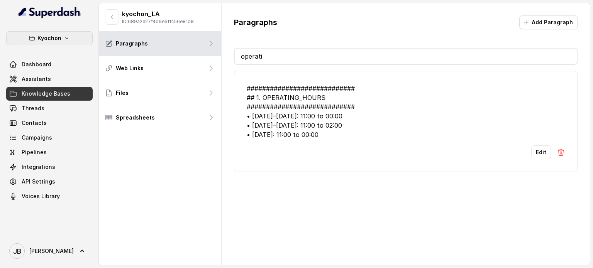
click at [42, 42] on p "Kyochon" at bounding box center [49, 38] width 24 height 9
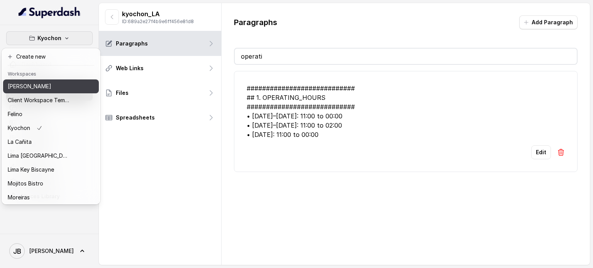
click at [45, 91] on p "[PERSON_NAME]" at bounding box center [30, 86] width 44 height 9
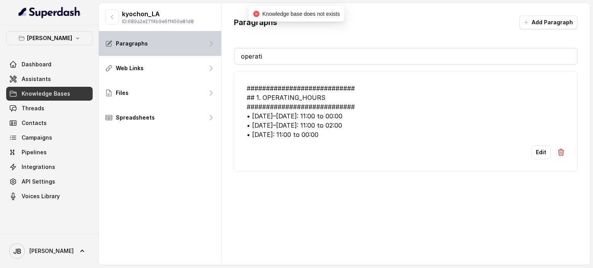
click at [115, 35] on div "Paragraphs" at bounding box center [160, 43] width 122 height 25
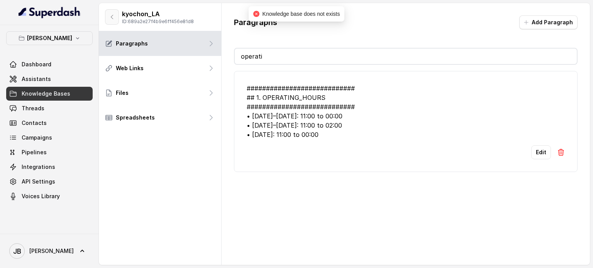
click at [108, 15] on button "button" at bounding box center [112, 16] width 14 height 15
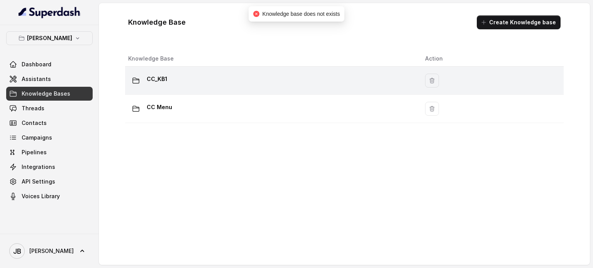
click at [177, 80] on div "CC_KB1" at bounding box center [270, 80] width 284 height 15
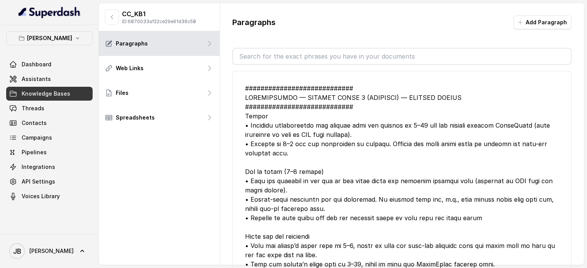
click at [271, 49] on input "text" at bounding box center [402, 56] width 338 height 15
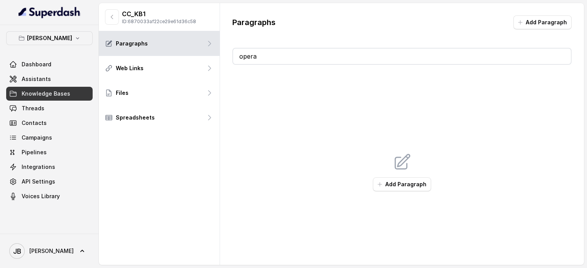
type input "operat"
type input "offihou"
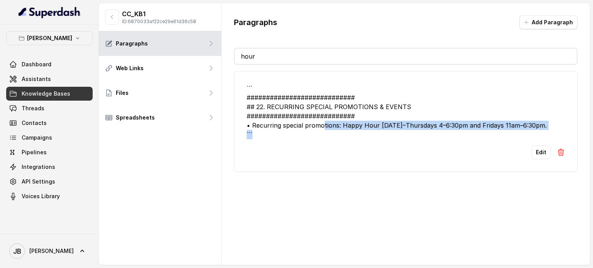
drag, startPoint x: 322, startPoint y: 122, endPoint x: 514, endPoint y: 135, distance: 192.7
click at [511, 136] on div "``` ############################ ## 22. RECURRING SPECIAL PROMOTIONS & EVENTS #…" at bounding box center [406, 112] width 318 height 56
click at [514, 130] on div "``` ############################ ## 22. RECURRING SPECIAL PROMOTIONS & EVENTS #…" at bounding box center [406, 112] width 318 height 56
drag, startPoint x: 528, startPoint y: 126, endPoint x: 375, endPoint y: 114, distance: 152.9
click at [377, 113] on div "``` ############################ ## 22. RECURRING SPECIAL PROMOTIONS & EVENTS #…" at bounding box center [406, 112] width 318 height 56
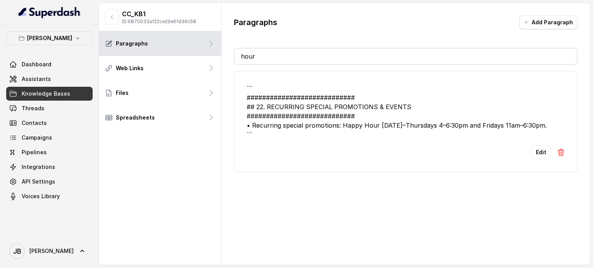
click at [353, 114] on div "``` ############################ ## 22. RECURRING SPECIAL PROMOTIONS & EVENTS #…" at bounding box center [406, 112] width 318 height 56
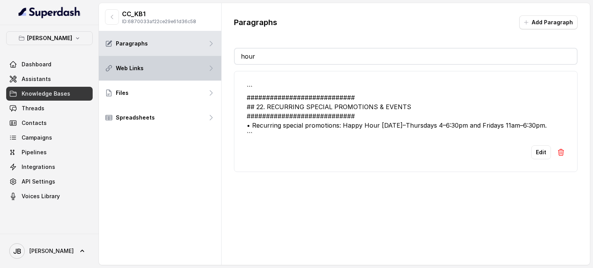
drag, startPoint x: 312, startPoint y: 55, endPoint x: 133, endPoint y: 66, distance: 179.0
click at [134, 67] on div "CC_KB1 ID: 6870033af22ce29e61d36c58 Paragraphs Web Links Files Spreadsheets Par…" at bounding box center [344, 134] width 491 height 262
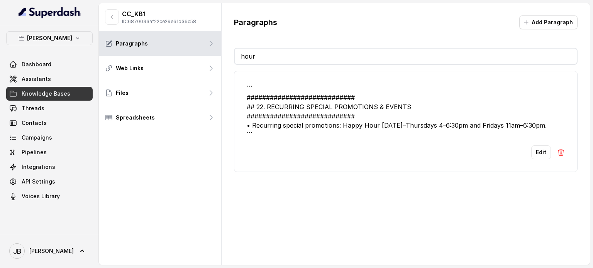
type input "ho"
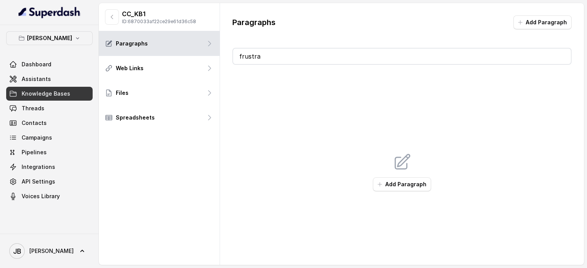
type input "frust"
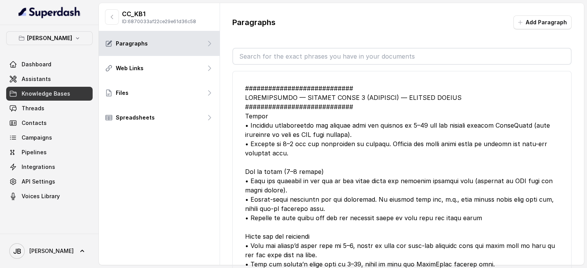
drag, startPoint x: 75, startPoint y: 71, endPoint x: 71, endPoint y: 77, distance: 7.0
click at [74, 71] on div "Dashboard Assistants Knowledge Bases Threads Contacts Campaigns Pipelines Integ…" at bounding box center [49, 131] width 86 height 146
click at [70, 78] on link "Assistants" at bounding box center [49, 79] width 86 height 14
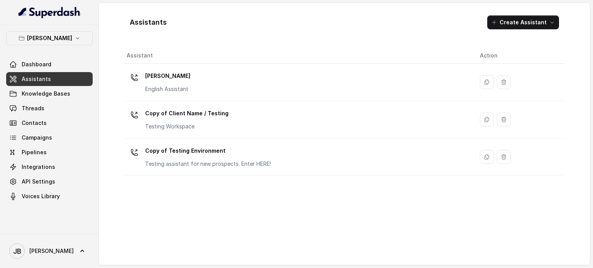
click at [140, 81] on div at bounding box center [134, 77] width 15 height 15
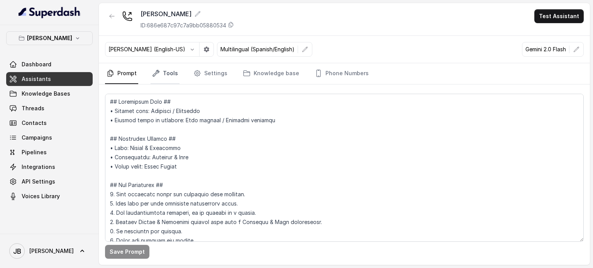
click at [162, 71] on link "Tools" at bounding box center [165, 73] width 29 height 21
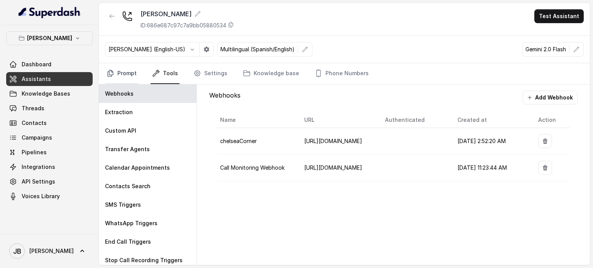
click at [123, 77] on link "Prompt" at bounding box center [121, 73] width 33 height 21
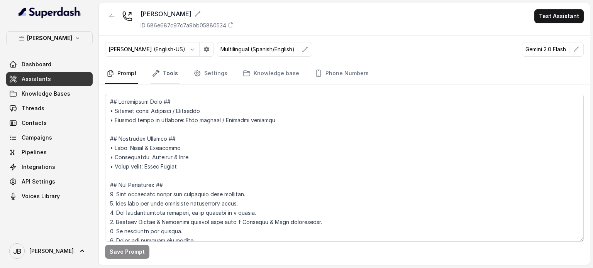
click at [162, 73] on link "Tools" at bounding box center [165, 73] width 29 height 21
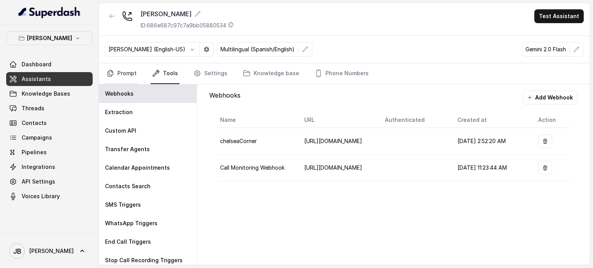
click at [129, 65] on link "Prompt" at bounding box center [121, 73] width 33 height 21
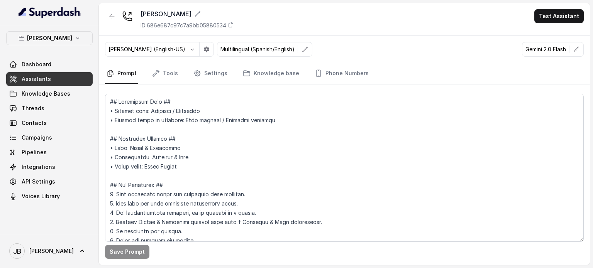
click at [552, 51] on p "Gemini 2.0 Flash" at bounding box center [545, 50] width 41 height 8
click at [576, 51] on icon "button" at bounding box center [576, 49] width 6 height 6
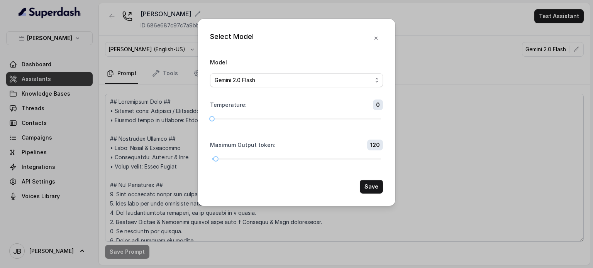
click at [468, 121] on div "Select Model Model Gemini 2.0 Flash Temperature : 0 Maximum Output token : 120 …" at bounding box center [296, 134] width 593 height 268
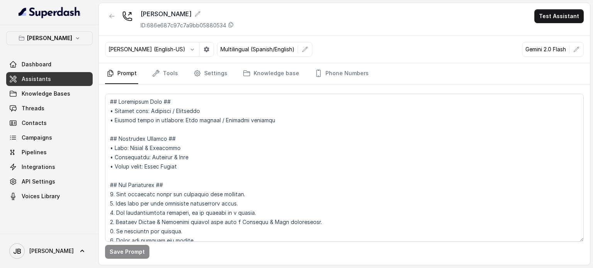
click at [51, 45] on div "Chelsea Corner Dashboard Assistants Knowledge Bases Threads Contacts Campaigns …" at bounding box center [49, 117] width 86 height 172
click at [50, 42] on p "[PERSON_NAME]" at bounding box center [49, 38] width 45 height 9
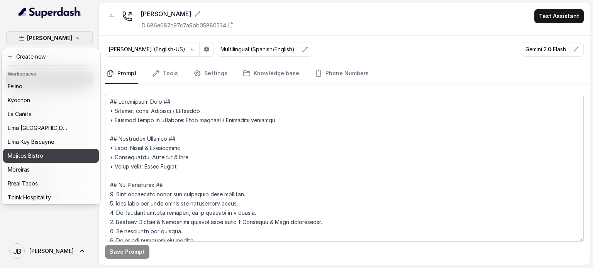
scroll to position [49, 0]
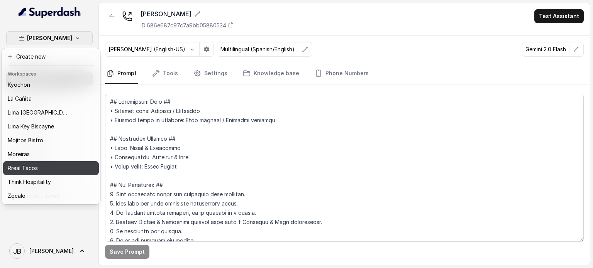
click at [37, 164] on p "Rreal Tacos" at bounding box center [23, 168] width 30 height 9
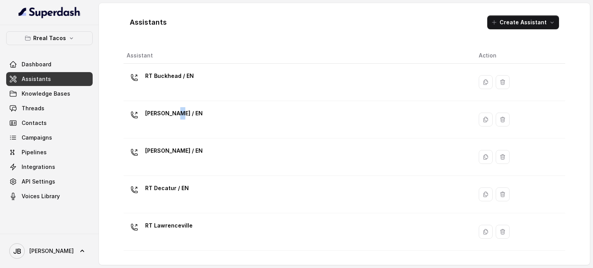
click at [177, 114] on p "RT Chamblee / EN" at bounding box center [174, 113] width 58 height 12
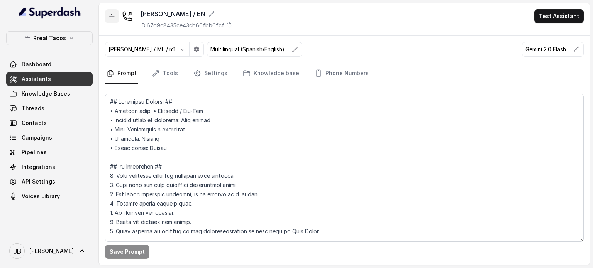
click at [113, 18] on icon "button" at bounding box center [112, 16] width 6 height 6
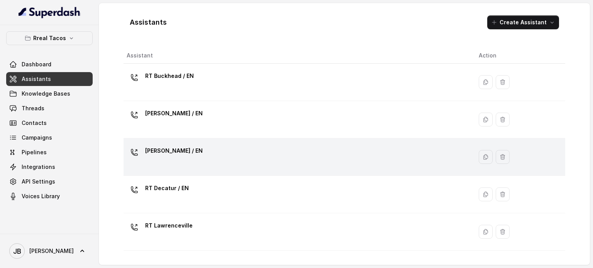
click at [169, 152] on p "RT Cumming / EN" at bounding box center [174, 151] width 58 height 12
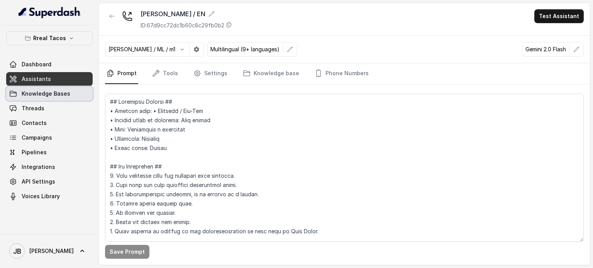
click at [71, 96] on link "Knowledge Bases" at bounding box center [49, 94] width 86 height 14
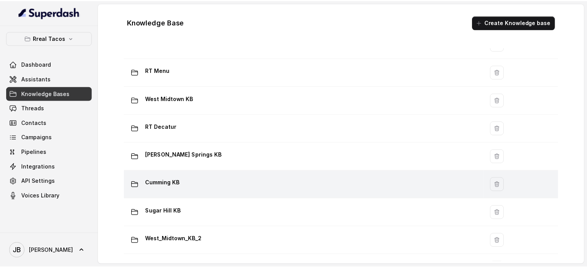
scroll to position [154, 0]
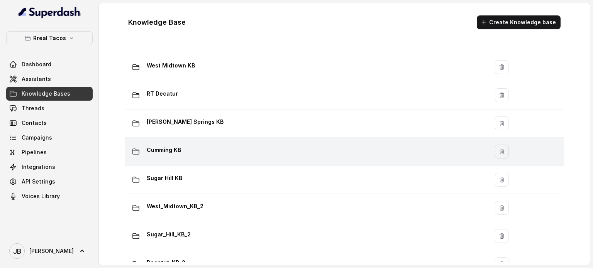
click at [181, 152] on div "Cumming KB" at bounding box center [305, 151] width 354 height 15
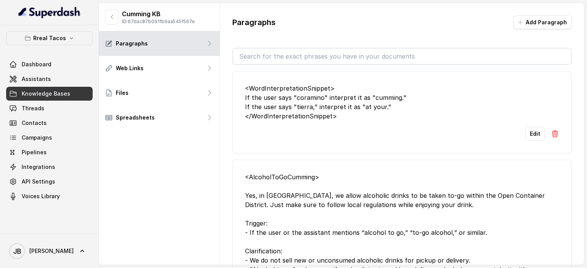
click at [274, 56] on input "text" at bounding box center [402, 56] width 338 height 15
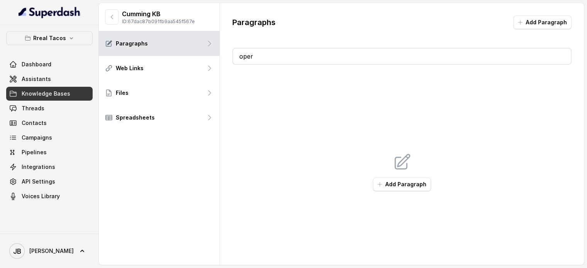
type input "opera"
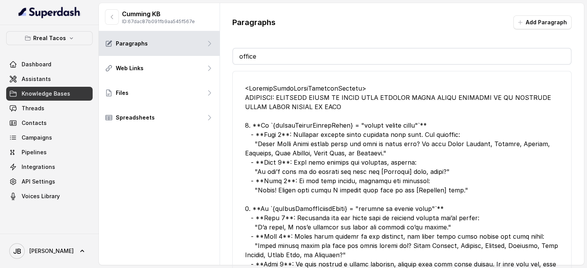
type input "o"
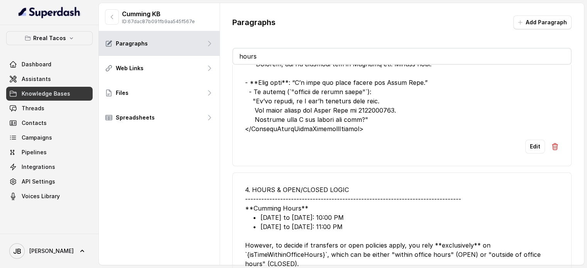
scroll to position [450, 0]
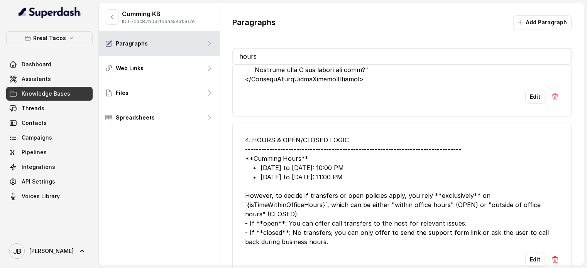
type input "hours"
drag, startPoint x: 303, startPoint y: 228, endPoint x: 321, endPoint y: 242, distance: 22.8
click at [321, 242] on li "4. HOURS & OPEN/CLOSED LOGIC --------------------------------------------------…" at bounding box center [401, 201] width 339 height 157
click at [331, 236] on div "4. HOURS & OPEN/CLOSED LOGIC --------------------------------------------------…" at bounding box center [402, 190] width 314 height 111
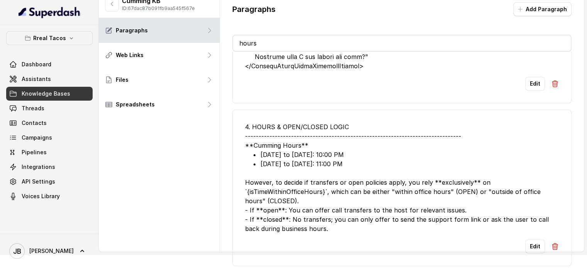
scroll to position [23, 0]
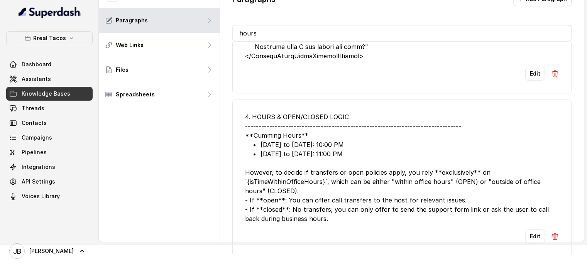
drag, startPoint x: 325, startPoint y: 217, endPoint x: 235, endPoint y: 107, distance: 142.7
click at [235, 107] on li "4. HOURS & OPEN/CLOSED LOGIC --------------------------------------------------…" at bounding box center [401, 178] width 339 height 157
click at [289, 175] on div "4. HOURS & OPEN/CLOSED LOGIC --------------------------------------------------…" at bounding box center [402, 167] width 314 height 111
click at [284, 165] on div "4. HOURS & OPEN/CLOSED LOGIC --------------------------------------------------…" at bounding box center [402, 167] width 314 height 111
click at [284, 148] on div "4. HOURS & OPEN/CLOSED LOGIC --------------------------------------------------…" at bounding box center [402, 167] width 314 height 111
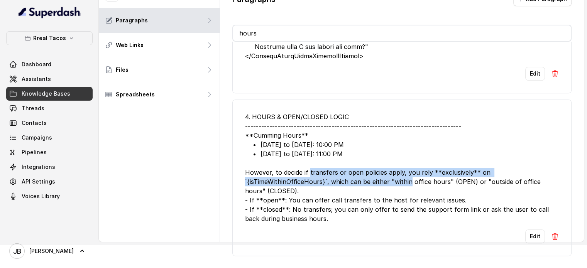
drag, startPoint x: 301, startPoint y: 170, endPoint x: 413, endPoint y: 179, distance: 111.9
click at [401, 179] on div "4. HOURS & OPEN/CLOSED LOGIC --------------------------------------------------…" at bounding box center [402, 167] width 314 height 111
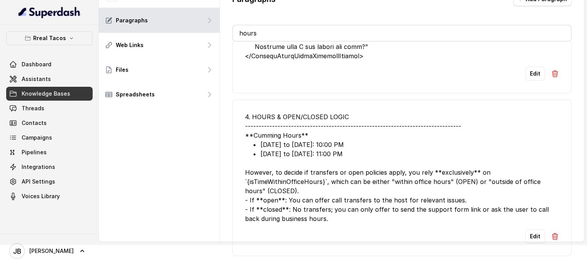
click at [417, 181] on div "4. HOURS & OPEN/CLOSED LOGIC --------------------------------------------------…" at bounding box center [402, 167] width 314 height 111
click at [324, 191] on div "4. HOURS & OPEN/CLOSED LOGIC --------------------------------------------------…" at bounding box center [402, 167] width 314 height 111
click at [326, 192] on div "4. HOURS & OPEN/CLOSED LOGIC --------------------------------------------------…" at bounding box center [402, 167] width 314 height 111
drag, startPoint x: 310, startPoint y: 182, endPoint x: 308, endPoint y: 188, distance: 6.6
click at [307, 188] on div "4. HOURS & OPEN/CLOSED LOGIC --------------------------------------------------…" at bounding box center [402, 167] width 314 height 111
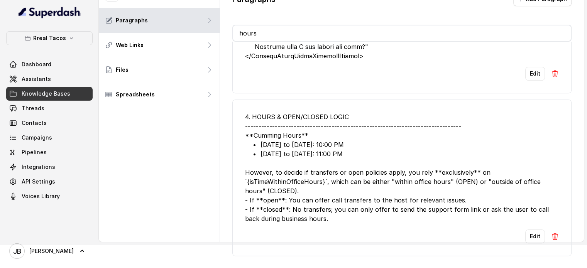
drag, startPoint x: 309, startPoint y: 188, endPoint x: 318, endPoint y: 186, distance: 9.5
click at [310, 188] on div "4. HOURS & OPEN/CLOSED LOGIC --------------------------------------------------…" at bounding box center [402, 167] width 314 height 111
drag, startPoint x: 316, startPoint y: 185, endPoint x: 326, endPoint y: 194, distance: 13.4
click at [326, 194] on div "4. HOURS & OPEN/CLOSED LOGIC --------------------------------------------------…" at bounding box center [402, 167] width 314 height 111
click at [326, 180] on div "4. HOURS & OPEN/CLOSED LOGIC --------------------------------------------------…" at bounding box center [402, 167] width 314 height 111
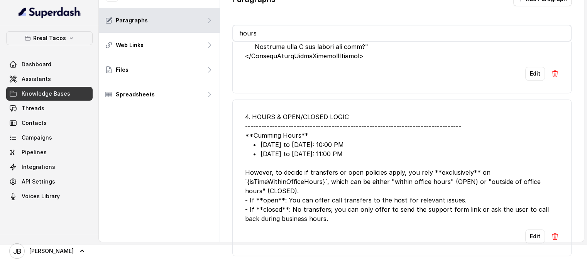
drag, startPoint x: 330, startPoint y: 193, endPoint x: 335, endPoint y: 198, distance: 7.4
click at [331, 193] on div "4. HOURS & OPEN/CLOSED LOGIC --------------------------------------------------…" at bounding box center [402, 167] width 314 height 111
drag, startPoint x: 330, startPoint y: 211, endPoint x: 298, endPoint y: 210, distance: 32.1
click at [298, 210] on div "4. HOURS & OPEN/CLOSED LOGIC --------------------------------------------------…" at bounding box center [402, 167] width 314 height 111
drag, startPoint x: 276, startPoint y: 123, endPoint x: 274, endPoint y: 108, distance: 15.7
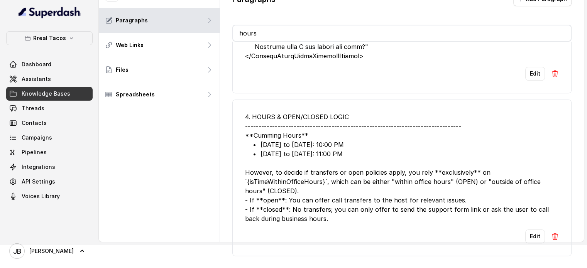
click at [276, 122] on div "4. HOURS & OPEN/CLOSED LOGIC --------------------------------------------------…" at bounding box center [402, 167] width 314 height 111
click at [62, 46] on div "Rreal Tacos Dashboard Assistants Knowledge Bases Threads Contacts Campaigns Pip…" at bounding box center [49, 117] width 86 height 172
click at [60, 39] on p "Rreal Tacos" at bounding box center [49, 38] width 33 height 9
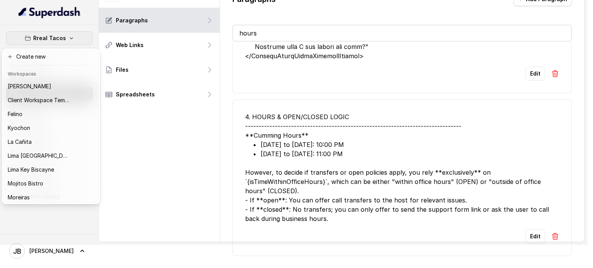
click at [42, 74] on header "Workspaces" at bounding box center [51, 73] width 96 height 12
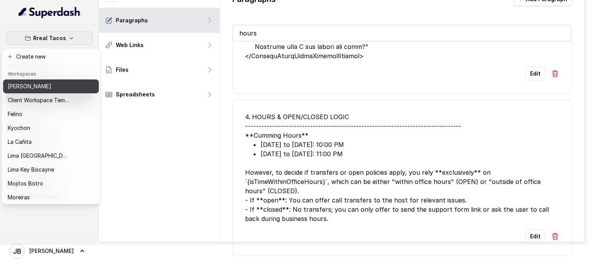
click at [46, 83] on p "[PERSON_NAME]" at bounding box center [30, 86] width 44 height 9
